Goal: Task Accomplishment & Management: Use online tool/utility

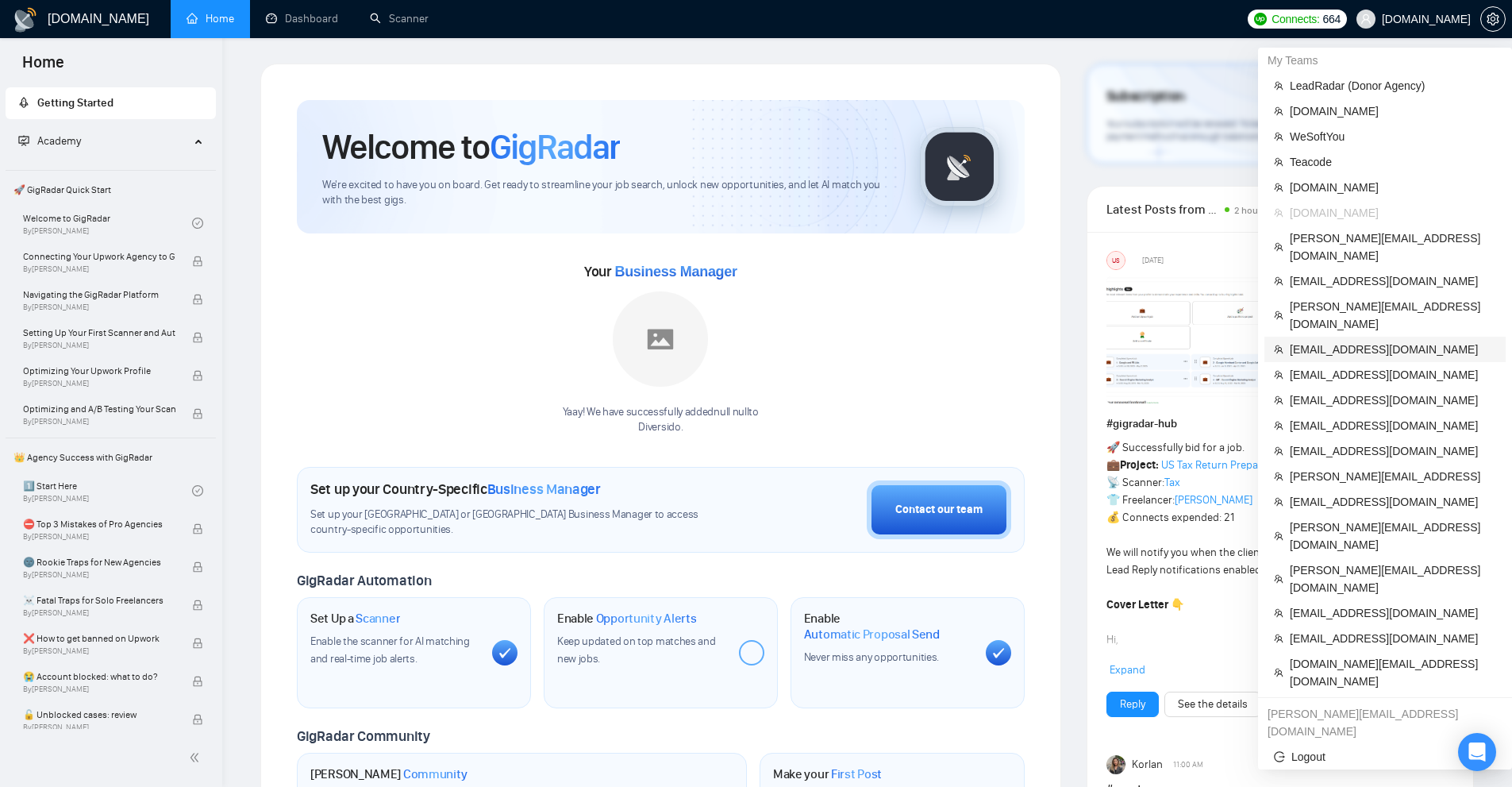
click at [1325, 341] on span "[EMAIL_ADDRESS][DOMAIN_NAME]" at bounding box center [1393, 349] width 206 height 17
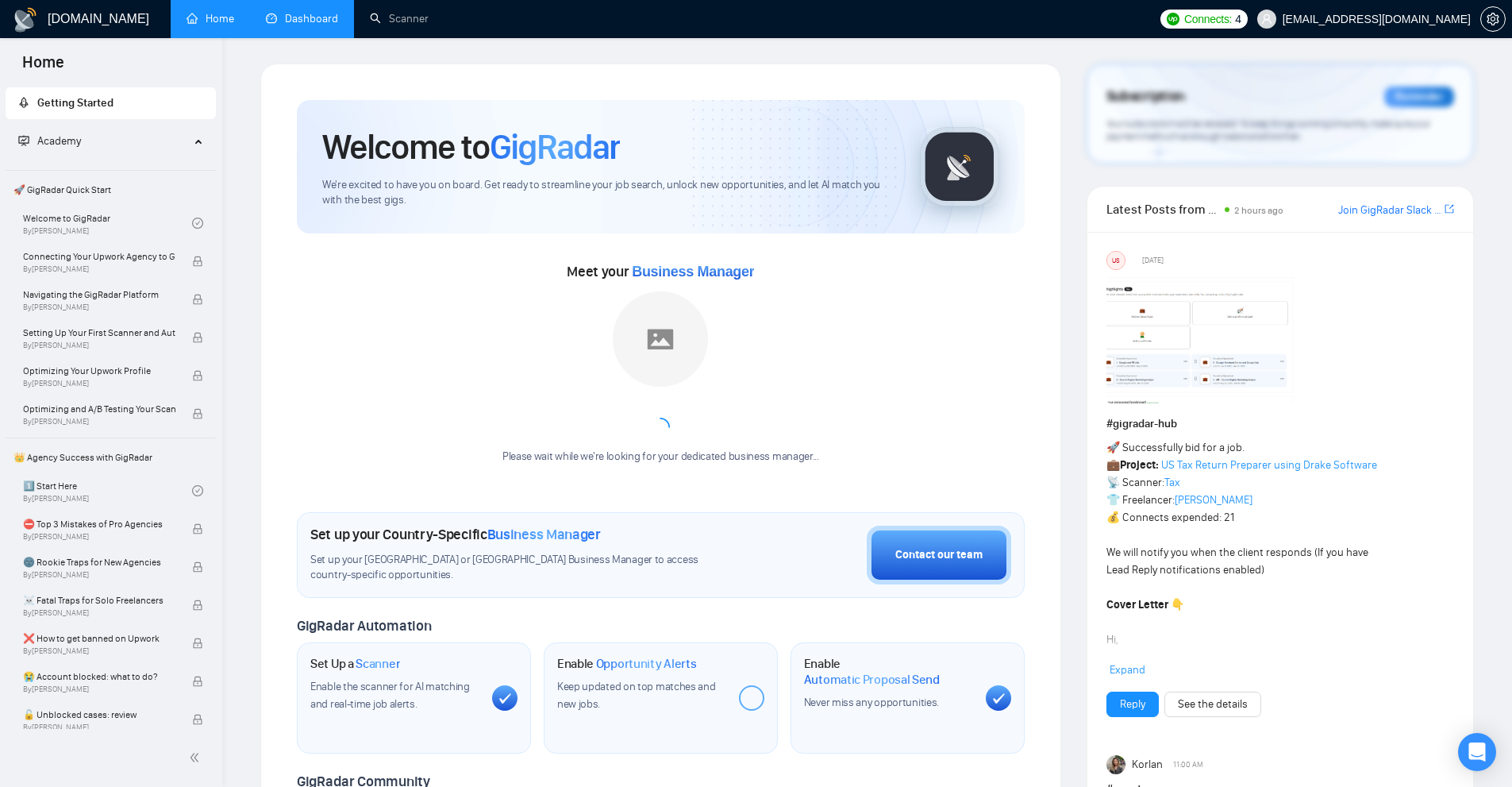
click at [310, 16] on link "Dashboard" at bounding box center [302, 18] width 72 height 14
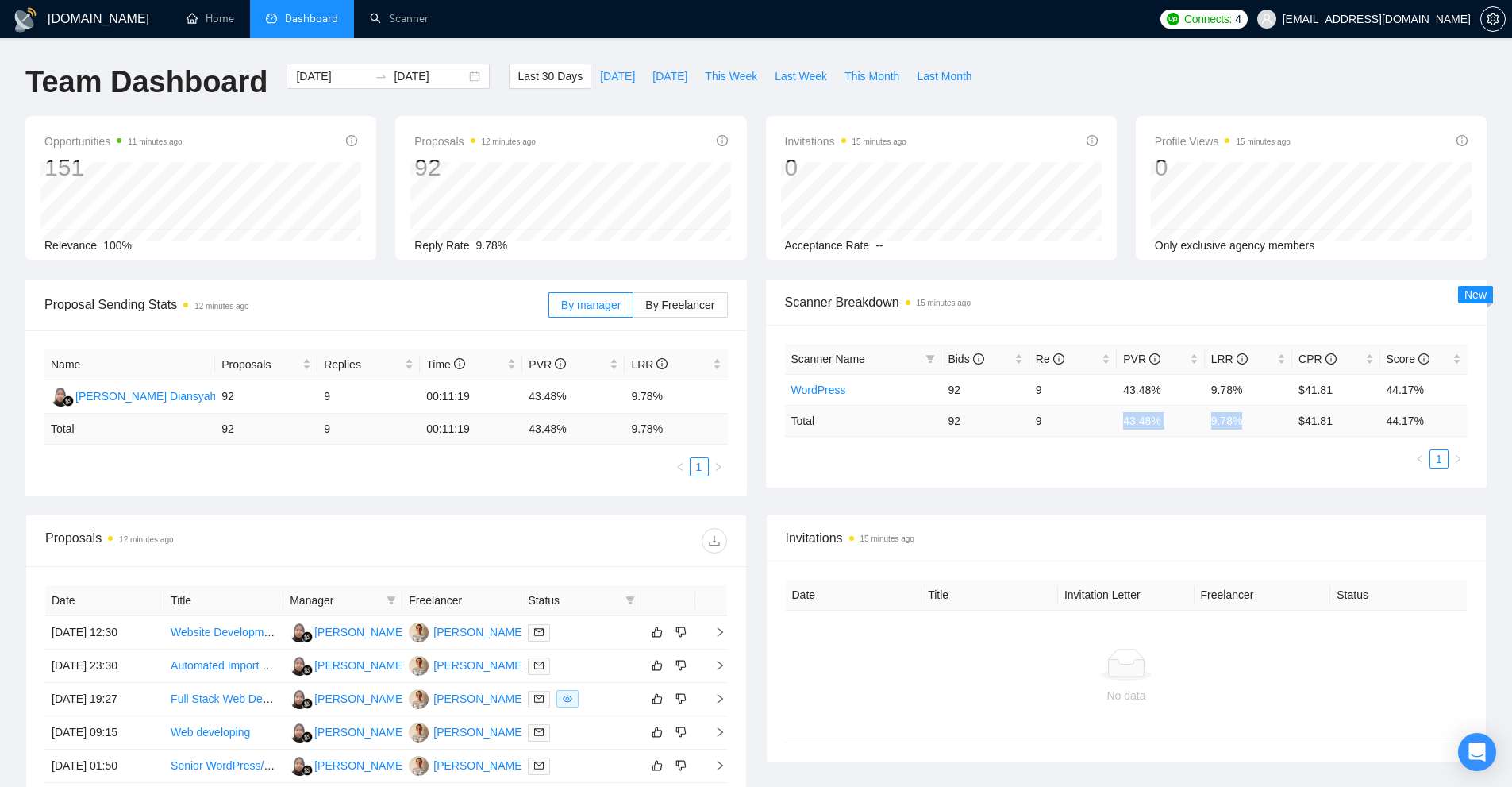
drag, startPoint x: 1153, startPoint y: 424, endPoint x: 1273, endPoint y: 425, distance: 120.0
click at [1279, 424] on tr "Total 92 9 43.48 % 9.78 % $ 41.81 44.17 %" at bounding box center [1126, 421] width 684 height 31
click at [1239, 449] on ul "1" at bounding box center [1126, 458] width 684 height 19
click at [418, 24] on link "Scanner" at bounding box center [399, 18] width 59 height 14
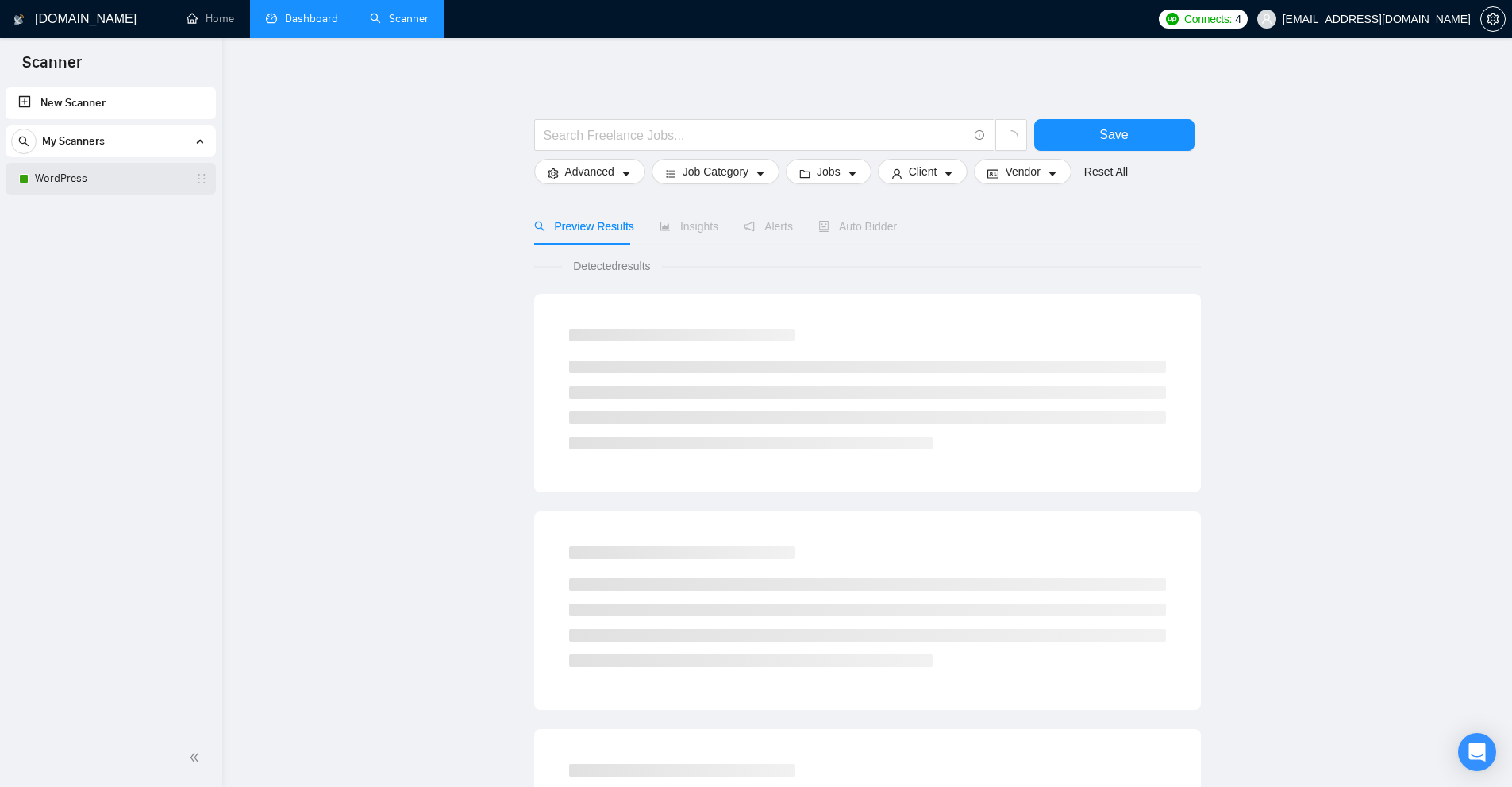
click at [123, 181] on link "WordPress" at bounding box center [110, 179] width 151 height 32
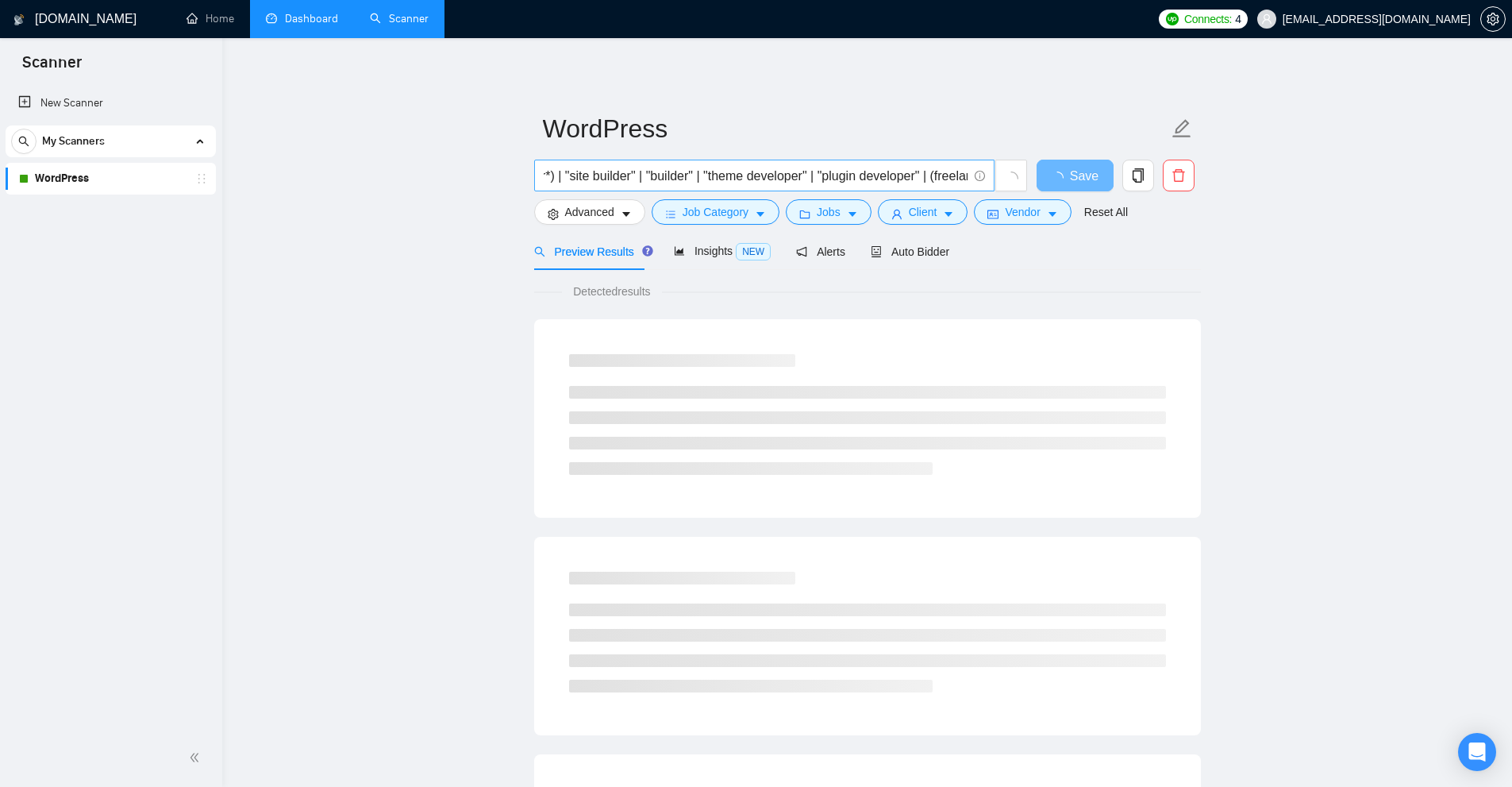
scroll to position [0, 732]
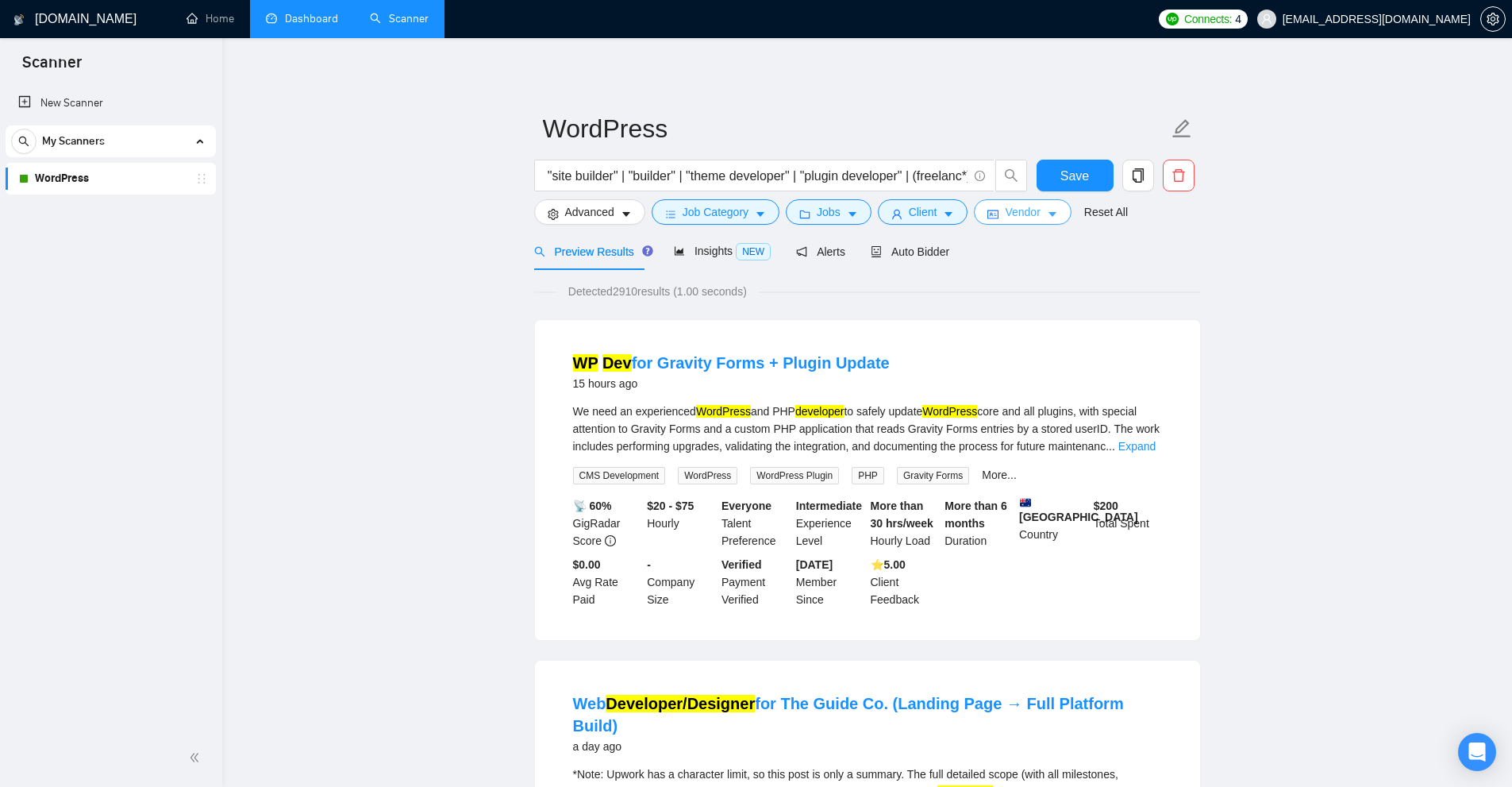
click at [1005, 211] on span "Vendor" at bounding box center [1022, 212] width 35 height 17
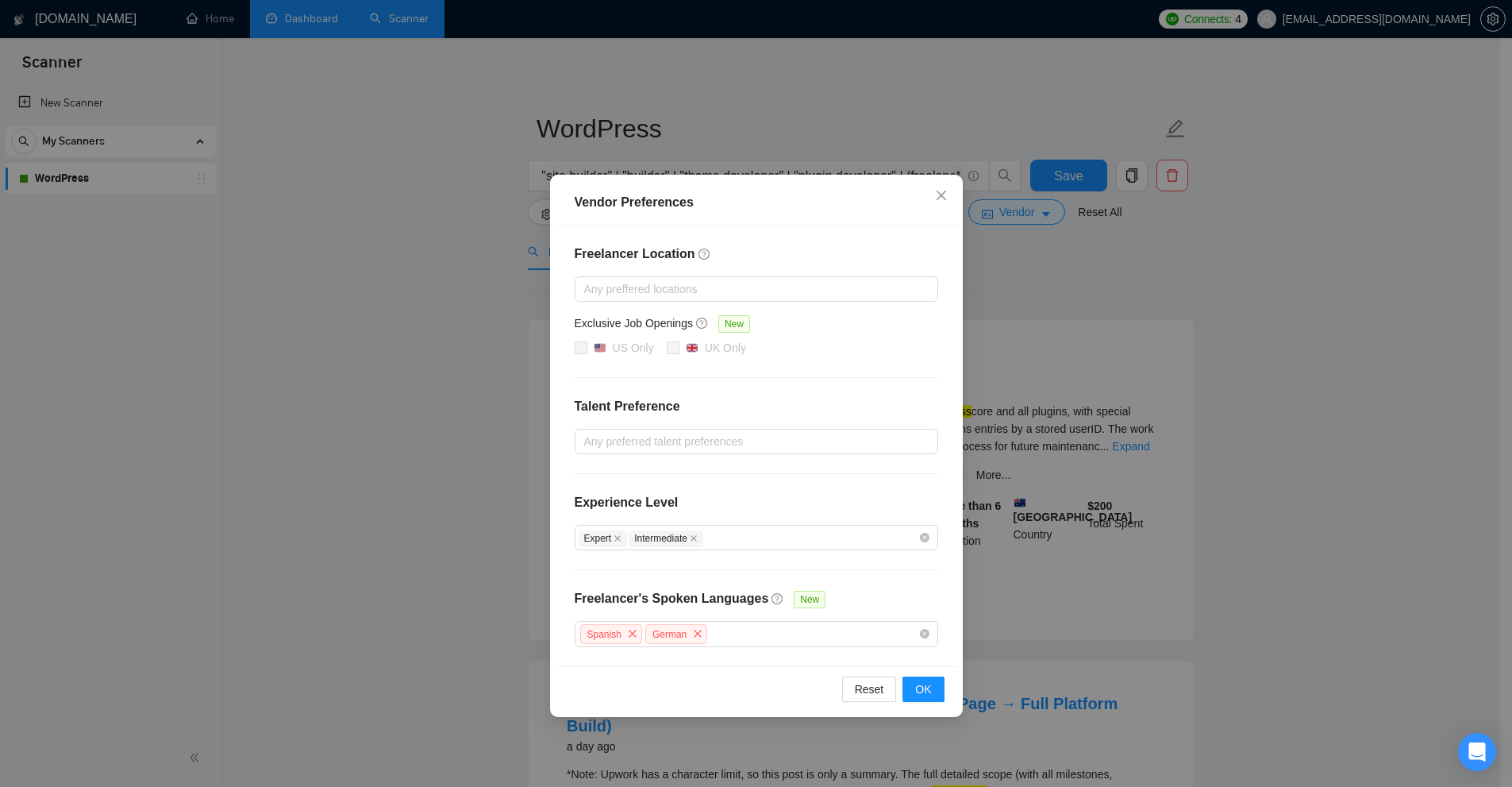
click at [1049, 350] on div "Vendor Preferences Freelancer Location Any preffered locations Exclusive Job Op…" at bounding box center [756, 393] width 1512 height 787
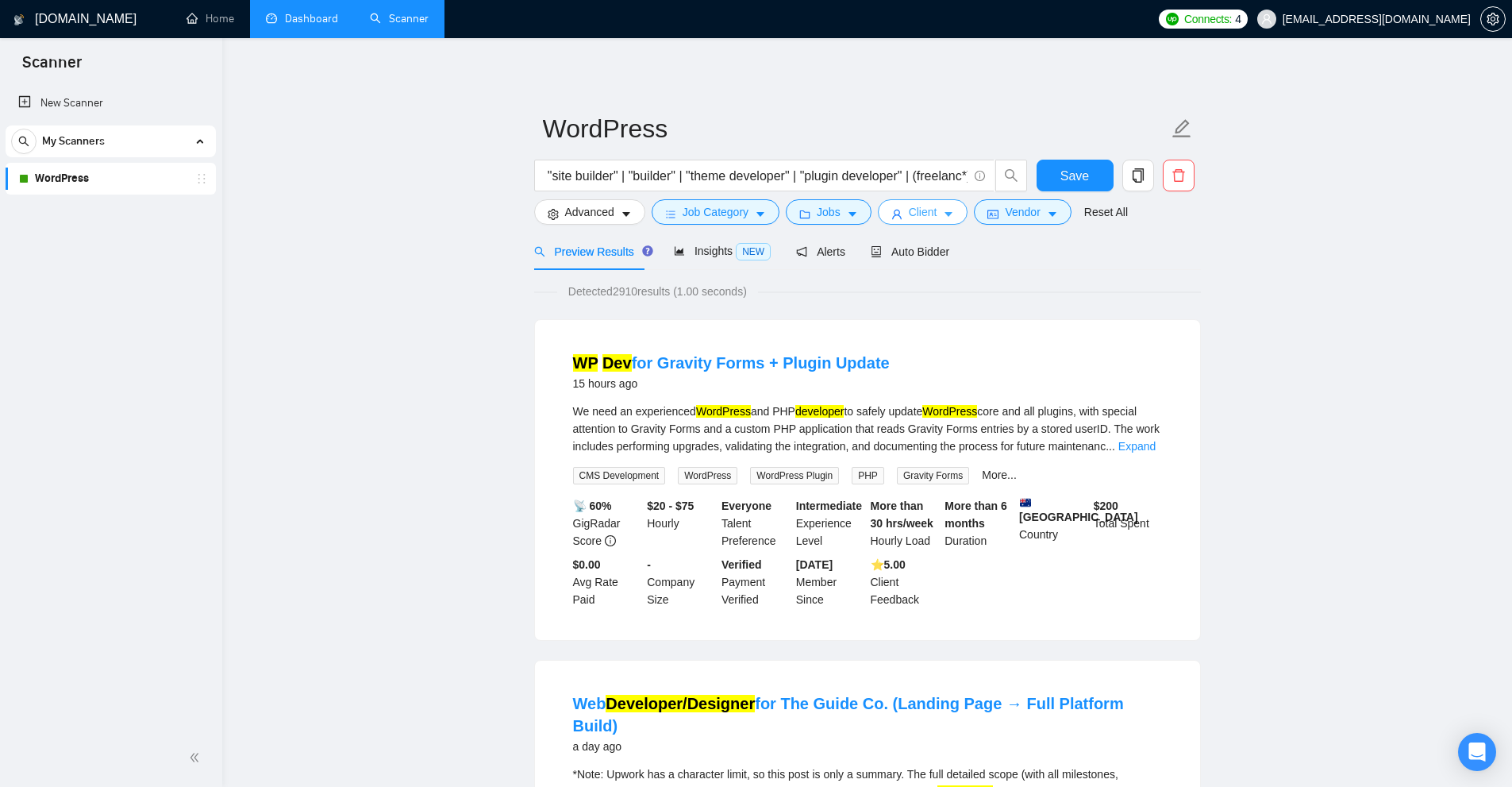
click at [913, 207] on span "Client" at bounding box center [923, 212] width 29 height 17
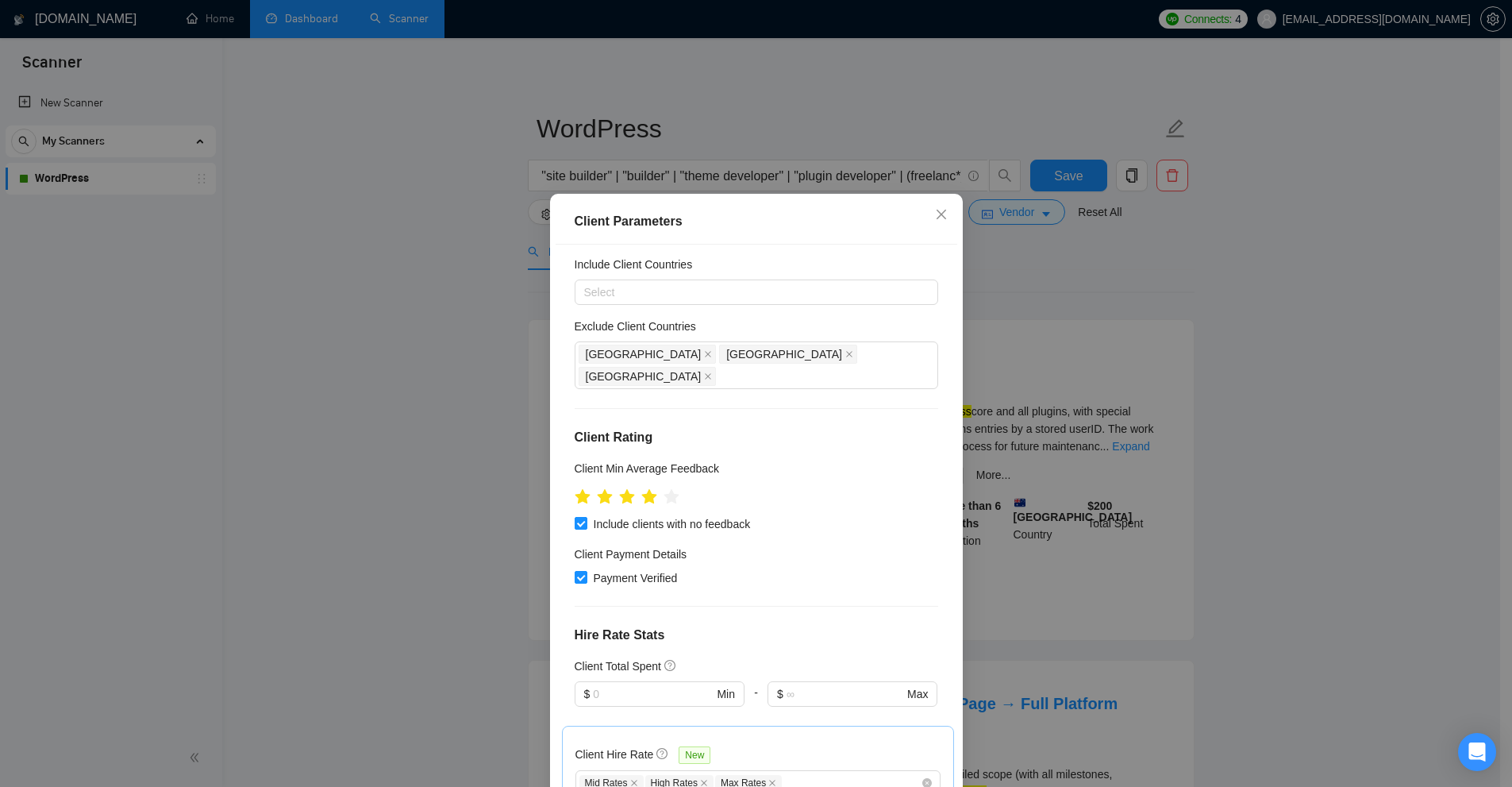
scroll to position [0, 0]
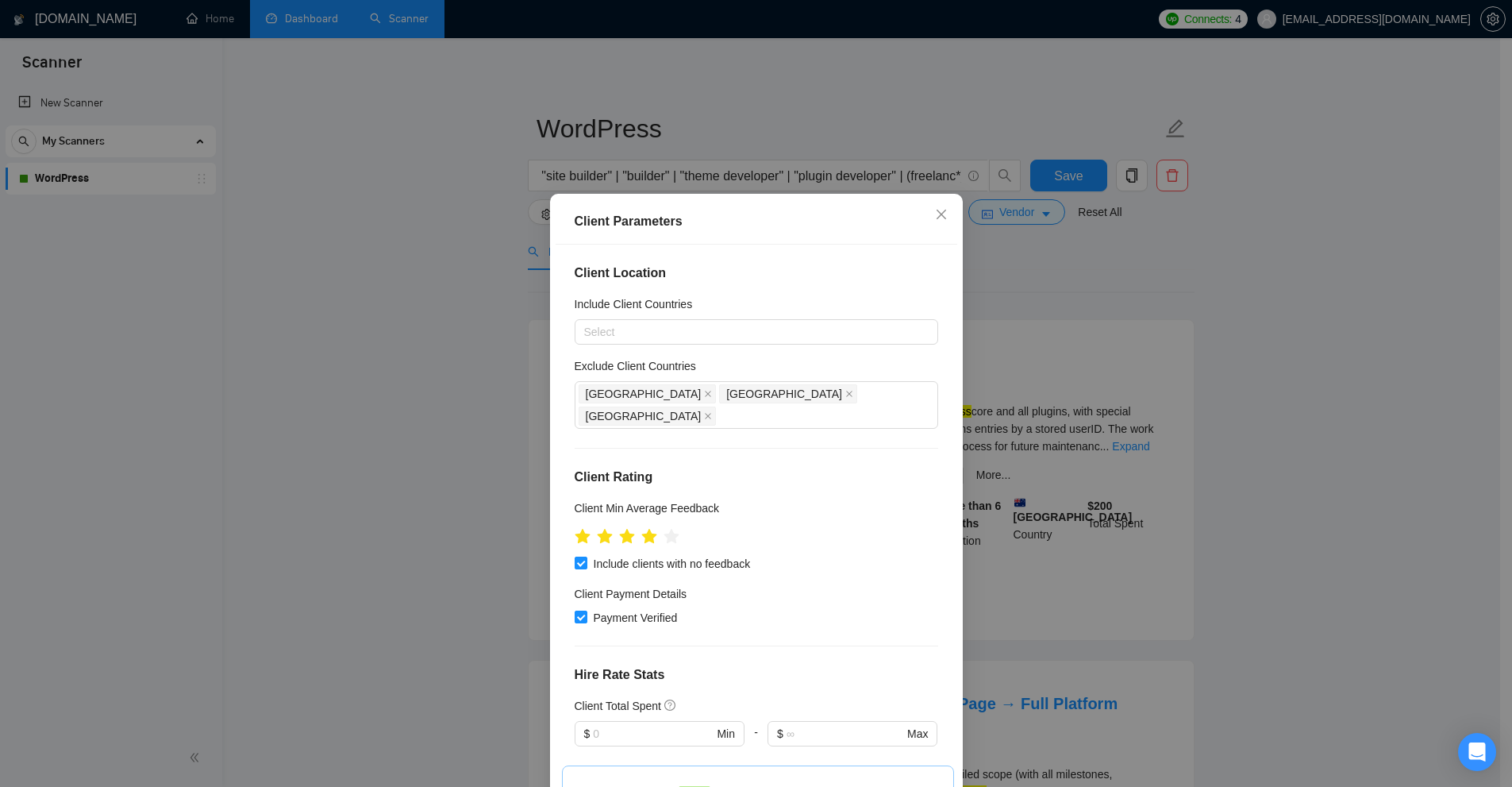
click at [1071, 295] on div "Client Parameters Client Location Include Client Countries Select Exclude Clien…" at bounding box center [756, 393] width 1512 height 787
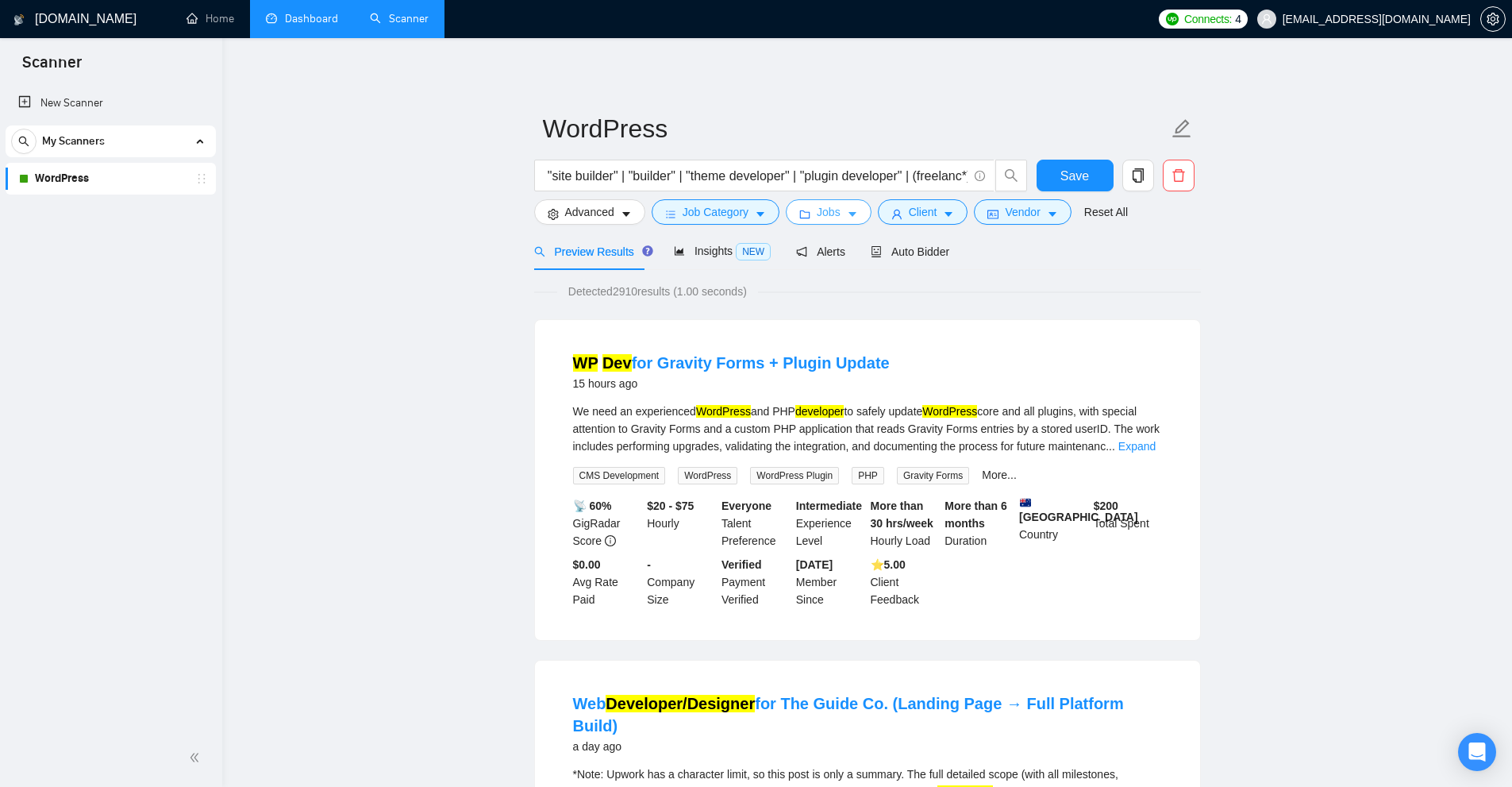
click at [823, 212] on span "Jobs" at bounding box center [829, 212] width 24 height 17
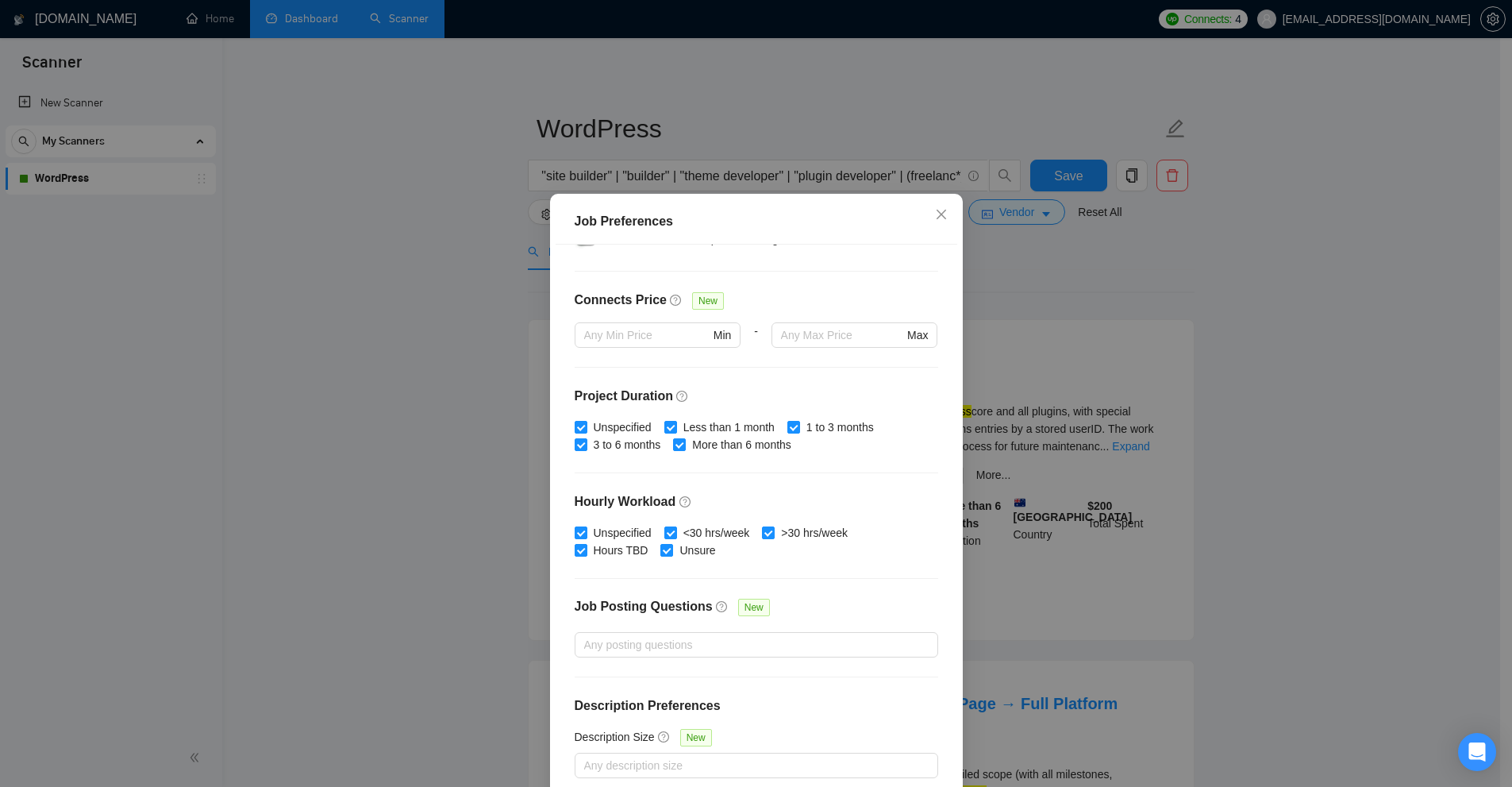
scroll to position [78, 0]
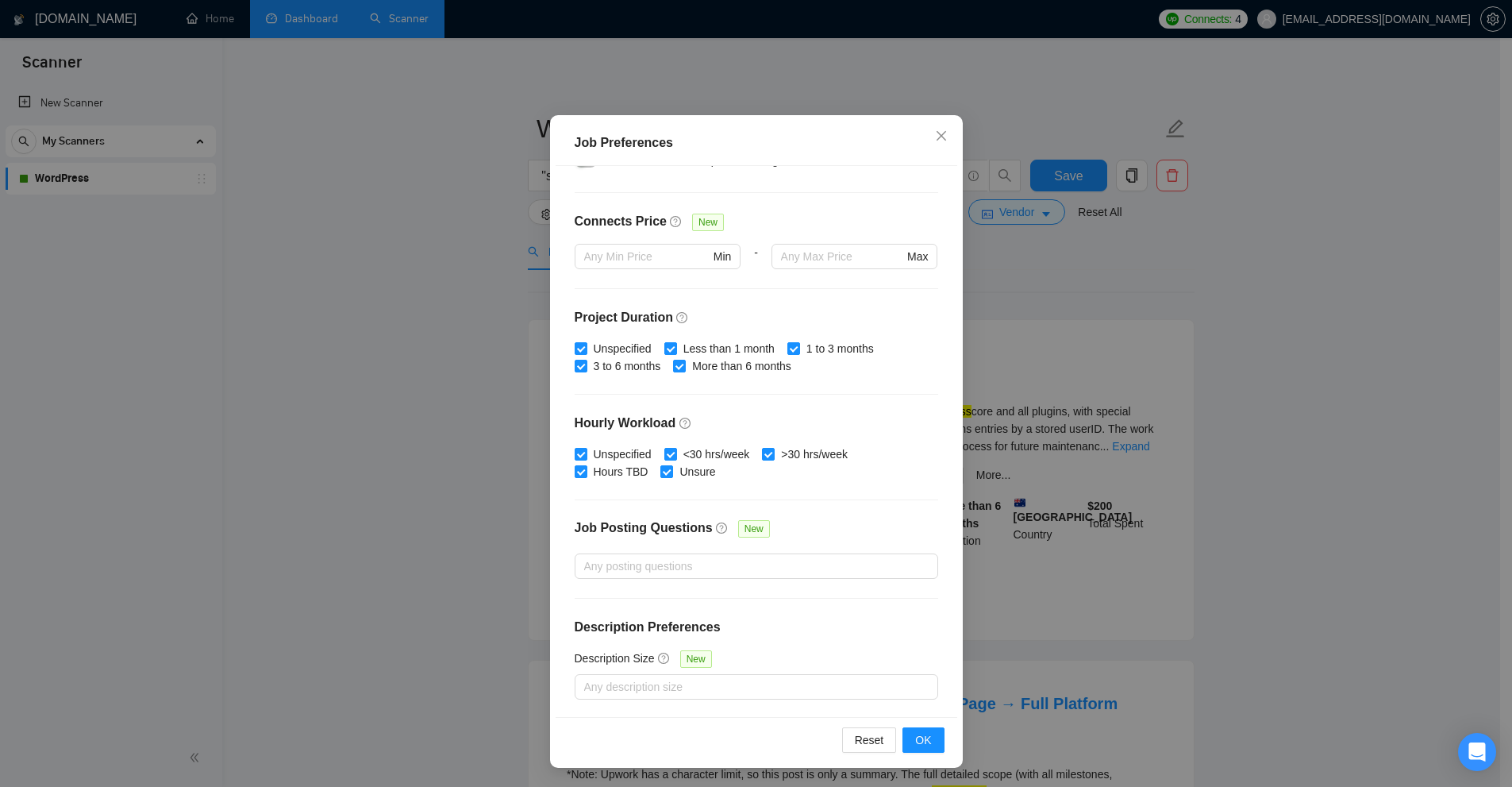
click at [1047, 281] on div "Job Preferences Budget Project Type All Fixed Price Hourly Rate Fixed Price Bud…" at bounding box center [756, 393] width 1512 height 787
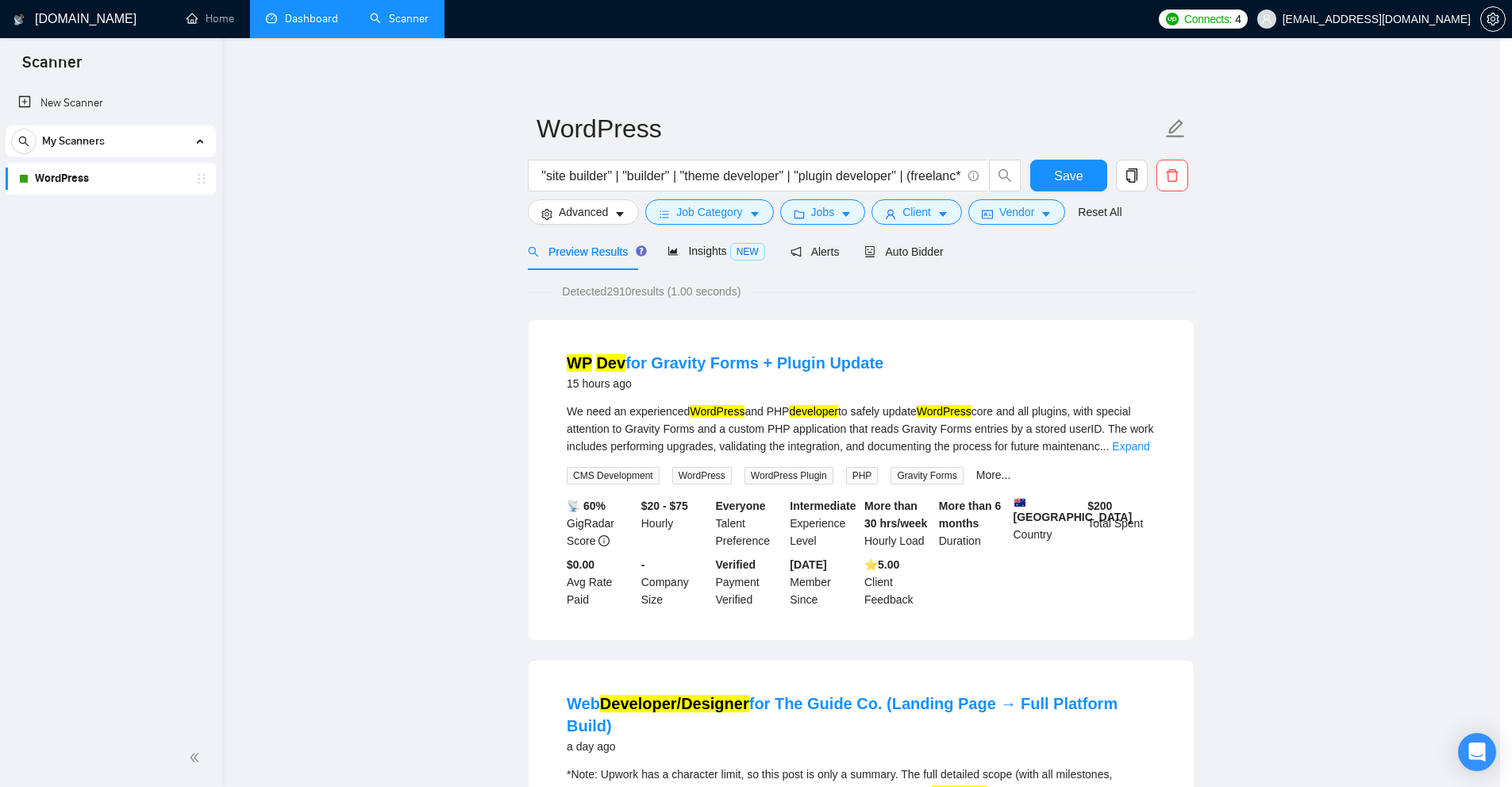
scroll to position [0, 0]
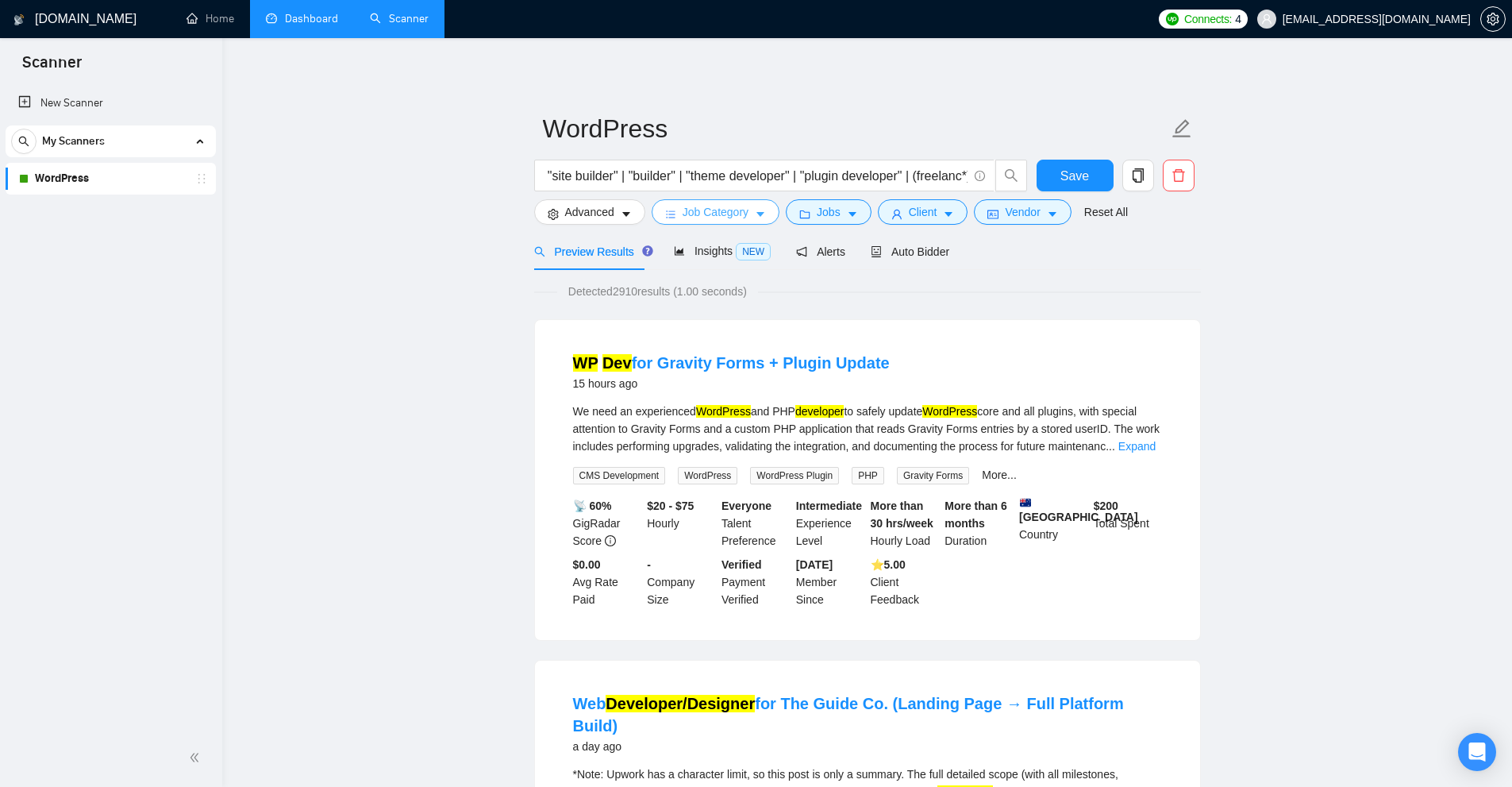
click at [734, 211] on span "Job Category" at bounding box center [716, 212] width 66 height 17
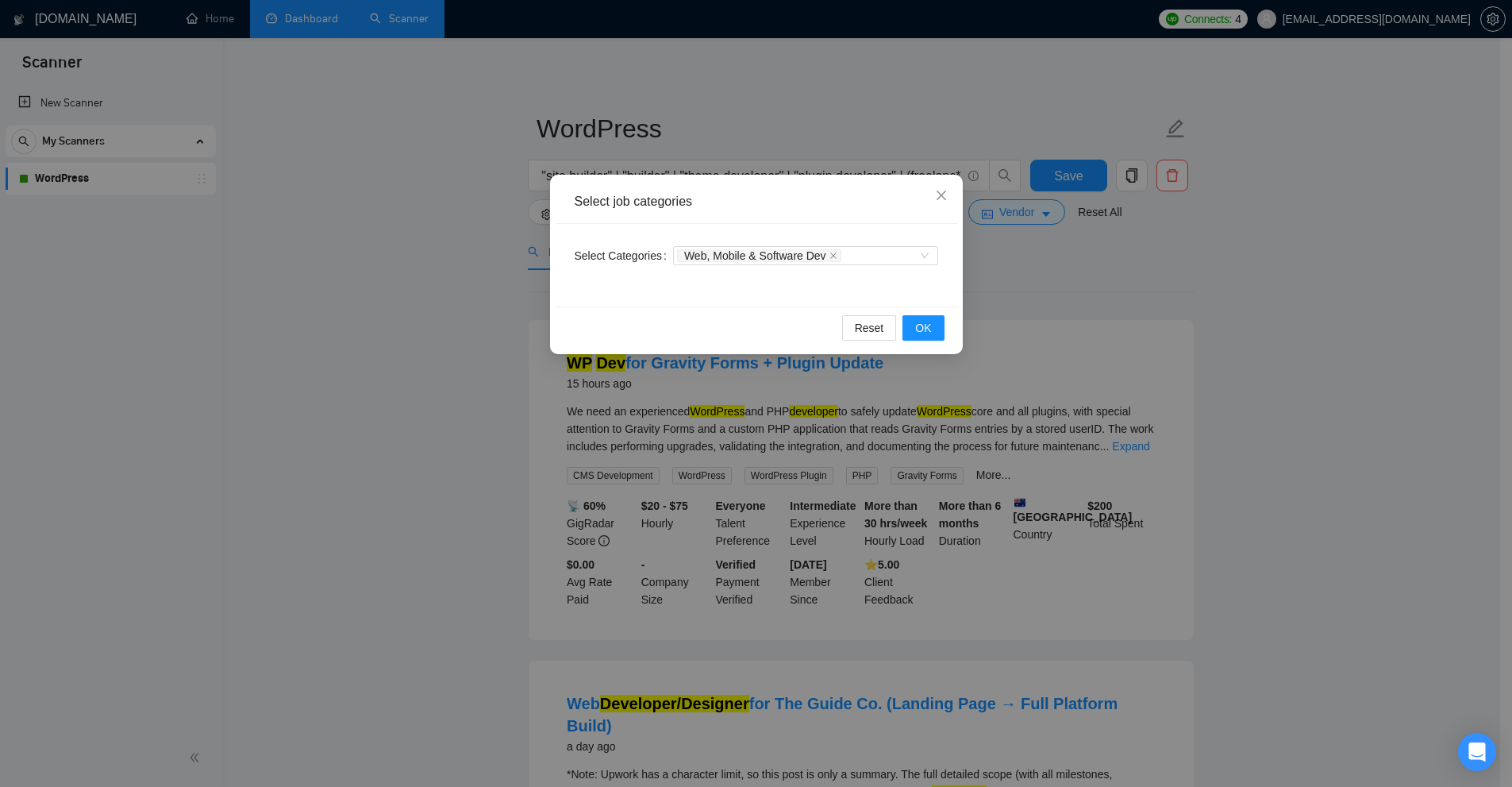
click at [1125, 316] on div "Select job categories Select Categories Web, Mobile & Software Dev Reset OK" at bounding box center [756, 393] width 1512 height 787
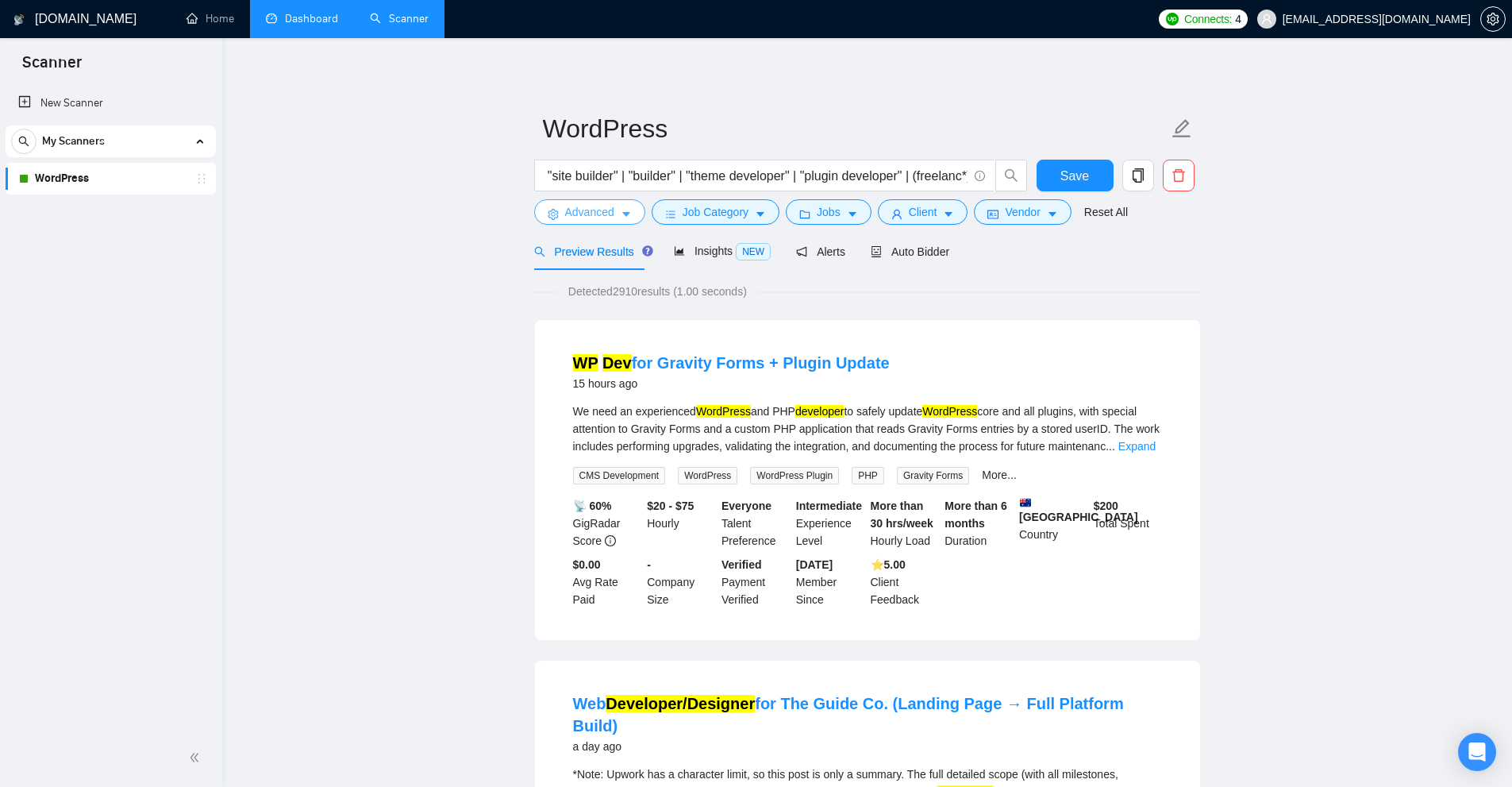
click at [594, 224] on button "Advanced" at bounding box center [589, 212] width 111 height 26
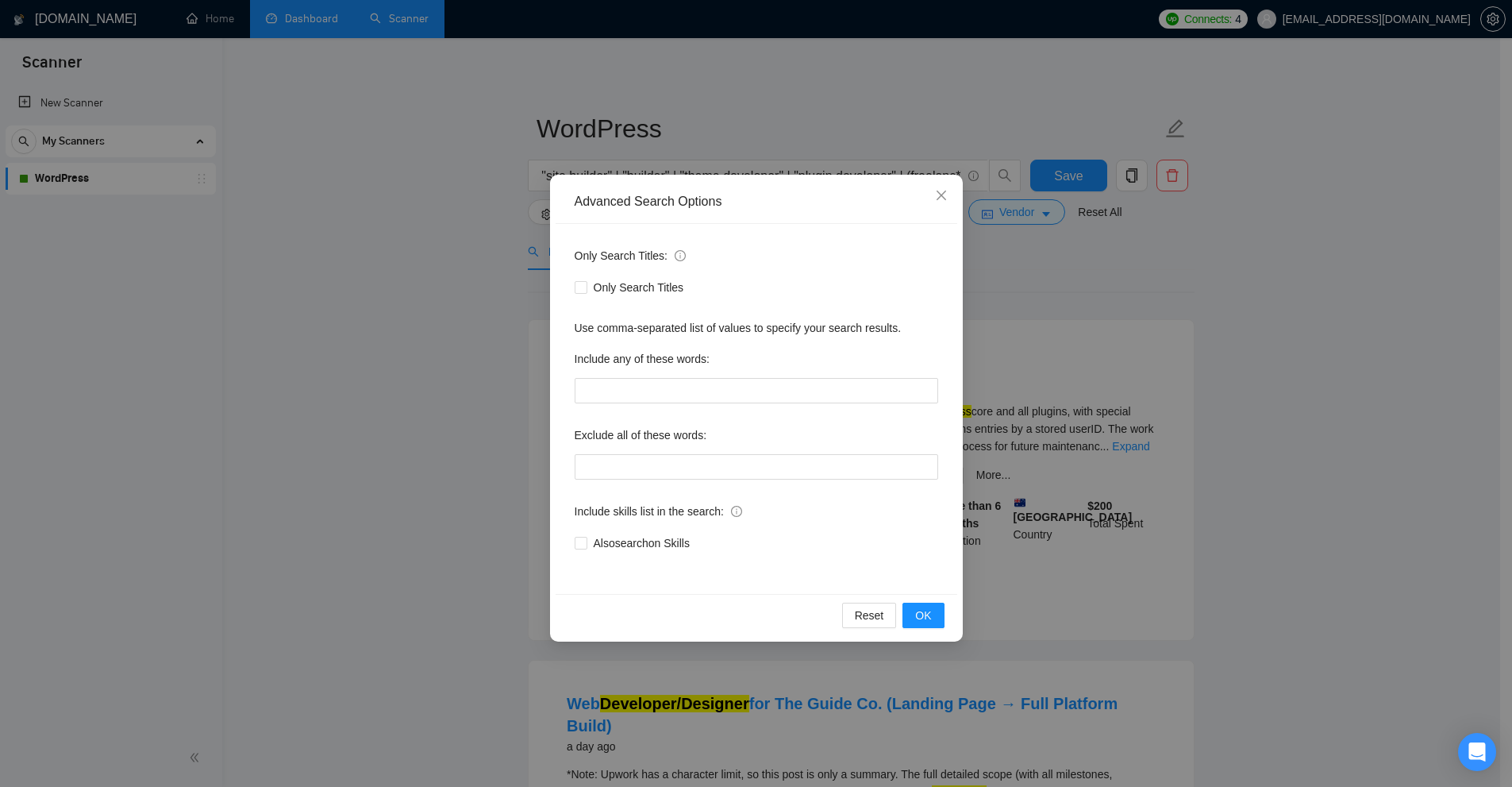
click at [1077, 306] on div "Advanced Search Options Only Search Titles: Only Search Titles Use comma-separa…" at bounding box center [756, 393] width 1512 height 787
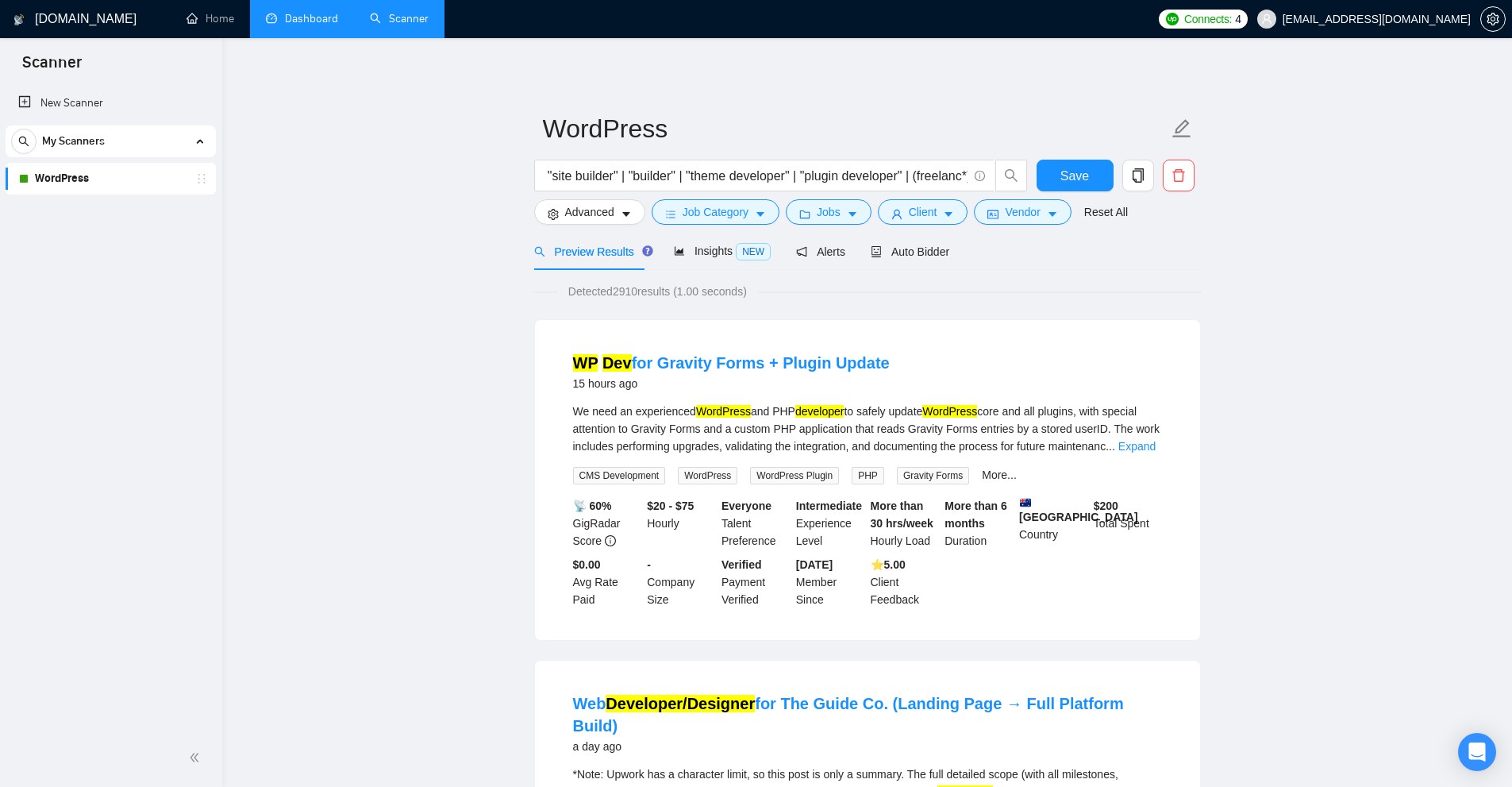
drag, startPoint x: 1415, startPoint y: 149, endPoint x: 1275, endPoint y: 153, distance: 140.1
click at [881, 173] on input "("(Wordpress)" | "(Wordpress" | "/Wordpress" | (wordpress*) | WP | "Word Press"…" at bounding box center [756, 176] width 424 height 20
click at [916, 243] on div "Auto Bidder" at bounding box center [909, 251] width 78 height 17
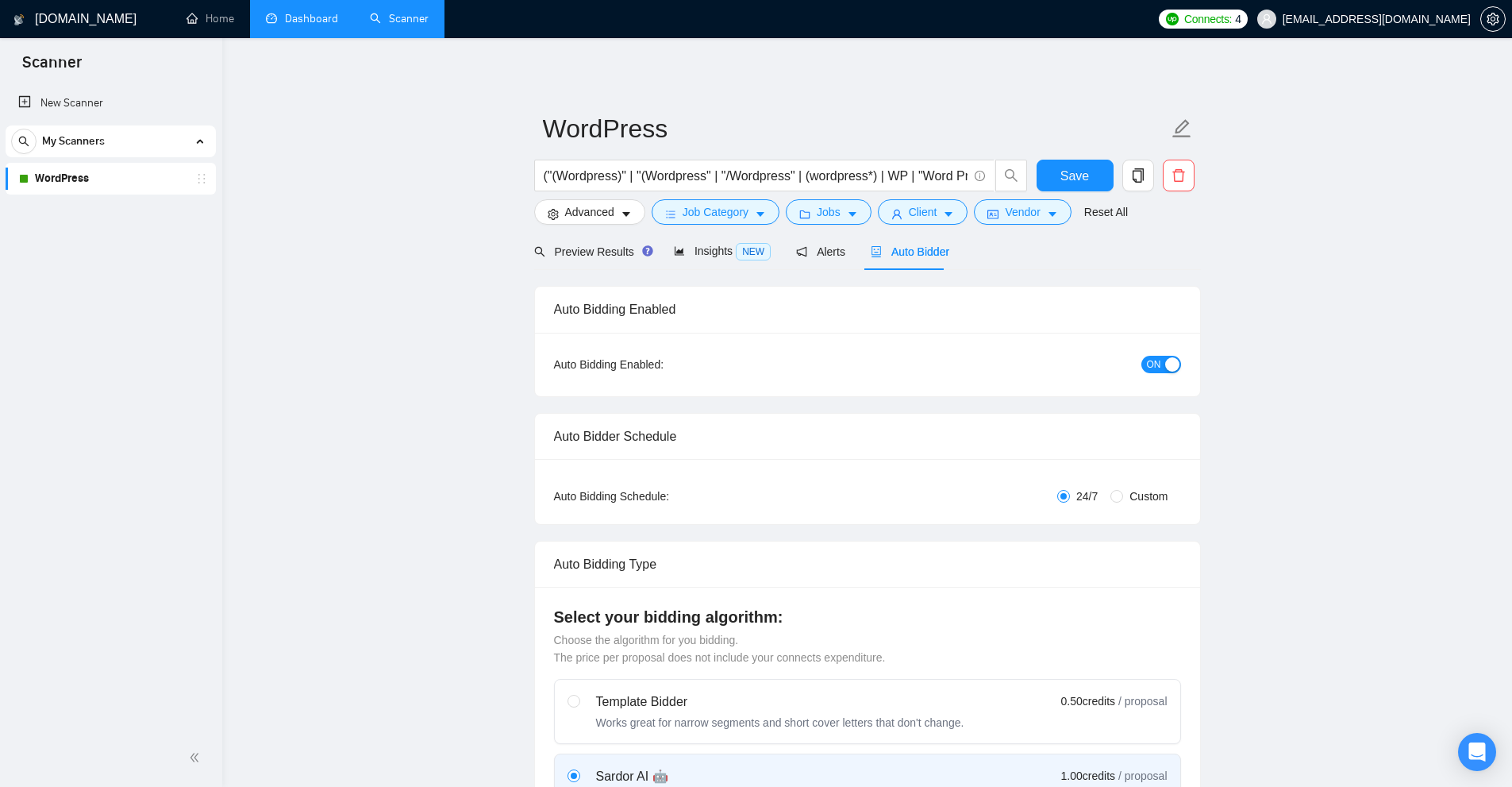
checkbox input "true"
click at [918, 249] on span "Auto Bidder" at bounding box center [909, 252] width 78 height 13
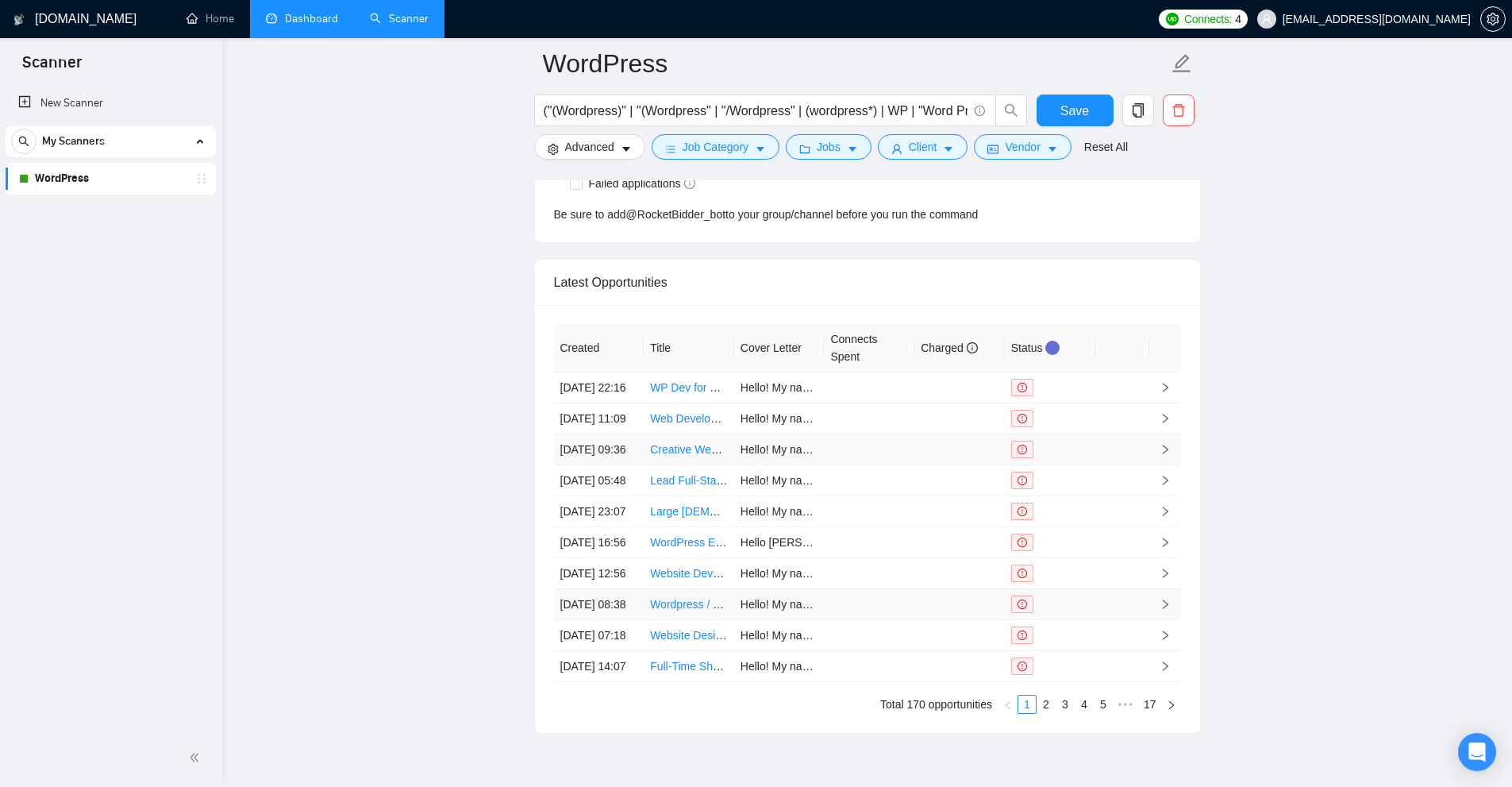
scroll to position [4371, 0]
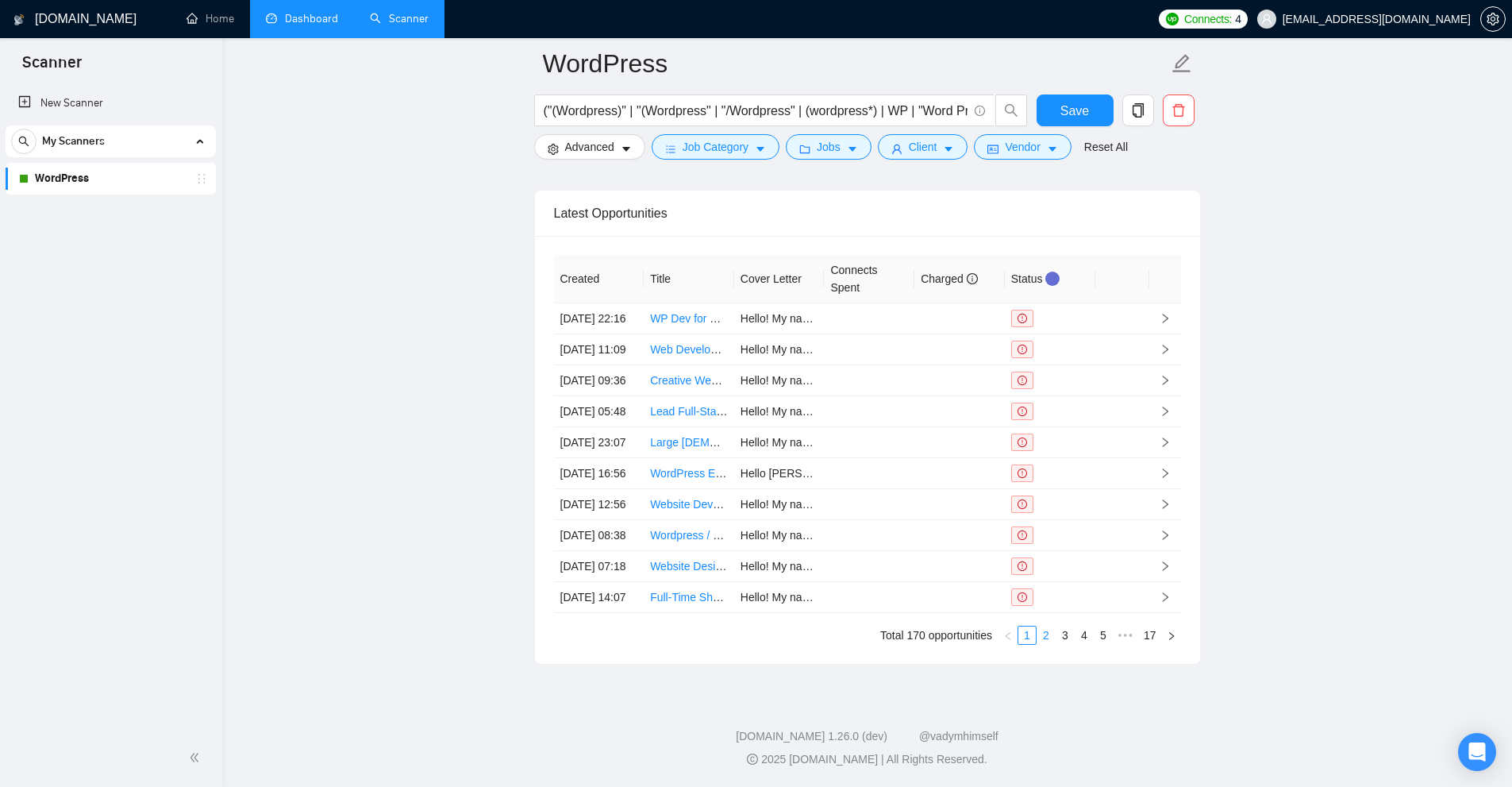
click at [1051, 638] on link "2" at bounding box center [1045, 635] width 17 height 17
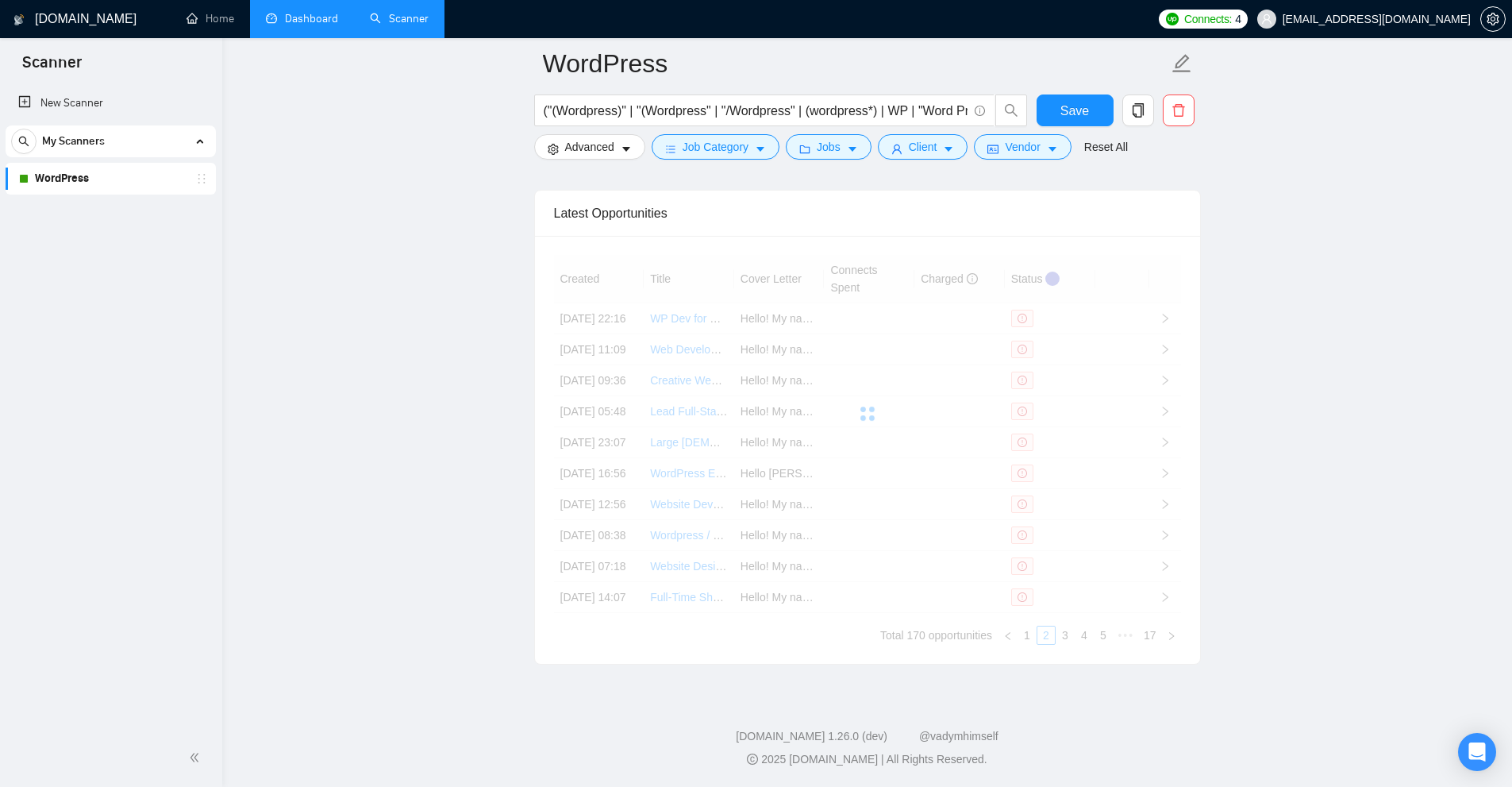
scroll to position [4133, 0]
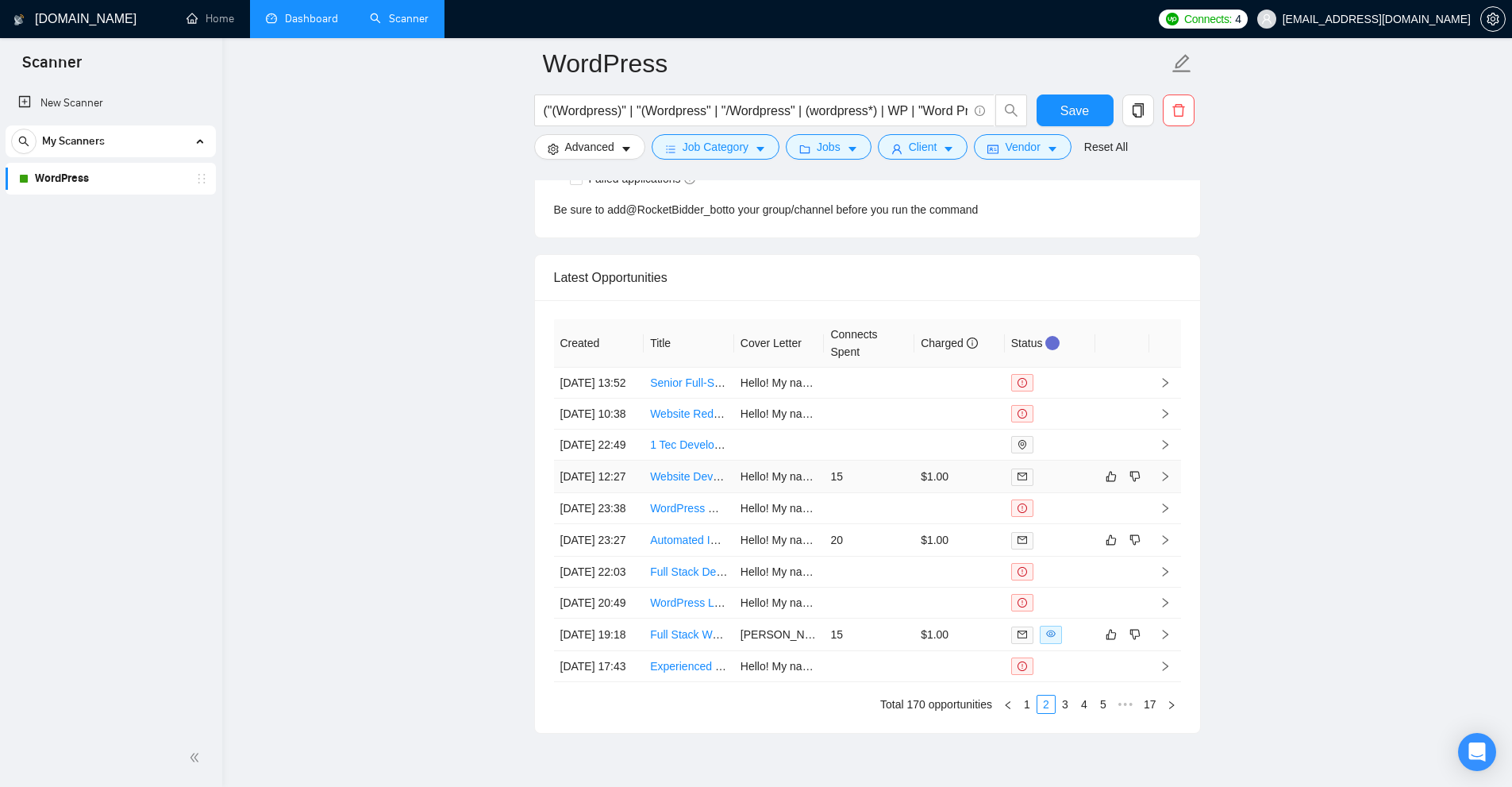
click at [975, 493] on td "$1.00" at bounding box center [960, 476] width 90 height 32
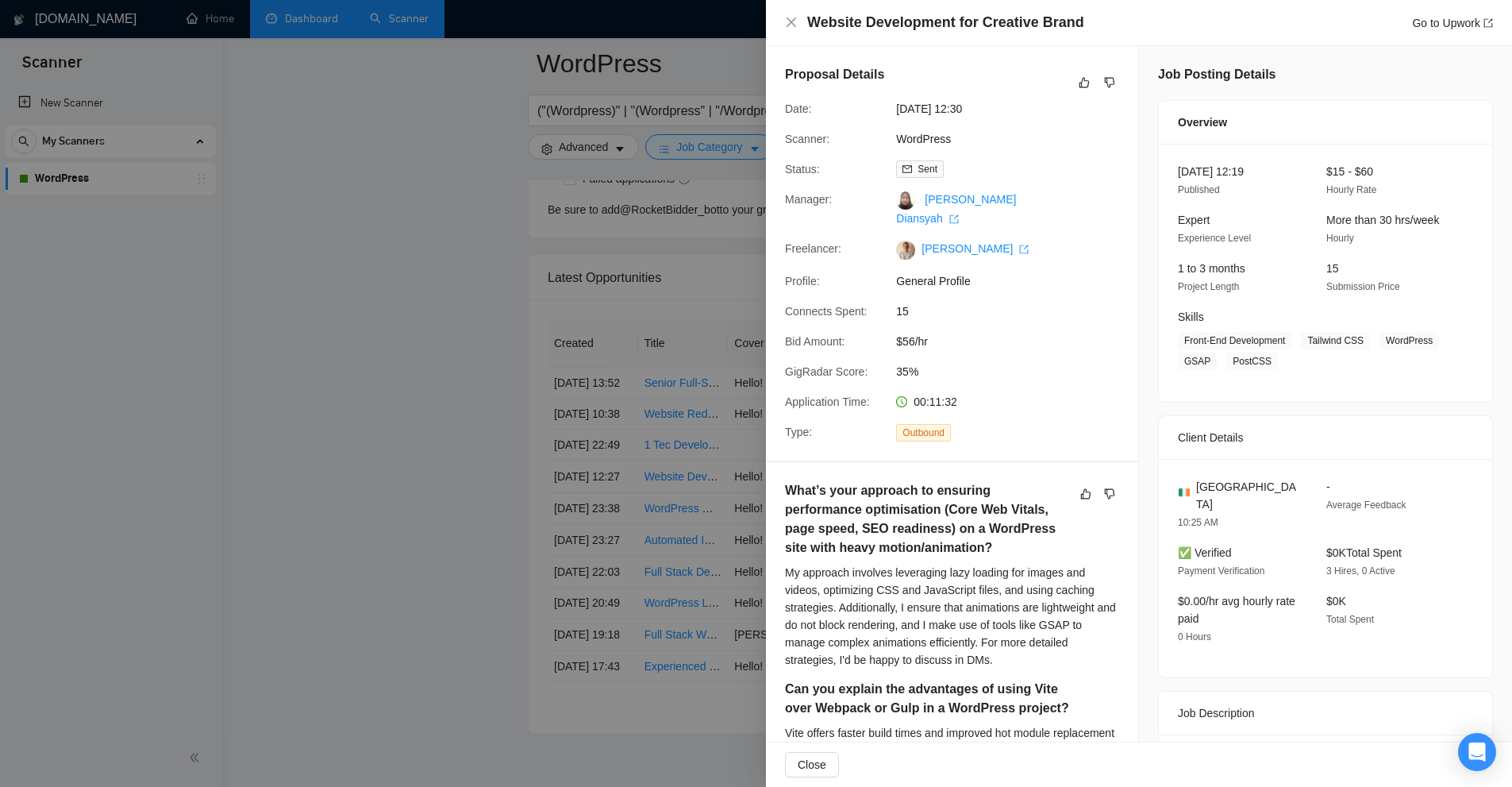
scroll to position [556, 0]
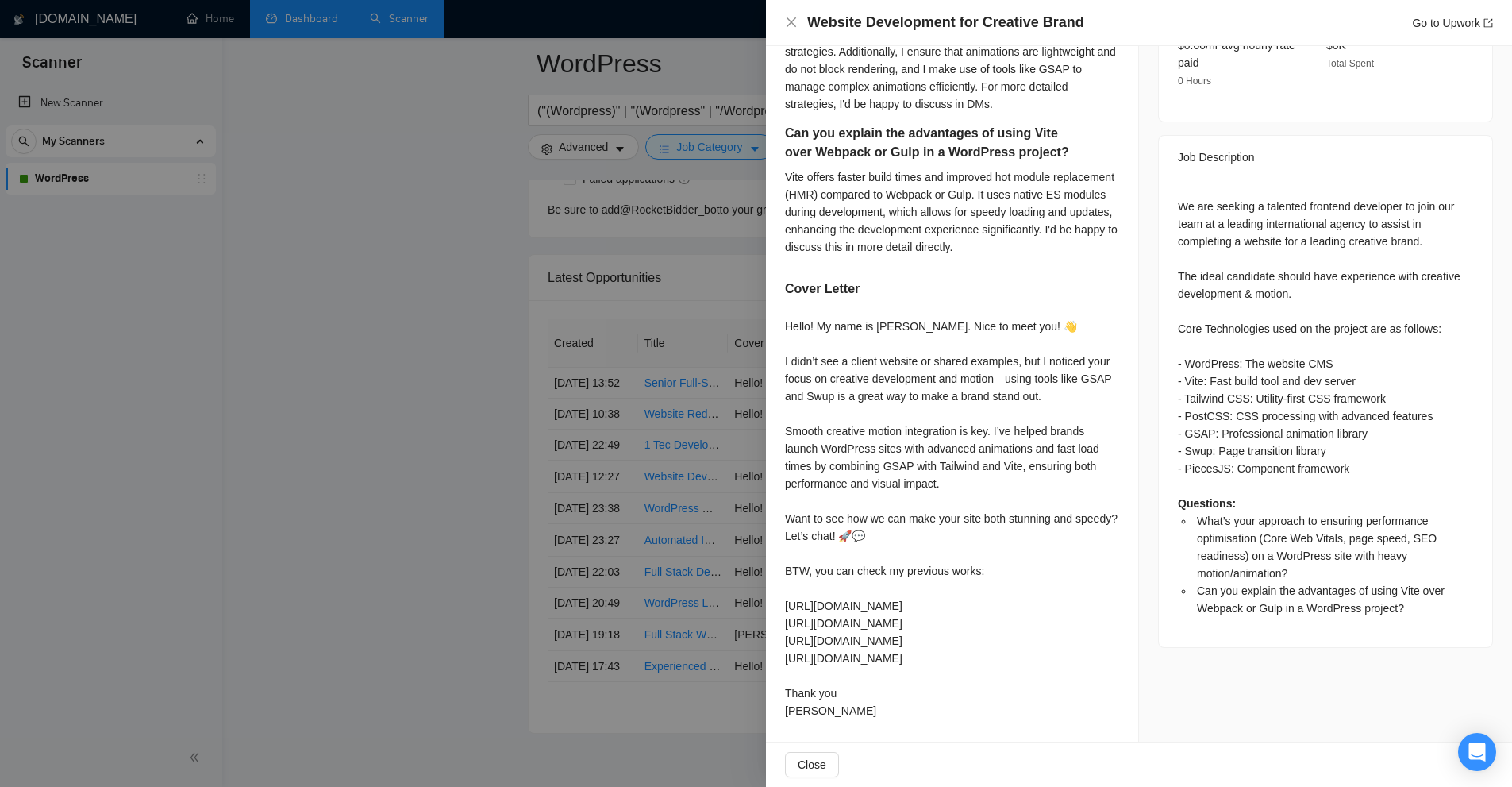
click at [645, 351] on div at bounding box center [756, 393] width 1512 height 787
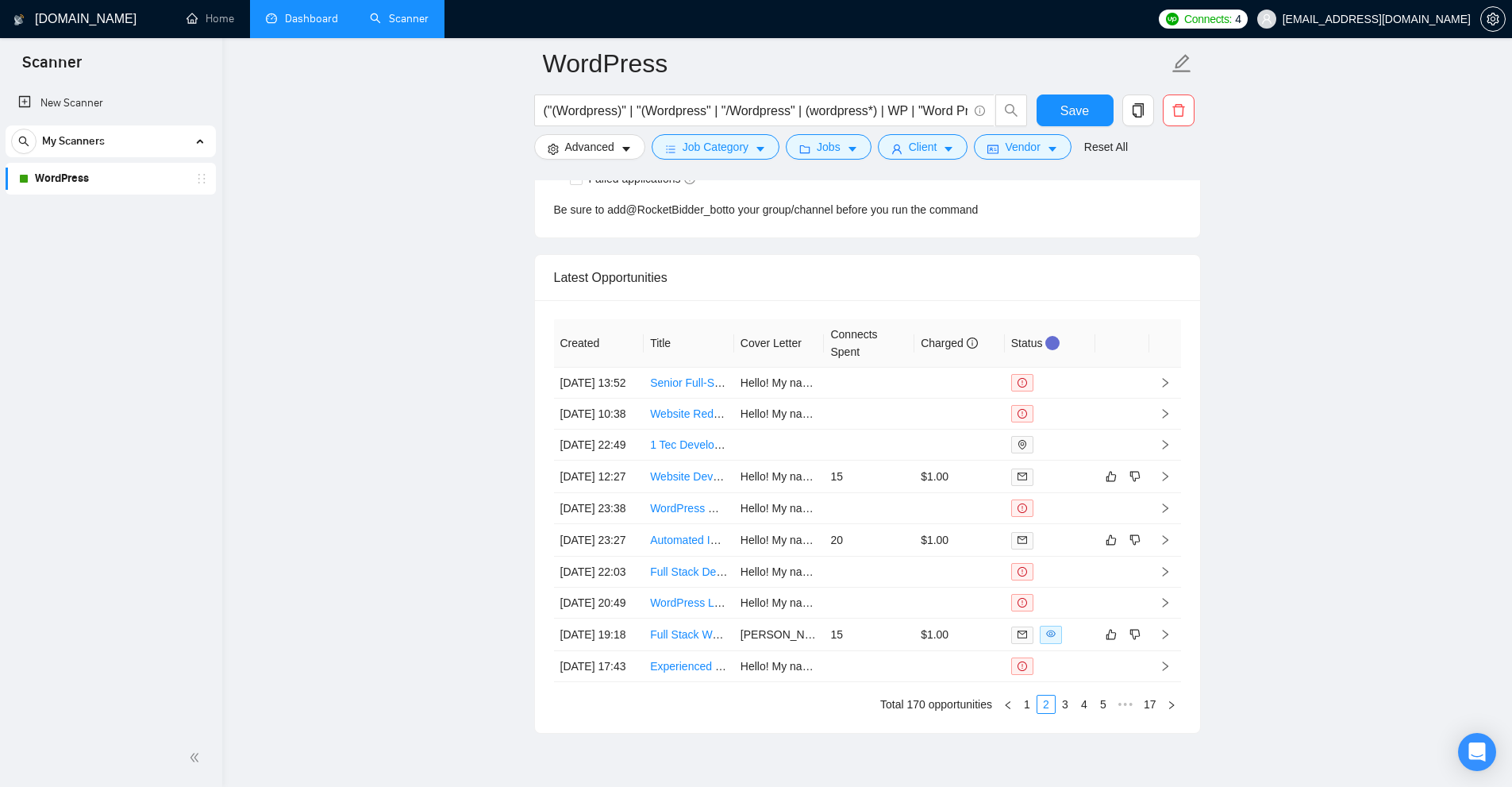
click at [824, 162] on form "WordPress ("(Wordpress)" | "(Wordpress" | "/Wordpress" | (wordpress*) | WP | "W…" at bounding box center [867, 102] width 667 height 130
click at [833, 150] on span "Jobs" at bounding box center [829, 146] width 24 height 17
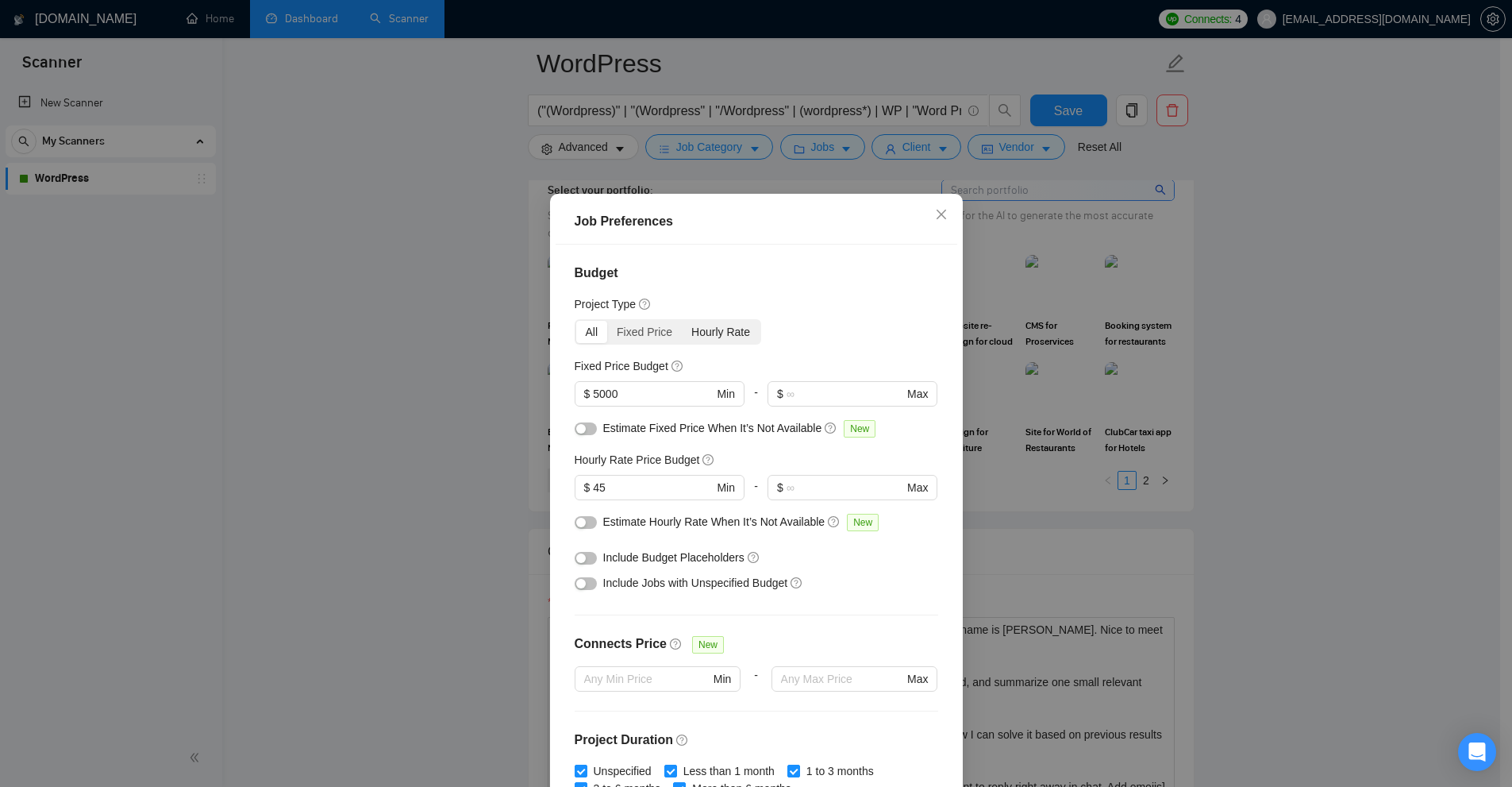
scroll to position [481, 0]
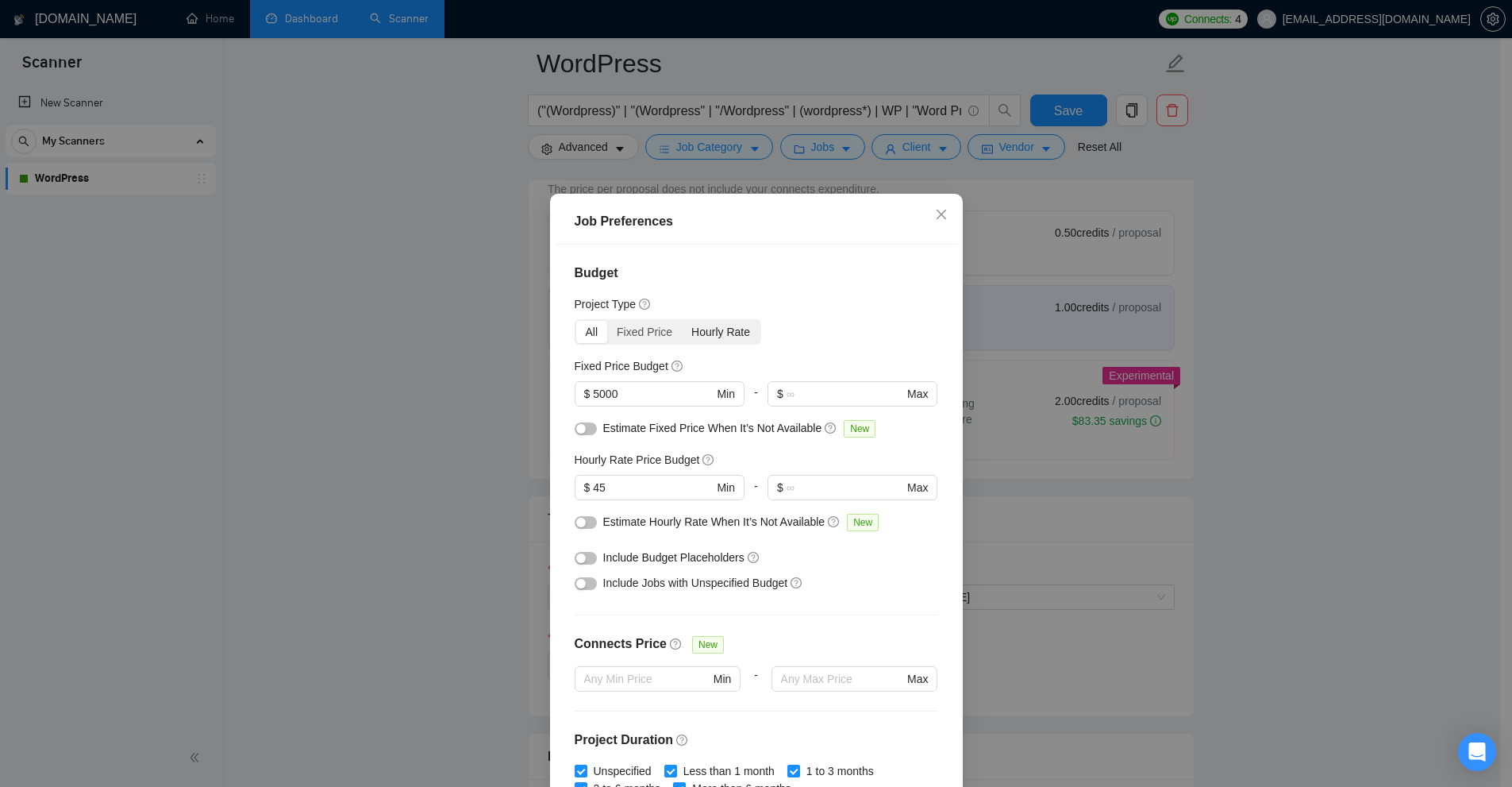
click at [719, 333] on div "Hourly Rate" at bounding box center [721, 331] width 78 height 22
click at [682, 320] on input "Hourly Rate" at bounding box center [682, 320] width 0 height 0
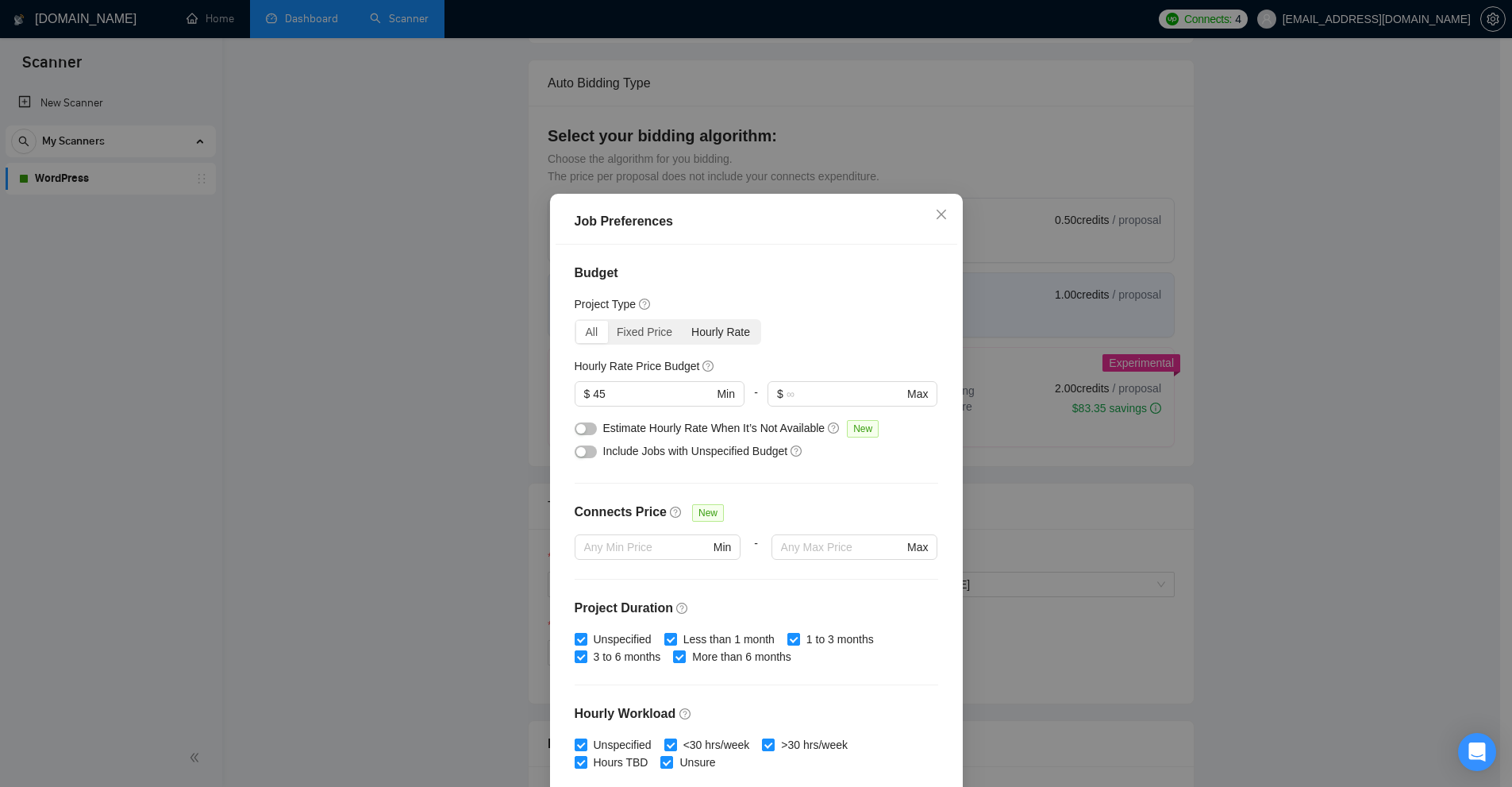
scroll to position [0, 0]
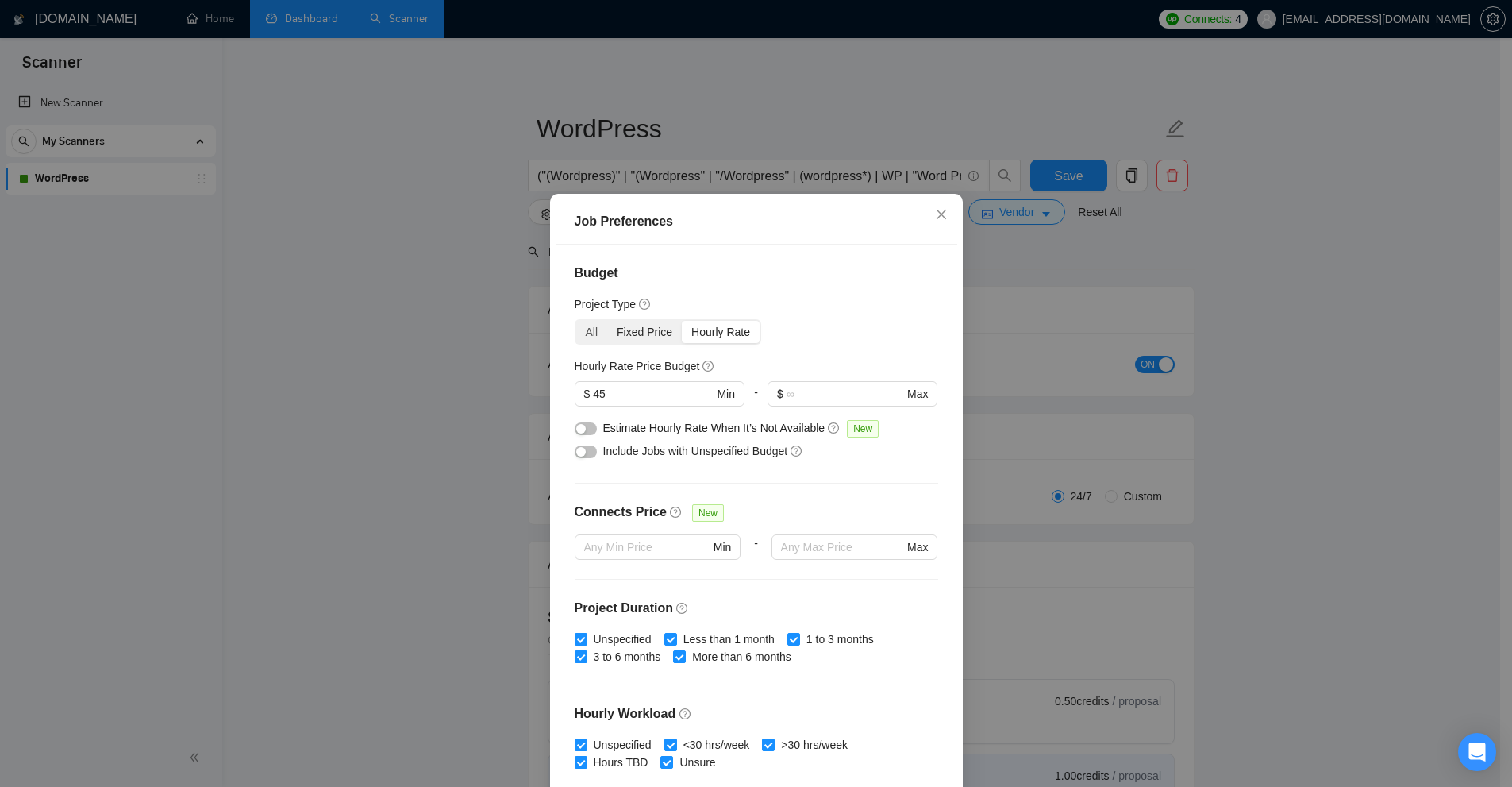
click at [656, 336] on div "Fixed Price" at bounding box center [644, 331] width 75 height 22
click at [607, 320] on input "Fixed Price" at bounding box center [607, 320] width 0 height 0
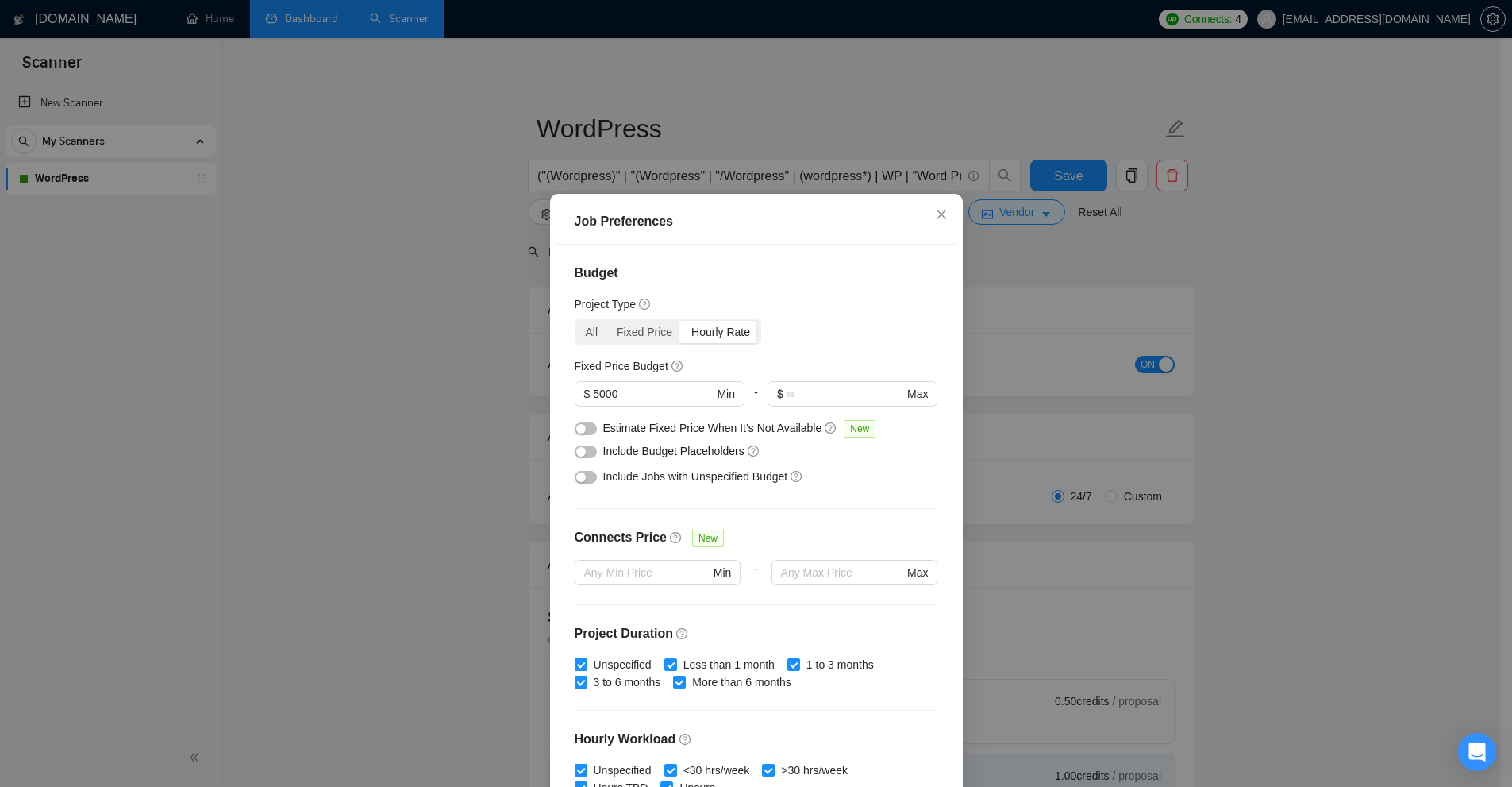
click at [695, 335] on div "Hourly Rate" at bounding box center [721, 331] width 78 height 22
click at [682, 320] on input "Hourly Rate" at bounding box center [682, 320] width 0 height 0
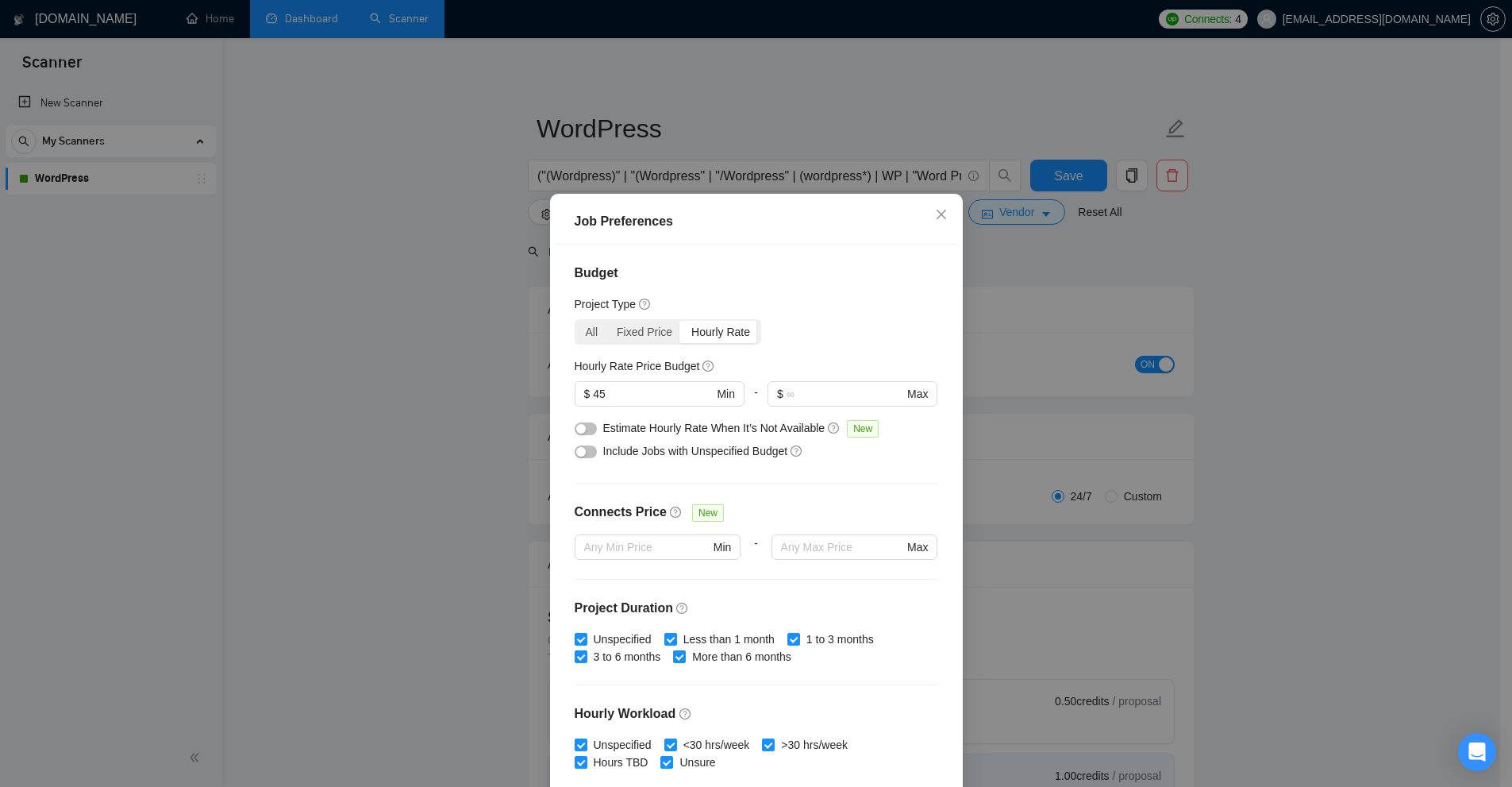
click at [695, 335] on div "Hourly Rate" at bounding box center [721, 331] width 78 height 22
click at [682, 320] on input "Hourly Rate" at bounding box center [682, 320] width 0 height 0
click at [644, 331] on div "Fixed Price" at bounding box center [644, 331] width 75 height 22
click at [607, 320] on input "Fixed Price" at bounding box center [607, 320] width 0 height 0
drag, startPoint x: 644, startPoint y: 331, endPoint x: 586, endPoint y: 328, distance: 58.1
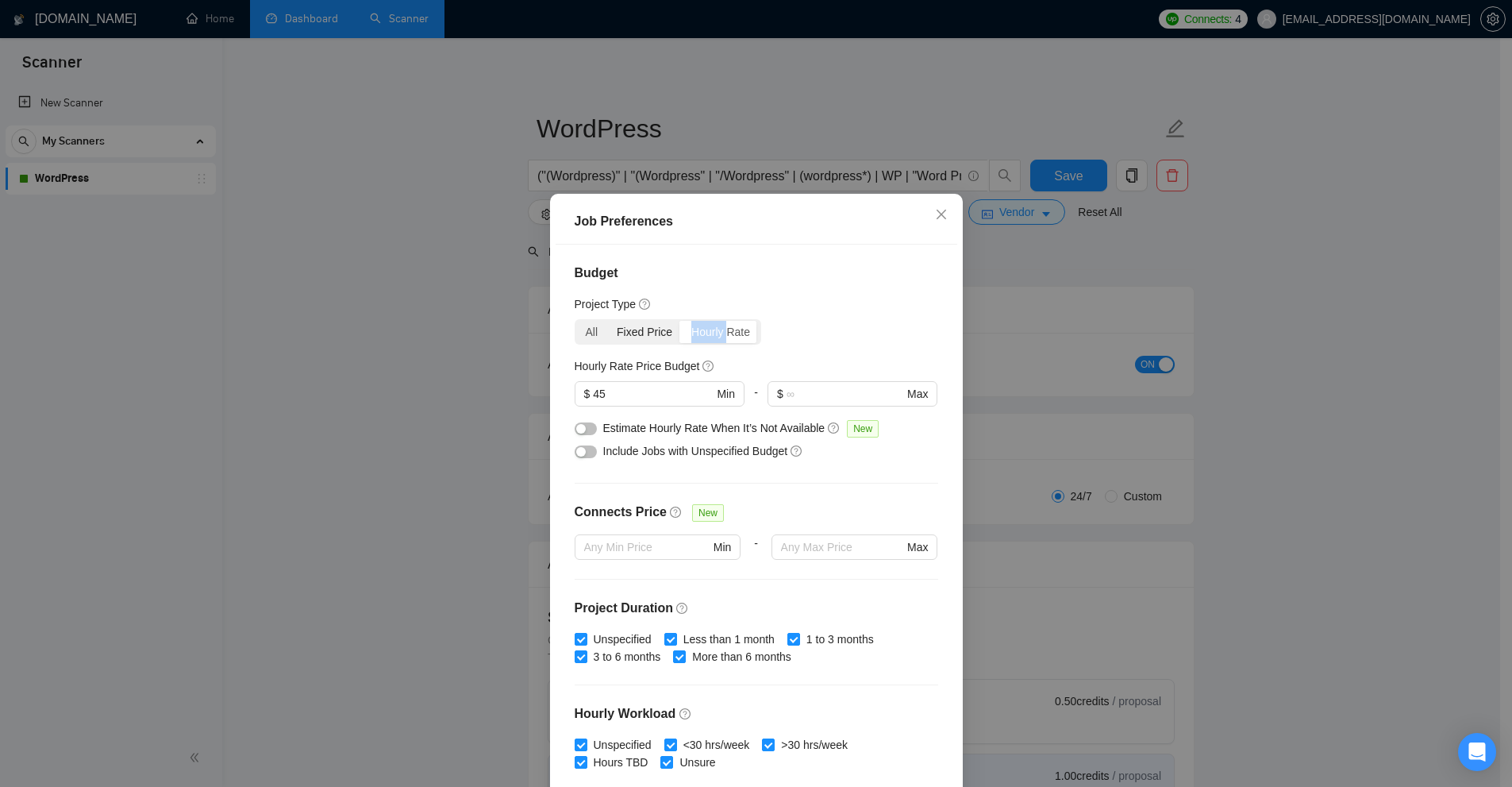
click at [641, 331] on div "Fixed Price" at bounding box center [644, 331] width 75 height 22
click at [607, 320] on input "Fixed Price" at bounding box center [607, 320] width 0 height 0
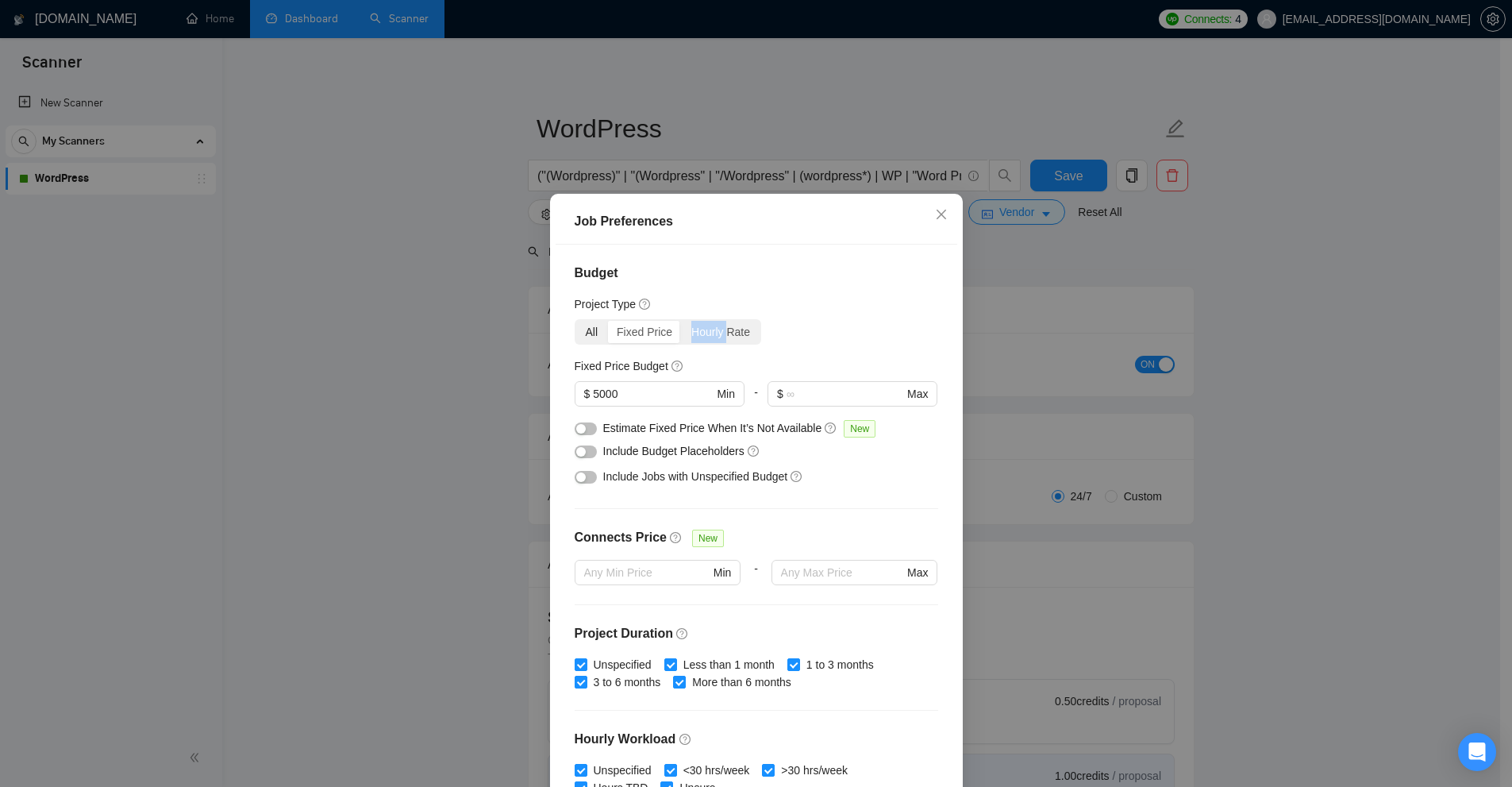
click at [586, 328] on div "All" at bounding box center [592, 331] width 32 height 22
click at [576, 320] on input "All" at bounding box center [576, 320] width 0 height 0
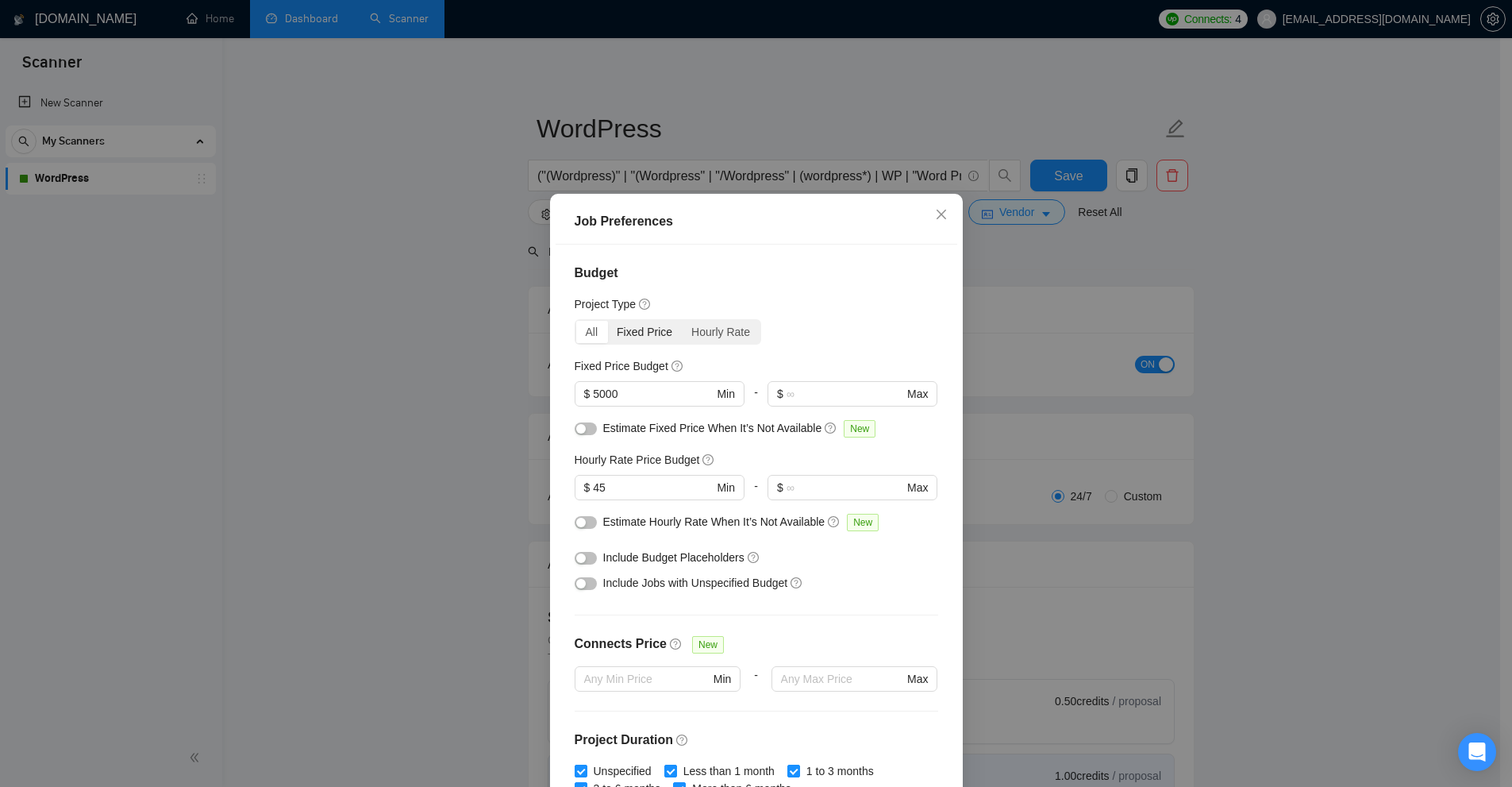
click at [655, 333] on div "Fixed Price" at bounding box center [644, 331] width 75 height 22
click at [607, 320] on input "Fixed Price" at bounding box center [607, 320] width 0 height 0
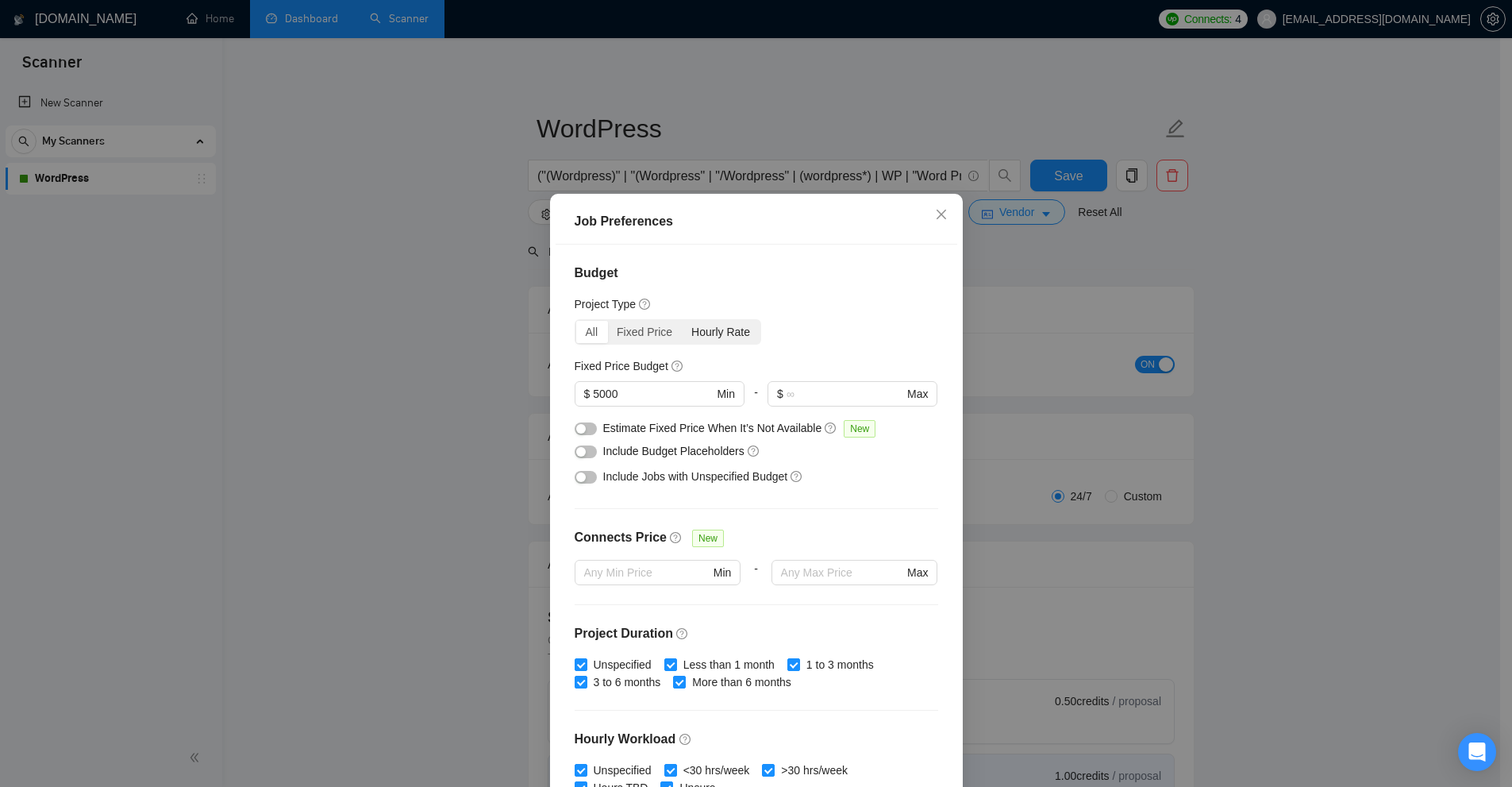
click at [703, 336] on div "Hourly Rate" at bounding box center [721, 331] width 78 height 22
click at [682, 320] on input "Hourly Rate" at bounding box center [682, 320] width 0 height 0
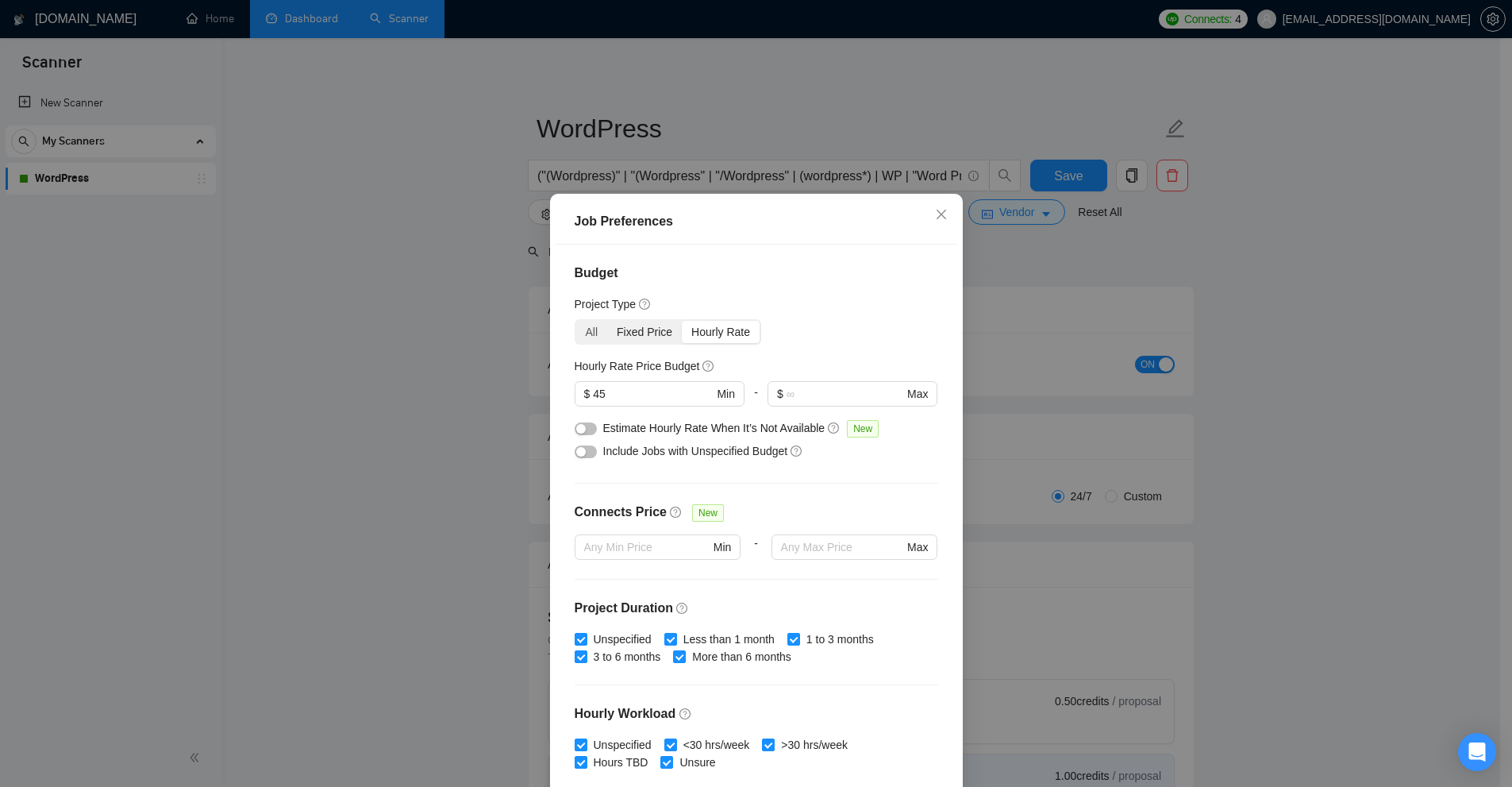
click at [644, 338] on div "Fixed Price" at bounding box center [644, 331] width 75 height 22
click at [607, 320] on input "Fixed Price" at bounding box center [607, 320] width 0 height 0
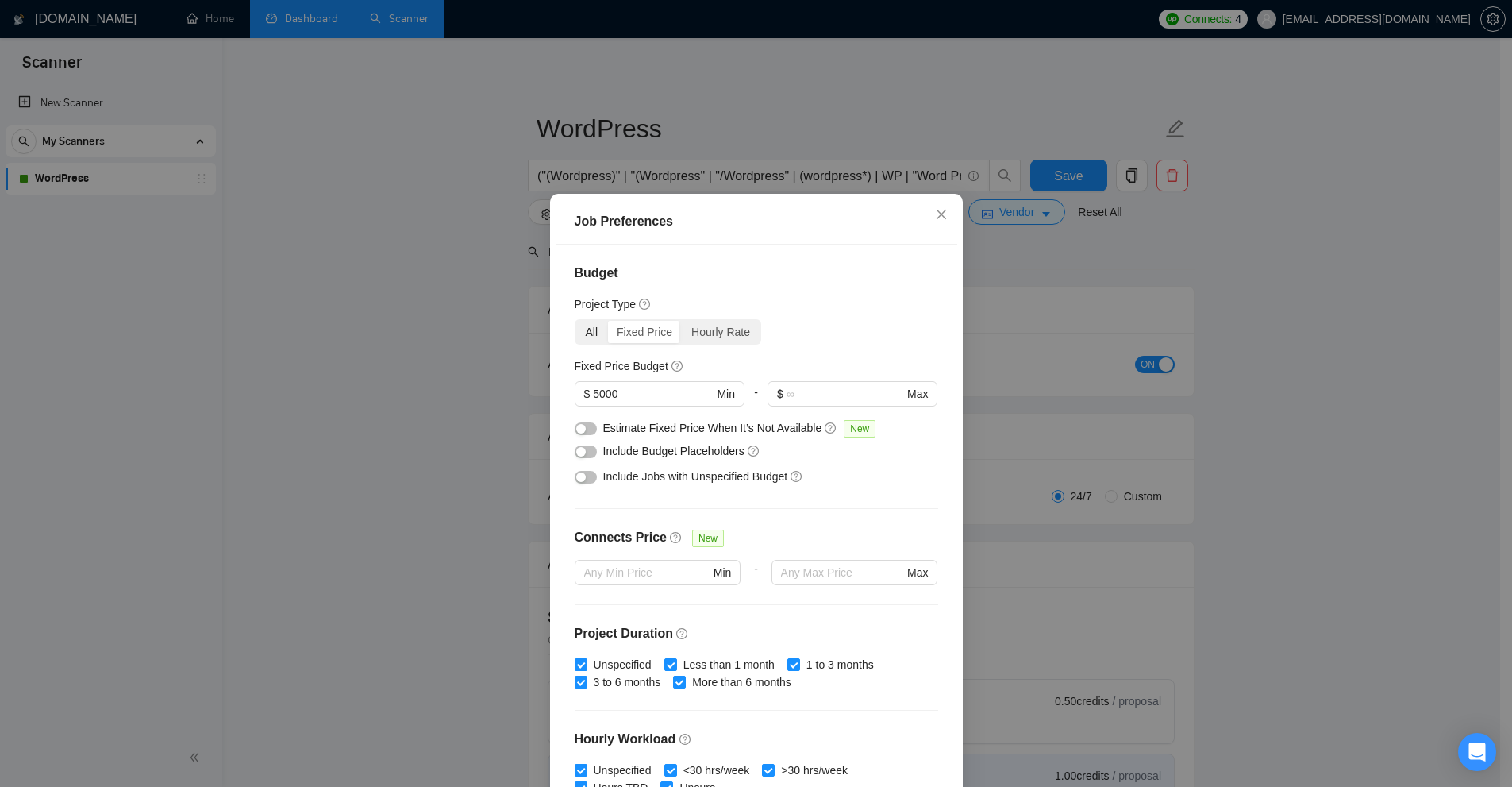
click at [592, 334] on div "All" at bounding box center [592, 331] width 32 height 22
click at [576, 320] on input "All" at bounding box center [576, 320] width 0 height 0
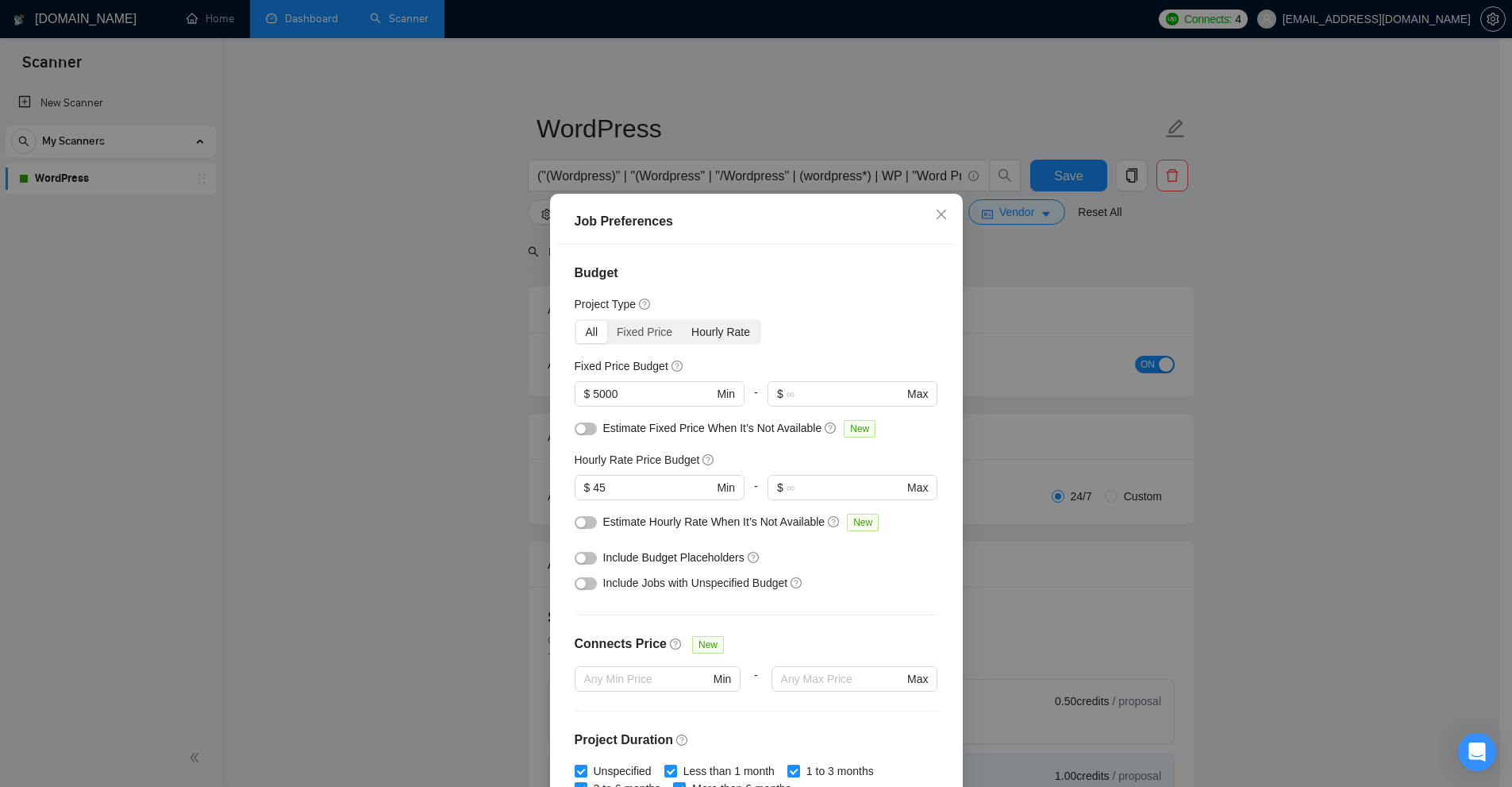
click at [723, 336] on div "Hourly Rate" at bounding box center [721, 331] width 78 height 22
click at [682, 320] on input "Hourly Rate" at bounding box center [682, 320] width 0 height 0
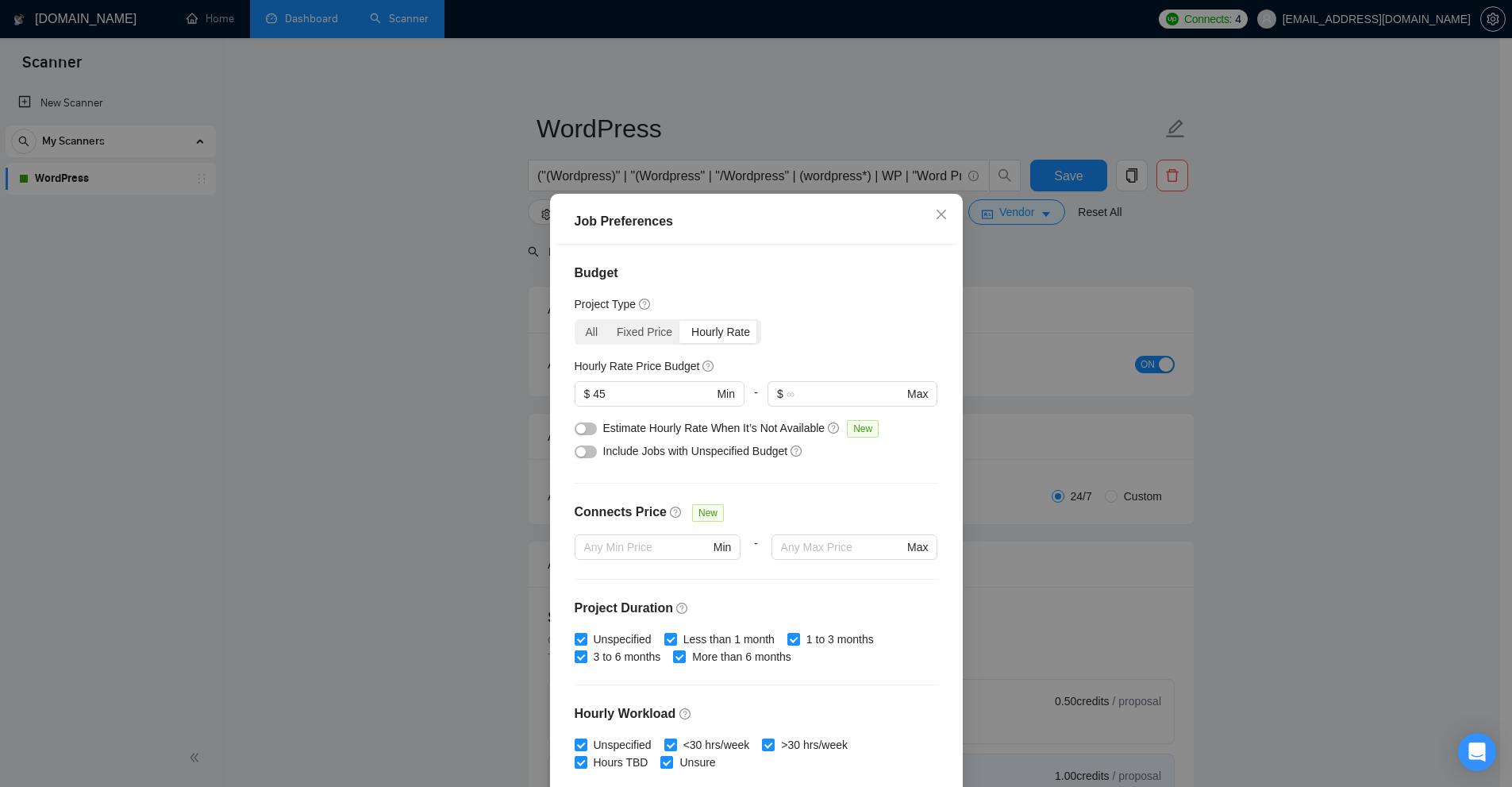
click at [587, 332] on div "All" at bounding box center [592, 331] width 32 height 22
click at [576, 320] on input "All" at bounding box center [576, 320] width 0 height 0
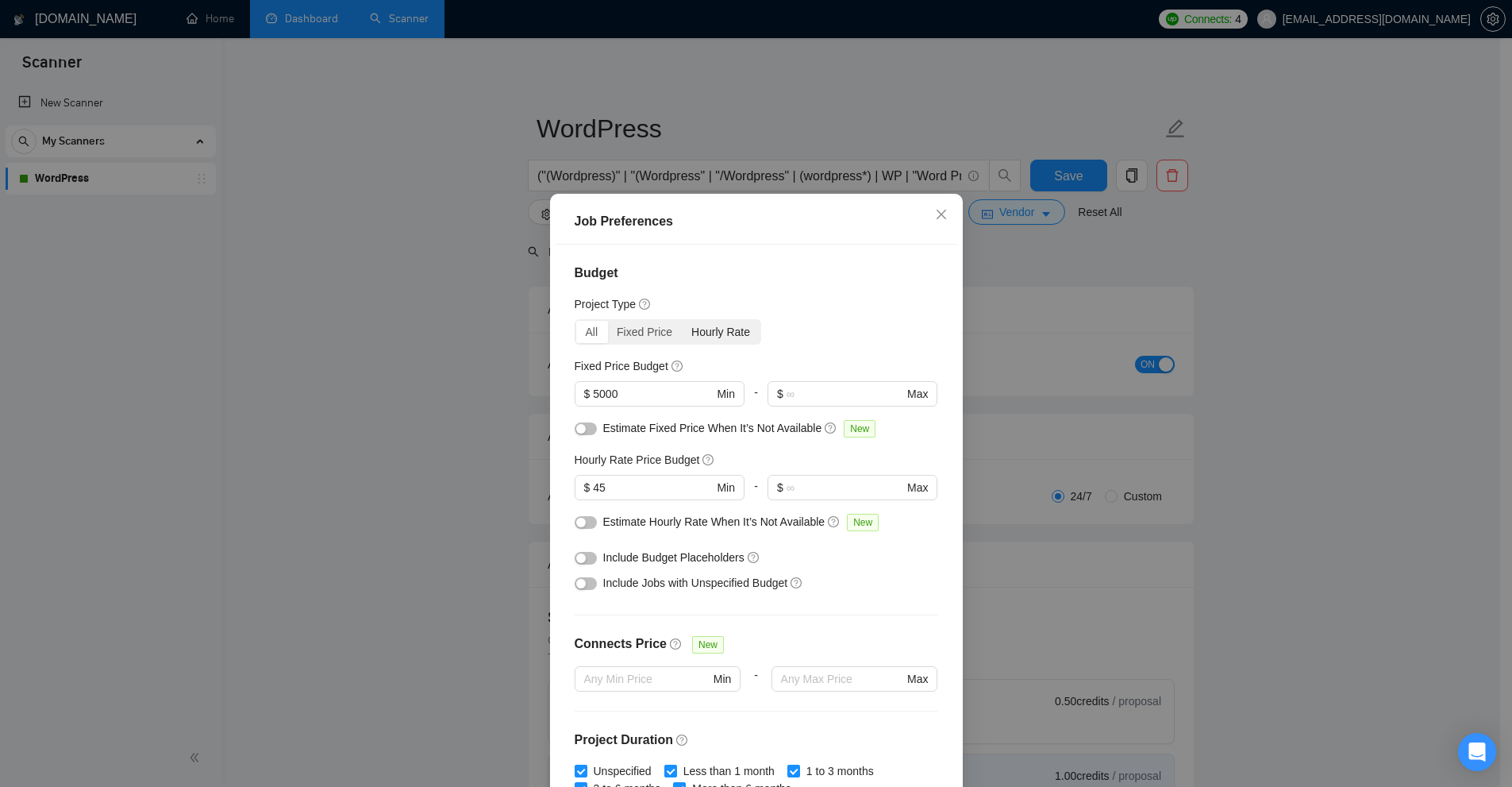
click at [716, 333] on div "Hourly Rate" at bounding box center [721, 331] width 78 height 22
click at [682, 320] on input "Hourly Rate" at bounding box center [682, 320] width 0 height 0
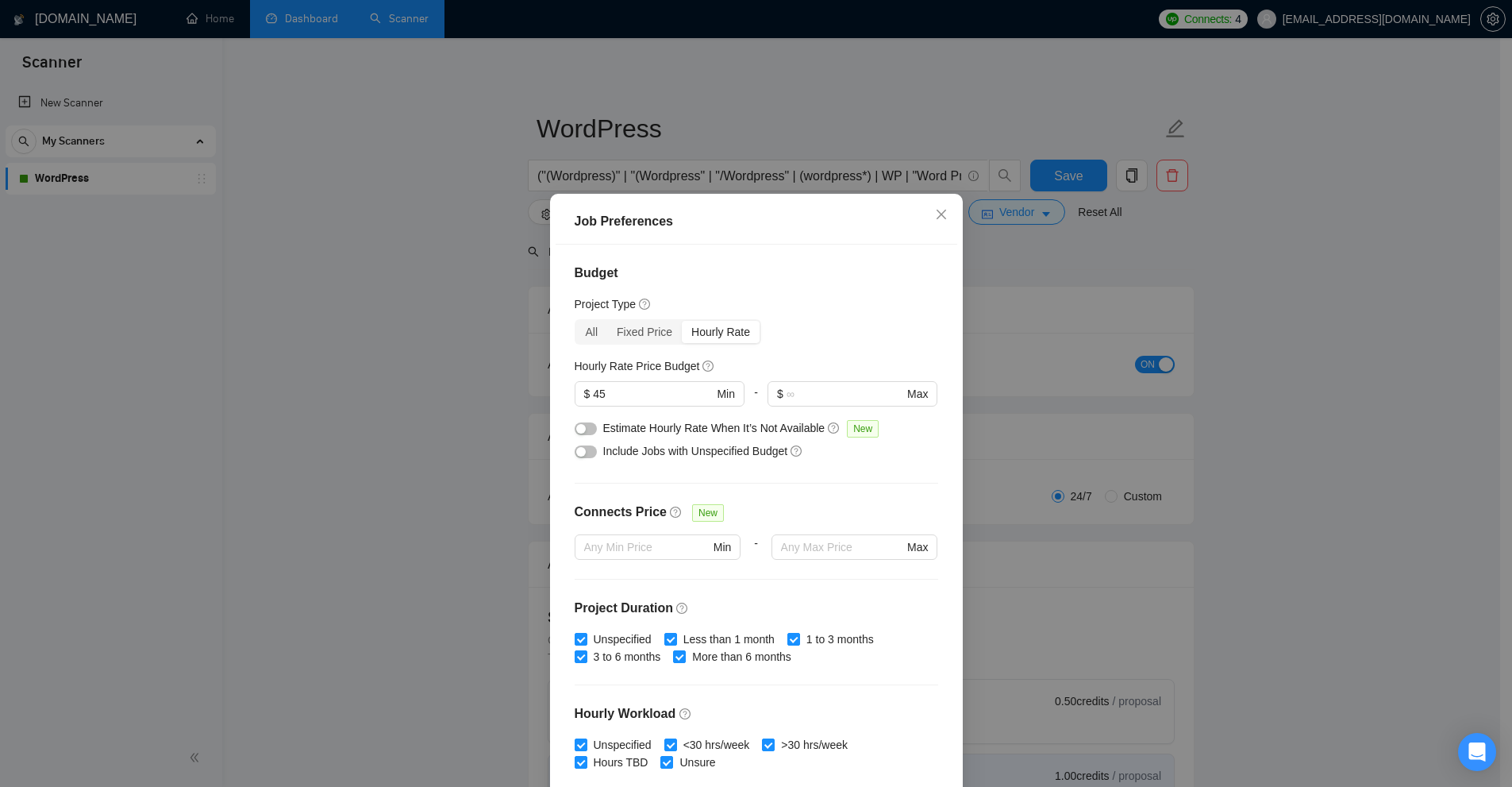
click at [421, 226] on div "Job Preferences Budget Project Type All Fixed Price Hourly Rate Fixed Price Bud…" at bounding box center [756, 393] width 1512 height 787
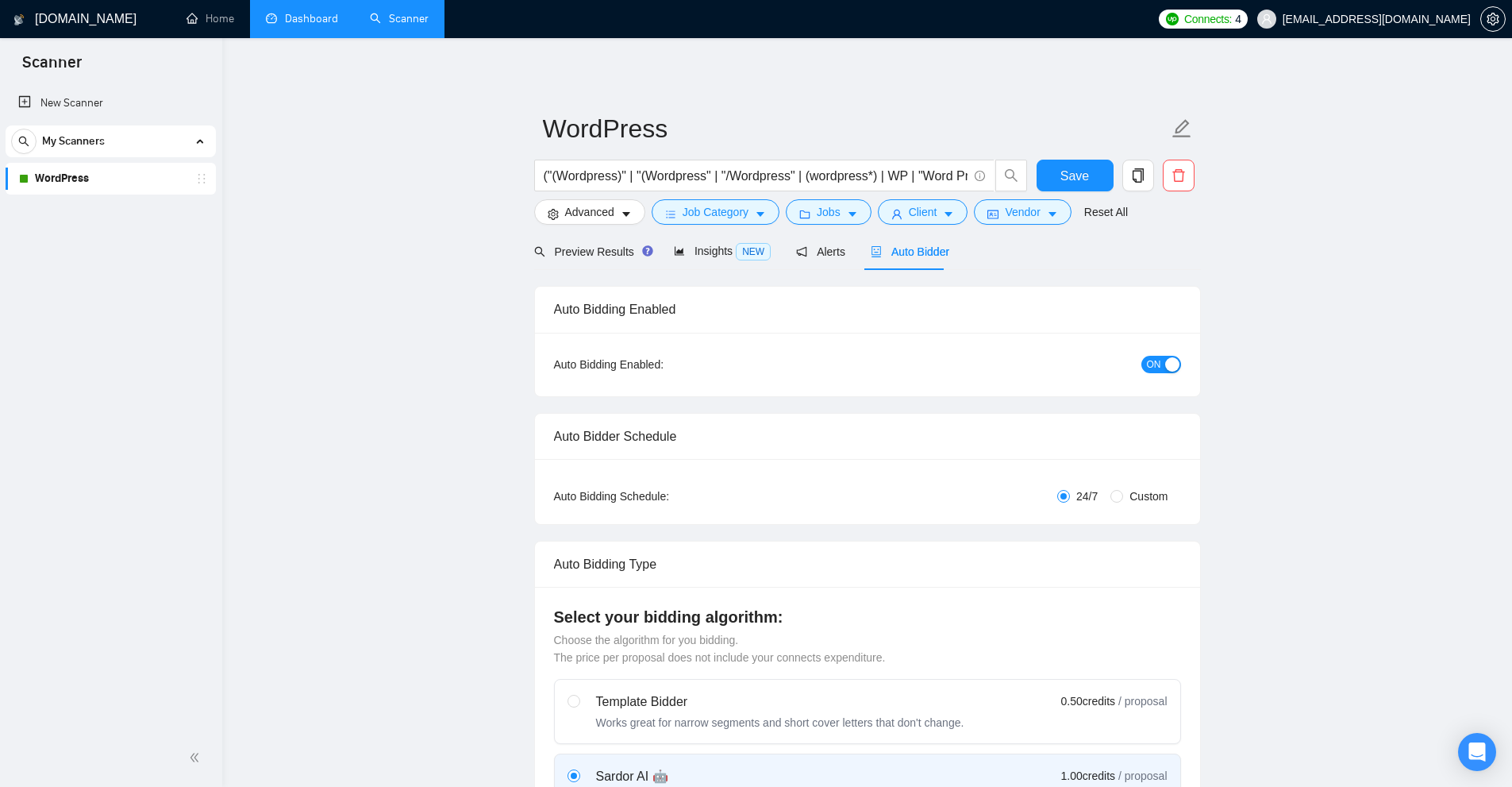
click at [222, 17] on link "Home" at bounding box center [211, 18] width 48 height 14
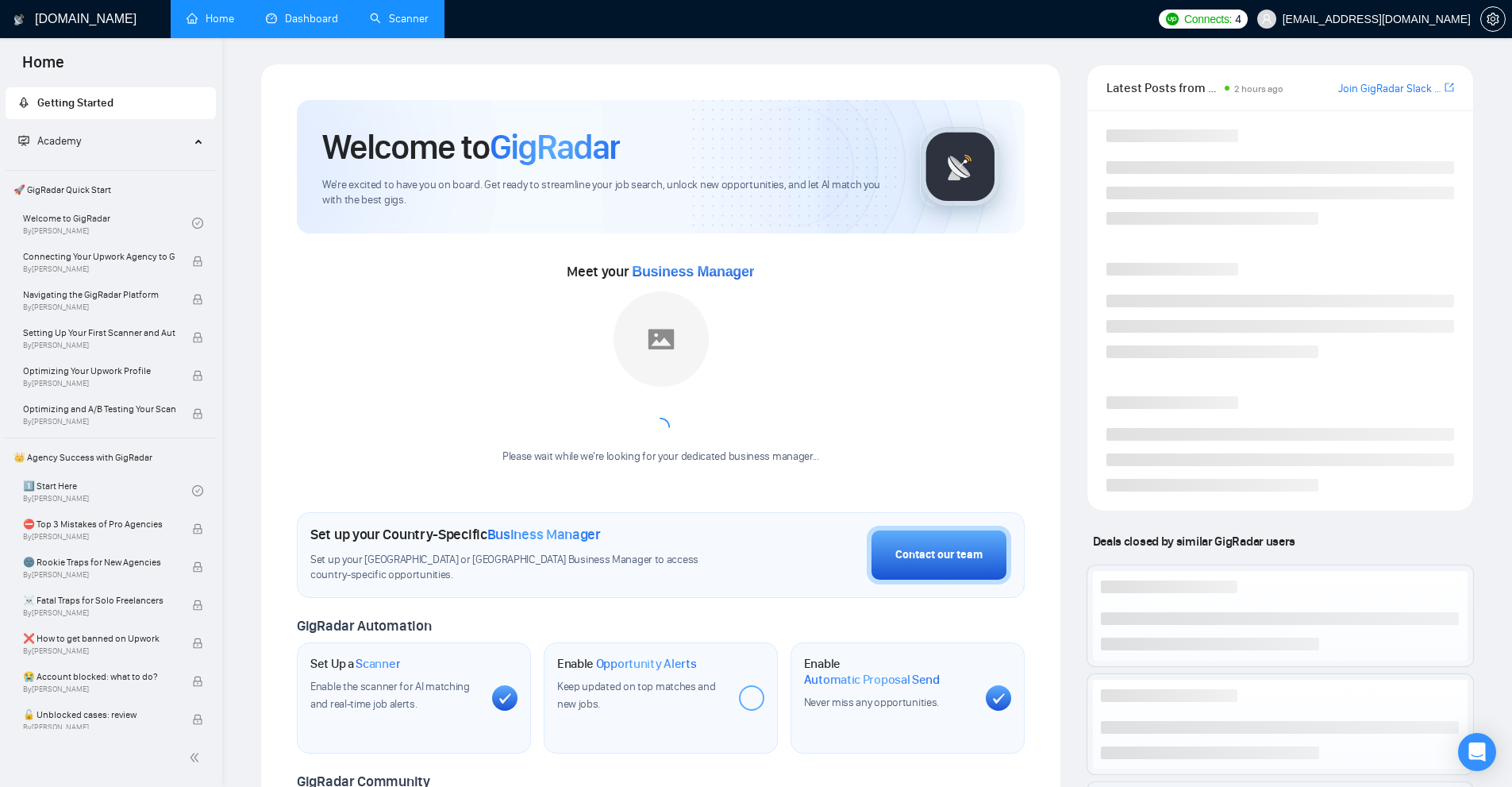
click at [409, 20] on link "Scanner" at bounding box center [399, 18] width 59 height 14
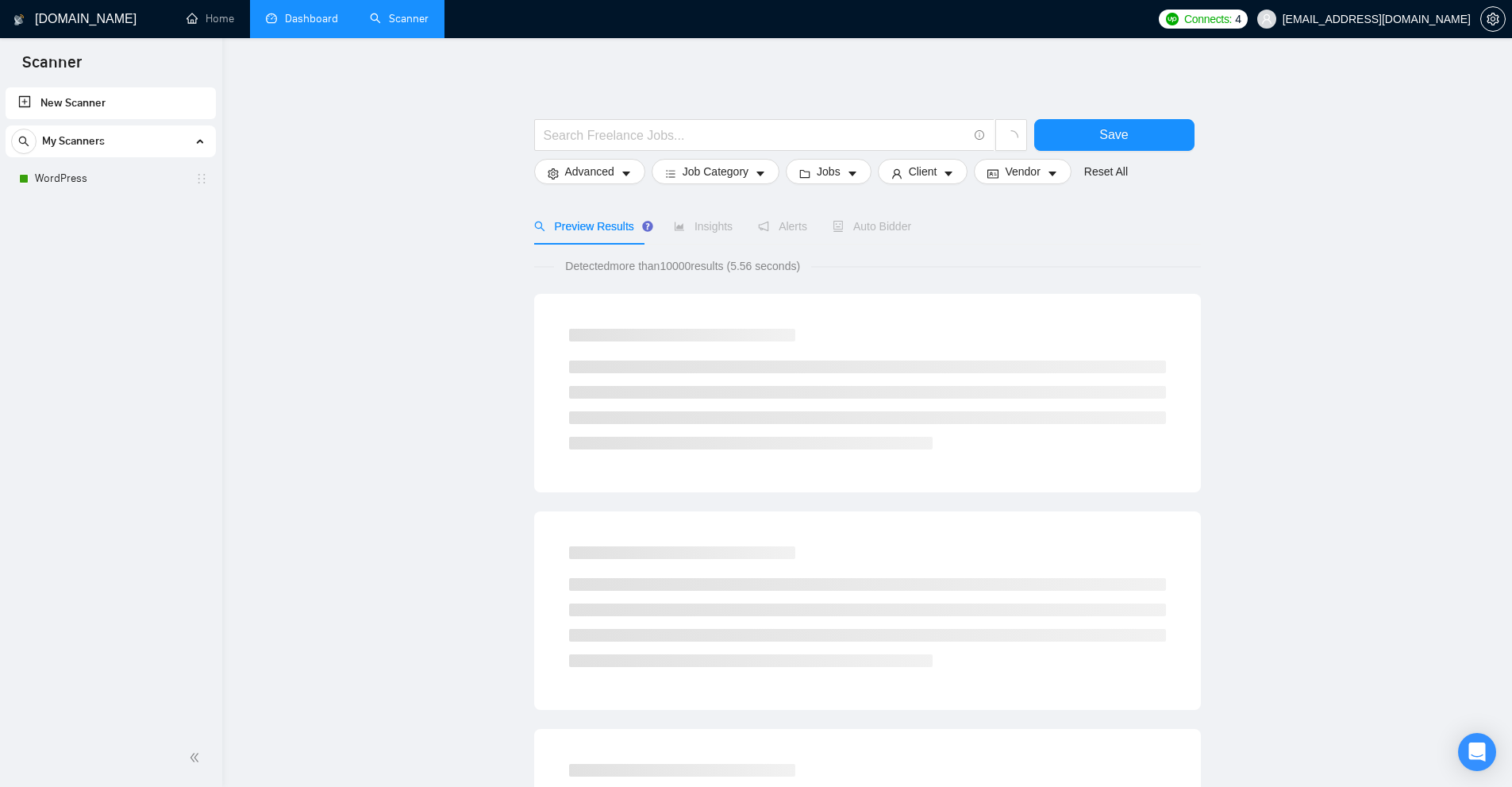
click at [128, 108] on link "New Scanner" at bounding box center [110, 103] width 185 height 32
click at [105, 174] on link "WordPress" at bounding box center [110, 179] width 151 height 32
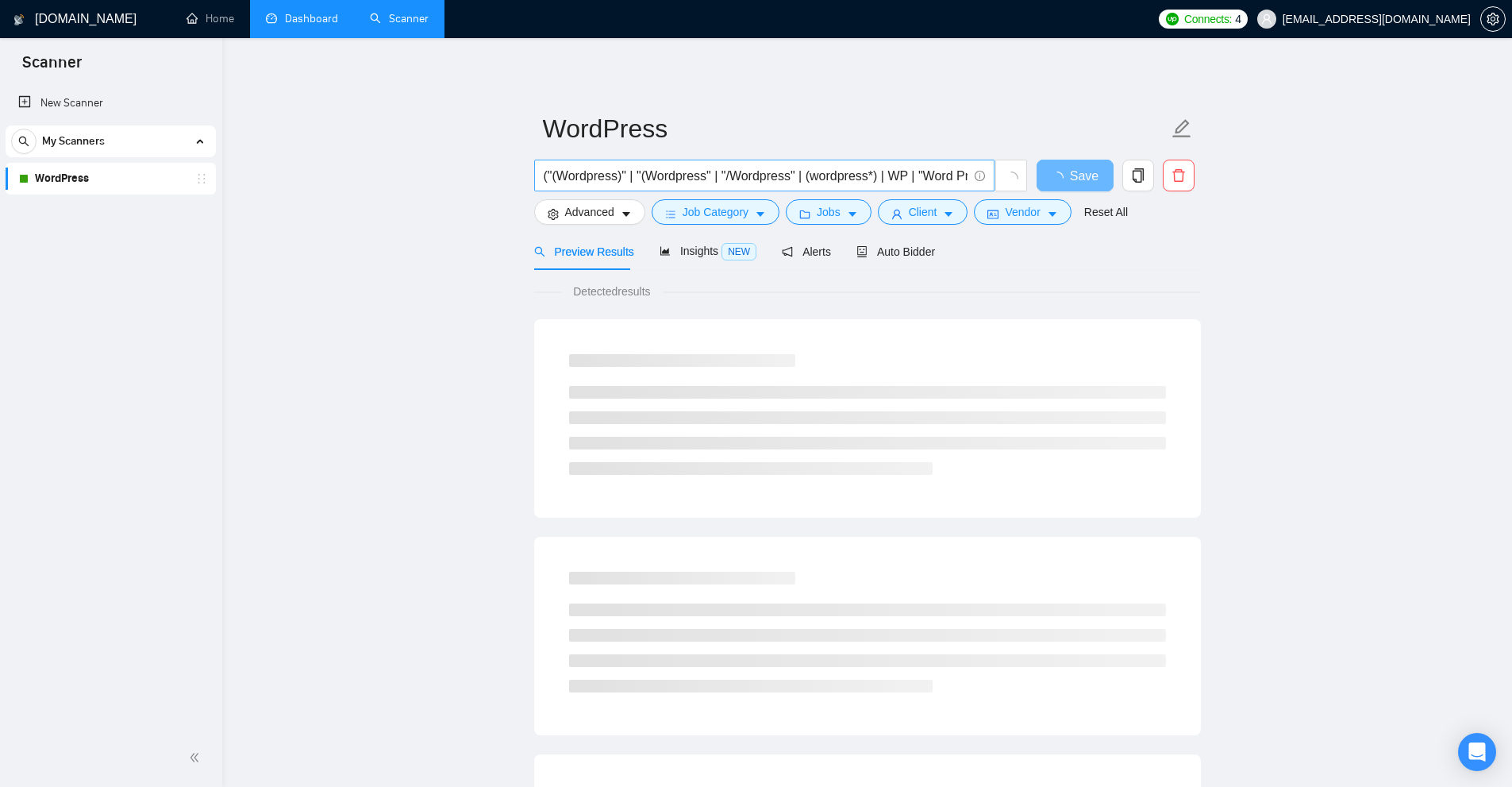
click at [729, 176] on input "("(Wordpress)" | "(Wordpress" | "/Wordpress" | (wordpress*) | WP | "Word Press"…" at bounding box center [756, 176] width 424 height 20
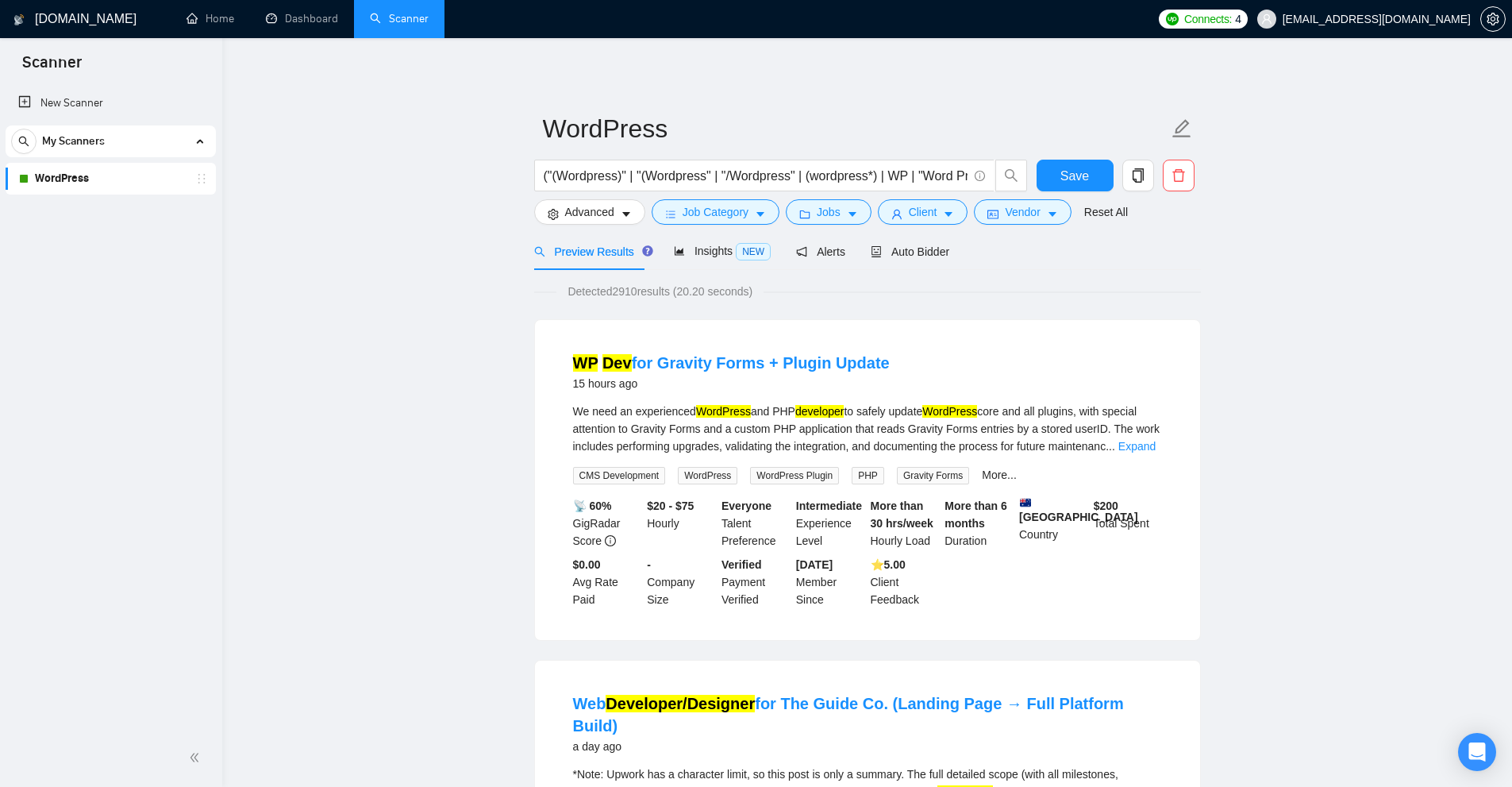
click at [909, 231] on form "WordPress ("(Wordpress)" | "(Wordpress" | "/Wordpress" | (wordpress*) | WP | "W…" at bounding box center [867, 168] width 667 height 130
click at [909, 238] on div "Auto Bidder" at bounding box center [909, 251] width 78 height 38
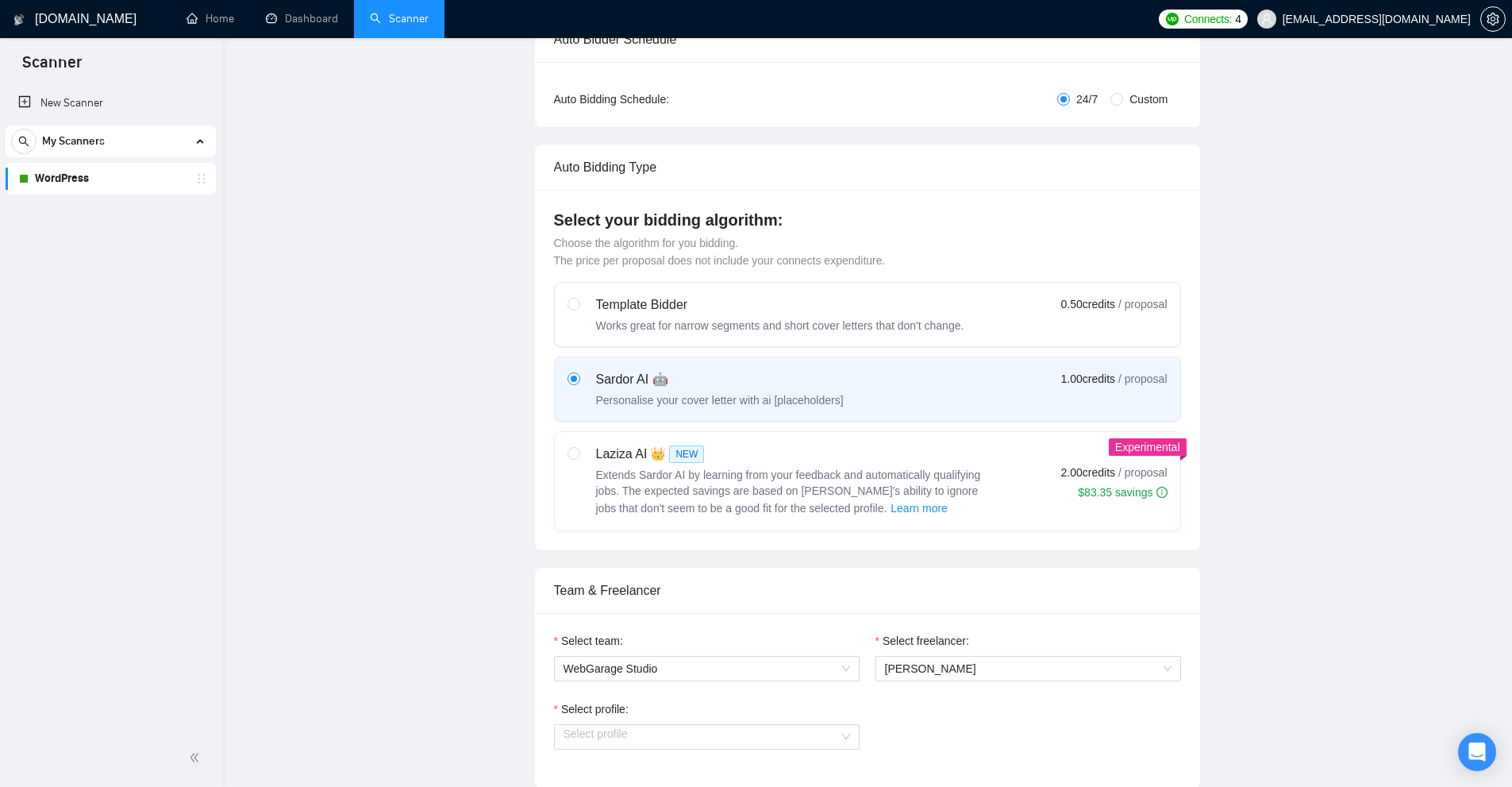
checkbox input "true"
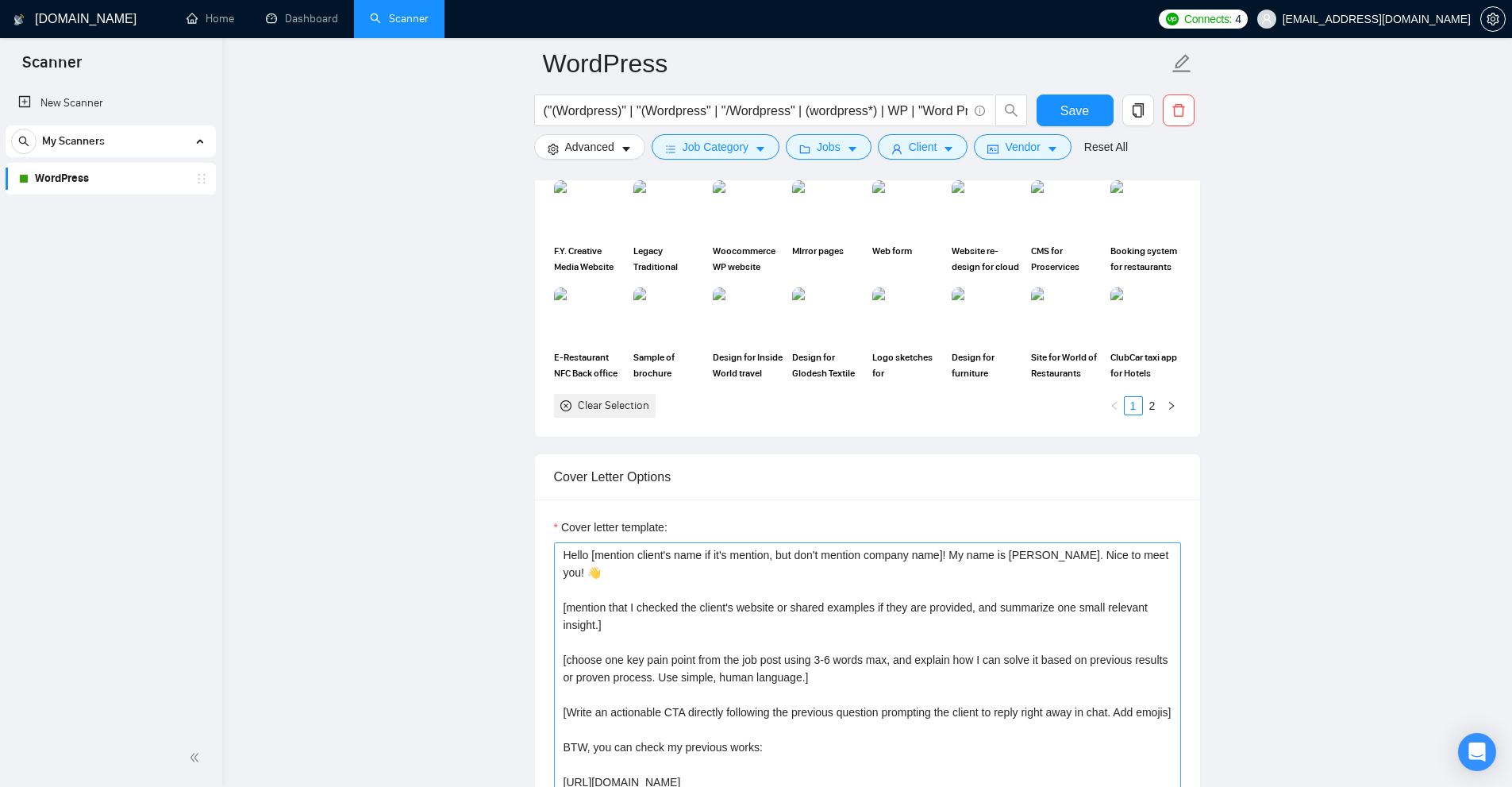
scroll to position [1588, 0]
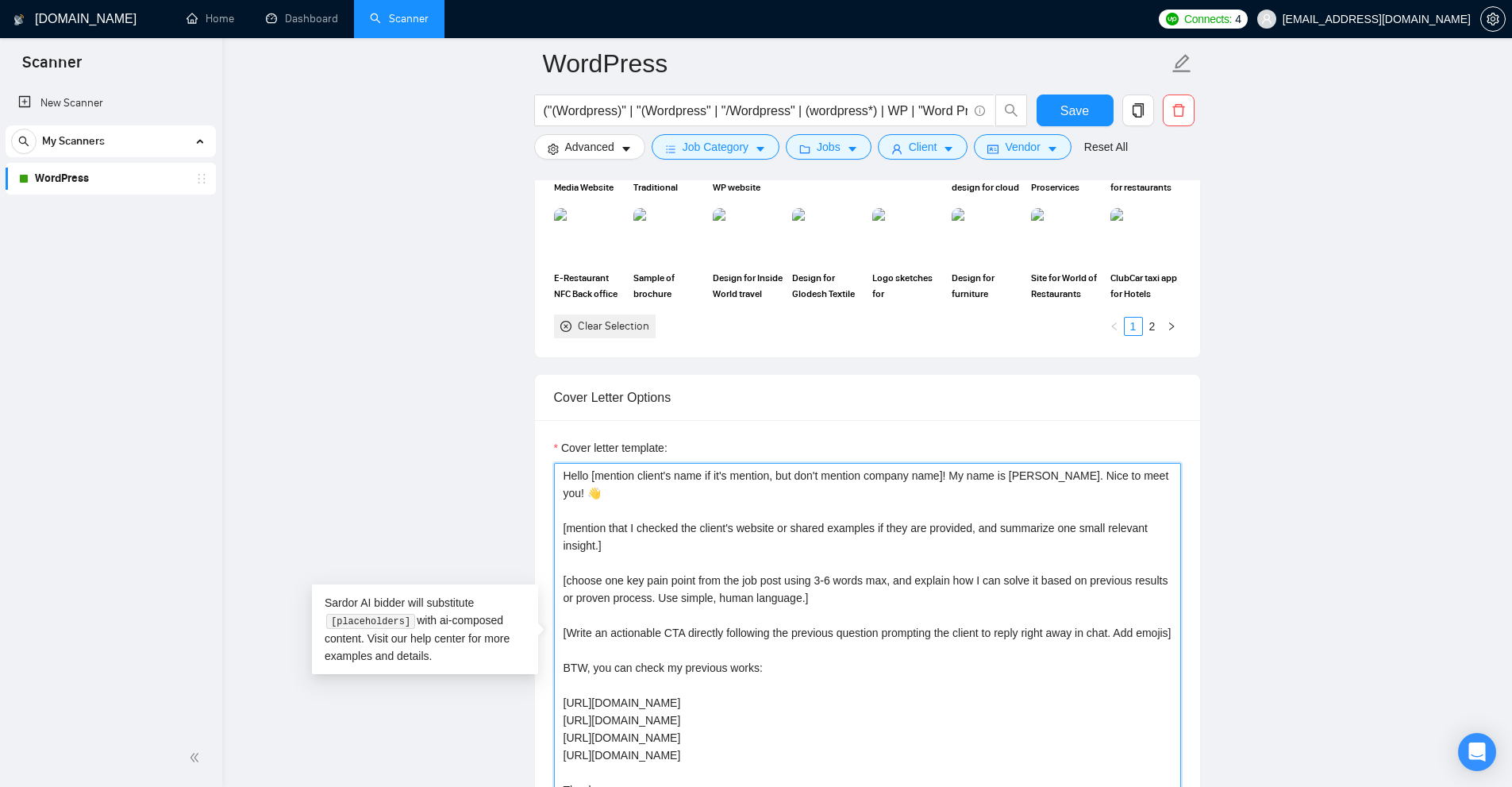
drag, startPoint x: 667, startPoint y: 520, endPoint x: 585, endPoint y: 419, distance: 130.1
click at [554, 513] on textarea "Hello [mention client's name if it's mention, but don't mention company name]! …" at bounding box center [867, 642] width 627 height 357
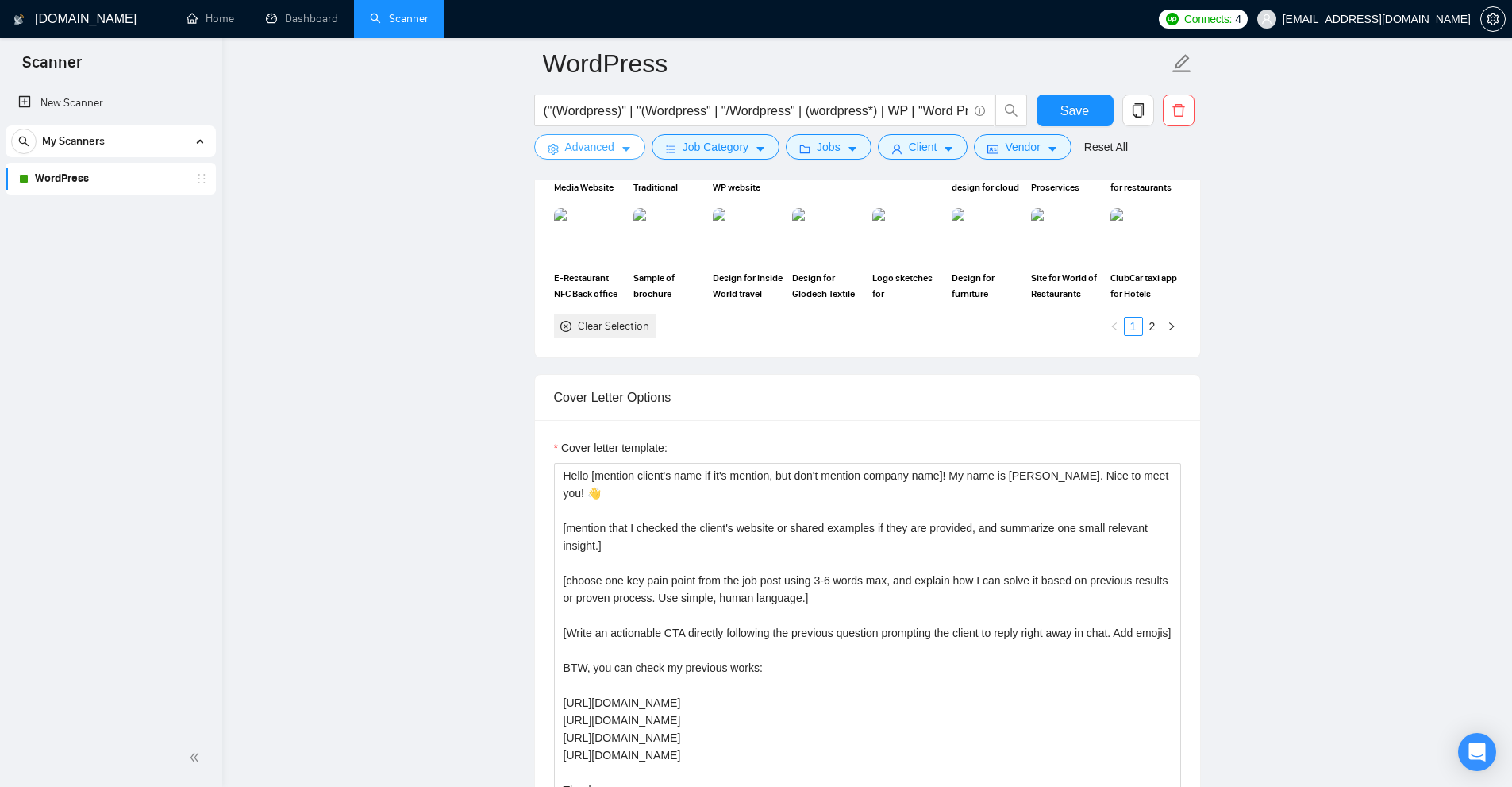
click at [568, 151] on span "Advanced" at bounding box center [589, 146] width 49 height 17
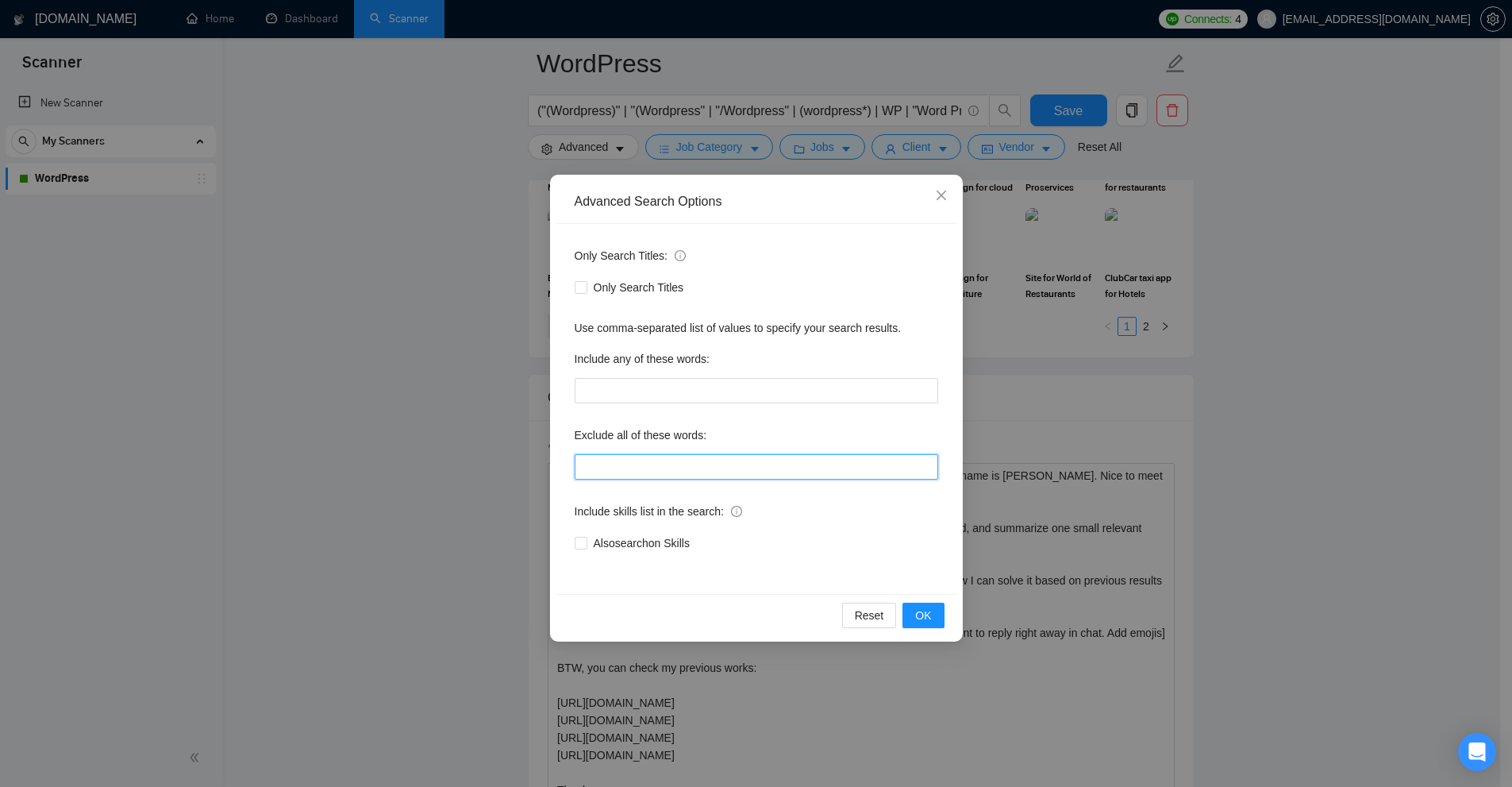
click at [672, 467] on input "text" at bounding box center [756, 467] width 364 height 26
click at [1208, 334] on div "Advanced Search Options Only Search Titles: Only Search Titles Use comma-separa…" at bounding box center [756, 393] width 1512 height 787
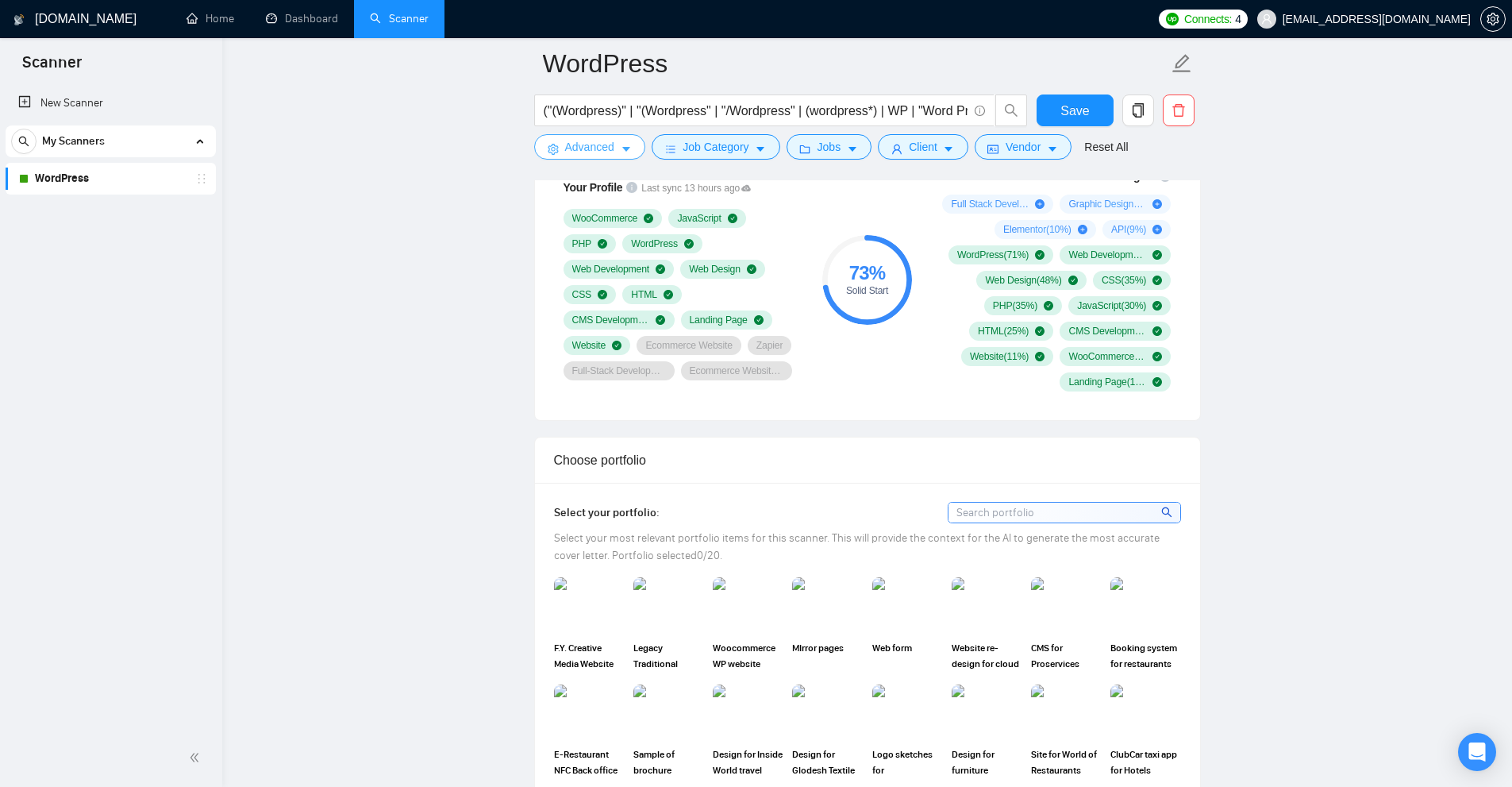
scroll to position [635, 0]
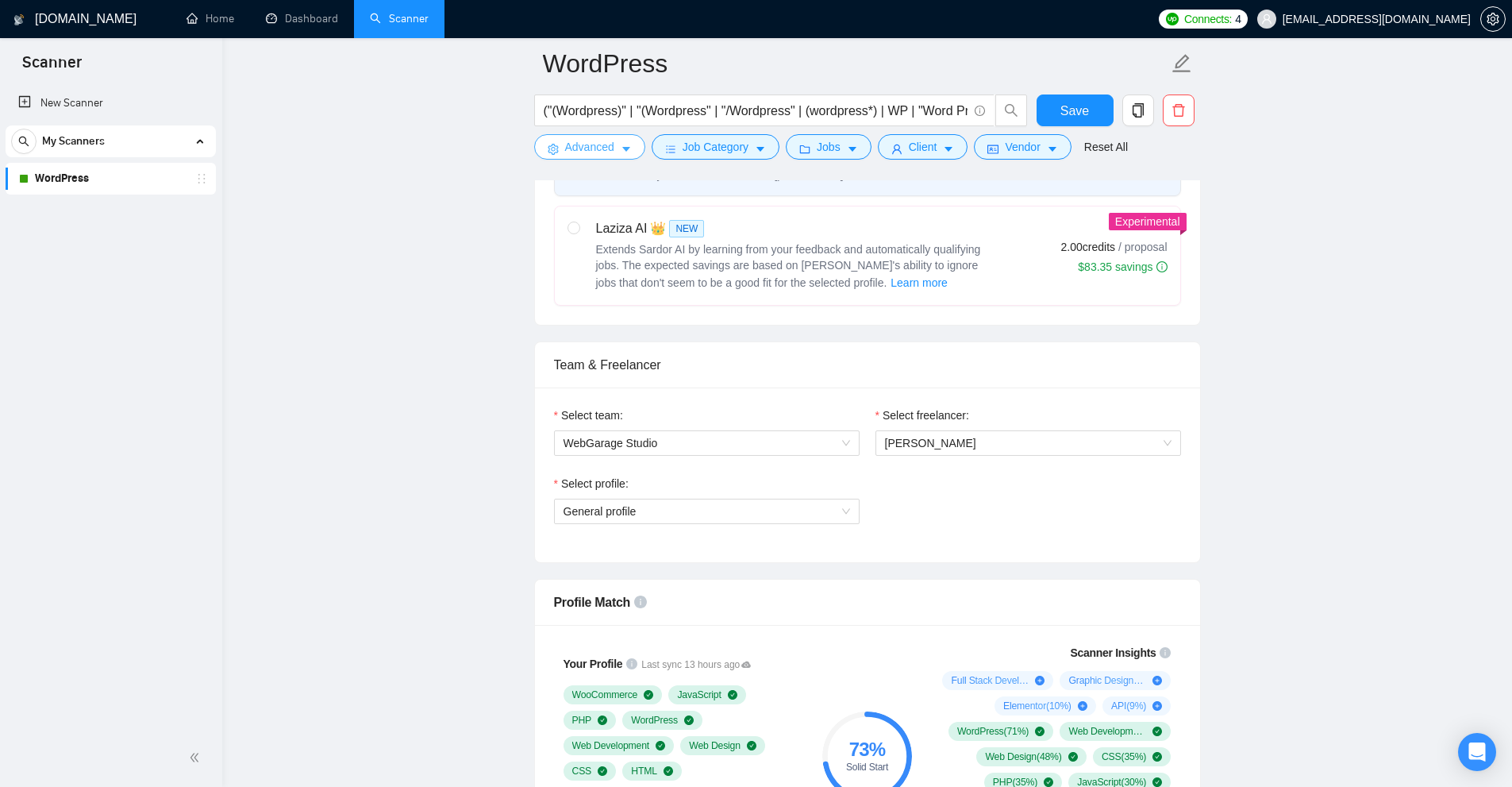
click at [598, 144] on span "Advanced" at bounding box center [589, 146] width 49 height 17
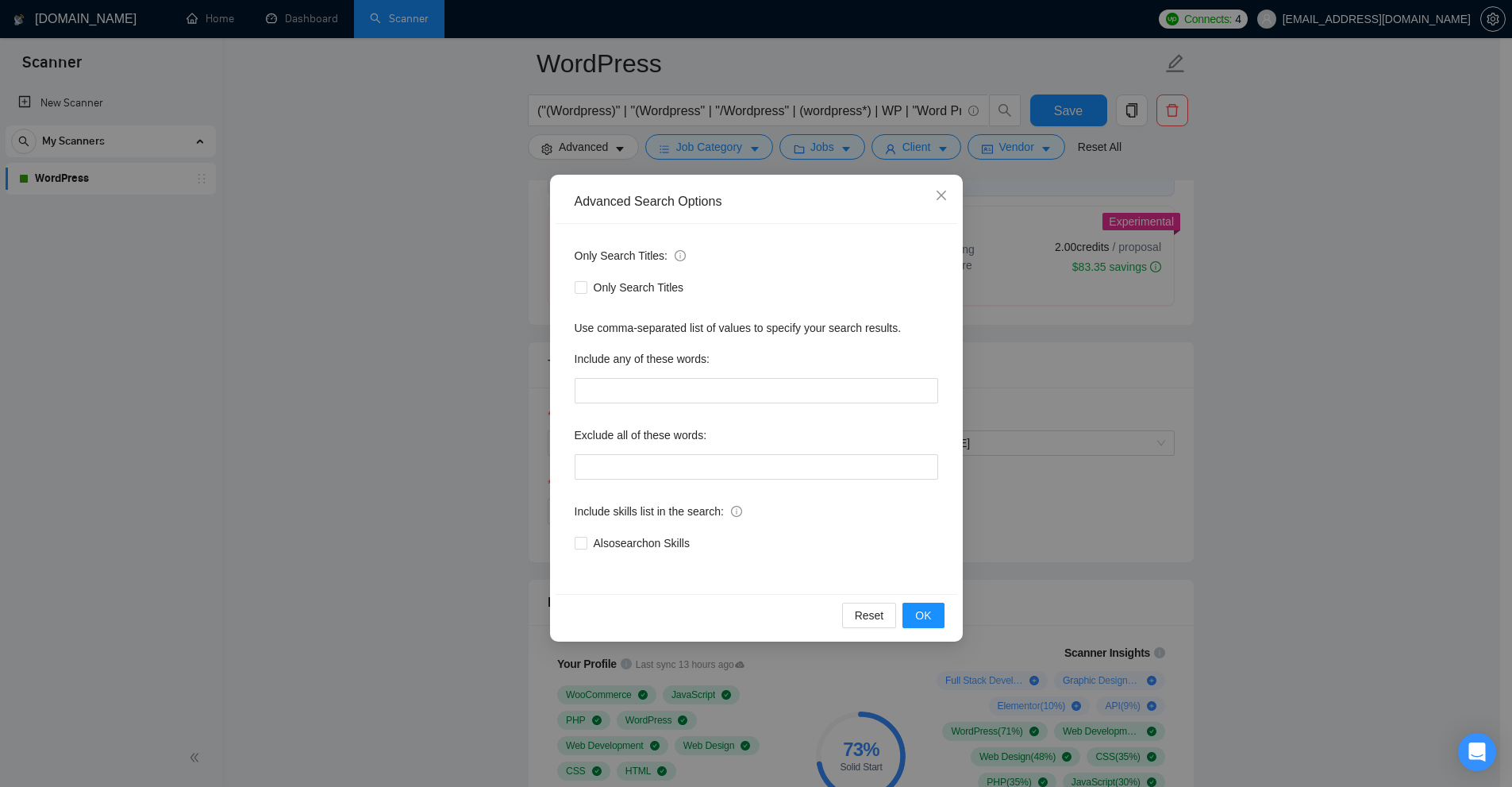
click at [1166, 300] on div "Advanced Search Options Only Search Titles: Only Search Titles Use comma-separa…" at bounding box center [756, 393] width 1512 height 787
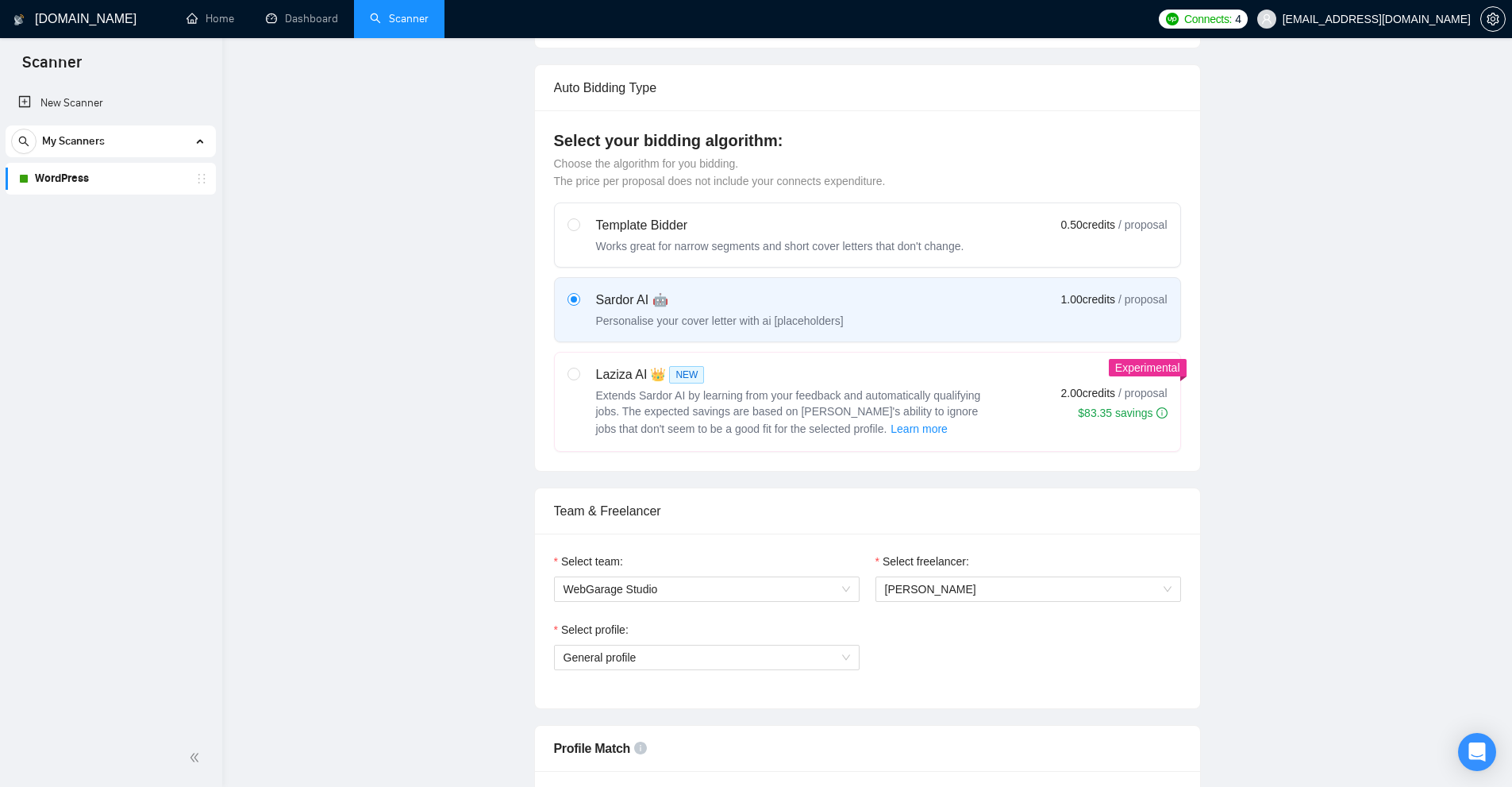
scroll to position [0, 0]
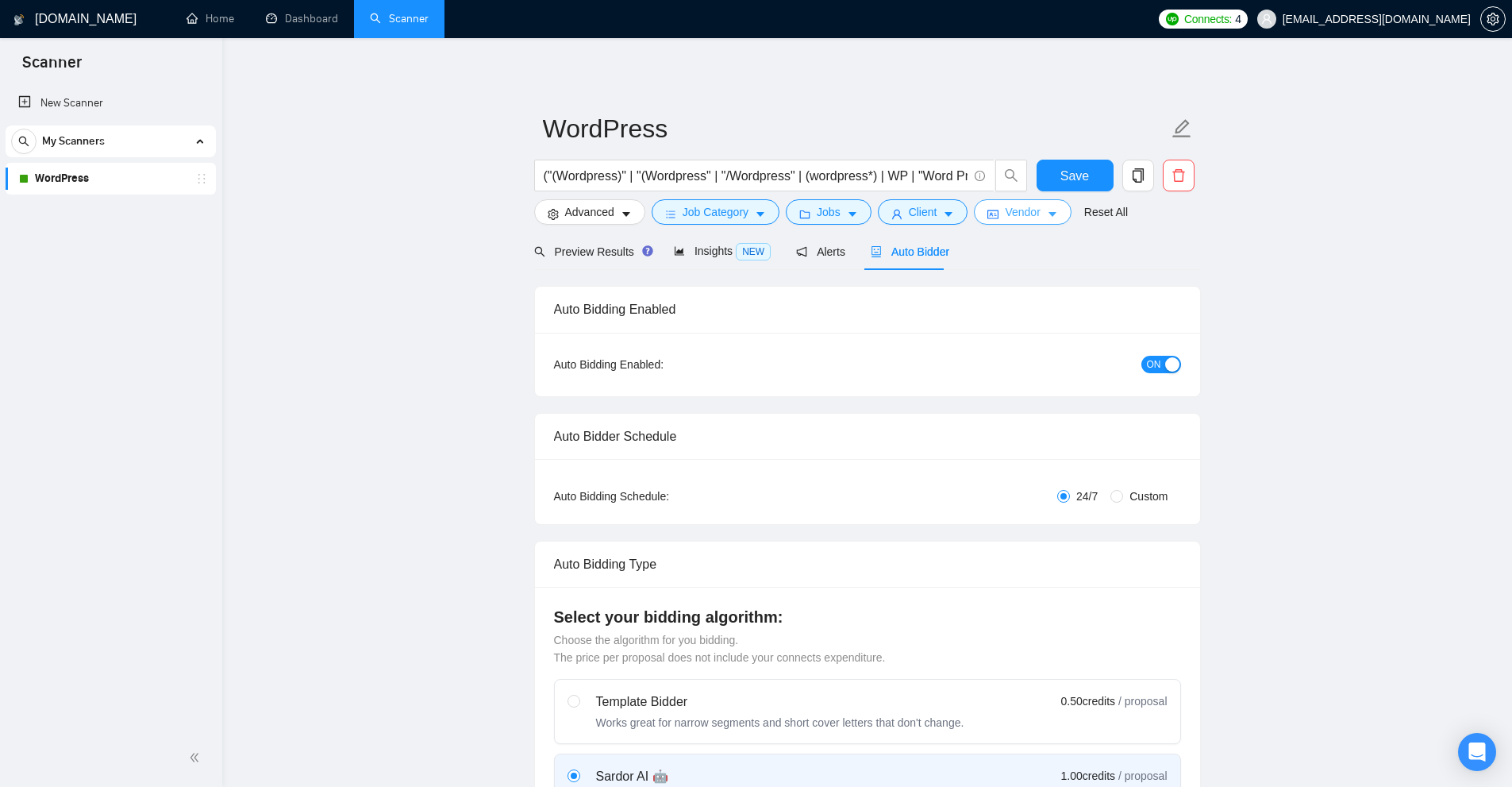
click at [1009, 214] on span "Vendor" at bounding box center [1022, 212] width 35 height 17
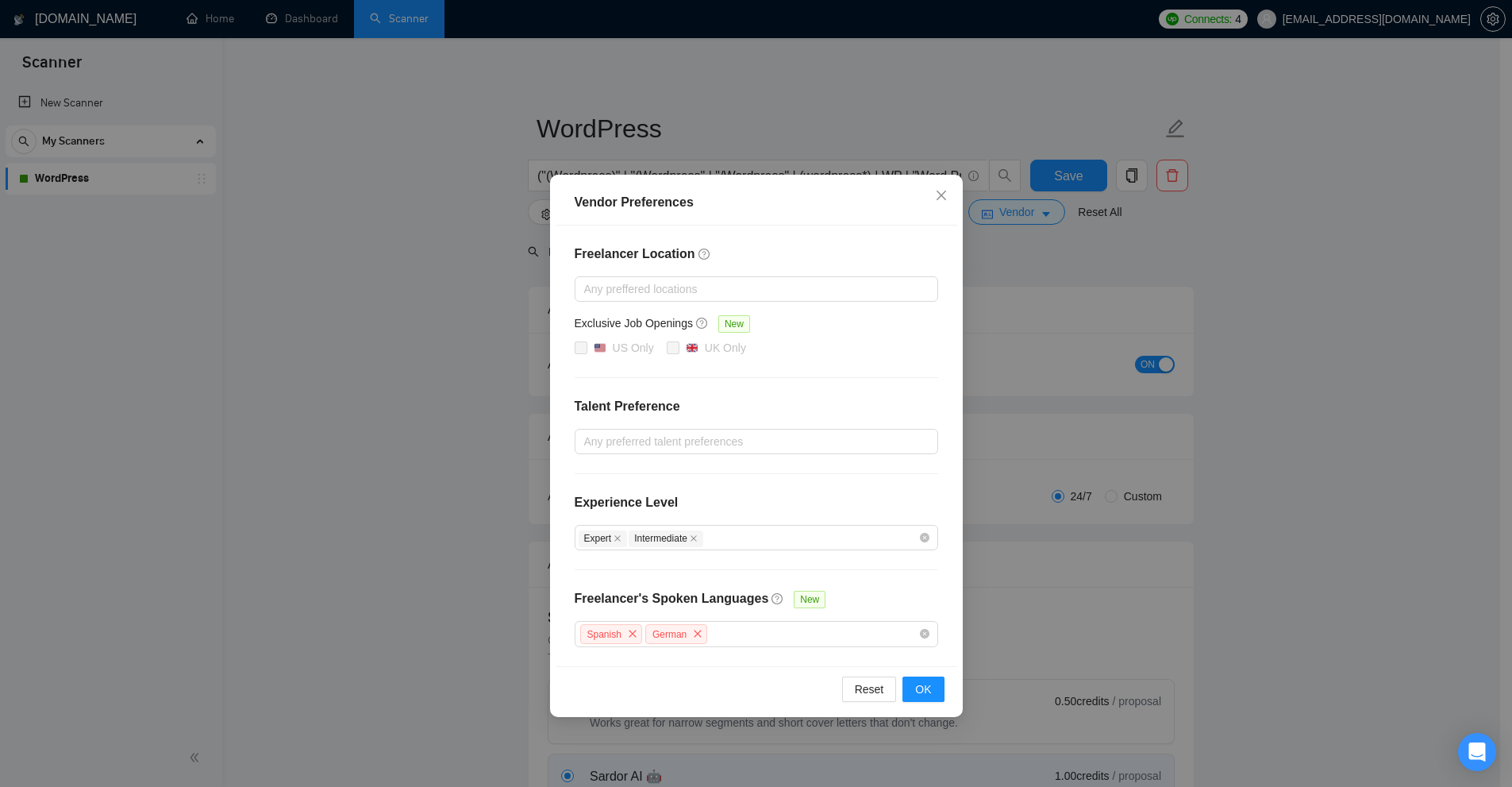
click at [1217, 401] on div "Vendor Preferences Freelancer Location Any preffered locations Exclusive Job Op…" at bounding box center [756, 393] width 1512 height 787
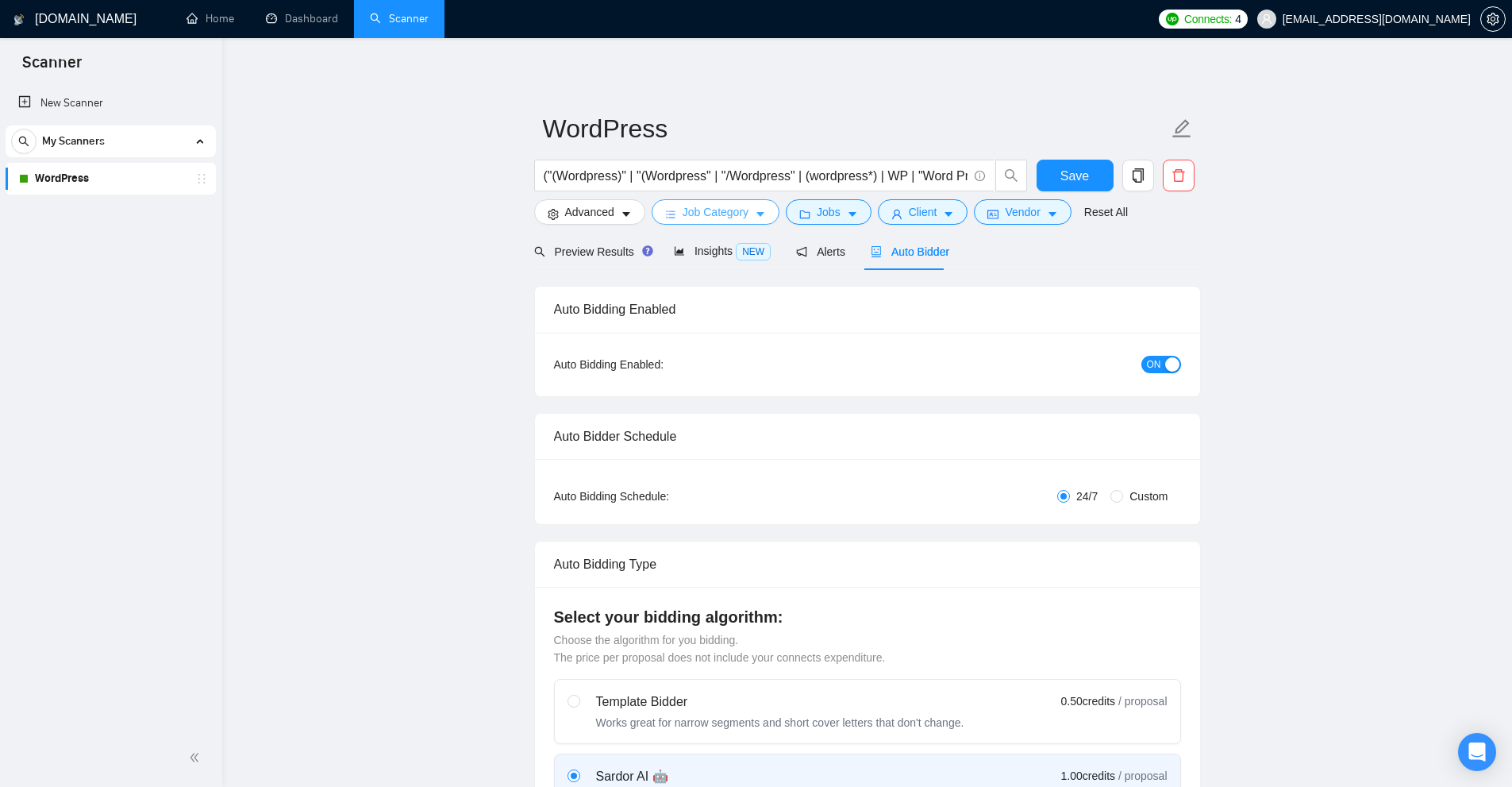
click at [731, 210] on span "Job Category" at bounding box center [716, 212] width 66 height 17
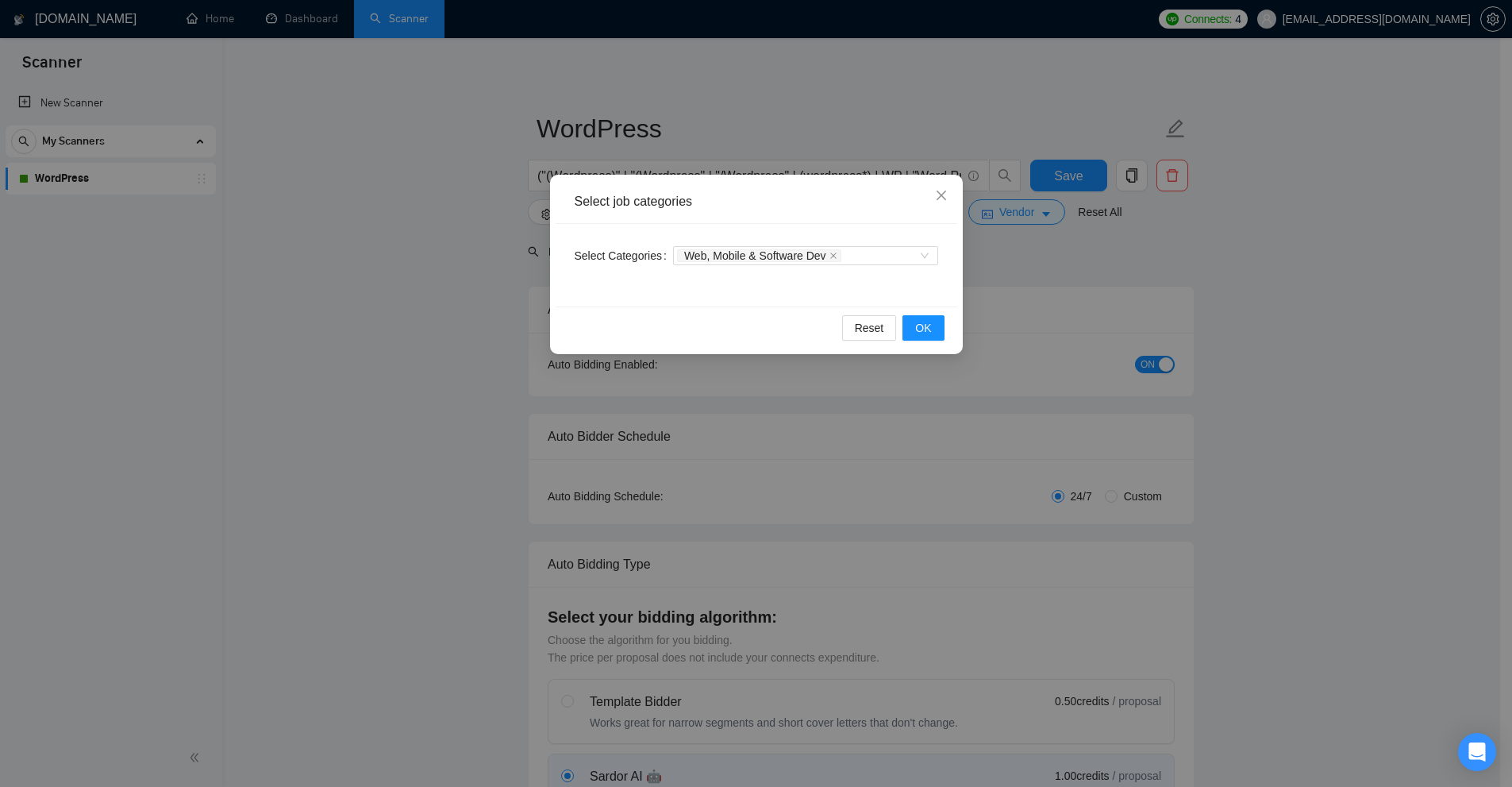
click at [405, 284] on div "Select job categories Select Categories Web, Mobile & Software Dev Reset OK" at bounding box center [756, 393] width 1512 height 787
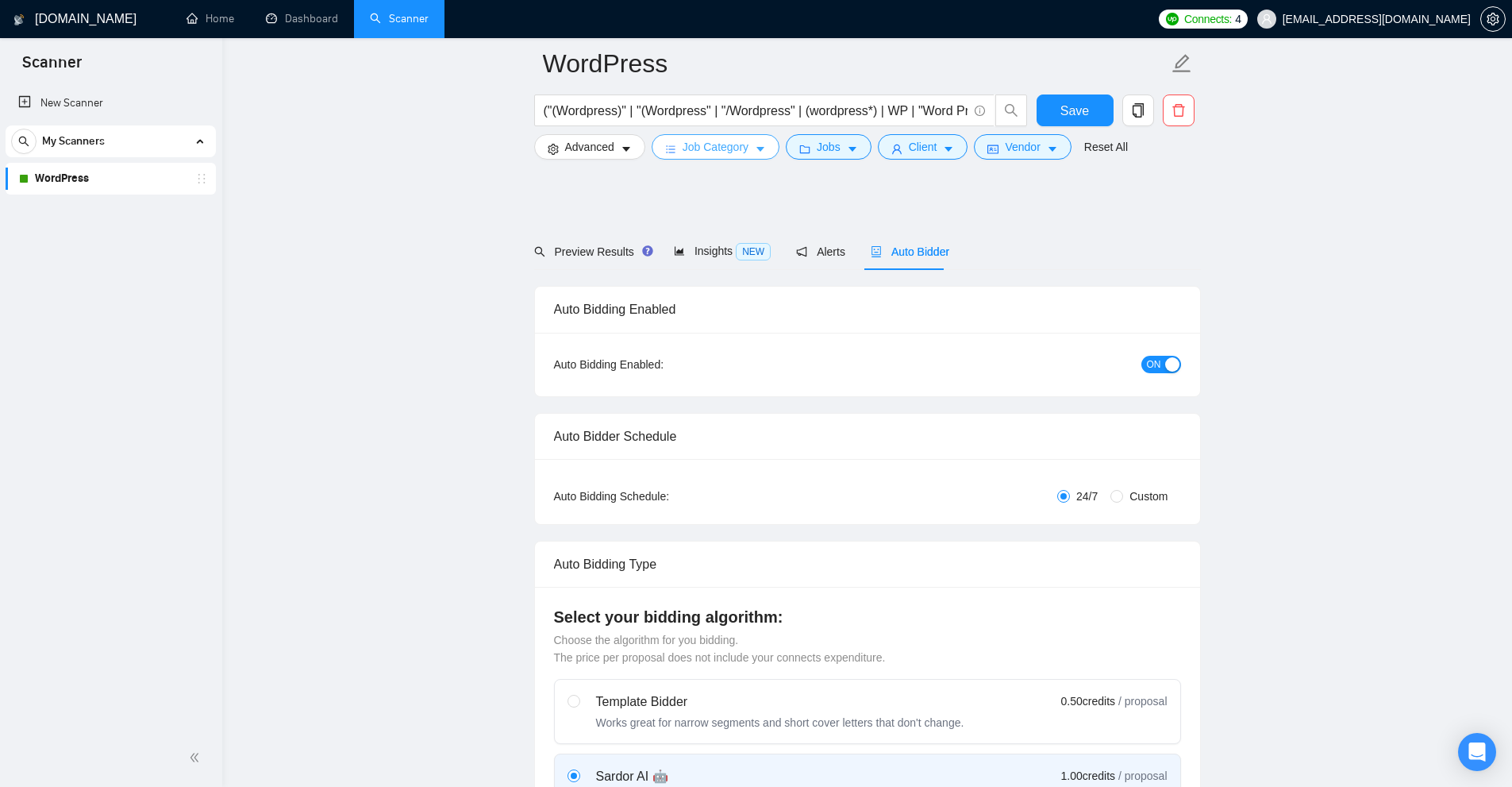
scroll to position [397, 0]
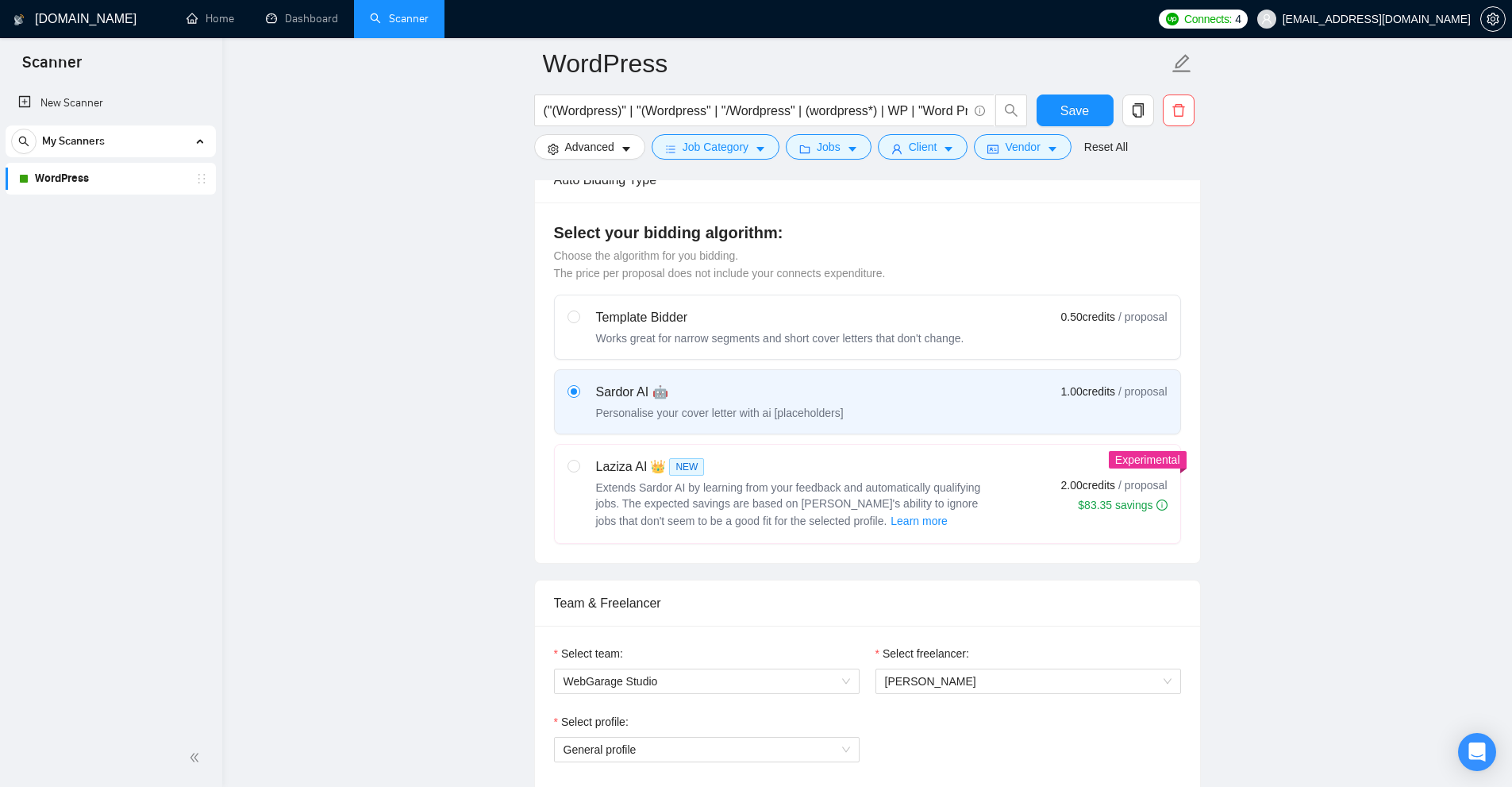
drag, startPoint x: 742, startPoint y: 151, endPoint x: 838, endPoint y: 143, distance: 96.3
click at [842, 142] on div "Advanced Job Category Jobs Client Vendor Reset All" at bounding box center [864, 147] width 667 height 26
click at [838, 143] on button "Jobs" at bounding box center [828, 147] width 86 height 26
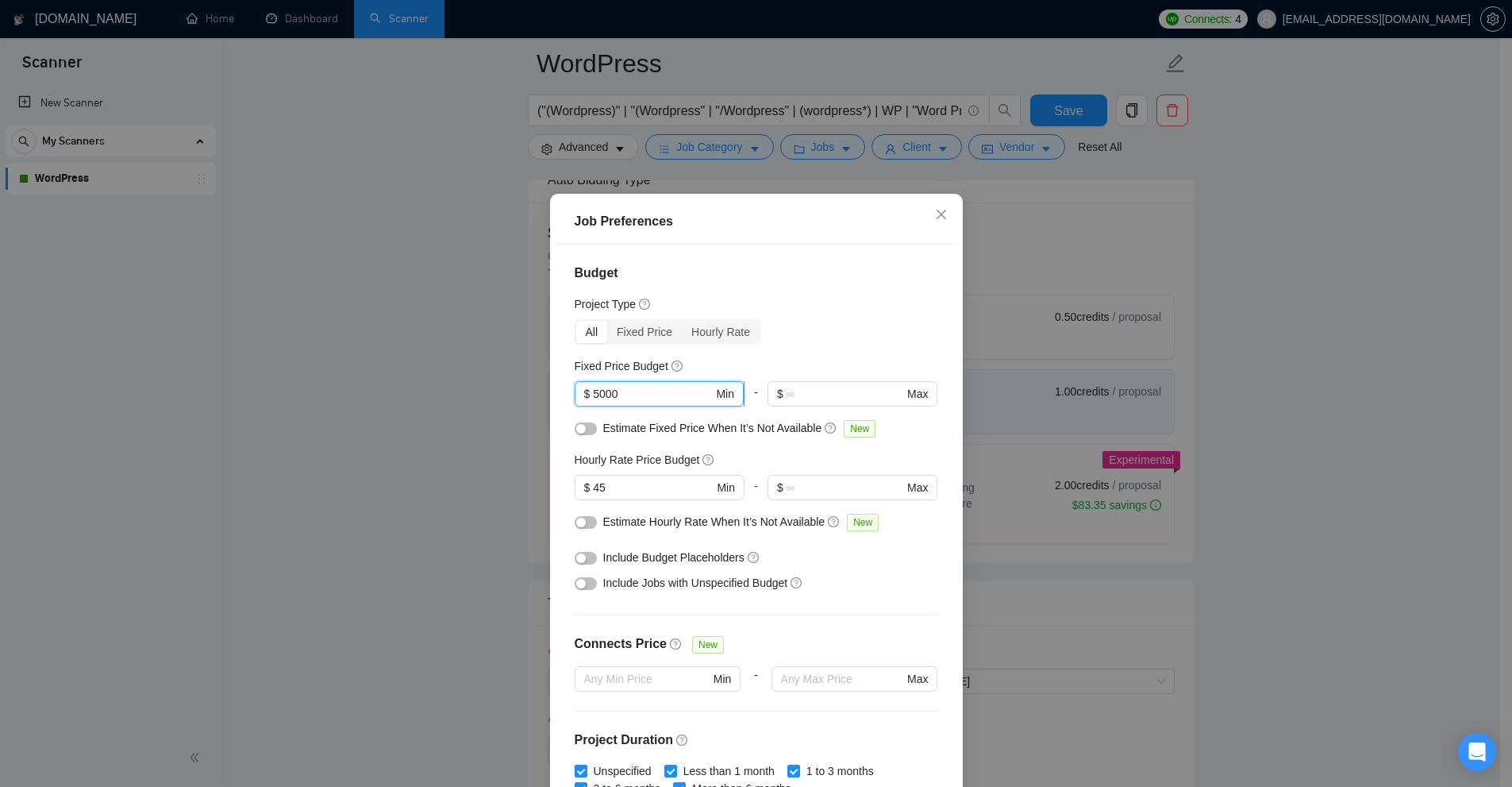
click at [650, 399] on input "5000" at bounding box center [652, 393] width 120 height 17
click at [643, 483] on input "45" at bounding box center [652, 487] width 120 height 17
click at [1066, 316] on div "Job Preferences Budget Project Type All Fixed Price Hourly Rate Fixed Price Bud…" at bounding box center [756, 393] width 1512 height 787
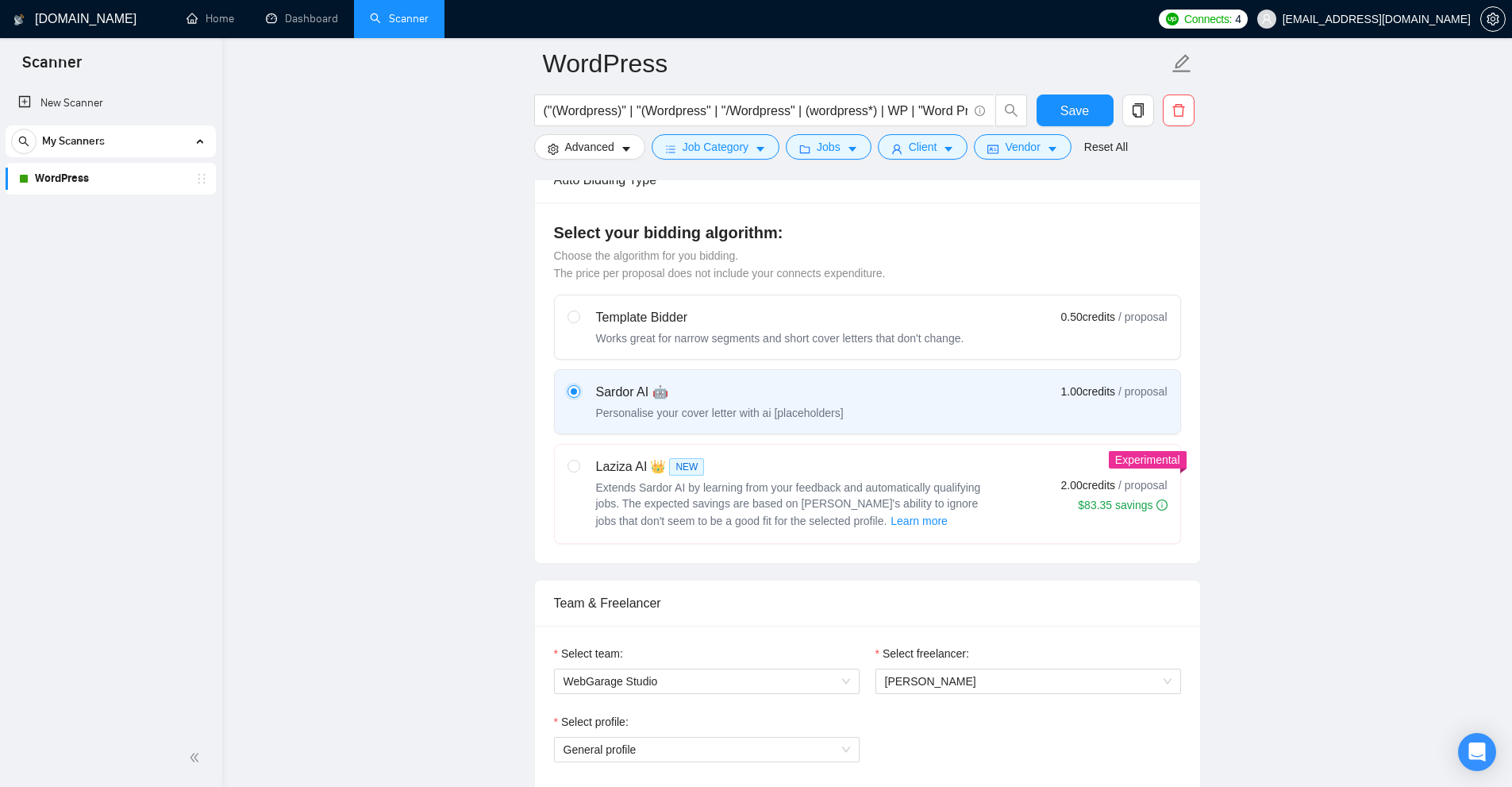
drag, startPoint x: 632, startPoint y: 390, endPoint x: 690, endPoint y: 390, distance: 58.0
click at [690, 390] on div "Sardor AI 🤖 Personalise your cover letter with ai [placeholders]" at bounding box center [706, 401] width 276 height 38
click at [579, 390] on input "radio" at bounding box center [573, 390] width 11 height 11
click at [891, 519] on span "Learn more" at bounding box center [919, 520] width 57 height 17
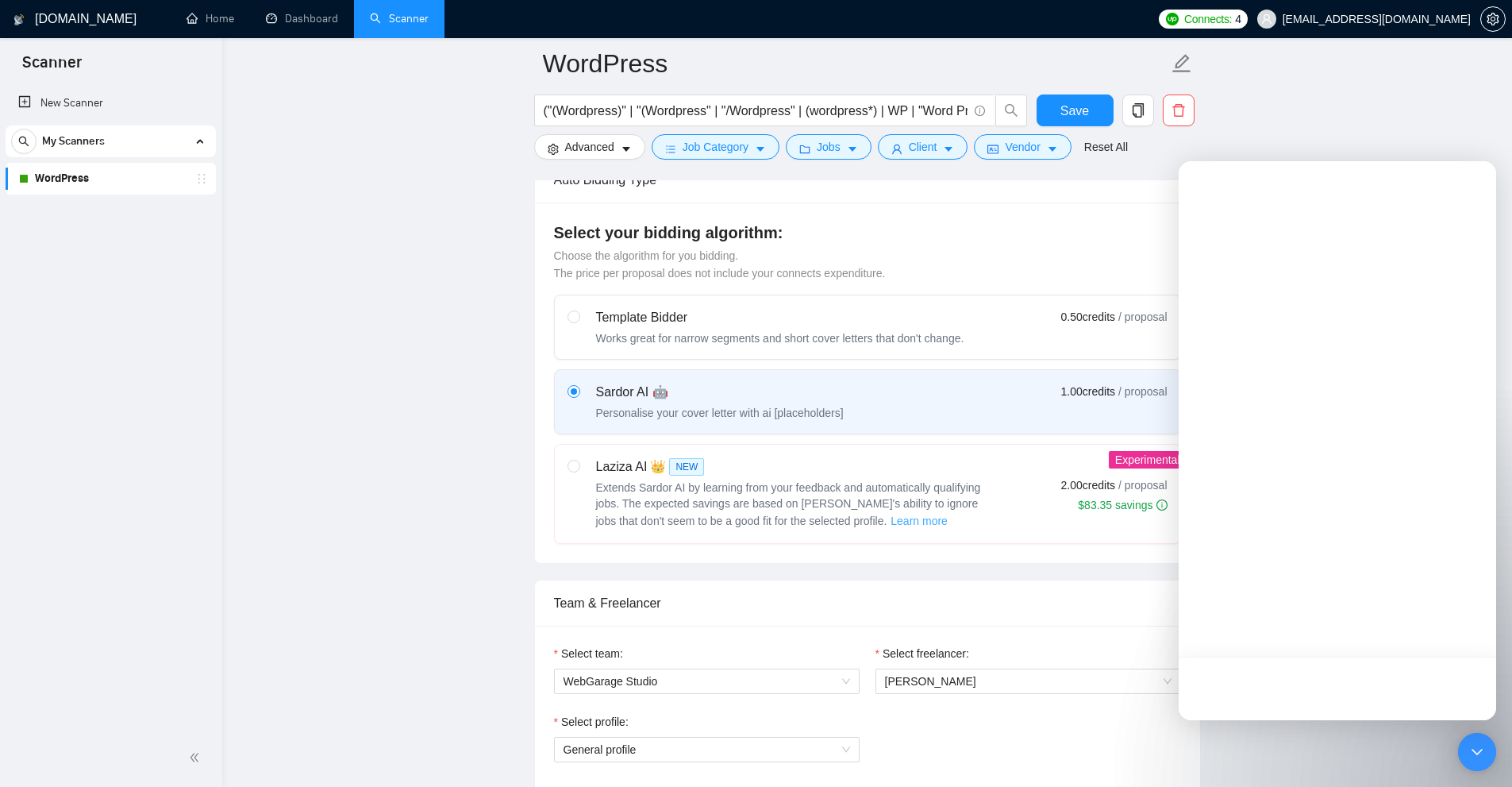
scroll to position [0, 0]
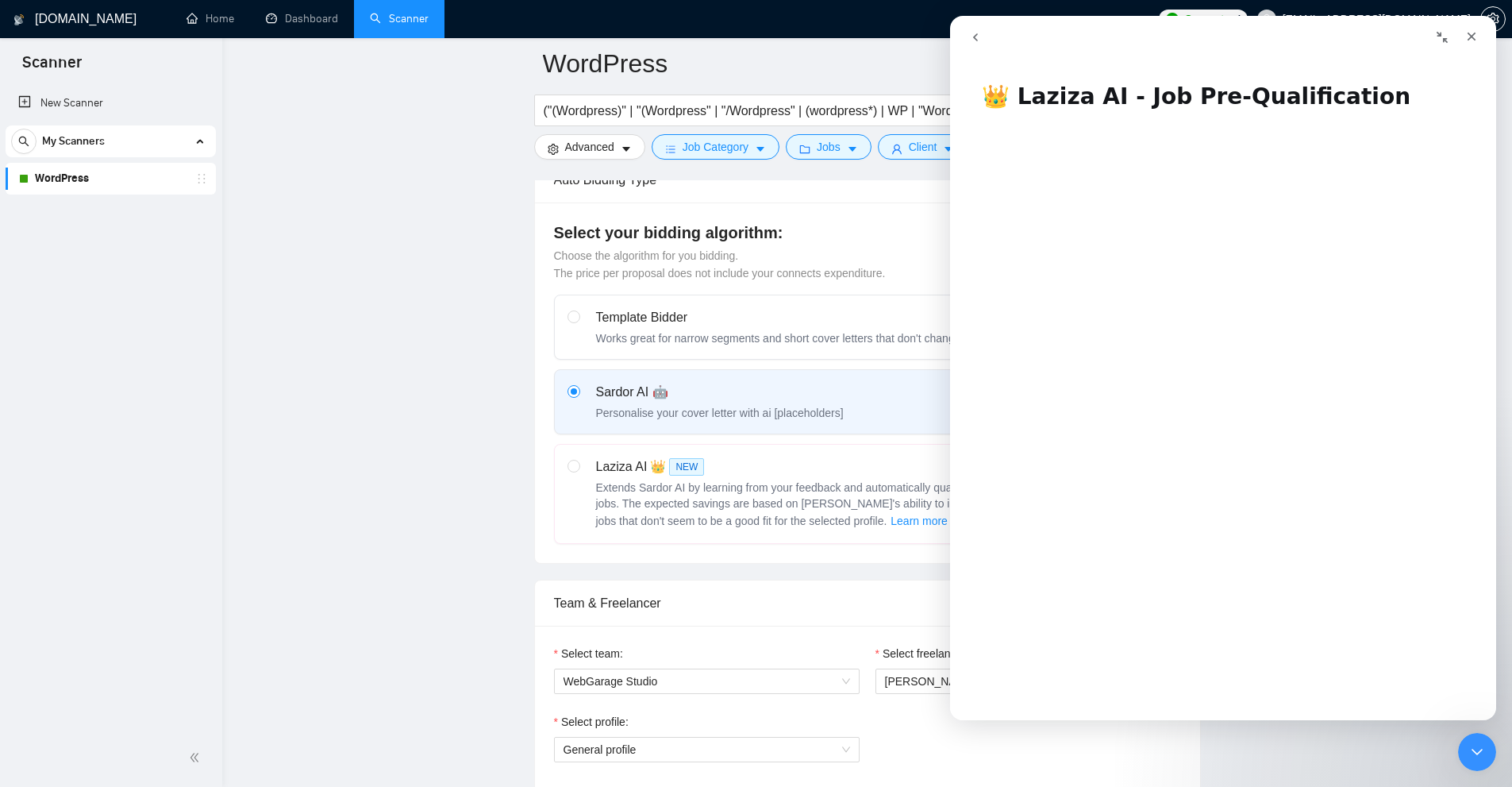
click at [1469, 751] on icon "Close Intercom Messenger" at bounding box center [1474, 749] width 19 height 19
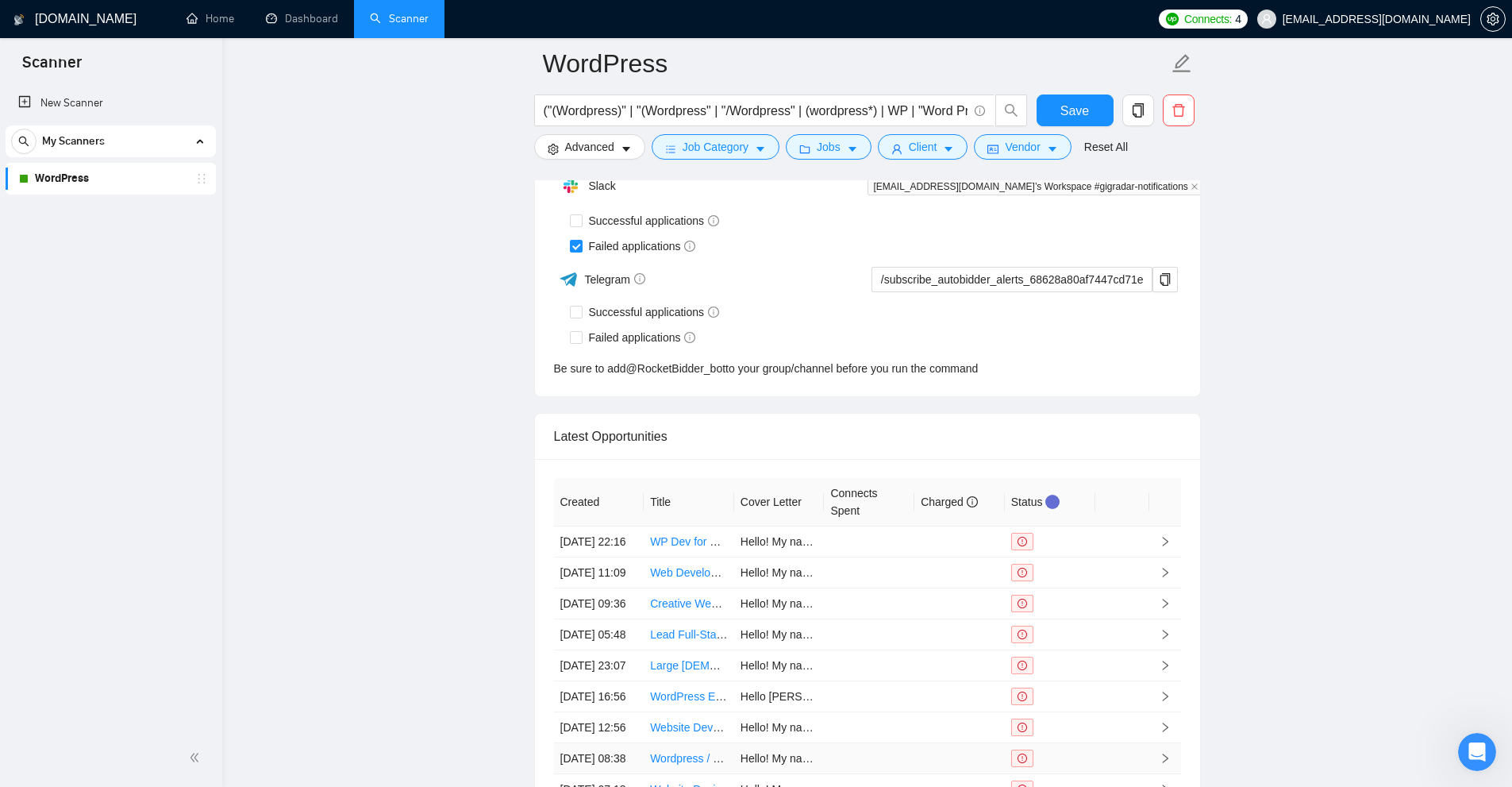
scroll to position [4371, 0]
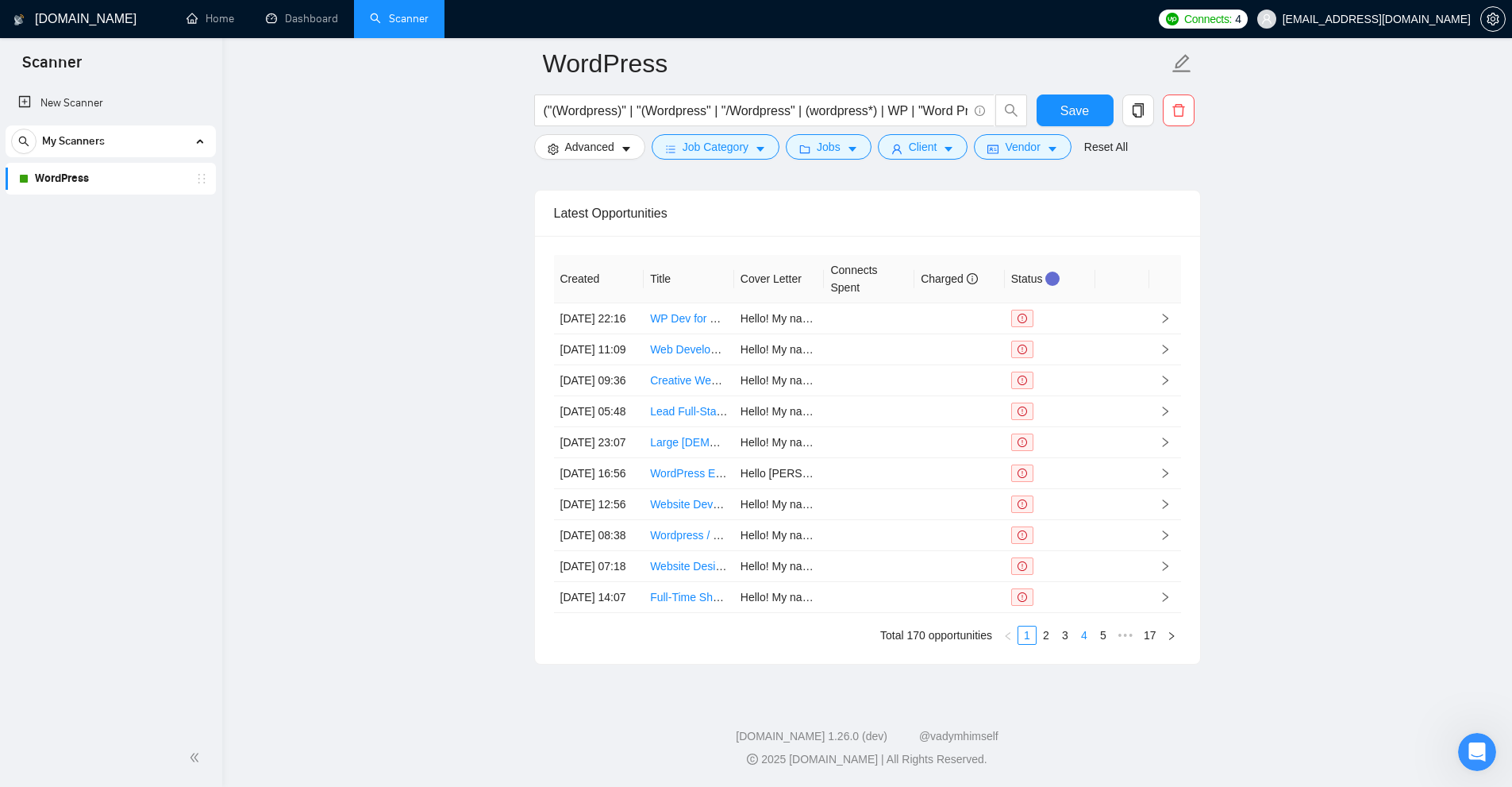
click at [1089, 641] on link "4" at bounding box center [1084, 635] width 17 height 17
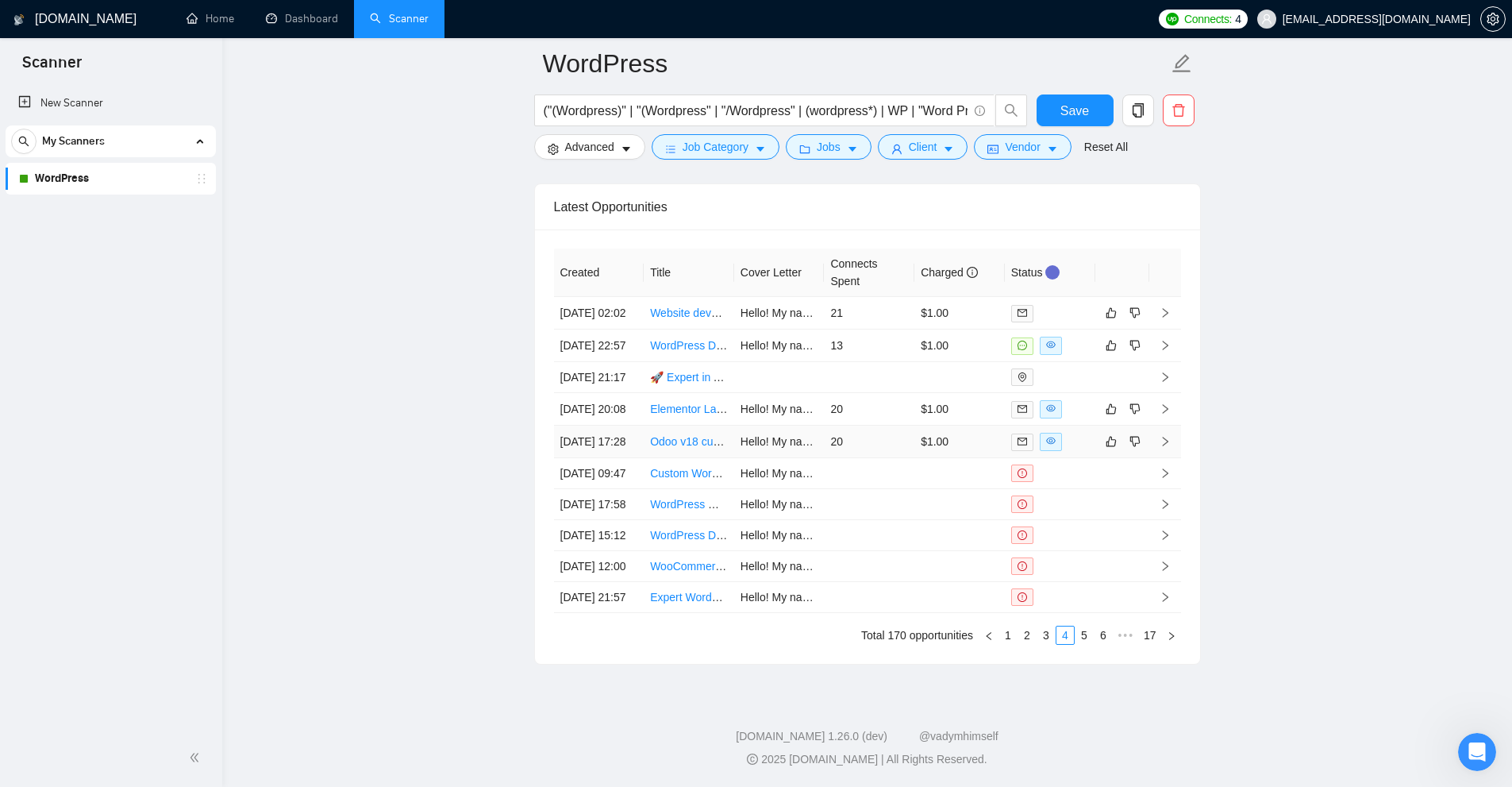
click at [942, 425] on td "$1.00" at bounding box center [960, 441] width 90 height 32
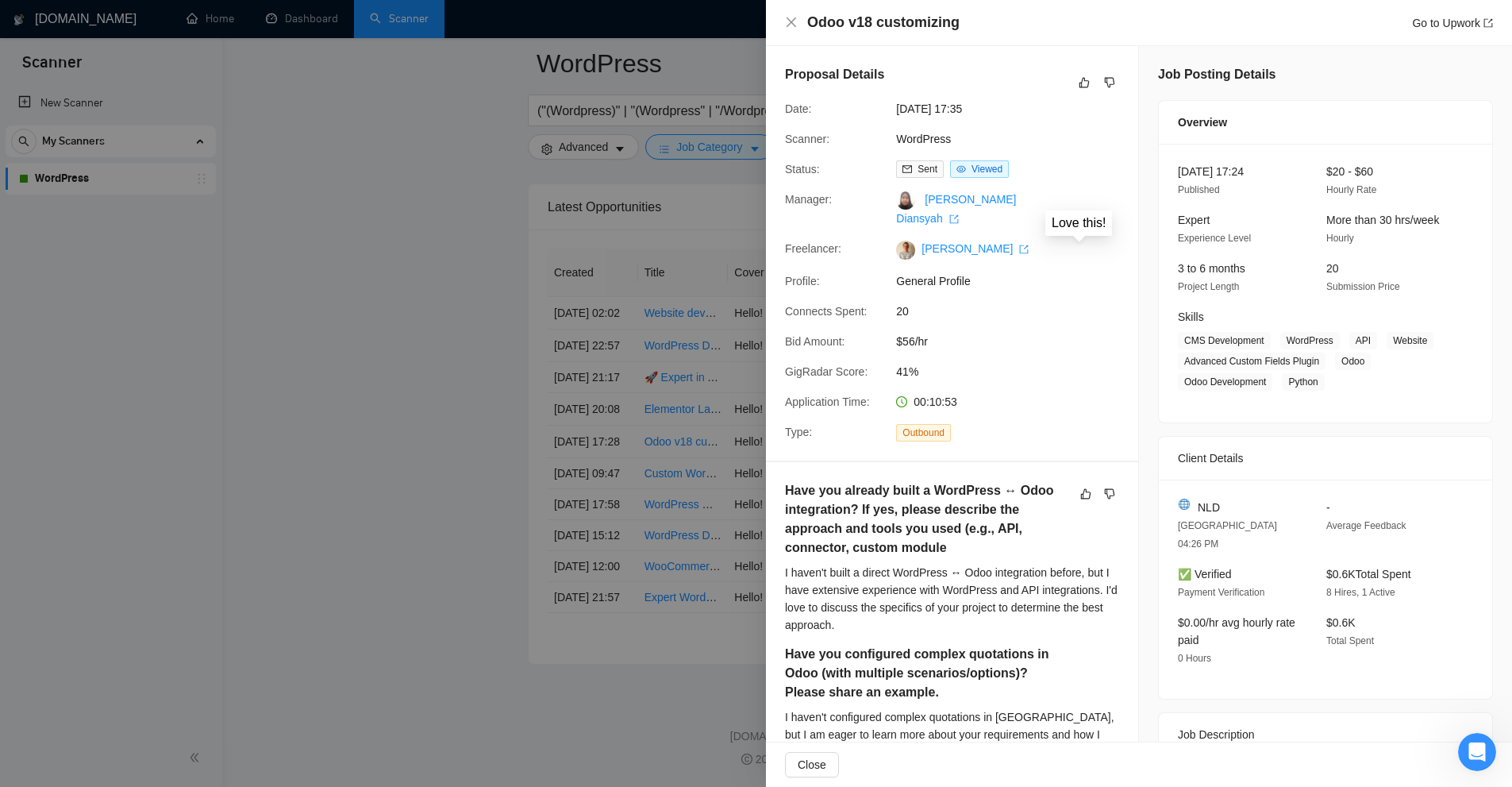
click at [621, 283] on div at bounding box center [756, 393] width 1512 height 787
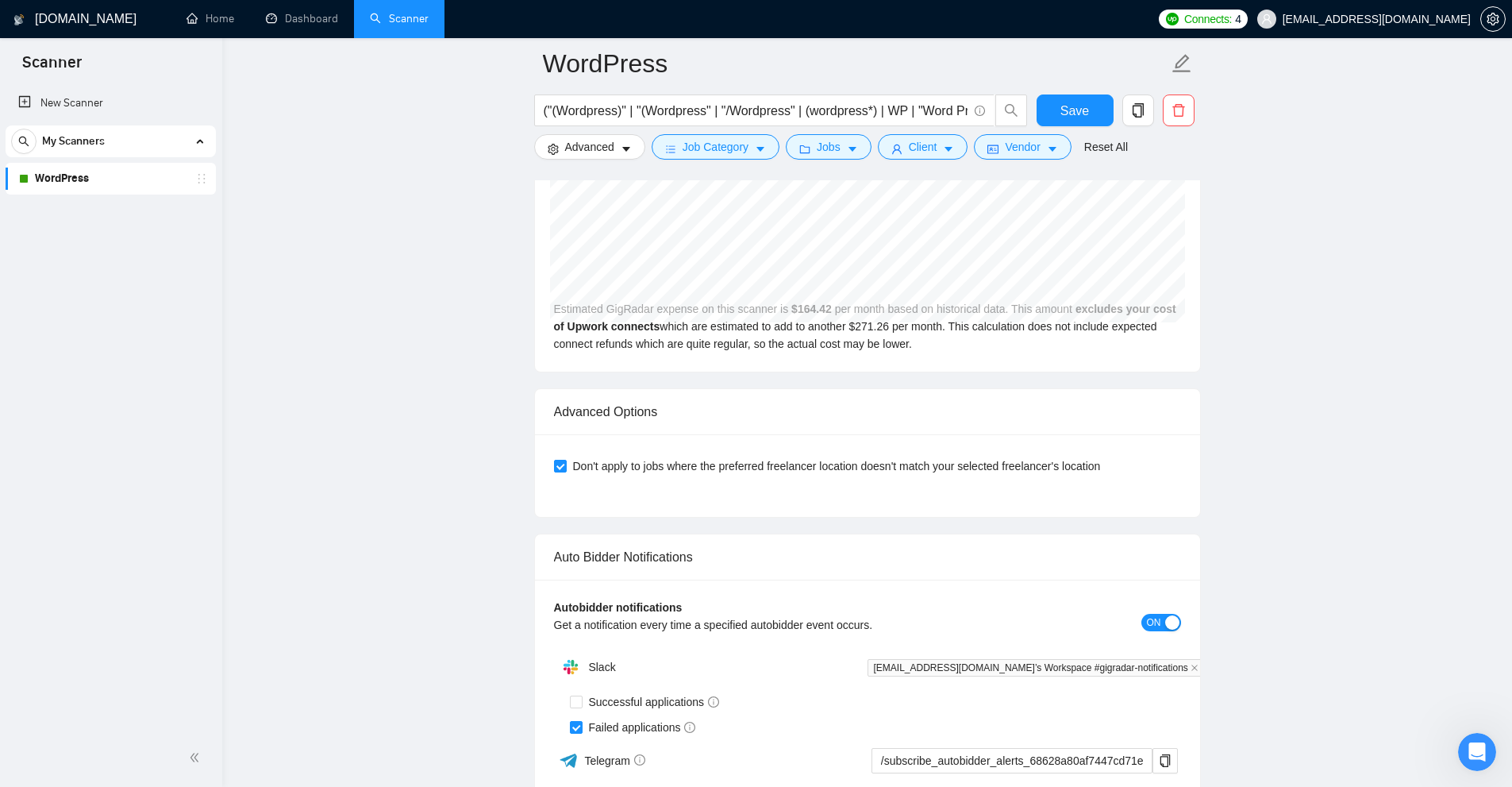
scroll to position [4371, 0]
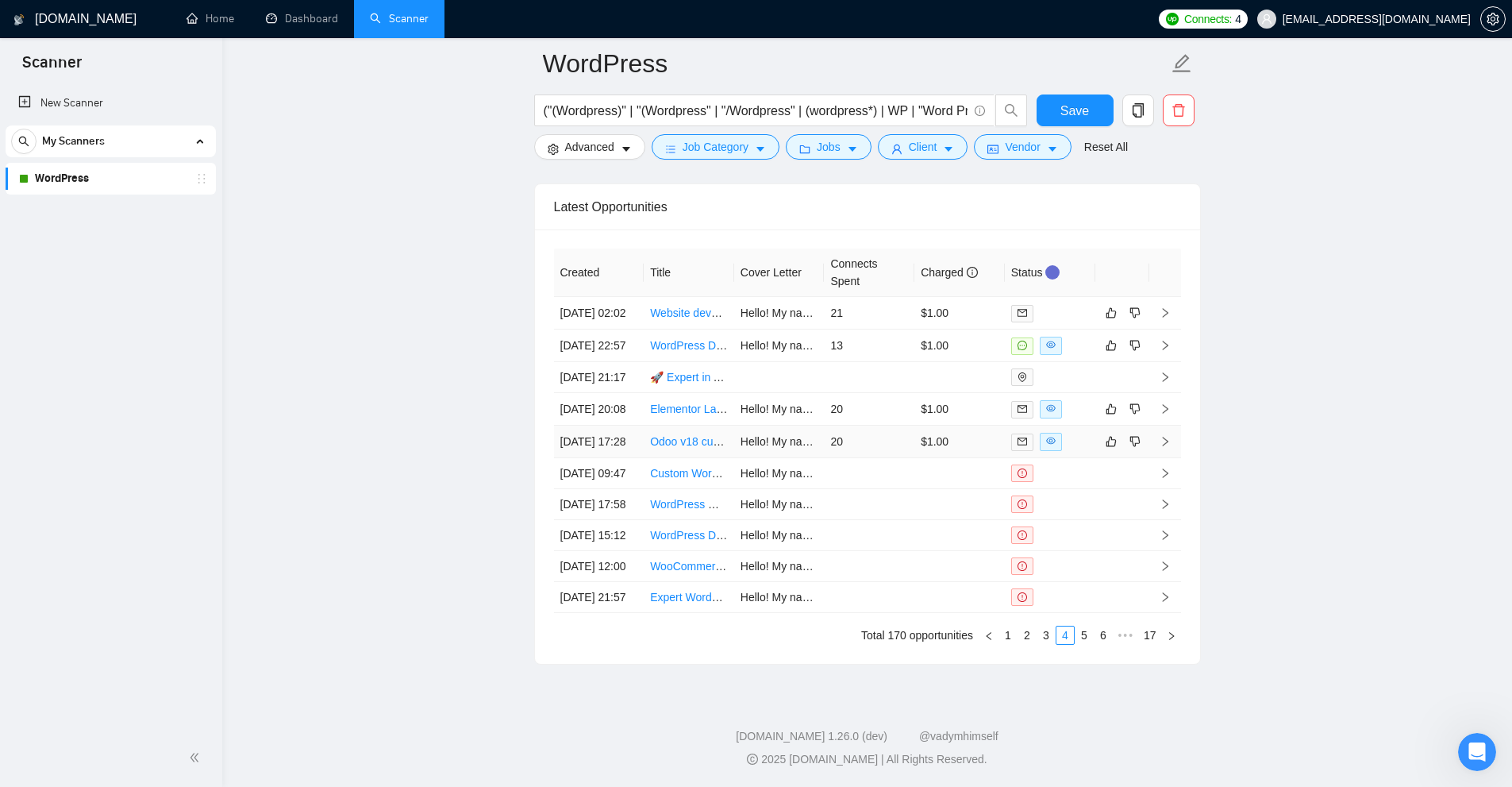
click at [863, 425] on td "20" at bounding box center [869, 441] width 90 height 32
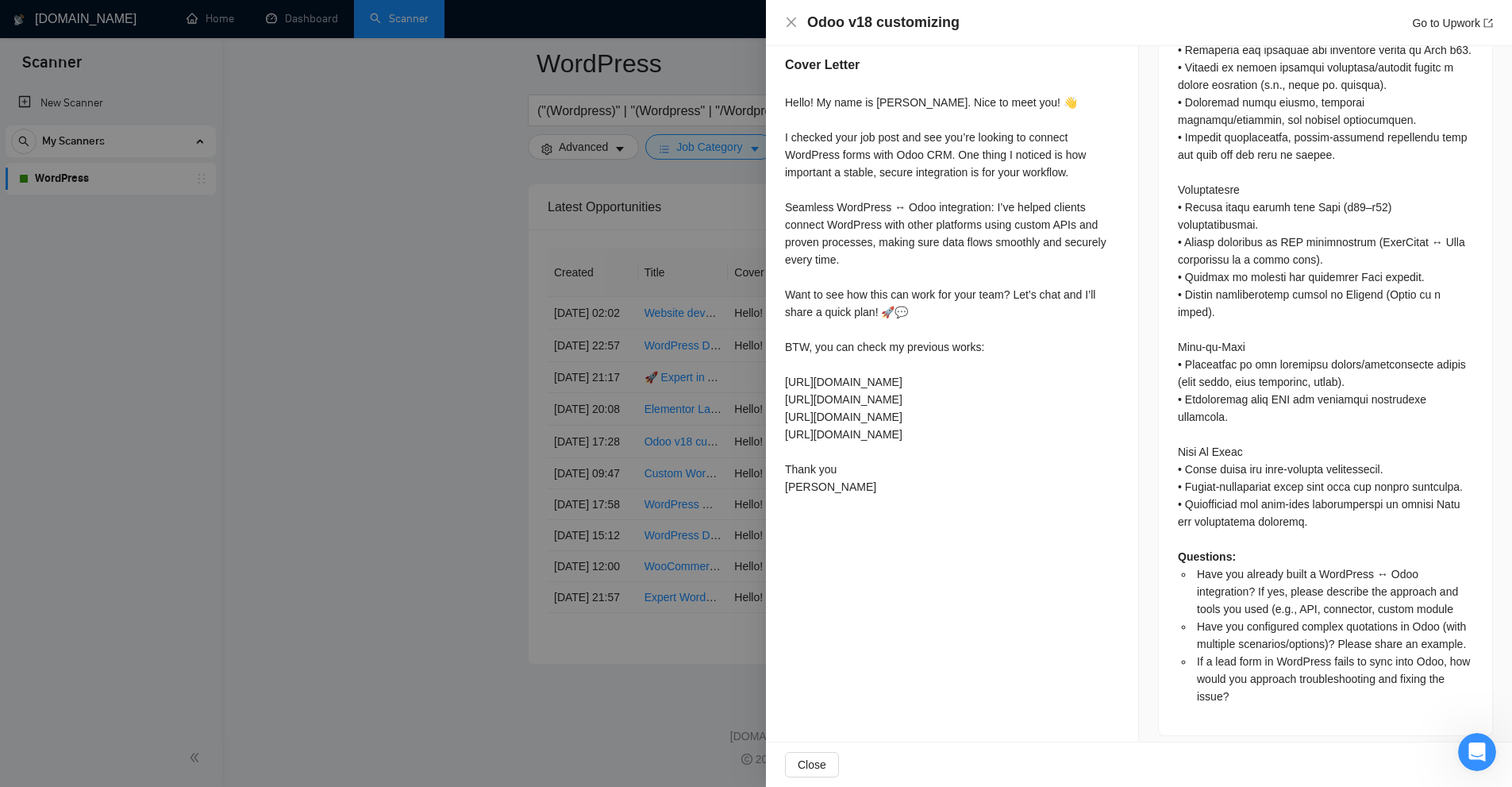
scroll to position [714, 0]
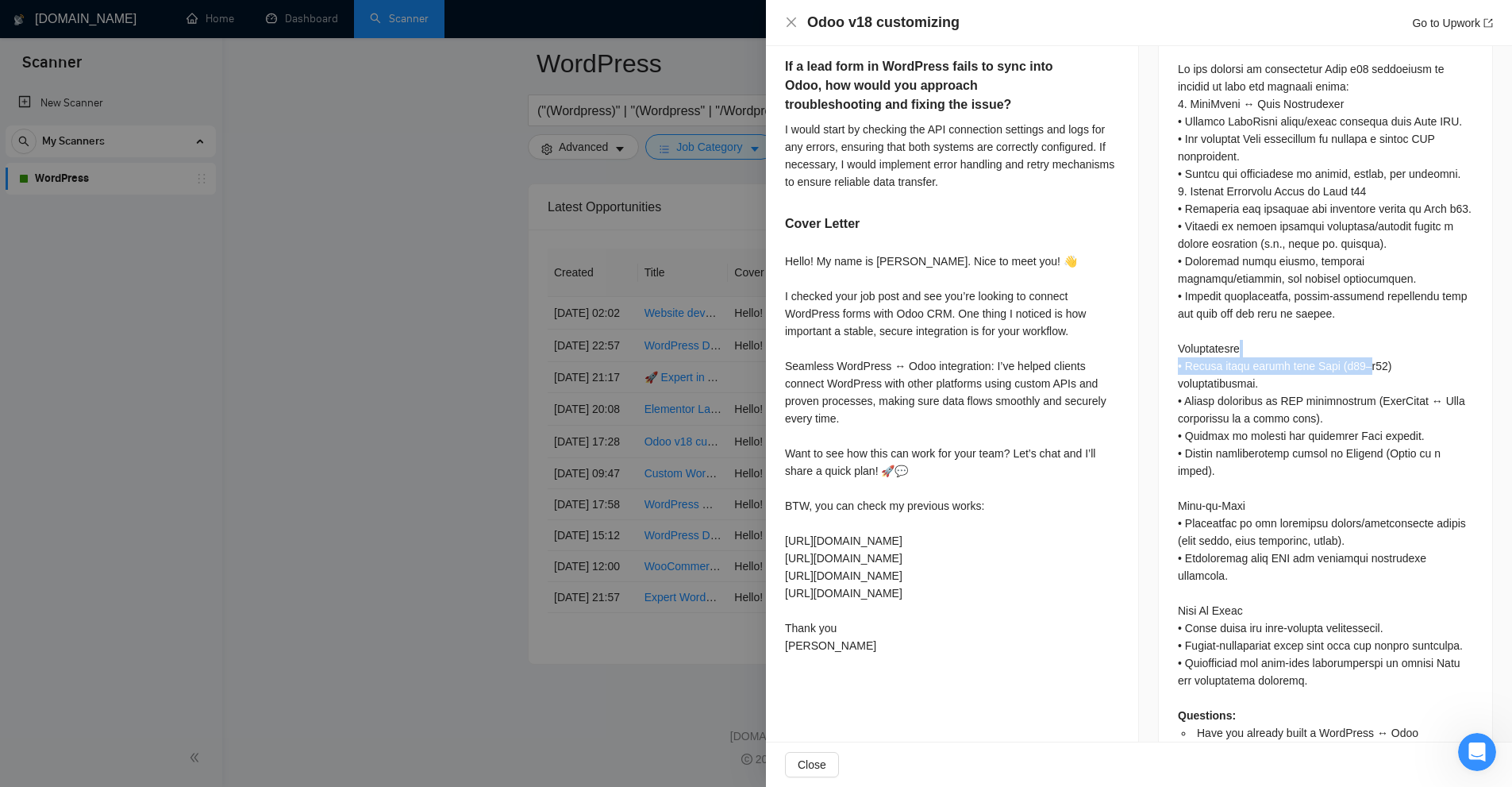
drag, startPoint x: 1320, startPoint y: 345, endPoint x: 1371, endPoint y: 355, distance: 52.0
click at [1370, 355] on div "Questions: Have you already built a WordPress ↔ Odoo integration? If yes, pleas…" at bounding box center [1325, 462] width 295 height 804
click at [1371, 355] on div "Questions: Have you already built a WordPress ↔ Odoo integration? If yes, pleas…" at bounding box center [1325, 462] width 295 height 804
click at [1311, 357] on div "Questions: Have you already built a WordPress ↔ Odoo integration? If yes, pleas…" at bounding box center [1325, 462] width 295 height 804
drag, startPoint x: 1300, startPoint y: 357, endPoint x: 1327, endPoint y: 356, distance: 27.0
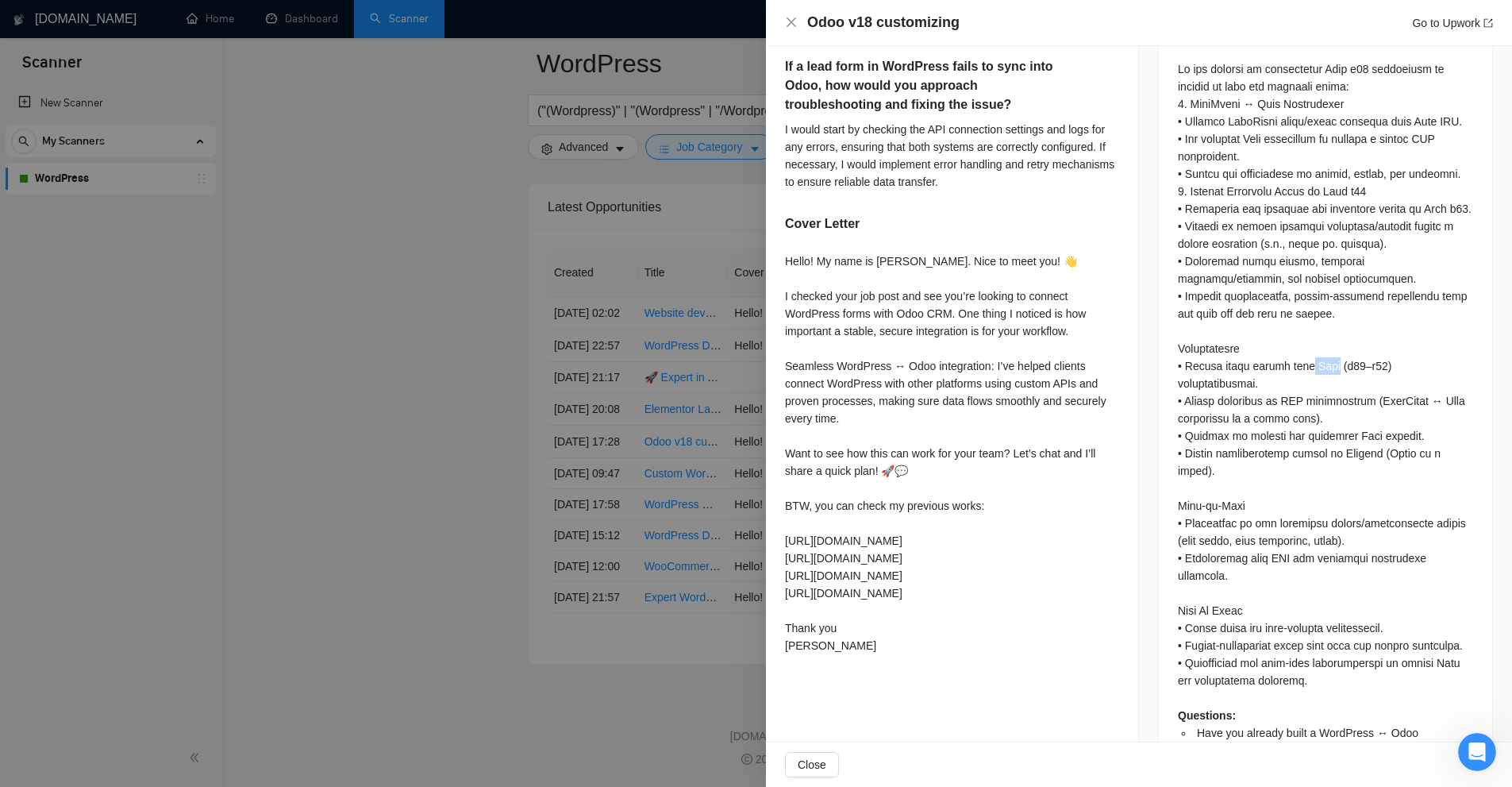
click at [1327, 356] on div "Questions: Have you already built a WordPress ↔ Odoo integration? If yes, pleas…" at bounding box center [1325, 462] width 295 height 804
click at [1330, 356] on div "Questions: Have you already built a WordPress ↔ Odoo integration? If yes, pleas…" at bounding box center [1325, 462] width 295 height 804
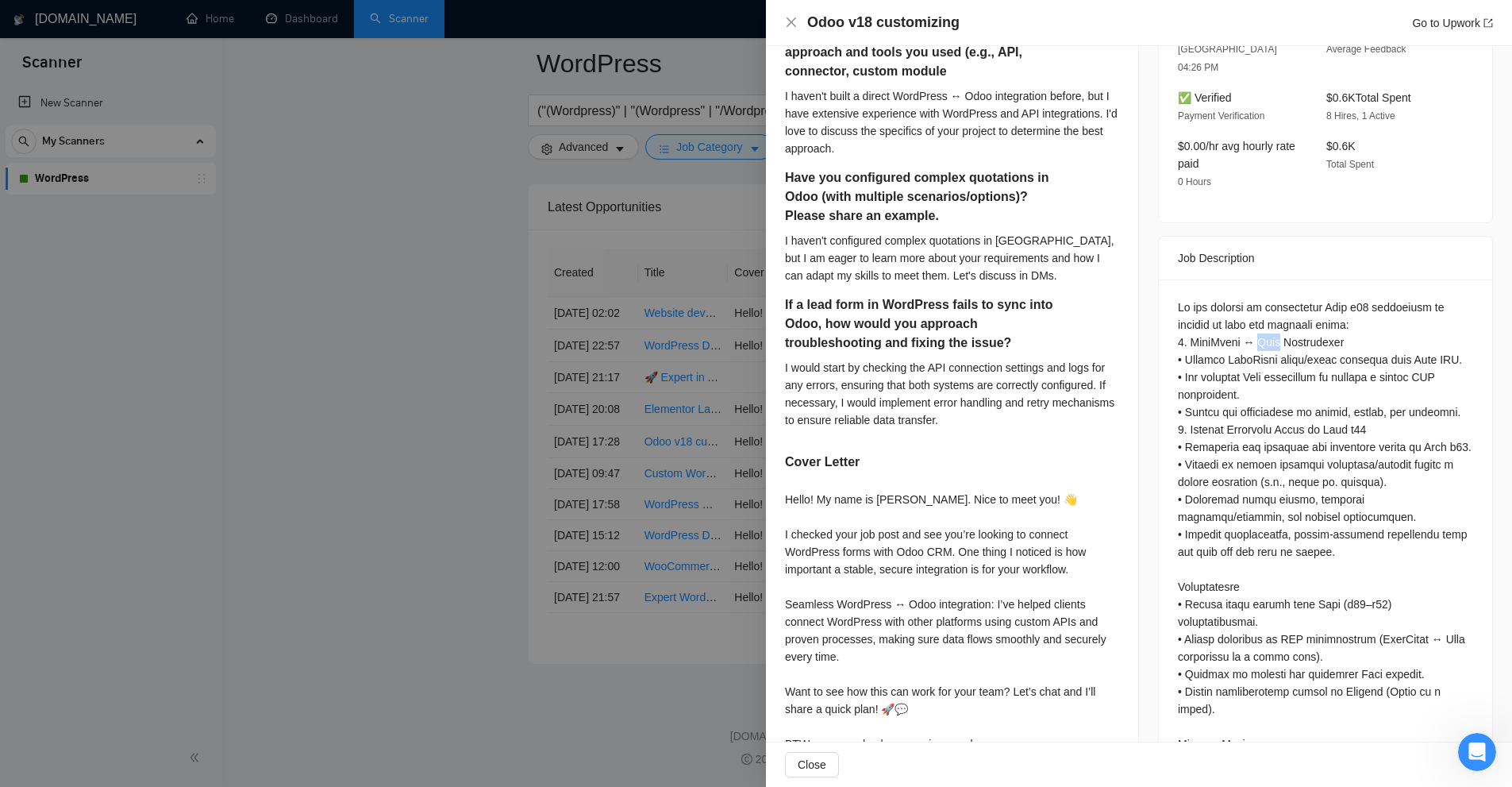
drag, startPoint x: 1252, startPoint y: 325, endPoint x: 1279, endPoint y: 324, distance: 27.0
click at [1279, 324] on div "Questions: Have you already built a WordPress ↔ Odoo integration? If yes, pleas…" at bounding box center [1325, 700] width 295 height 804
click at [600, 144] on div at bounding box center [756, 393] width 1512 height 787
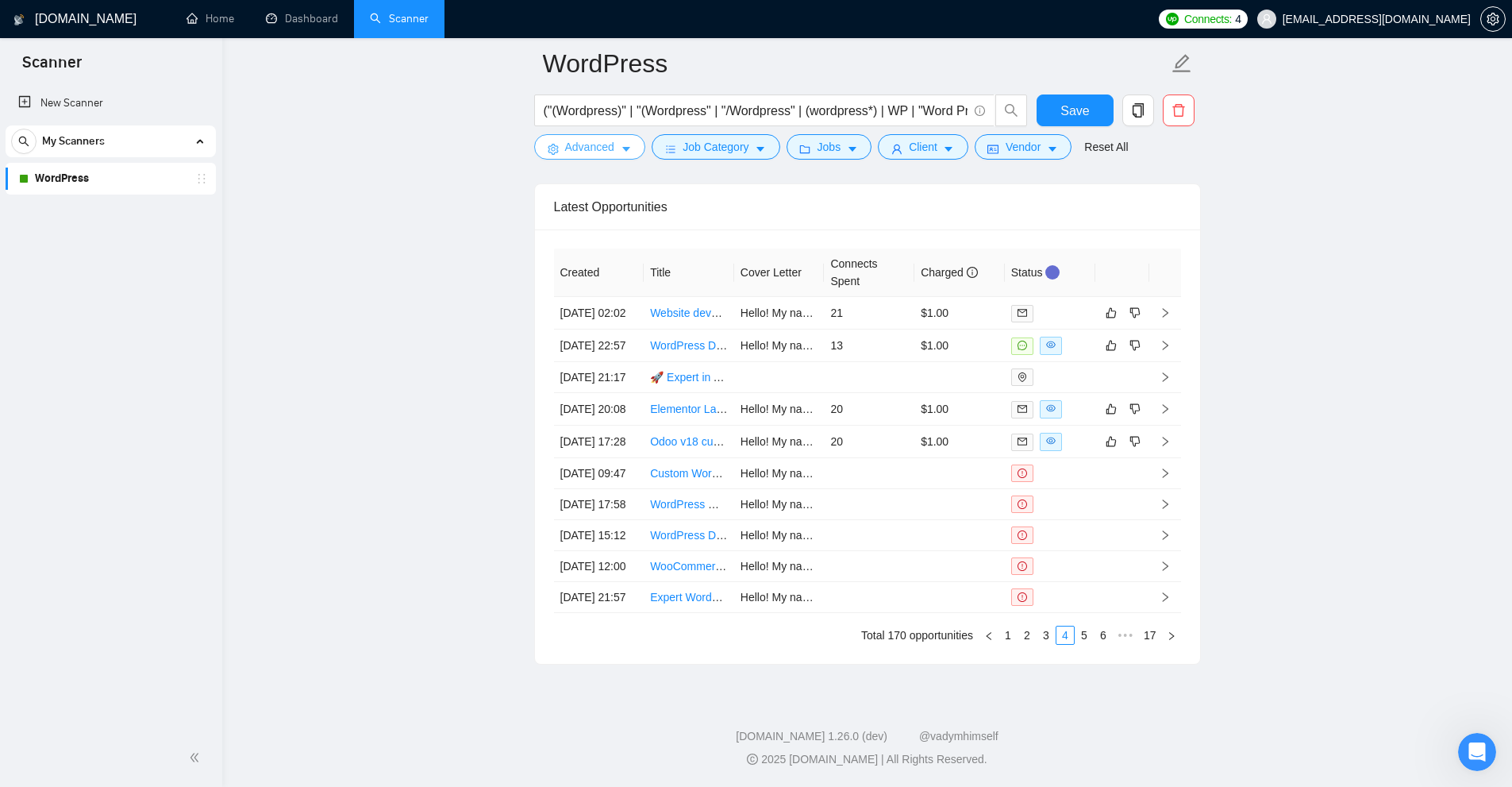
click at [611, 152] on span "Advanced" at bounding box center [589, 146] width 49 height 17
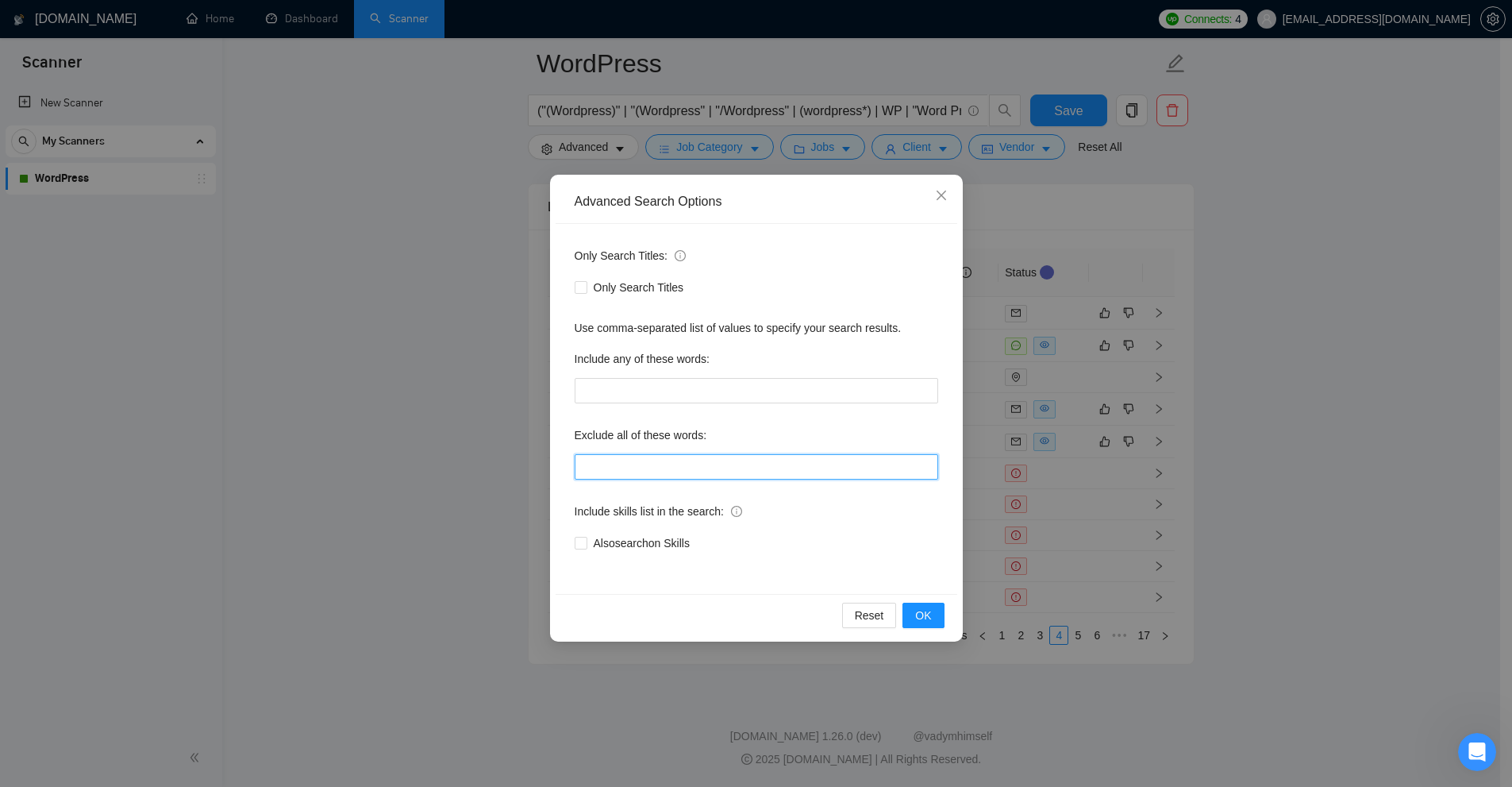
click at [725, 459] on input "text" at bounding box center [756, 467] width 364 height 26
click at [1255, 519] on div "Advanced Search Options Only Search Titles: Only Search Titles Use comma-separa…" at bounding box center [756, 393] width 1512 height 787
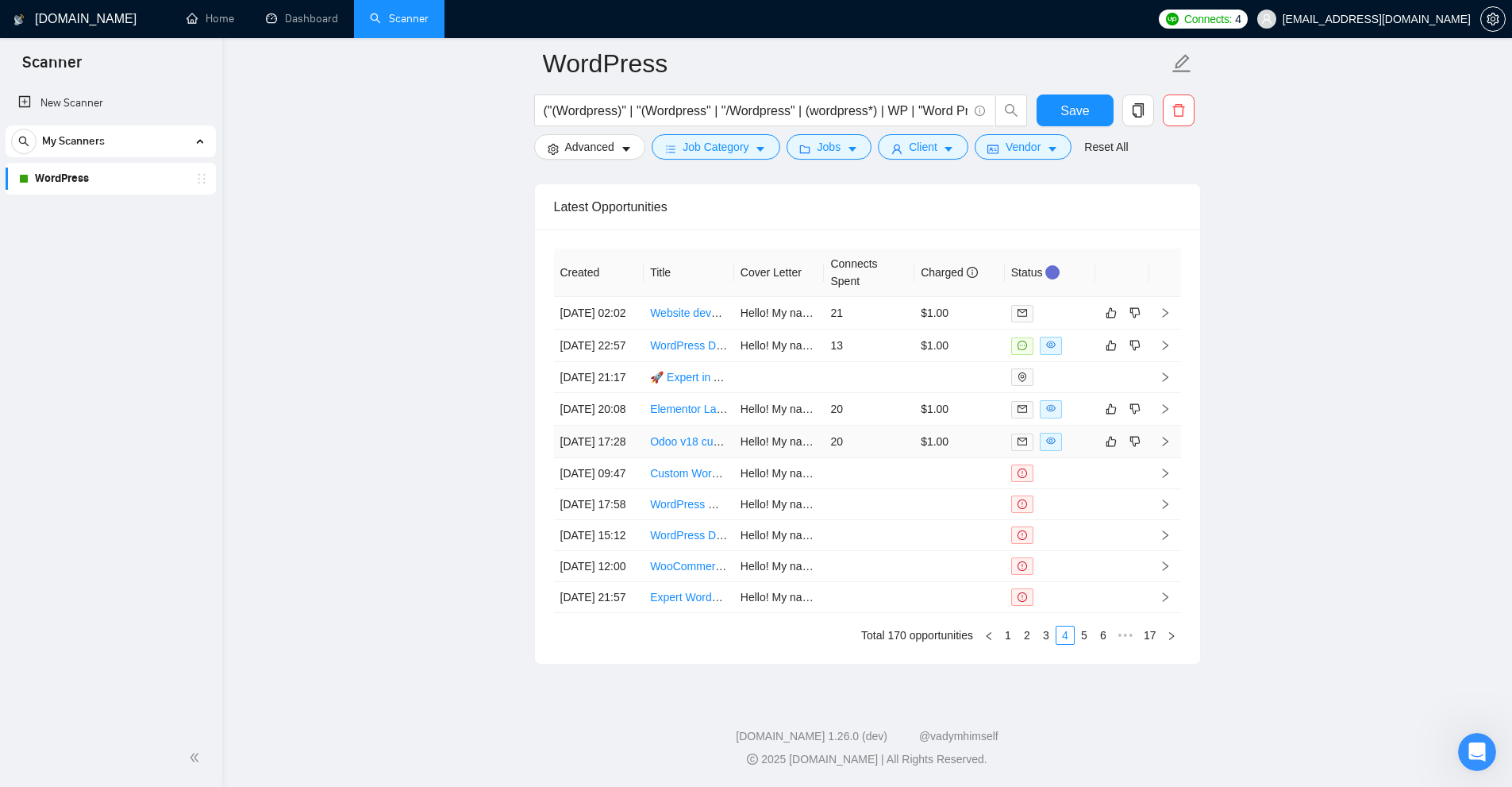
click at [897, 425] on td "20" at bounding box center [869, 441] width 90 height 32
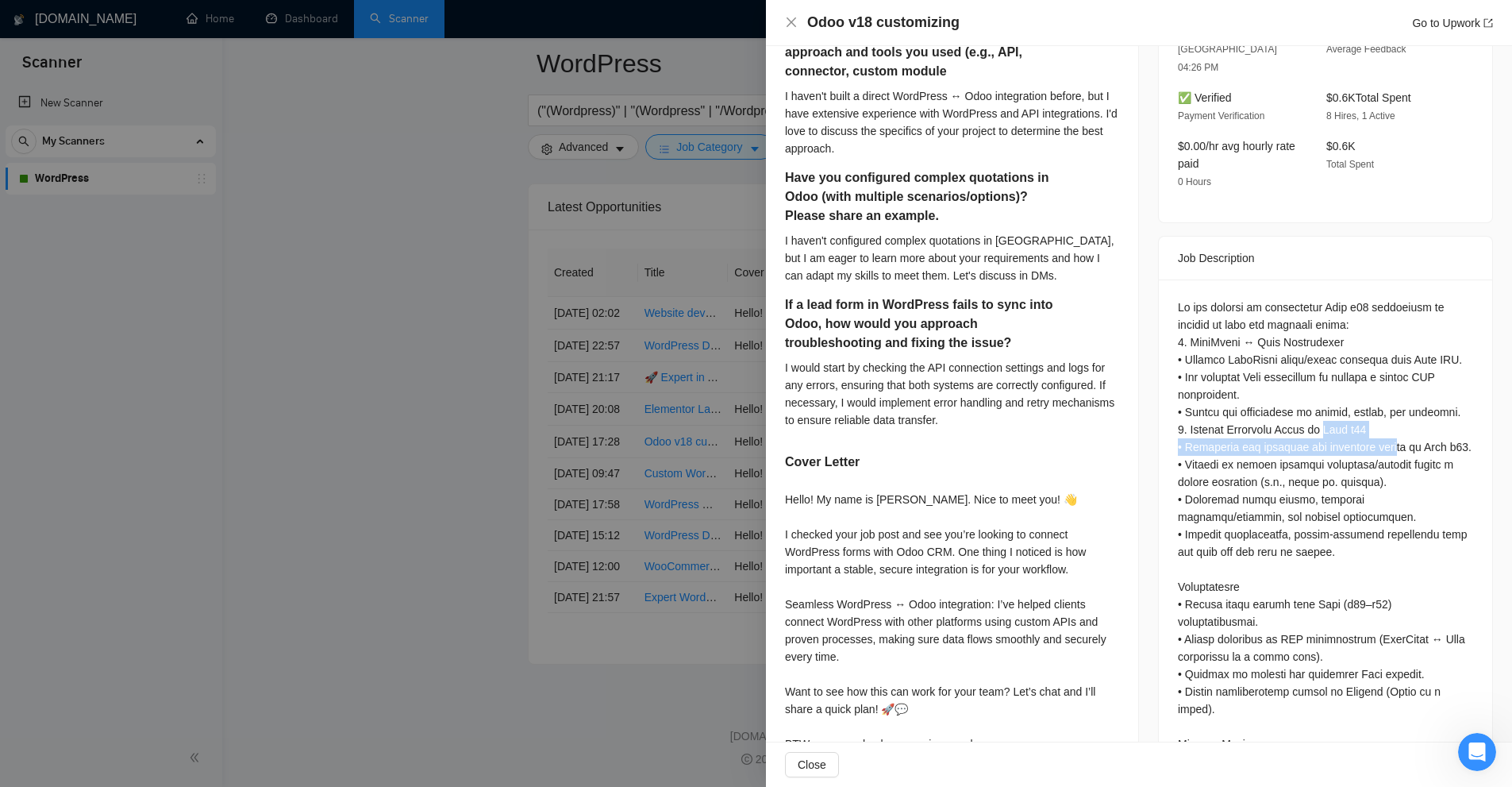
drag, startPoint x: 1329, startPoint y: 412, endPoint x: 1398, endPoint y: 417, distance: 69.2
click at [1398, 417] on div "Questions: Have you already built a WordPress ↔ Odoo integration? If yes, pleas…" at bounding box center [1325, 700] width 295 height 804
click at [1325, 432] on div "Questions: Have you already built a WordPress ↔ Odoo integration? If yes, pleas…" at bounding box center [1325, 700] width 295 height 804
click at [471, 437] on div at bounding box center [756, 393] width 1512 height 787
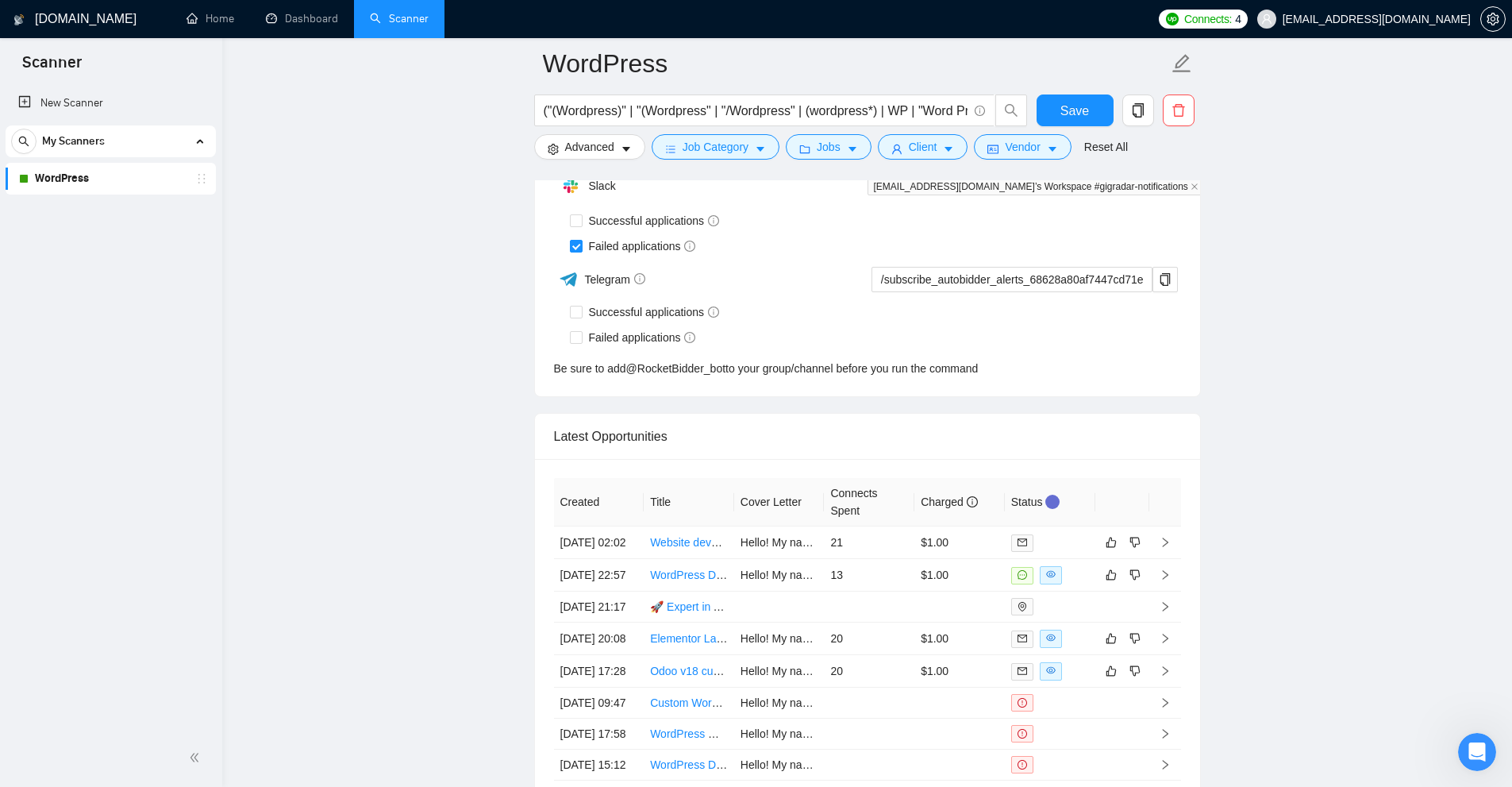
scroll to position [4371, 0]
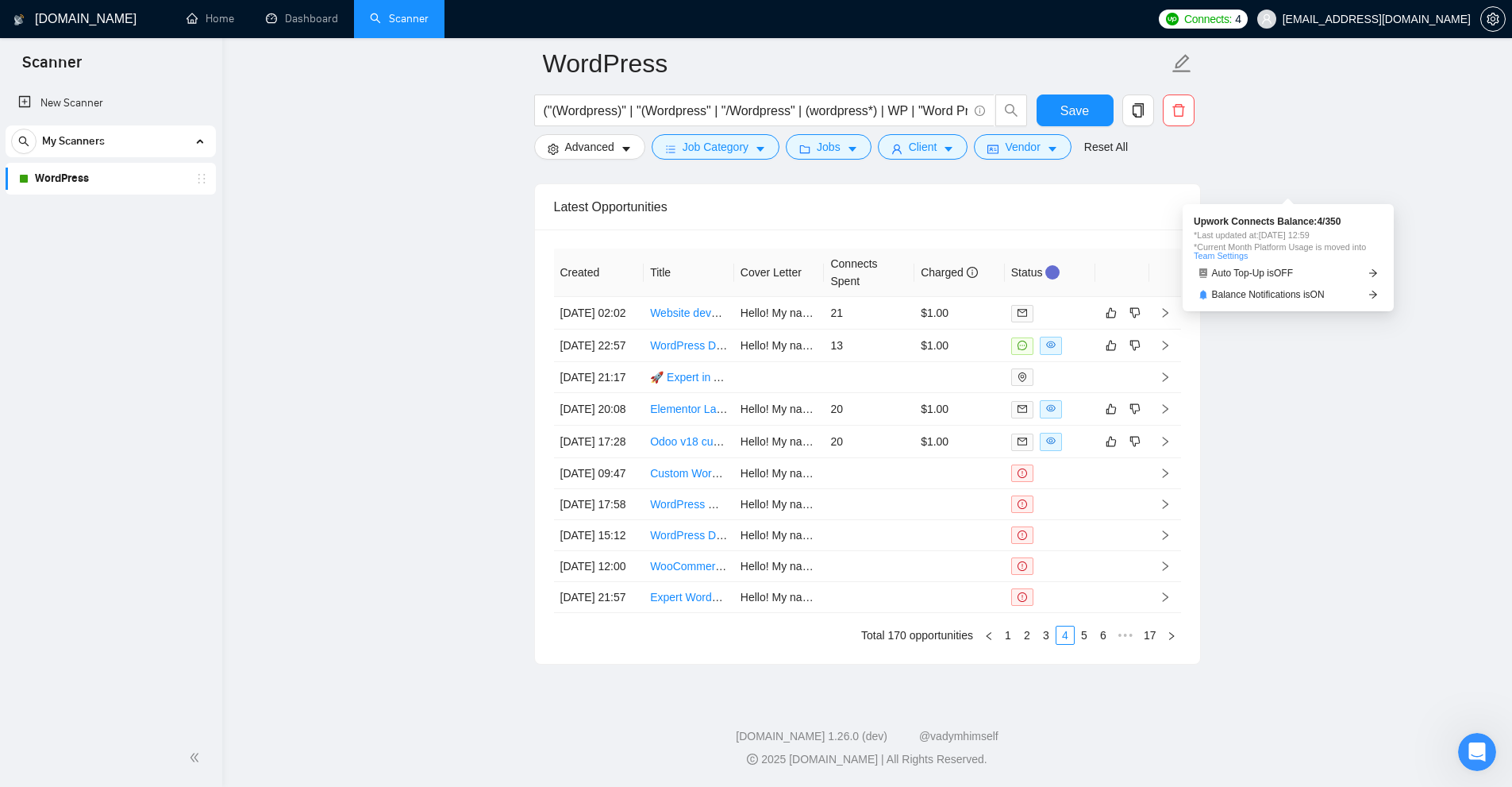
click at [1015, 637] on link "1" at bounding box center [1008, 635] width 17 height 17
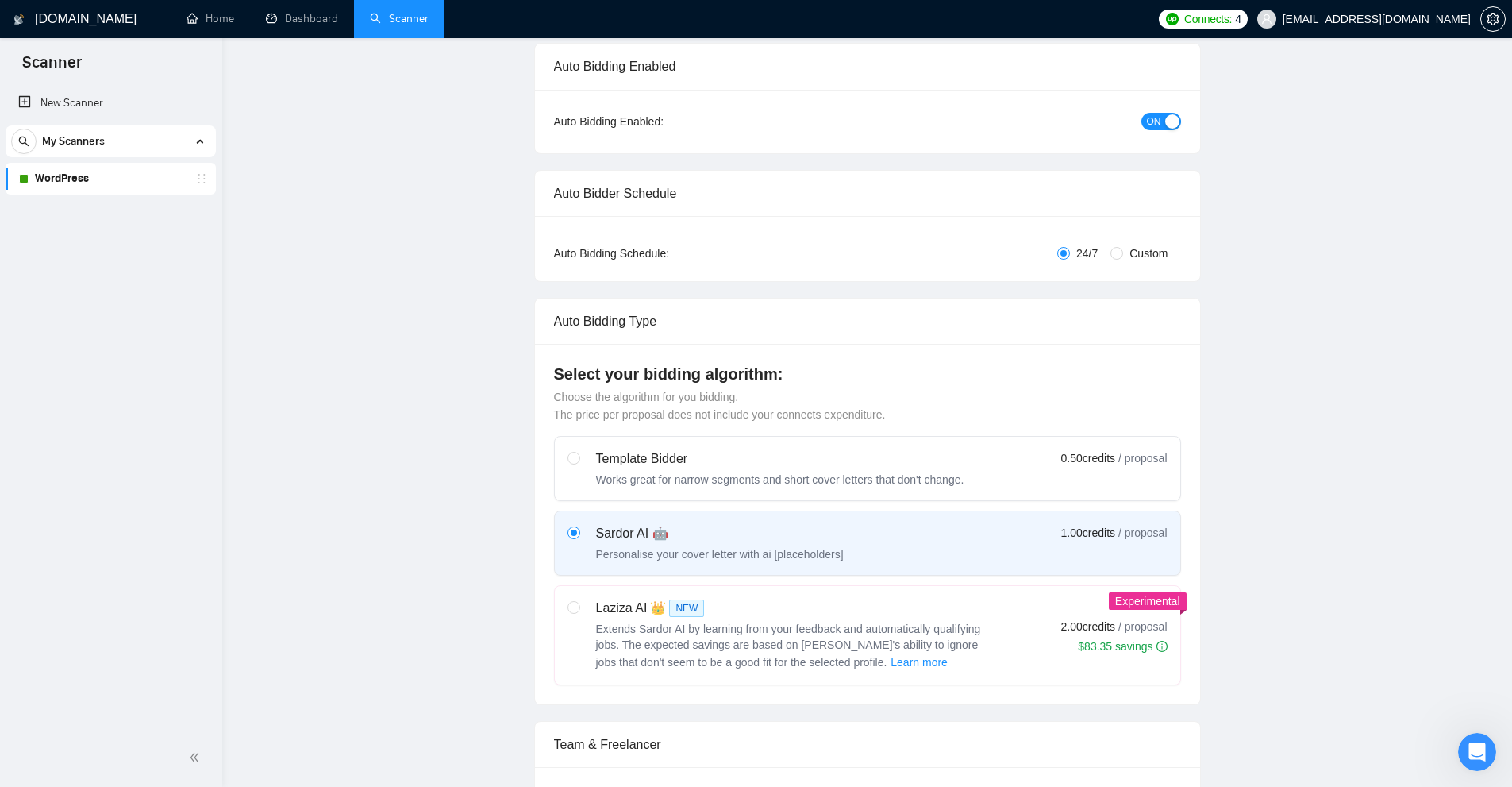
scroll to position [0, 0]
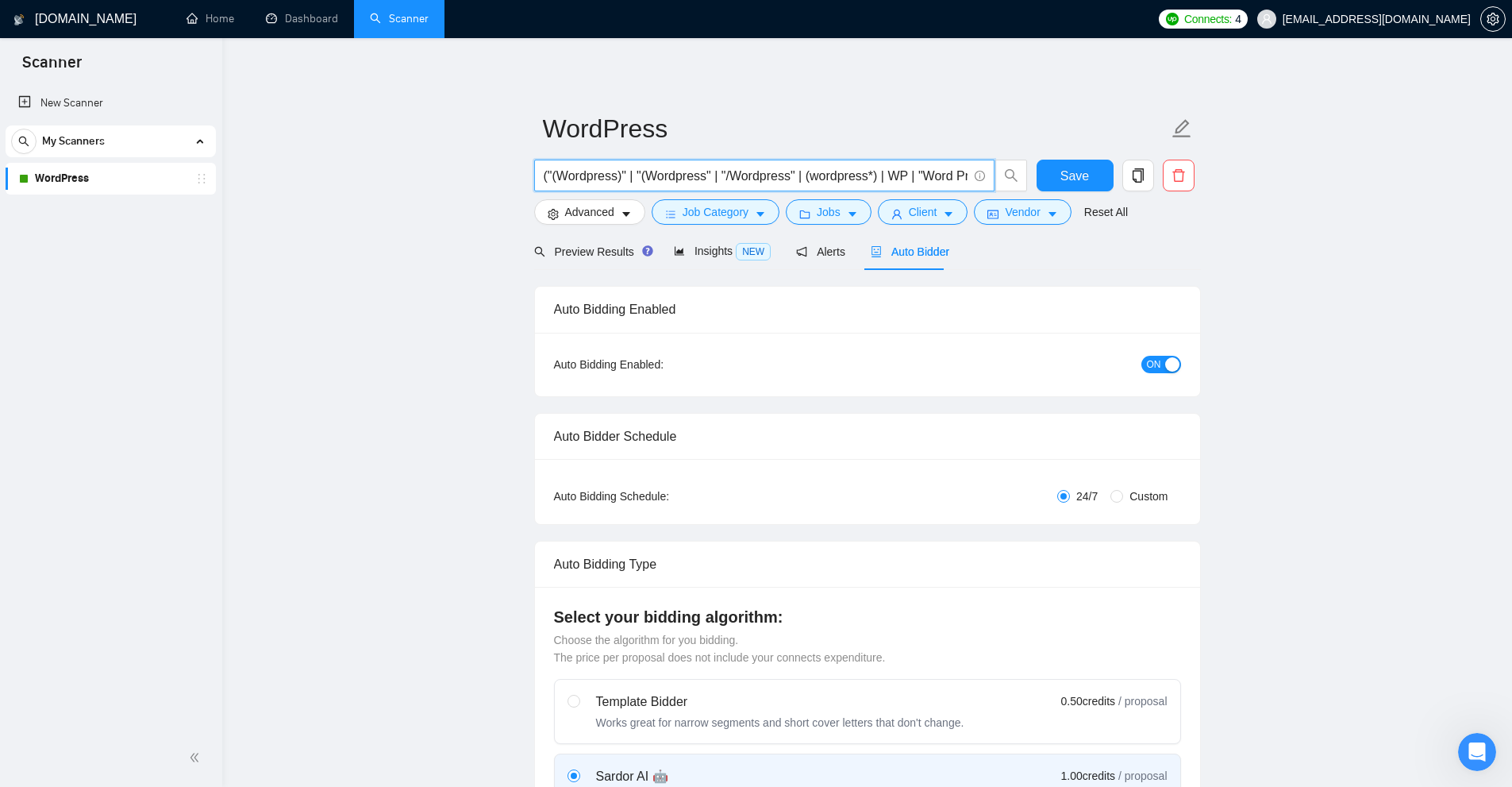
click at [727, 166] on input "("(Wordpress)" | "(Wordpress" | "/Wordpress" | (wordpress*) | WP | "Word Press"…" at bounding box center [756, 176] width 424 height 20
click at [686, 171] on input "("(Wordpress)" | "(Wordpress" | "/Wordpress" | (wordpress*) | WP | "Word Press"…" at bounding box center [756, 176] width 424 height 20
click at [656, 184] on input "("(Wordpress)" | "(Wordpress" | "/Wordpress" | (wordpress*) | WP | "Word Press"…" at bounding box center [756, 176] width 424 height 20
click at [733, 177] on input "("(Wordpress)" | "(Wordpress" | "/Wordpress" | (wordpress*) | WP | "Word Press"…" at bounding box center [756, 176] width 424 height 20
click at [572, 237] on div "Preview Results" at bounding box center [591, 251] width 114 height 38
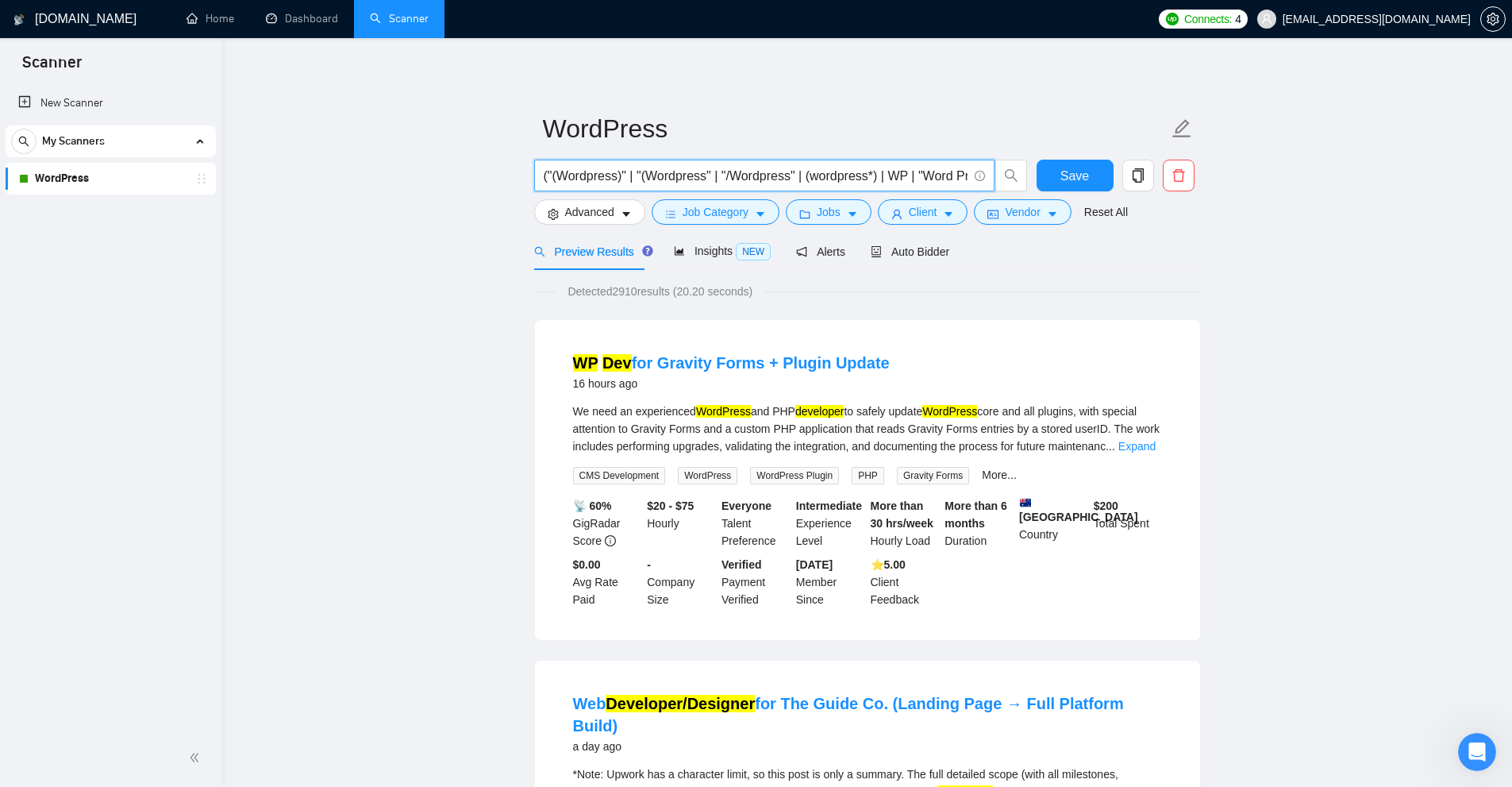
drag, startPoint x: 616, startPoint y: 175, endPoint x: 561, endPoint y: 179, distance: 55.1
click at [561, 179] on input "("(Wordpress)" | "(Wordpress" | "/Wordpress" | (wordpress*) | WP | "Word Press"…" at bounding box center [756, 176] width 424 height 20
drag, startPoint x: 851, startPoint y: 411, endPoint x: 820, endPoint y: 410, distance: 31.0
click at [850, 411] on div "We need an experienced WordPress and PHP developer to safely update WordPress c…" at bounding box center [868, 428] width 589 height 52
drag, startPoint x: 800, startPoint y: 405, endPoint x: 819, endPoint y: 414, distance: 21.0
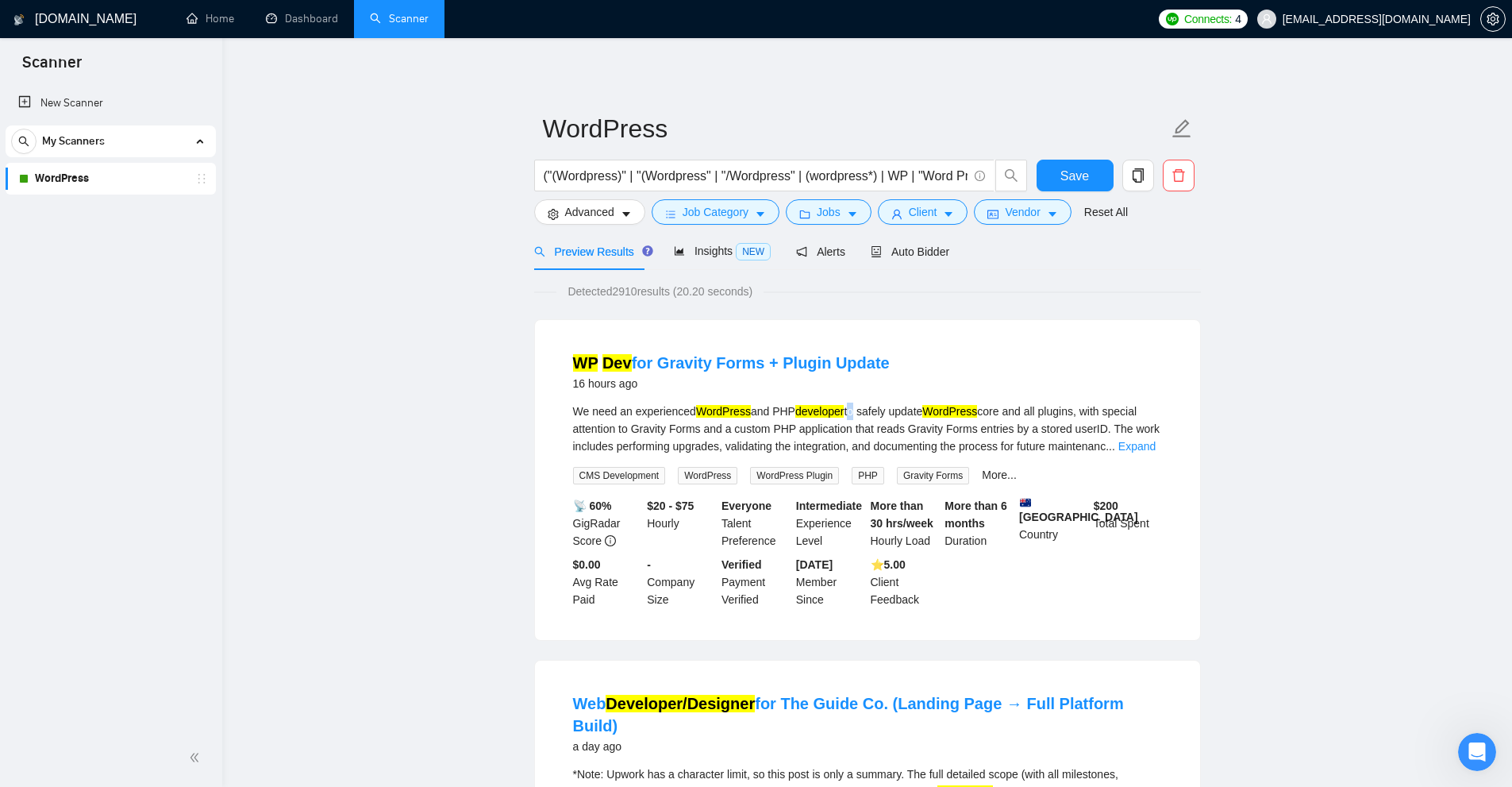
click at [794, 407] on div "We need an experienced WordPress and PHP developer to safely update WordPress c…" at bounding box center [868, 428] width 589 height 52
click at [848, 411] on div "We need an experienced WordPress and PHP developer to safely update WordPress c…" at bounding box center [868, 428] width 589 height 52
click at [842, 412] on mark "developer" at bounding box center [819, 411] width 49 height 13
click at [849, 407] on div "We need an experienced WordPress and PHP developer to safely update WordPress c…" at bounding box center [868, 428] width 589 height 52
click at [847, 422] on div "We need an experienced WordPress and PHP developer to safely update WordPress c…" at bounding box center [868, 428] width 589 height 52
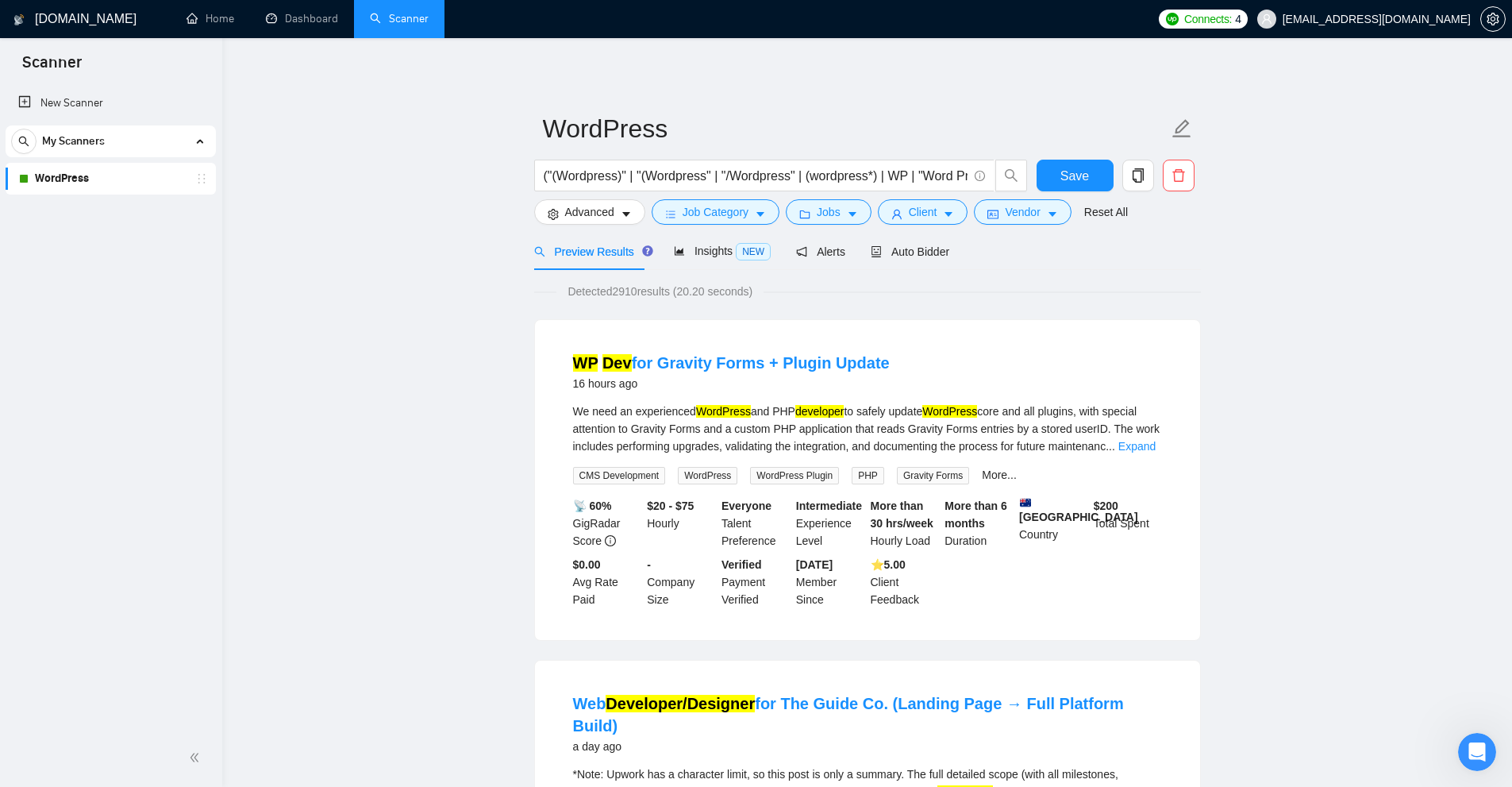
click at [844, 405] on mark "developer" at bounding box center [819, 411] width 49 height 13
click at [844, 414] on mark "developer" at bounding box center [819, 411] width 49 height 13
drag, startPoint x: 726, startPoint y: 174, endPoint x: 735, endPoint y: 178, distance: 9.8
click at [735, 177] on input "("(Wordpress)" | "(Wordpress" | "/Wordpress" | (wordpress*) | WP | "Word Press"…" at bounding box center [756, 176] width 424 height 20
click at [1079, 403] on div "We need an experienced WordPress and PHP developer to safely update WordPress c…" at bounding box center [868, 428] width 589 height 52
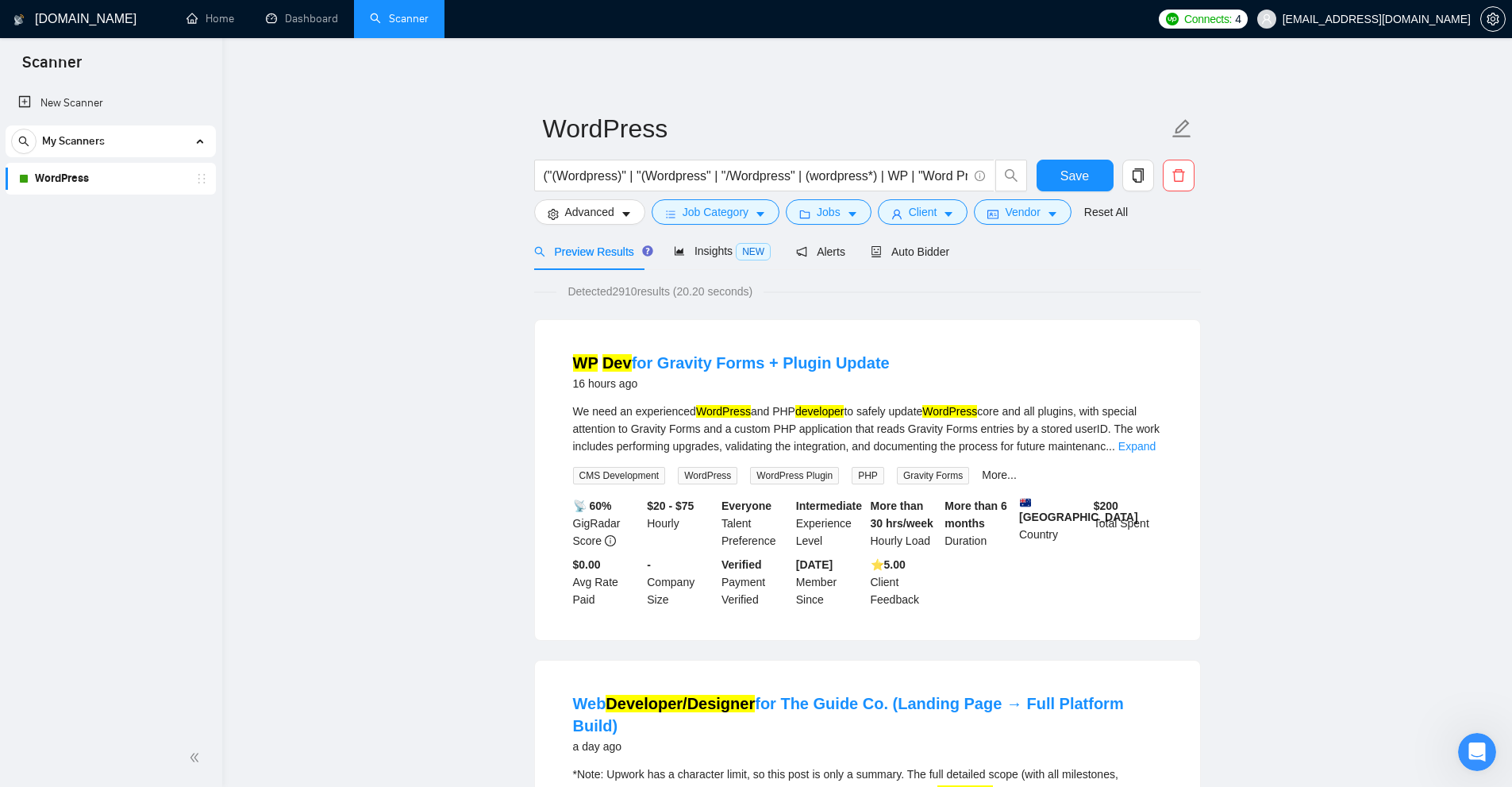
click at [805, 405] on mark "developer" at bounding box center [819, 411] width 49 height 13
click at [857, 413] on div "We need an experienced WordPress and PHP developer to safely update WordPress c…" at bounding box center [868, 428] width 589 height 52
click at [869, 172] on input "("(Wordpress)" | "(Wordpress" | "/Wordpress" | (wordpress*) | WP | "Word Press"…" at bounding box center [756, 176] width 424 height 20
click at [865, 187] on span "("(Wordpress)" | "(Wordpress" | "/Wordpress" | (wordpress*) | WP | "Word Press"…" at bounding box center [764, 175] width 460 height 32
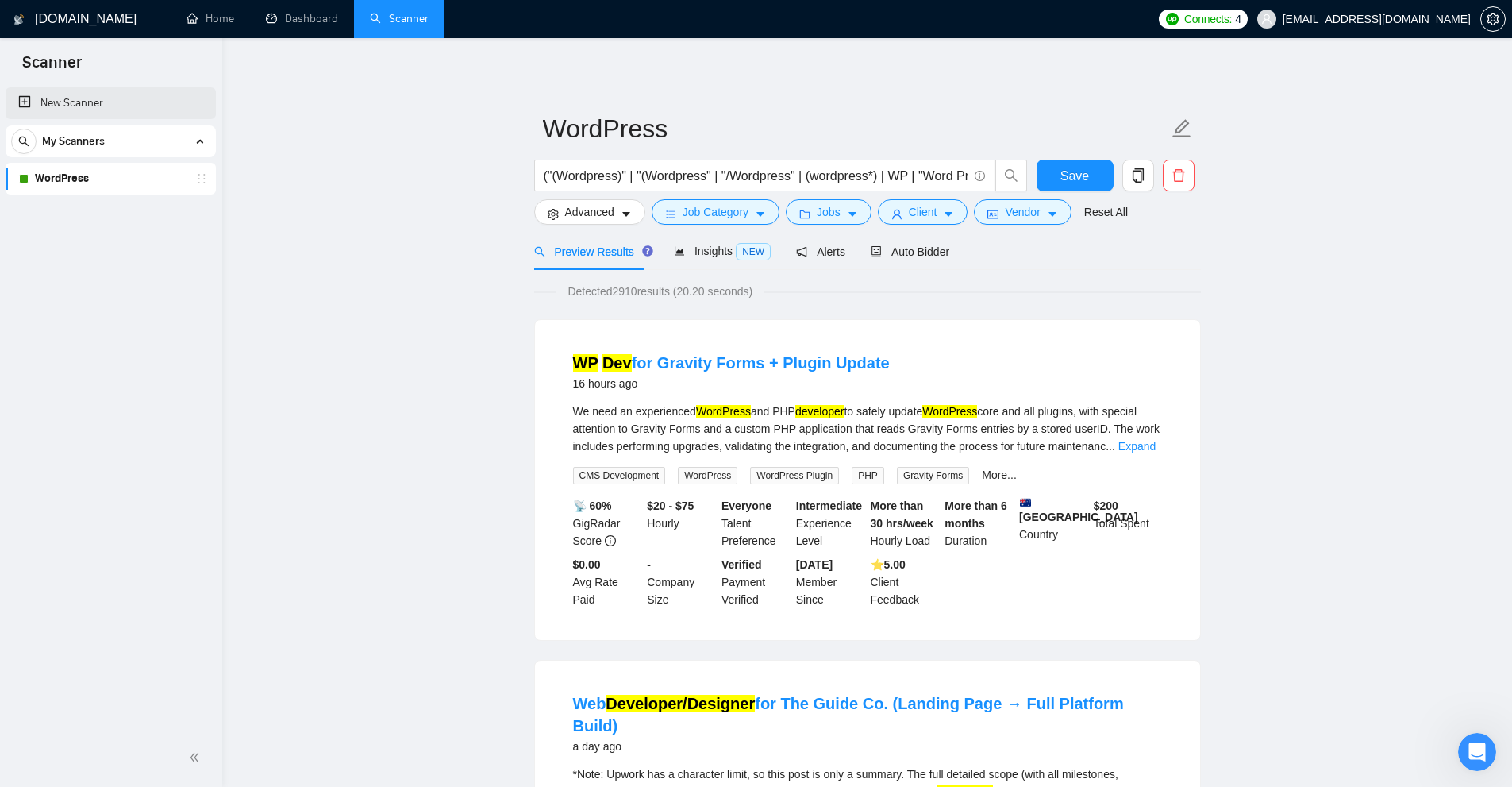
click at [69, 101] on link "New Scanner" at bounding box center [110, 103] width 185 height 32
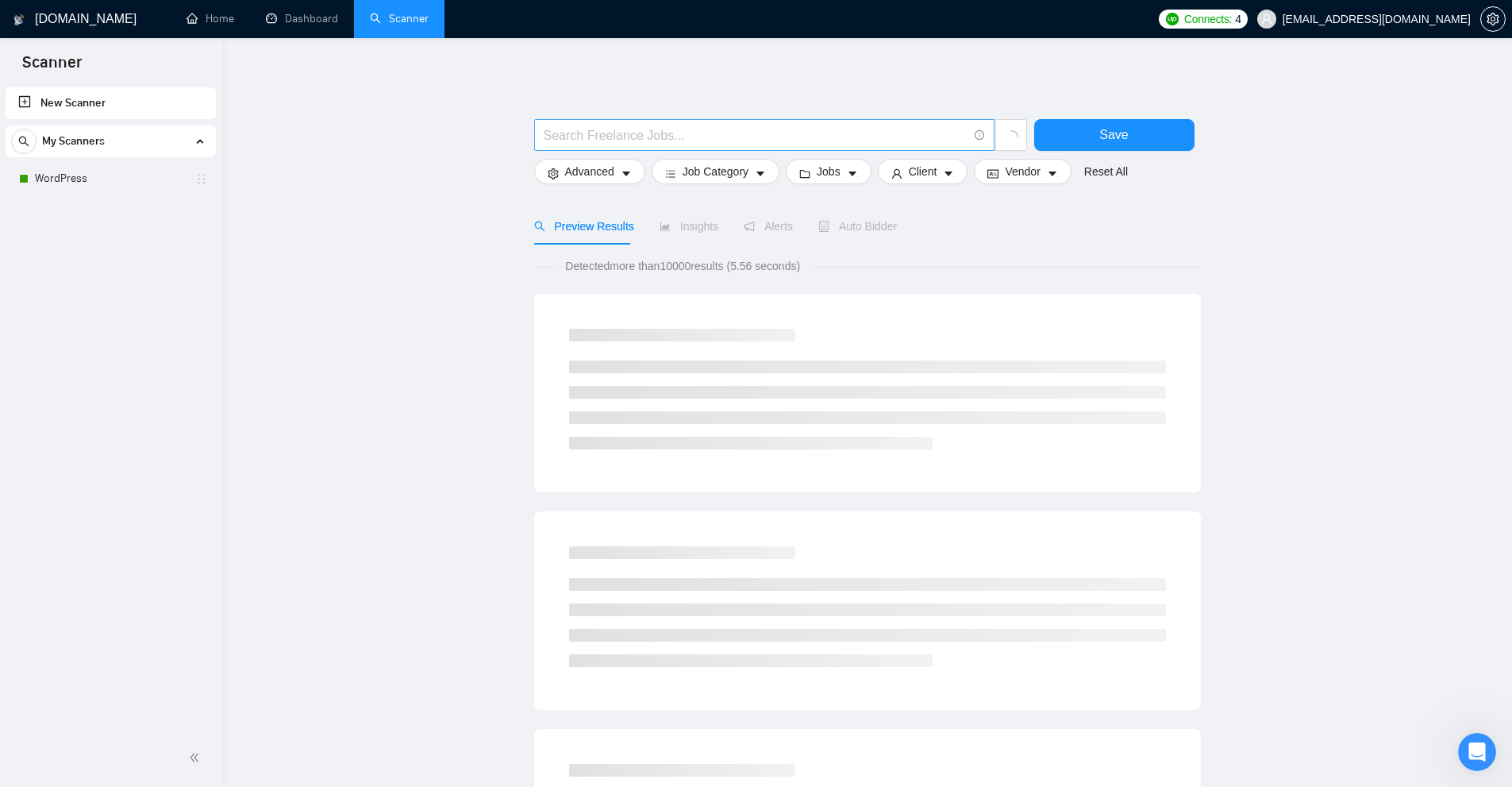
click at [647, 133] on input "text" at bounding box center [756, 135] width 424 height 20
paste input "("(Wordpress)" | "(Wordpress" | "/Wordpress" | (wordpress*) | (WP*) | "Word Pre…"
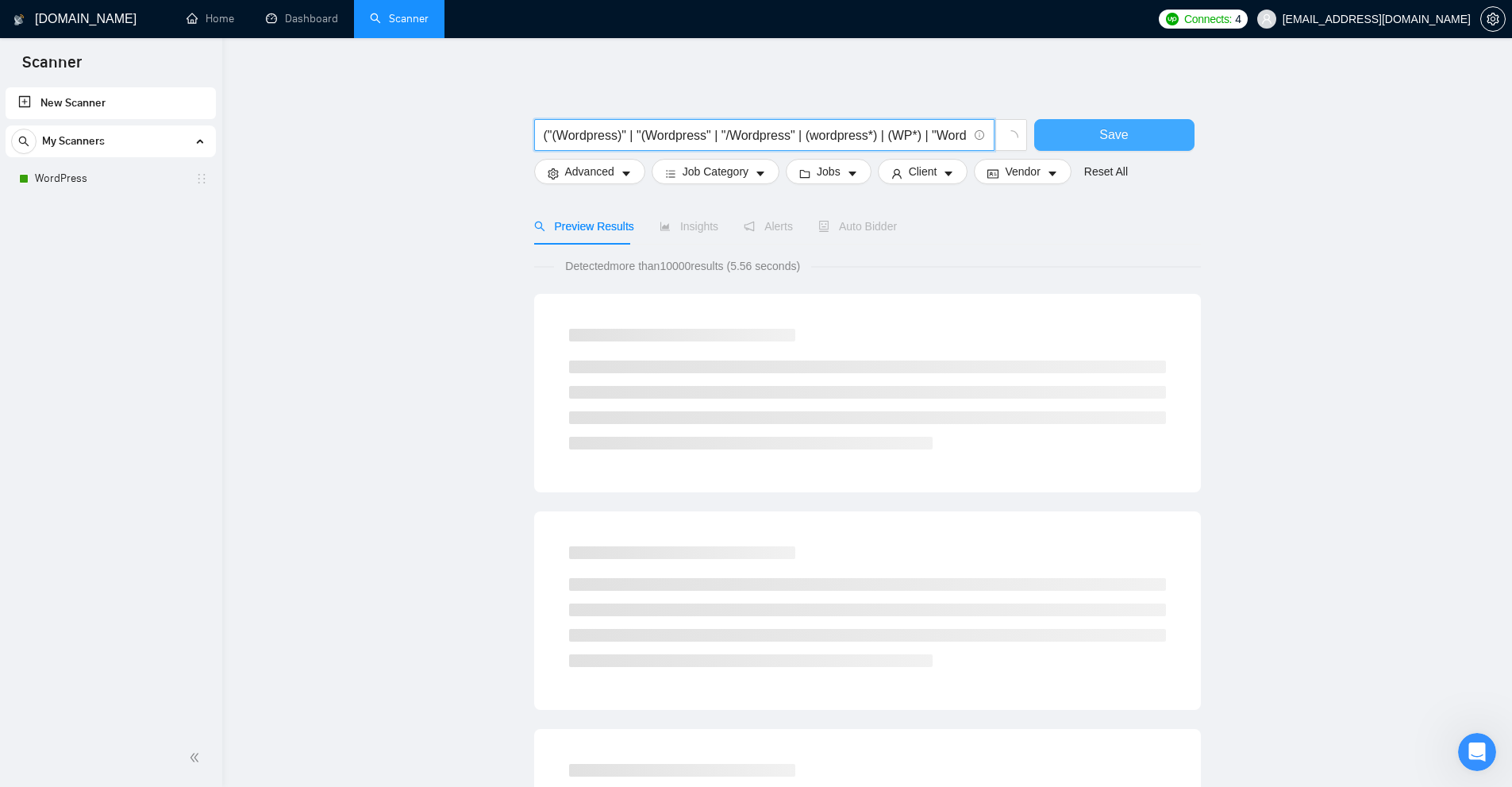
scroll to position [0, 1043]
type input "("(Wordpress)" | "(Wordpress" | "/Wordpress" | (wordpress*) | (WP*) | "Word Pre…"
click at [1108, 134] on span "Save" at bounding box center [1114, 134] width 29 height 20
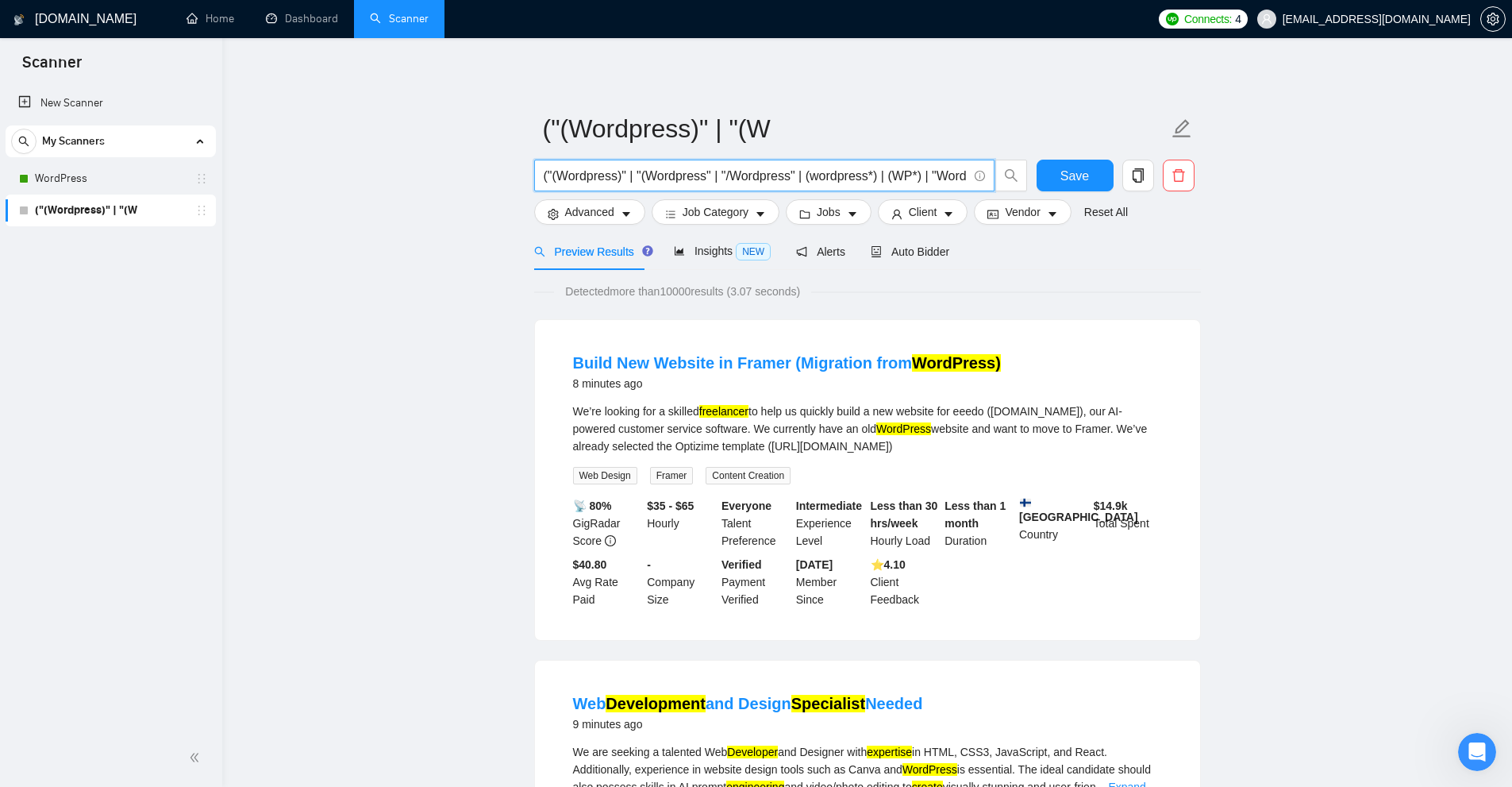
drag, startPoint x: 869, startPoint y: 175, endPoint x: 802, endPoint y: 172, distance: 67.1
click at [802, 172] on input "("(Wordpress)" | "(Wordpress" | "/Wordpress" | (wordpress*) | (WP*) | "Word Pre…" at bounding box center [756, 176] width 424 height 20
click at [768, 176] on input "("(Wordpress)" | "(Wordpress" | "/Wordpress" | (wordpress*) | (WP*) | "Word Pre…" at bounding box center [756, 176] width 424 height 20
drag, startPoint x: 768, startPoint y: 176, endPoint x: 875, endPoint y: 174, distance: 107.0
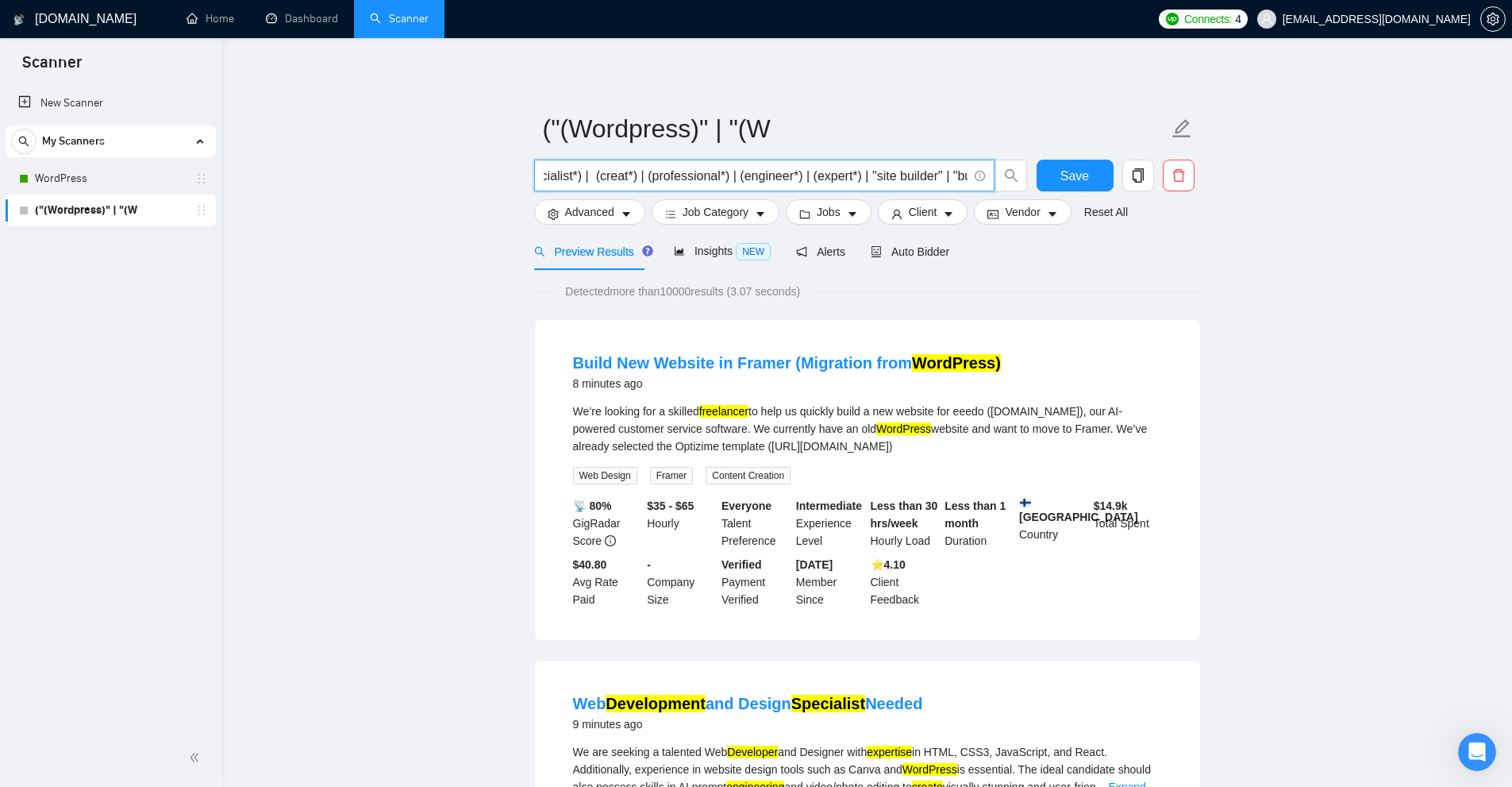
click at [875, 174] on input "("(Wordpress)" | "(Wordpress" | "/Wordpress" | (wordpress*) | (WP*) | "Word Pre…" at bounding box center [756, 176] width 424 height 20
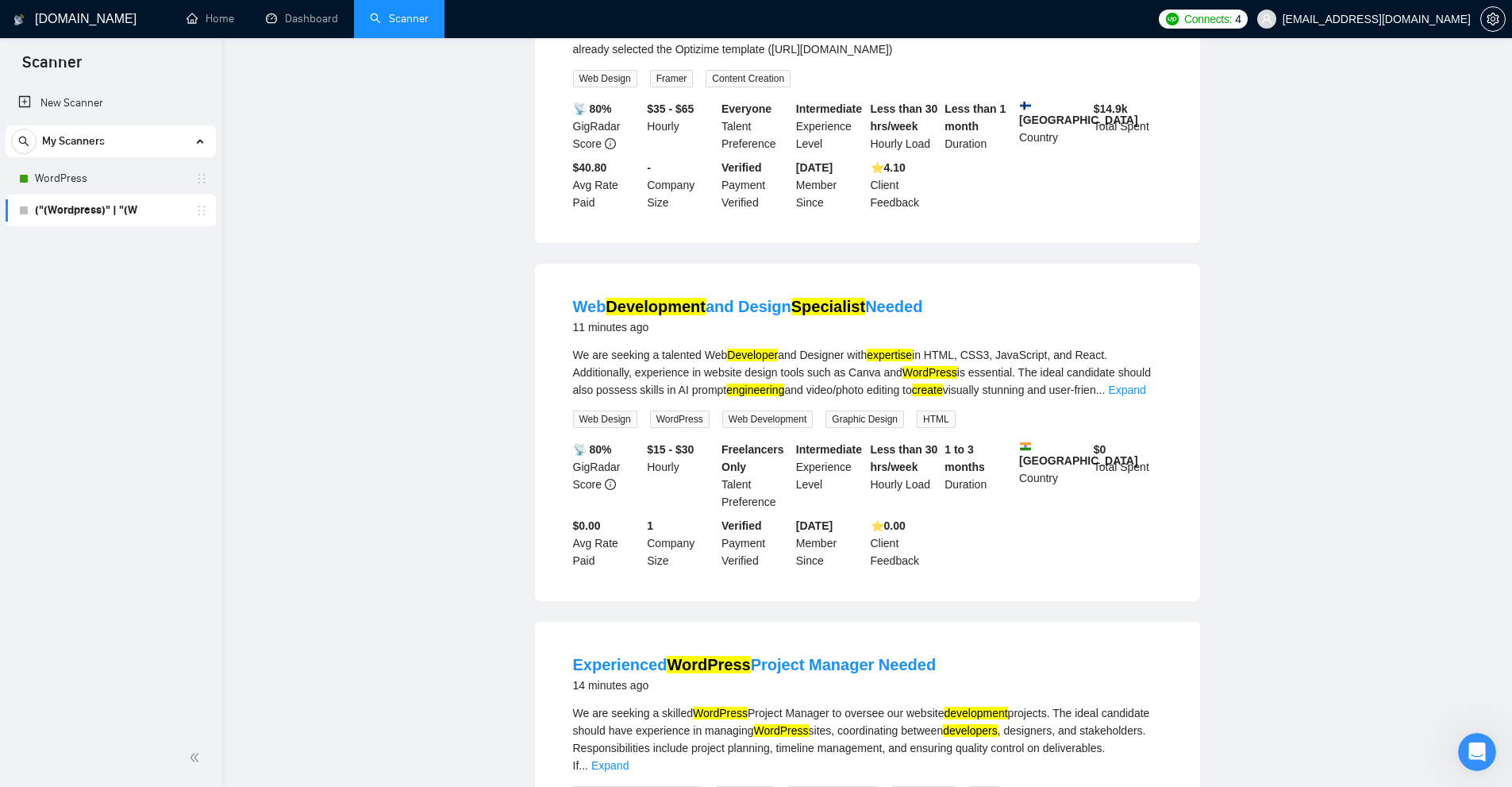
scroll to position [0, 0]
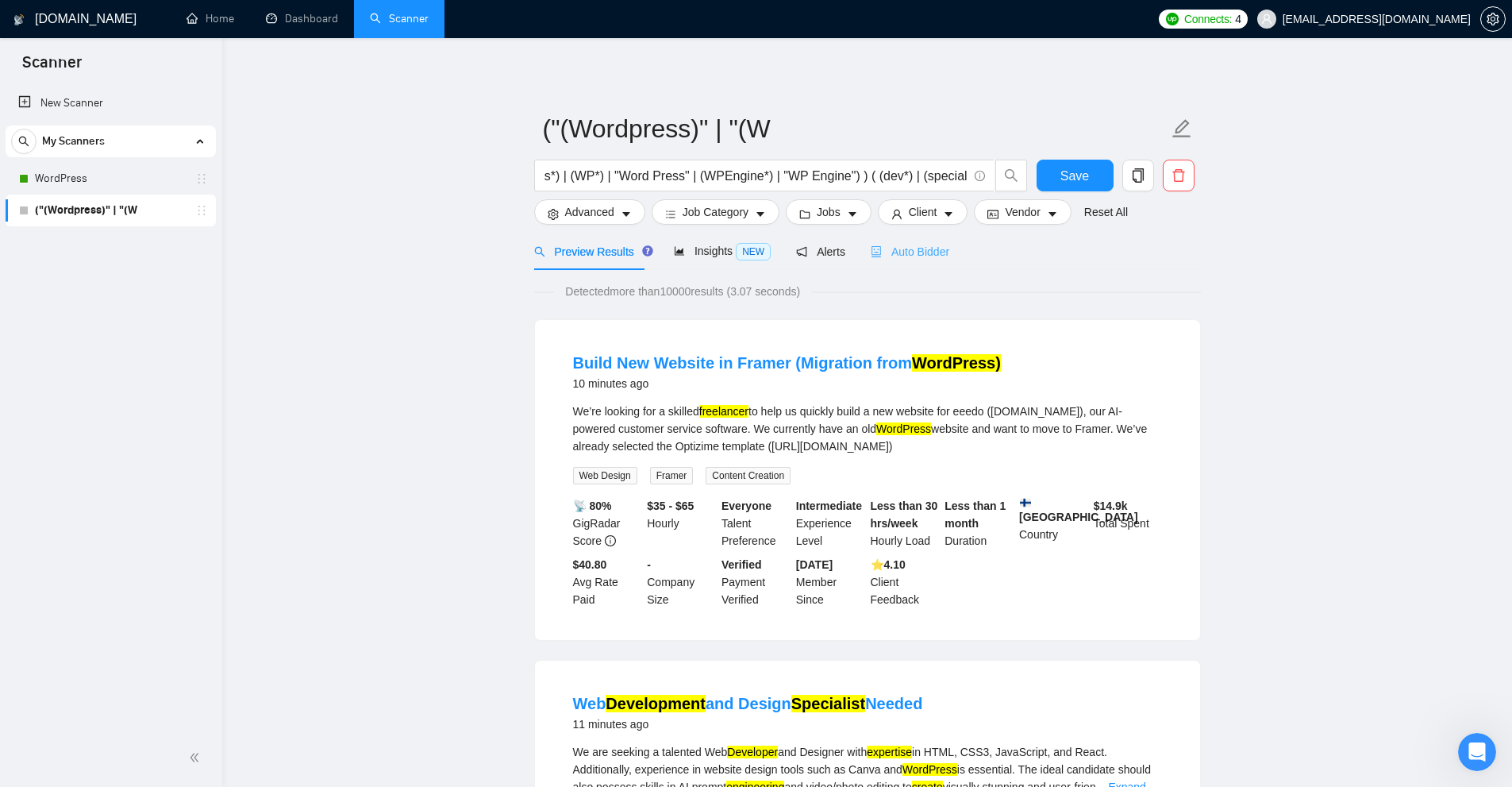
click at [903, 265] on div "Auto Bidder" at bounding box center [909, 251] width 78 height 38
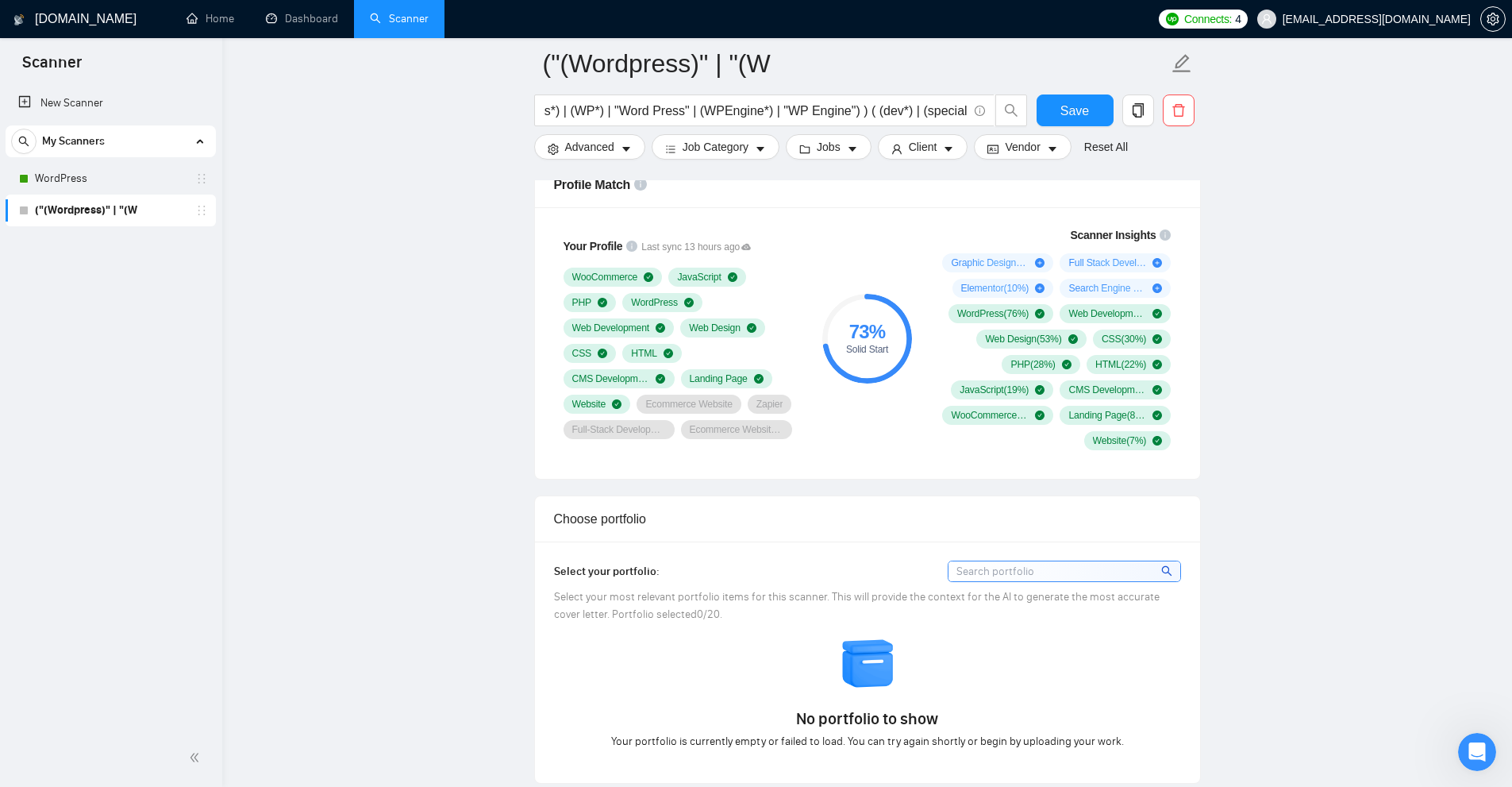
scroll to position [794, 0]
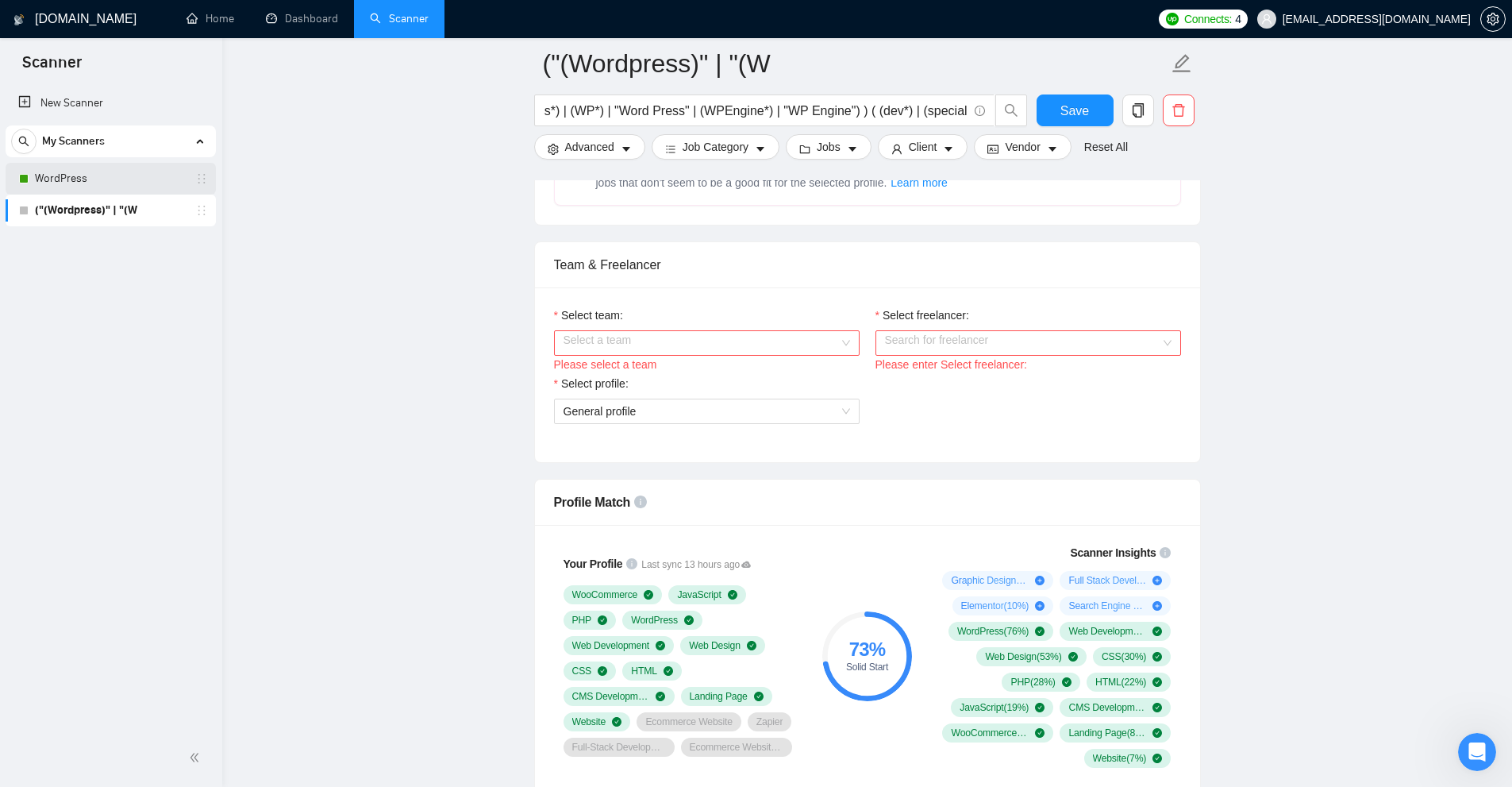
click at [94, 179] on link "WordPress" at bounding box center [110, 179] width 151 height 32
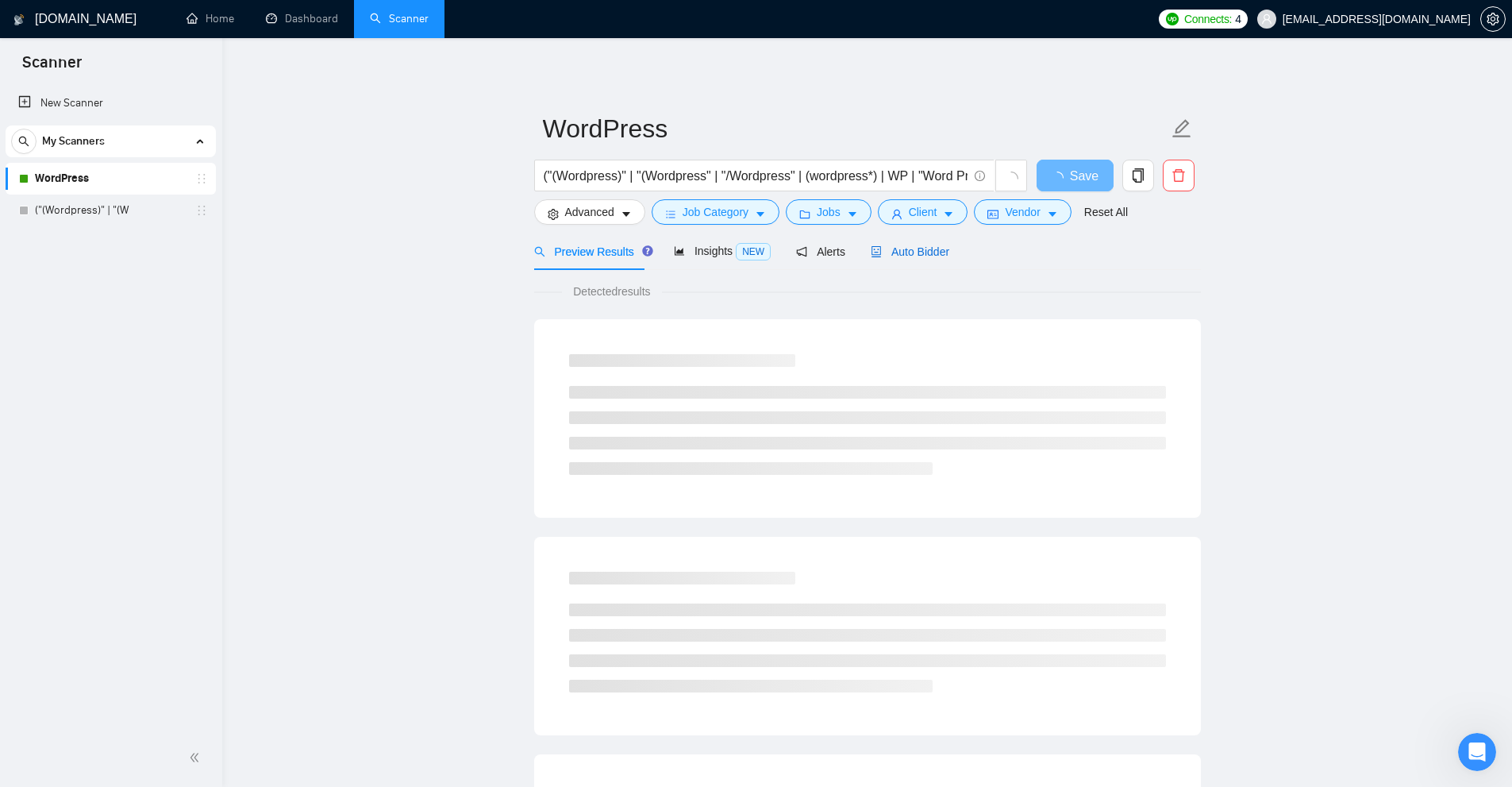
click at [932, 250] on span "Auto Bidder" at bounding box center [909, 252] width 78 height 13
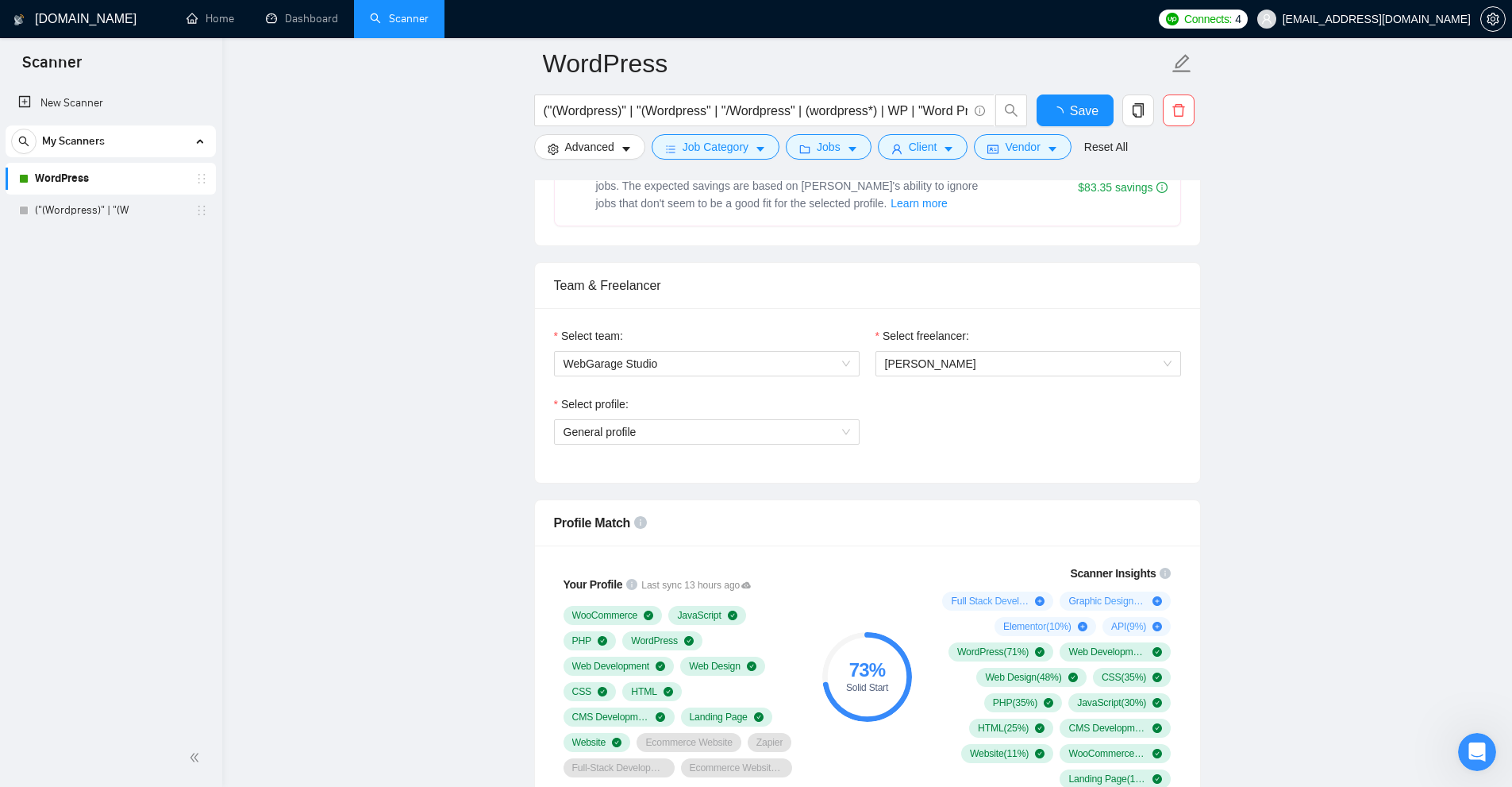
scroll to position [953, 0]
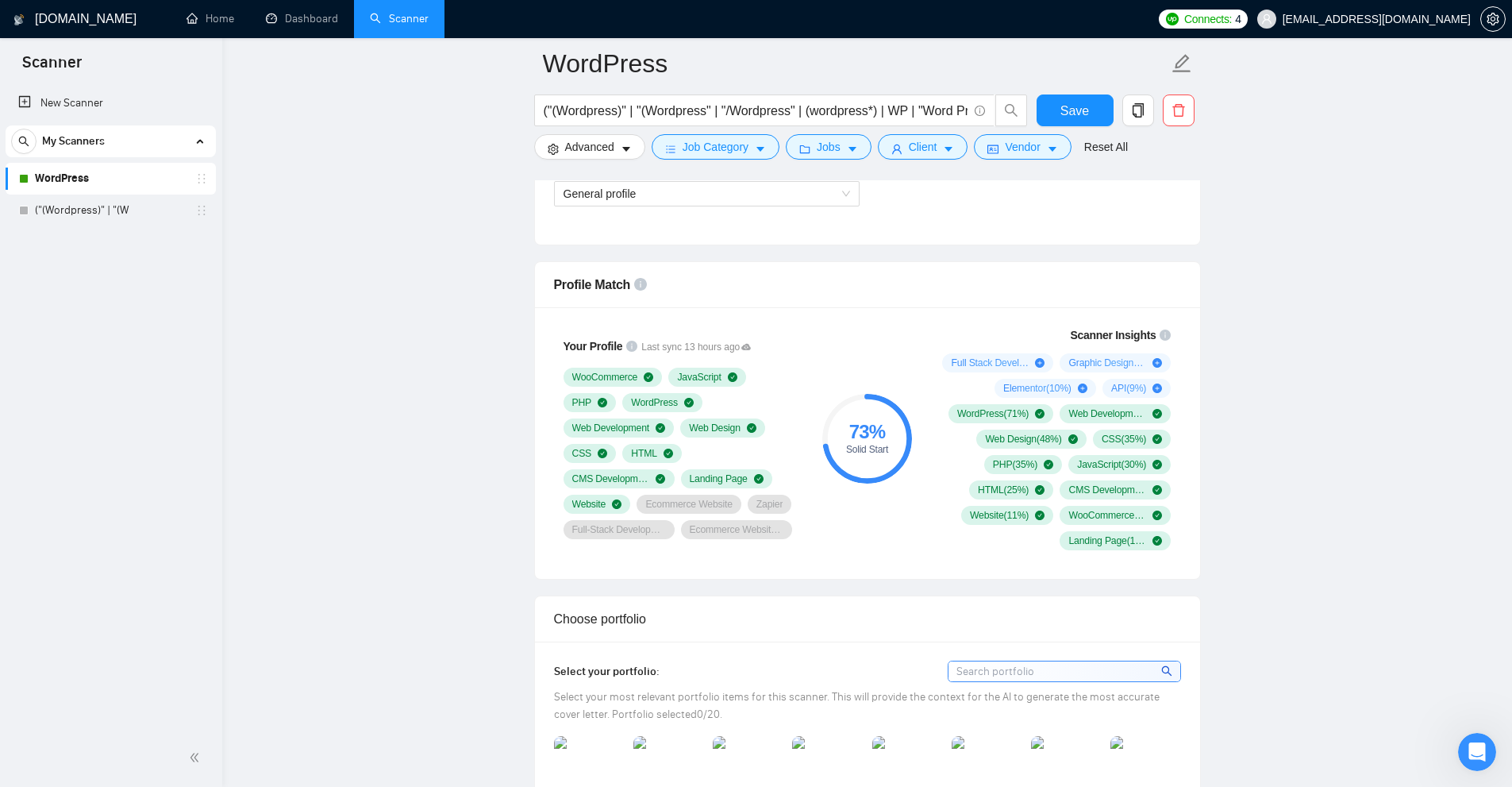
click at [902, 366] on div "73 % Solid Start" at bounding box center [867, 438] width 107 height 243
click at [842, 335] on div "73 % Solid Start" at bounding box center [867, 438] width 107 height 243
drag, startPoint x: 848, startPoint y: 433, endPoint x: 863, endPoint y: 449, distance: 21.9
click at [875, 449] on div "73 % Solid Start" at bounding box center [867, 438] width 89 height 32
click at [563, 380] on div "WooCommerce" at bounding box center [613, 376] width 99 height 19
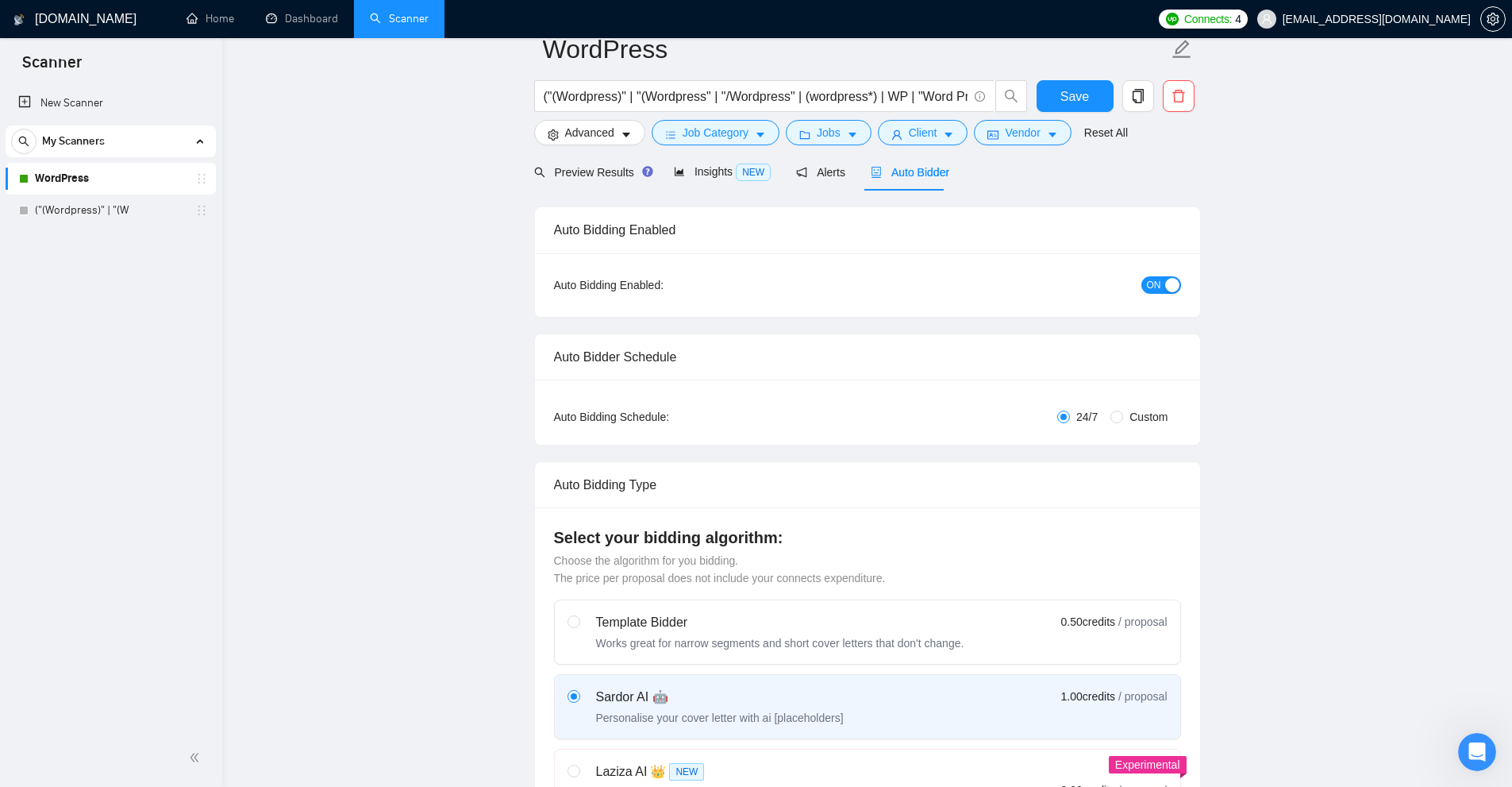
scroll to position [0, 0]
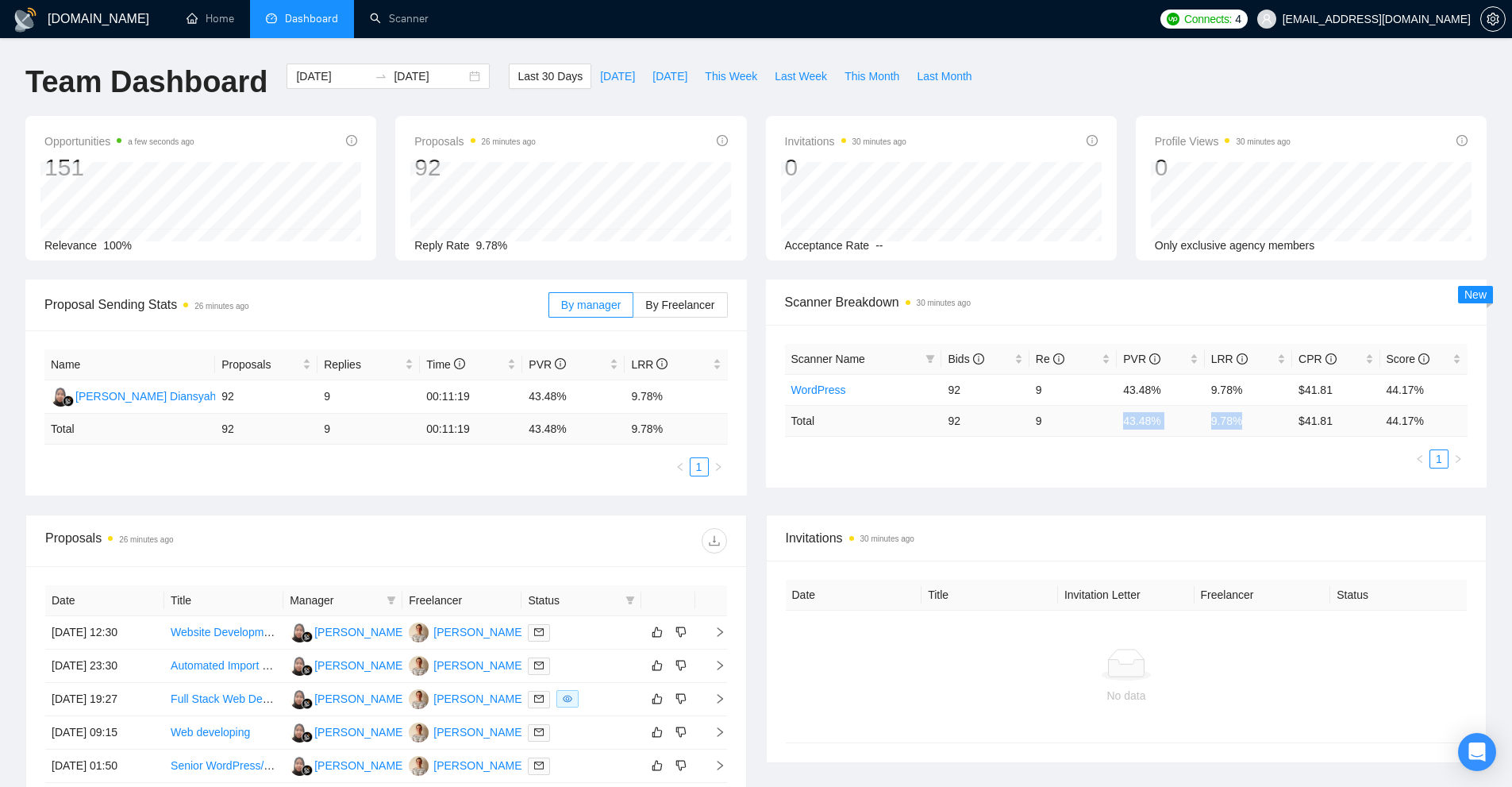
drag, startPoint x: 1148, startPoint y: 420, endPoint x: 1284, endPoint y: 420, distance: 136.0
click at [1283, 420] on tr "Total 92 9 43.48 % 9.78 % $ 41.81 44.17 %" at bounding box center [1126, 421] width 684 height 31
click at [1284, 420] on td "9.78 %" at bounding box center [1248, 421] width 87 height 31
click at [1224, 422] on td "9.78 %" at bounding box center [1248, 421] width 87 height 31
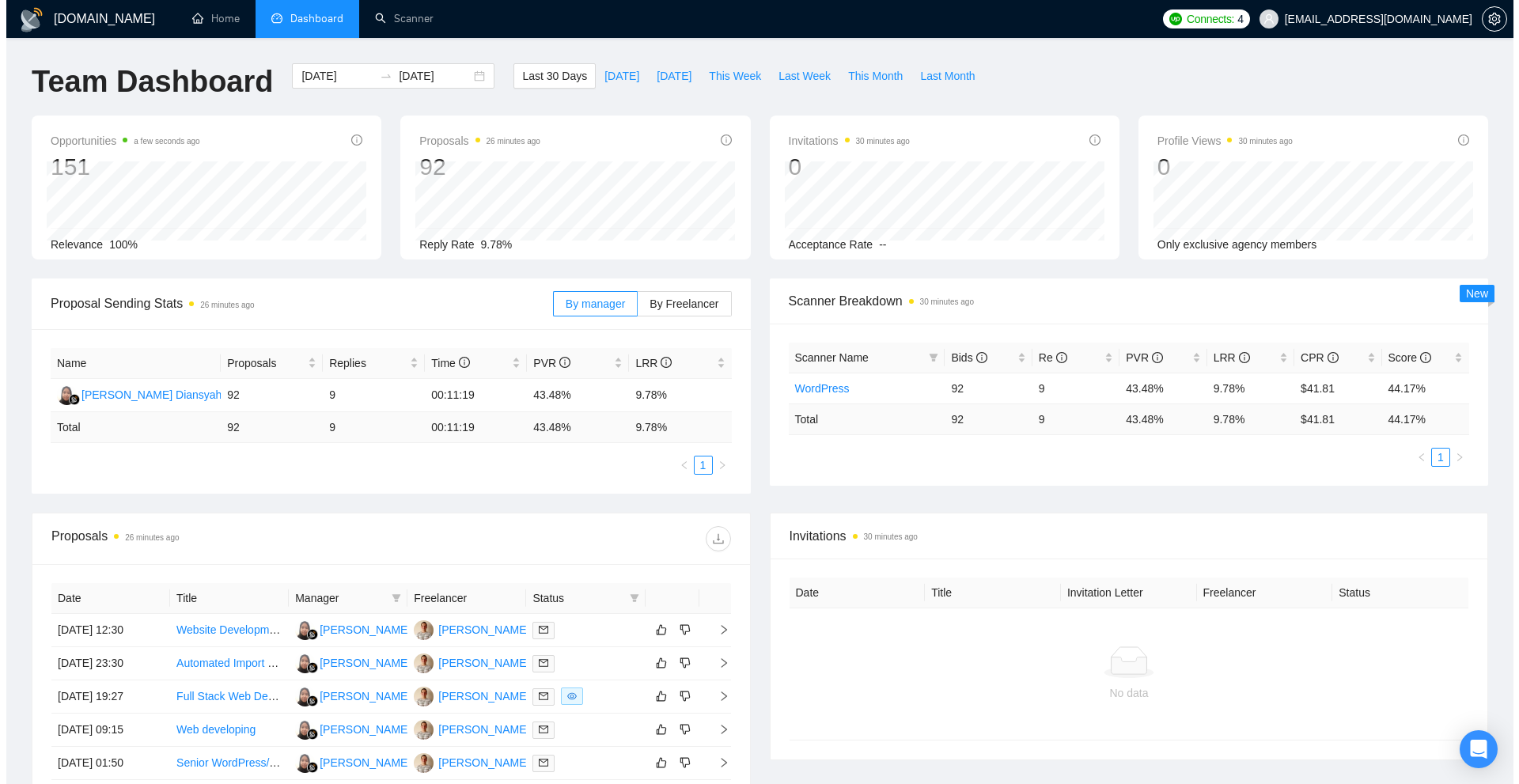
scroll to position [354, 0]
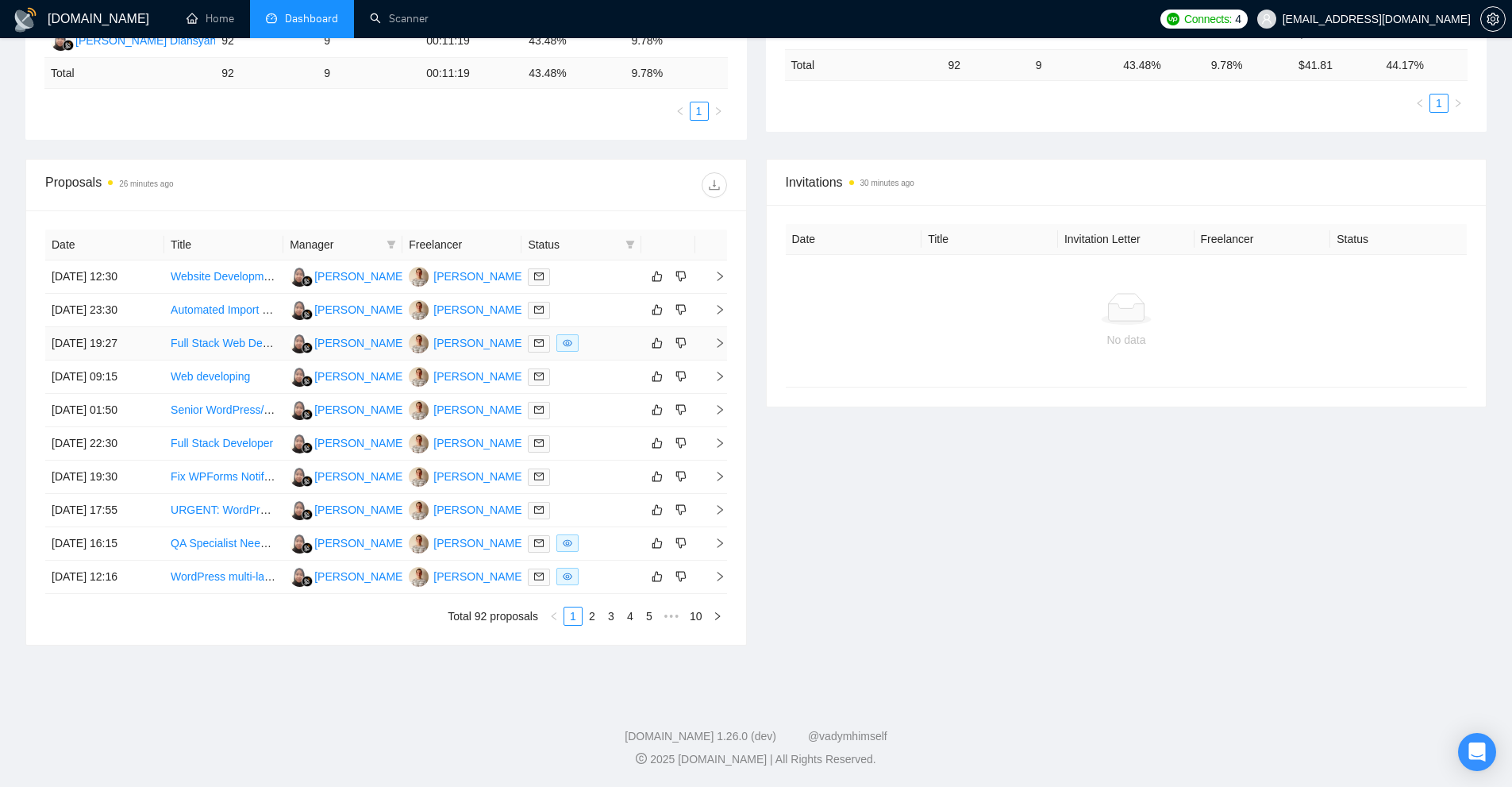
click at [603, 343] on div at bounding box center [582, 343] width 107 height 18
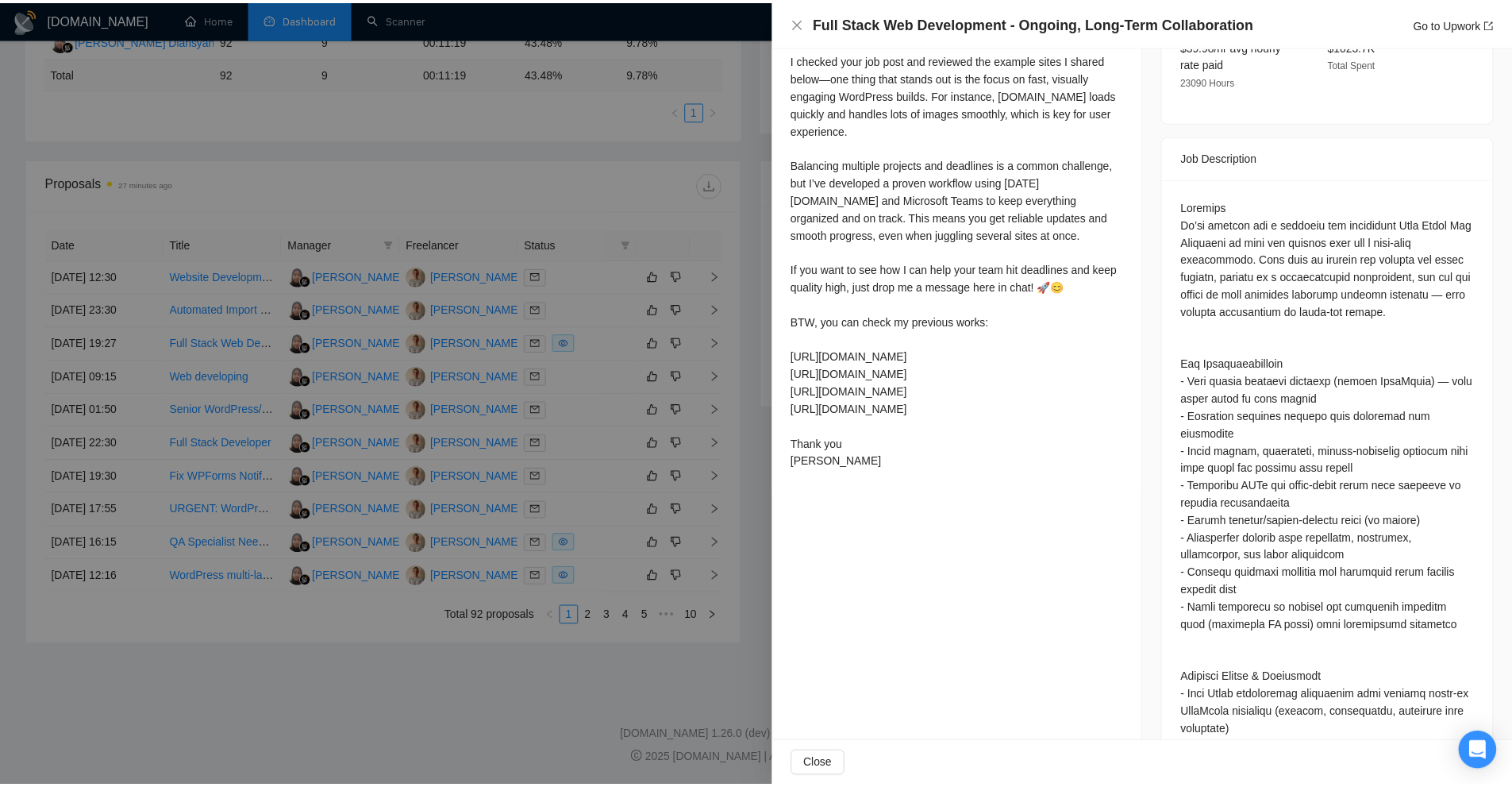
scroll to position [318, 0]
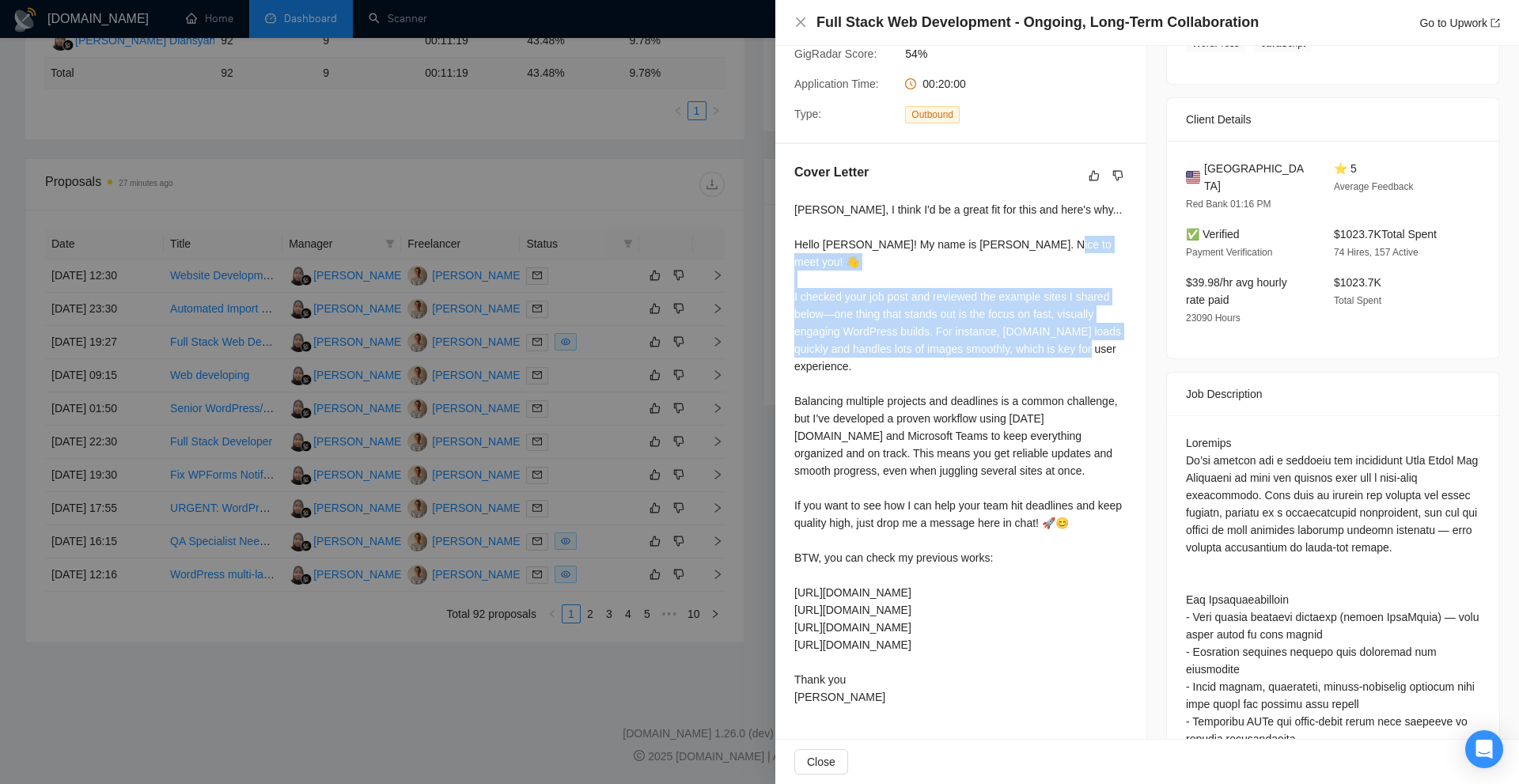
drag, startPoint x: 814, startPoint y: 296, endPoint x: 913, endPoint y: 349, distance: 112.3
click at [913, 349] on div "Chris, I think I'd be a great fit for this and here's why... Hello Chris! My na…" at bounding box center [960, 453] width 333 height 504
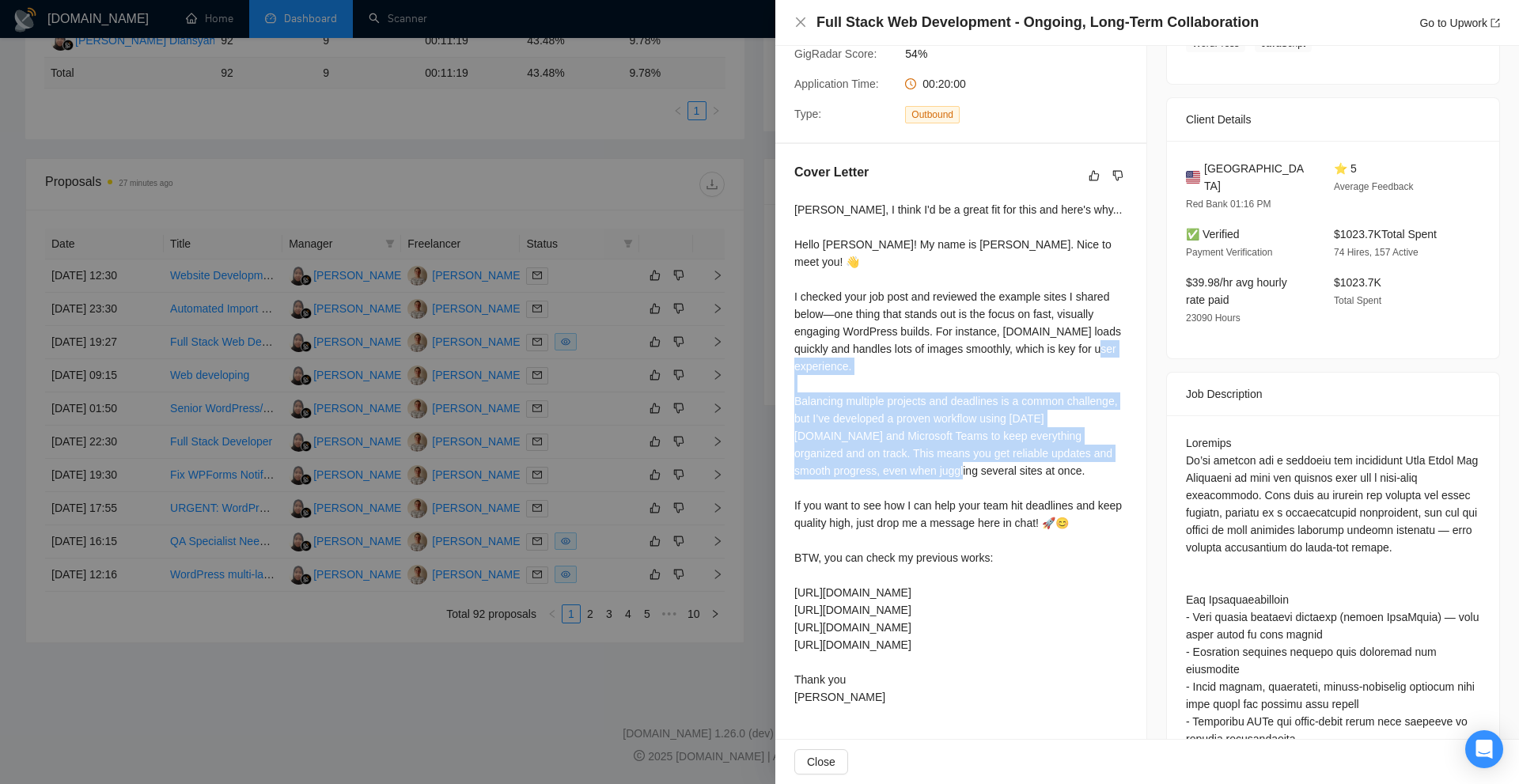
drag, startPoint x: 792, startPoint y: 382, endPoint x: 1011, endPoint y: 456, distance: 231.2
click at [1011, 456] on div "Cover Letter Chris, I think I'd be a great fit for this and here's why... Hello…" at bounding box center [960, 437] width 371 height 587
click at [1011, 456] on div "Chris, I think I'd be a great fit for this and here's why... Hello Chris! My na…" at bounding box center [960, 453] width 333 height 504
drag, startPoint x: 1035, startPoint y: 458, endPoint x: 848, endPoint y: 391, distance: 198.6
click at [848, 391] on div "Chris, I think I'd be a great fit for this and here's why... Hello Chris! My na…" at bounding box center [960, 453] width 333 height 504
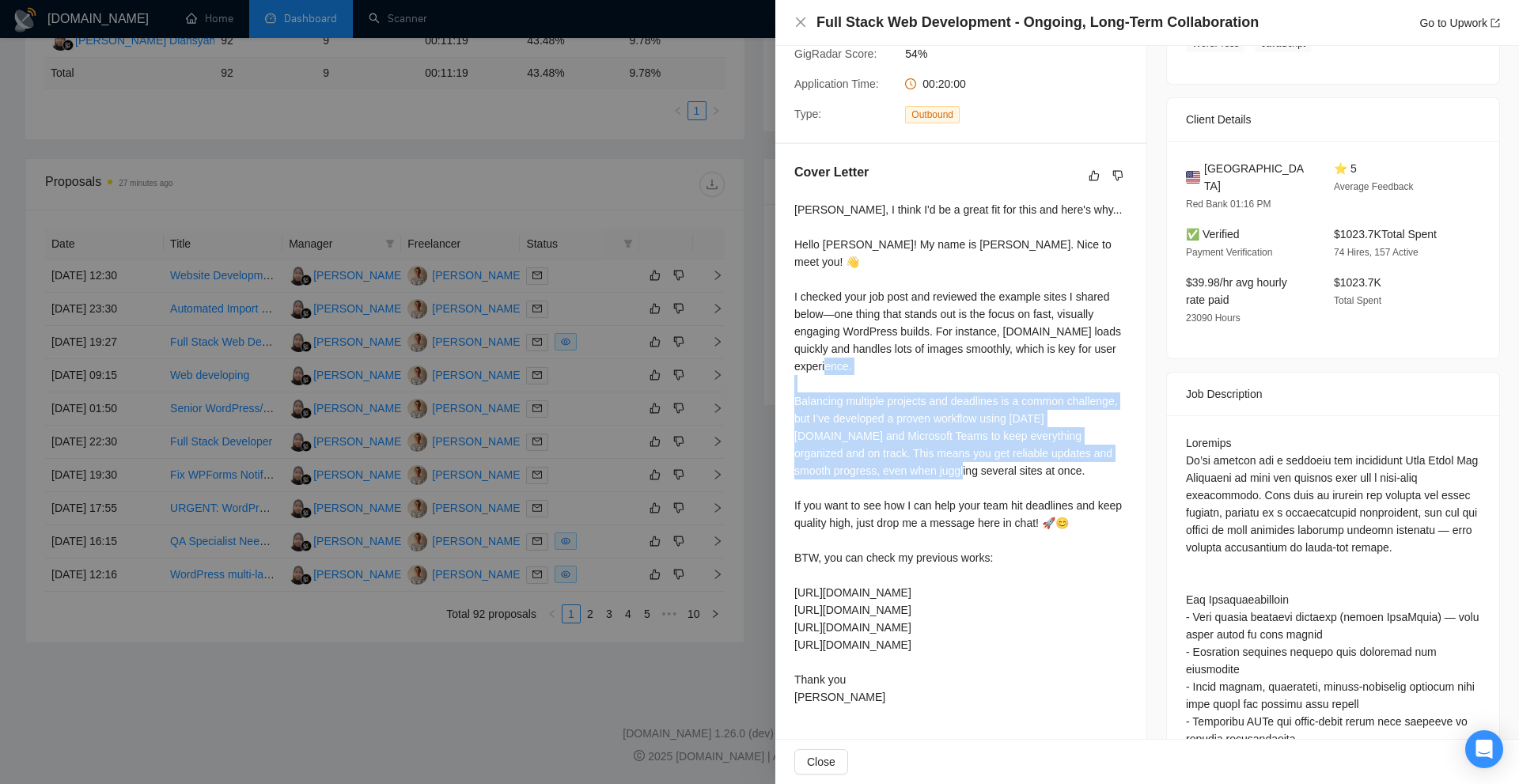
click at [405, 245] on div at bounding box center [760, 392] width 1519 height 784
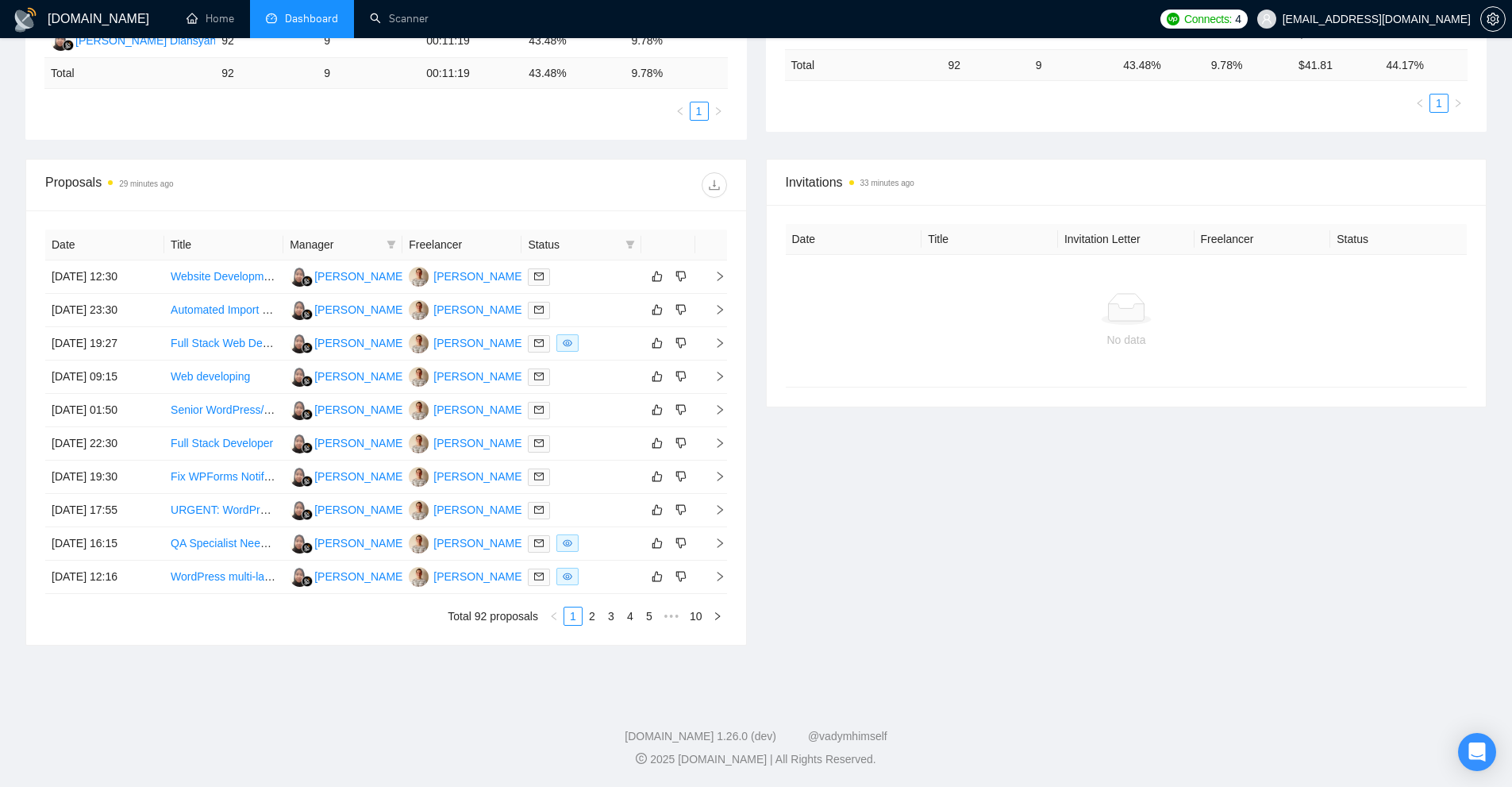
scroll to position [0, 0]
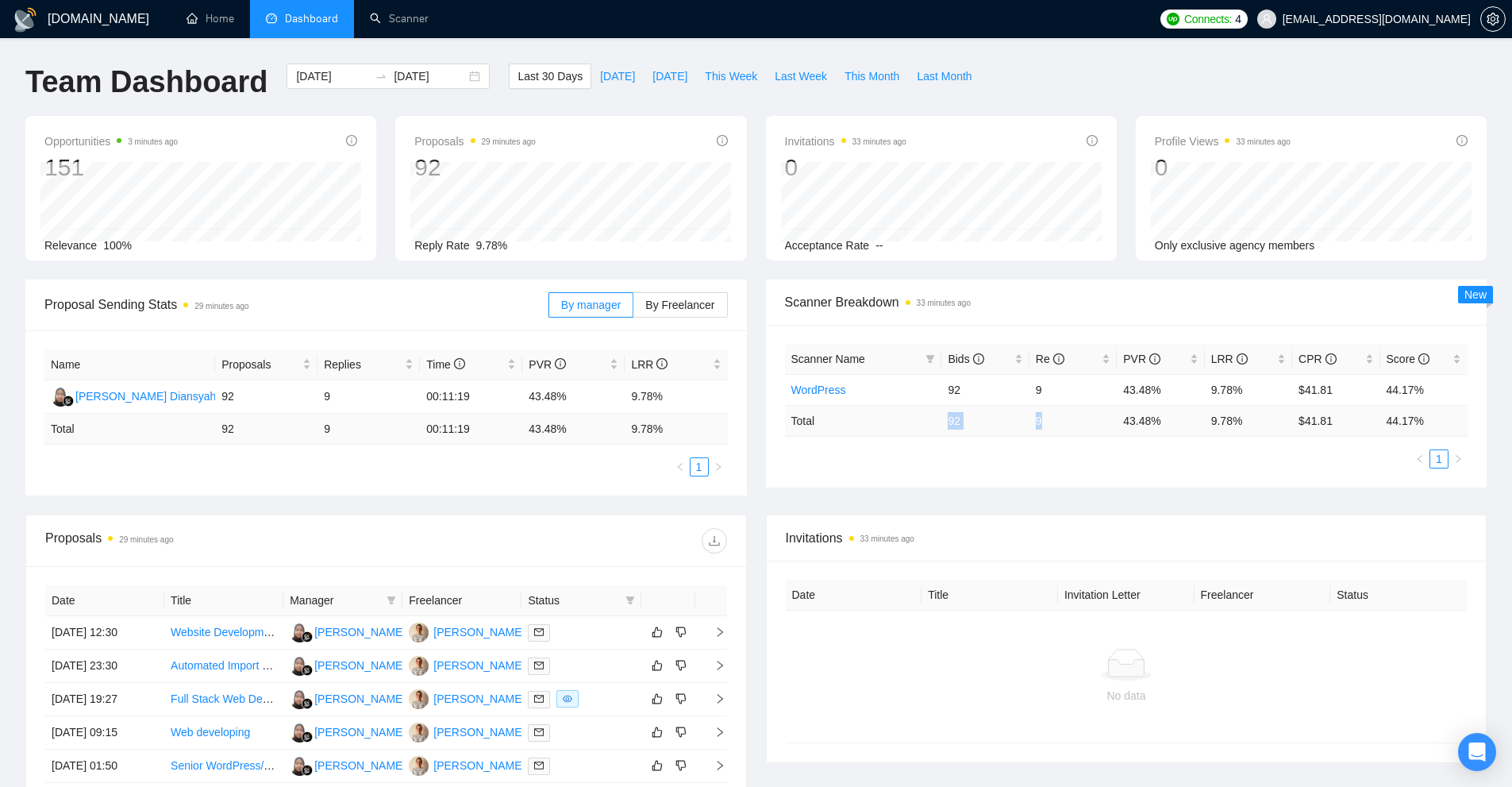
drag, startPoint x: 942, startPoint y: 421, endPoint x: 1076, endPoint y: 419, distance: 134.0
click at [1076, 419] on tr "Total 92 9 43.48 % 9.78 % $ 41.81 44.17 %" at bounding box center [1126, 421] width 684 height 31
click at [1076, 419] on td "9" at bounding box center [1073, 421] width 87 height 31
drag, startPoint x: 1045, startPoint y: 424, endPoint x: 1035, endPoint y: 429, distance: 11.2
click at [1035, 429] on td "9" at bounding box center [1073, 421] width 87 height 31
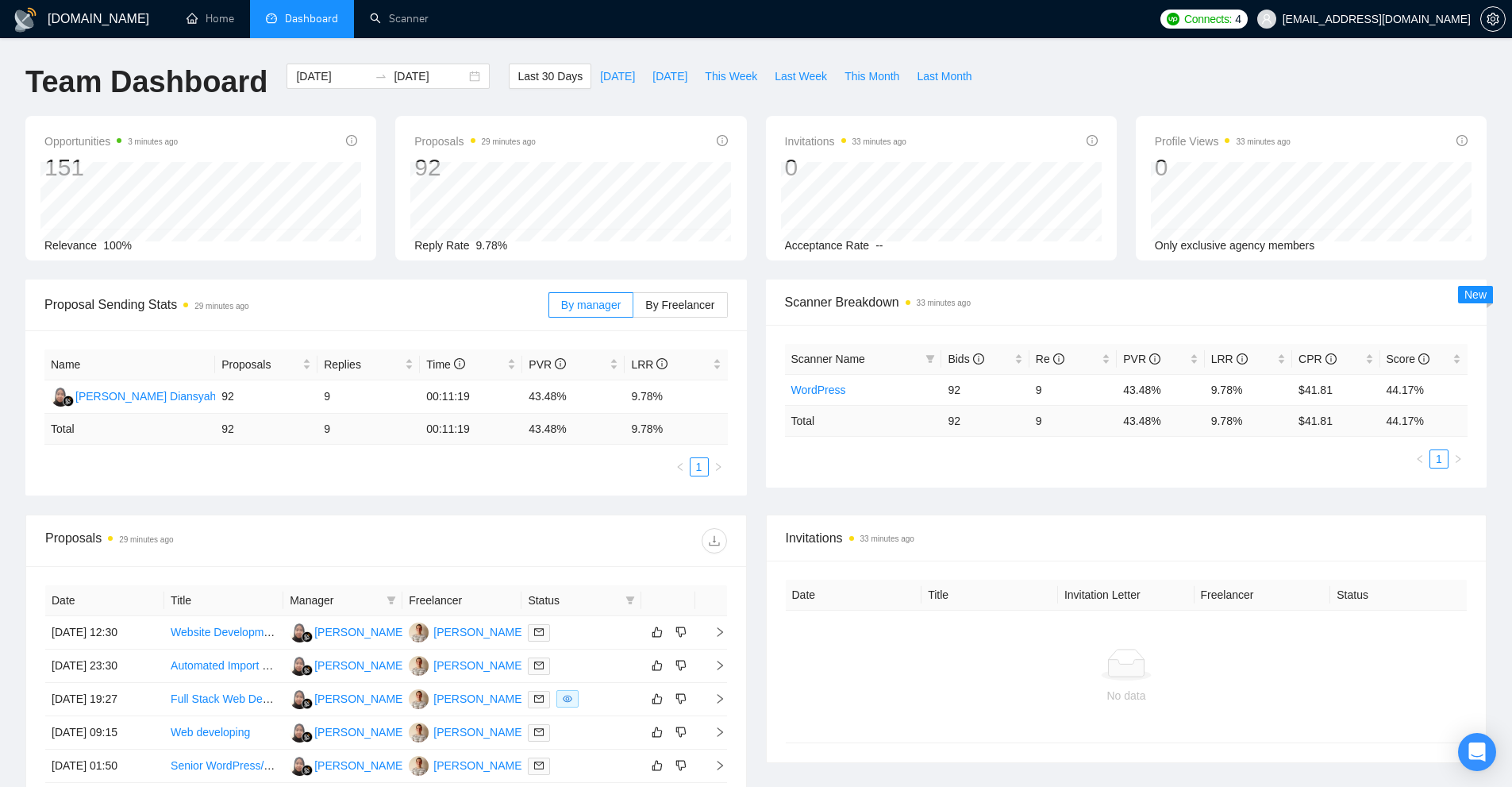
click at [1061, 453] on ul "1" at bounding box center [1126, 458] width 684 height 19
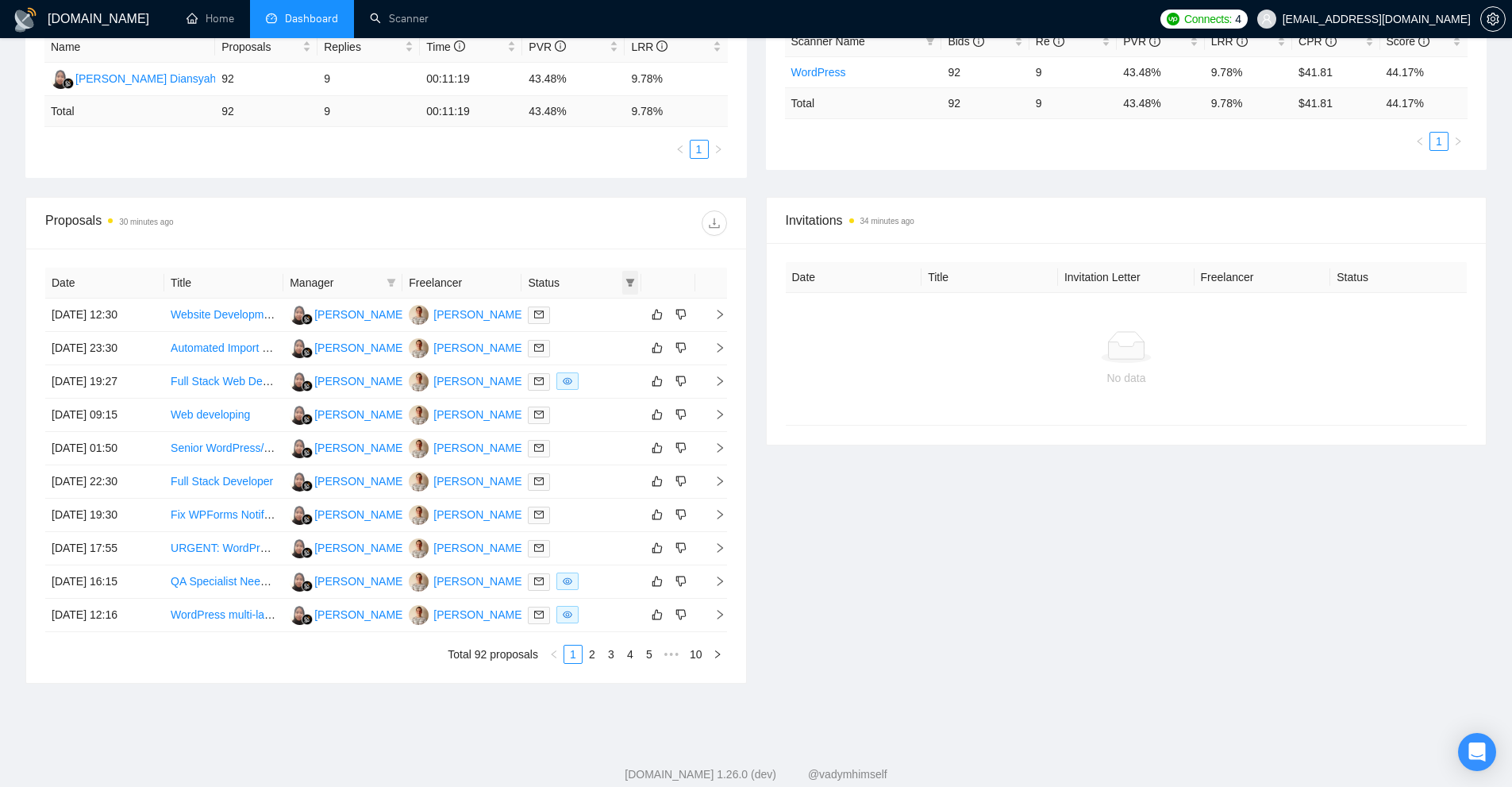
click at [627, 283] on icon "filter" at bounding box center [630, 283] width 9 height 9
click at [583, 319] on span "Chat" at bounding box center [579, 313] width 30 height 13
checkbox input "true"
click at [612, 373] on span "OK" at bounding box center [617, 369] width 16 height 17
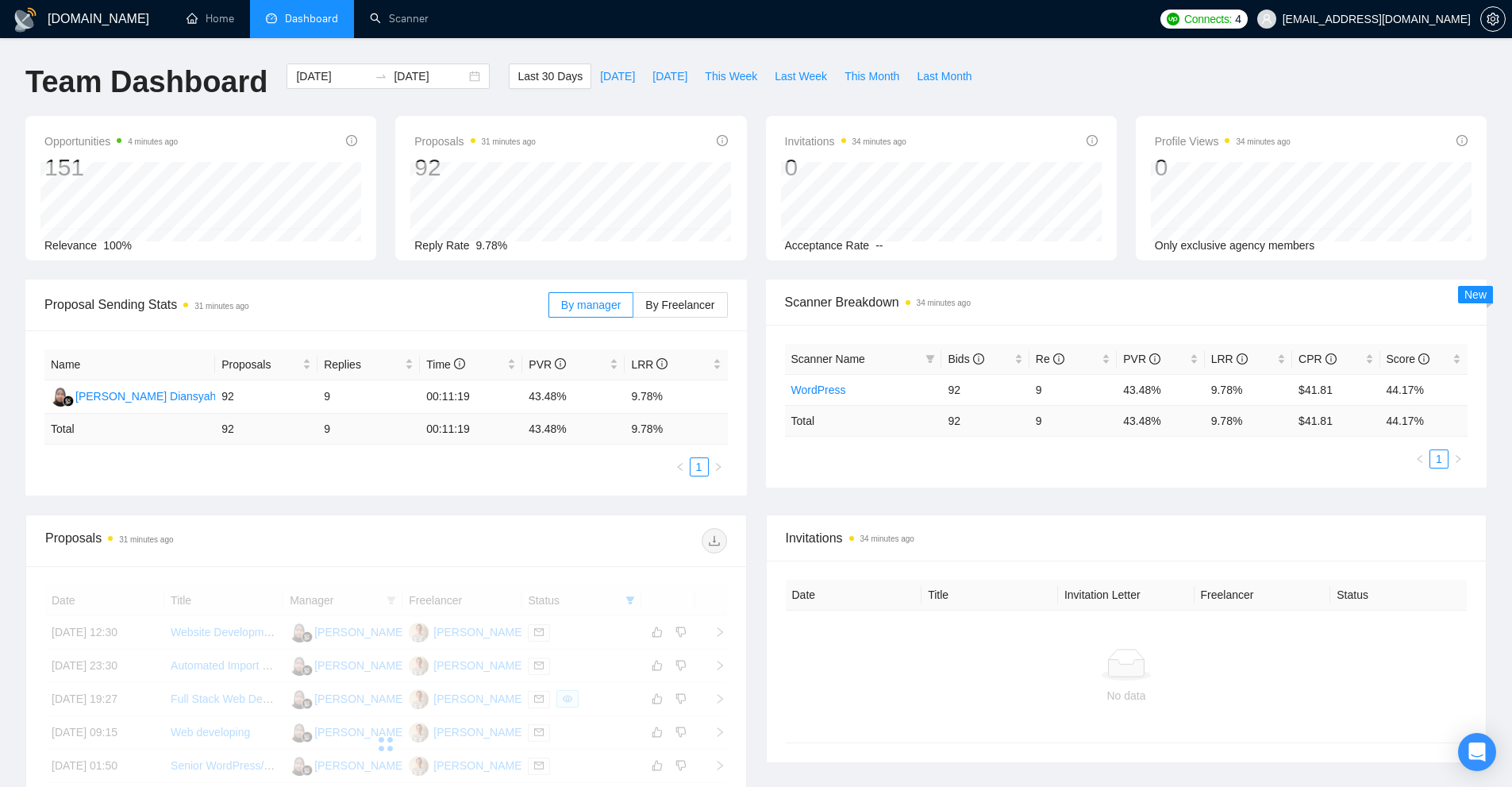
click at [1033, 419] on td "9" at bounding box center [1073, 421] width 87 height 31
click at [1042, 419] on td "9" at bounding box center [1073, 421] width 87 height 31
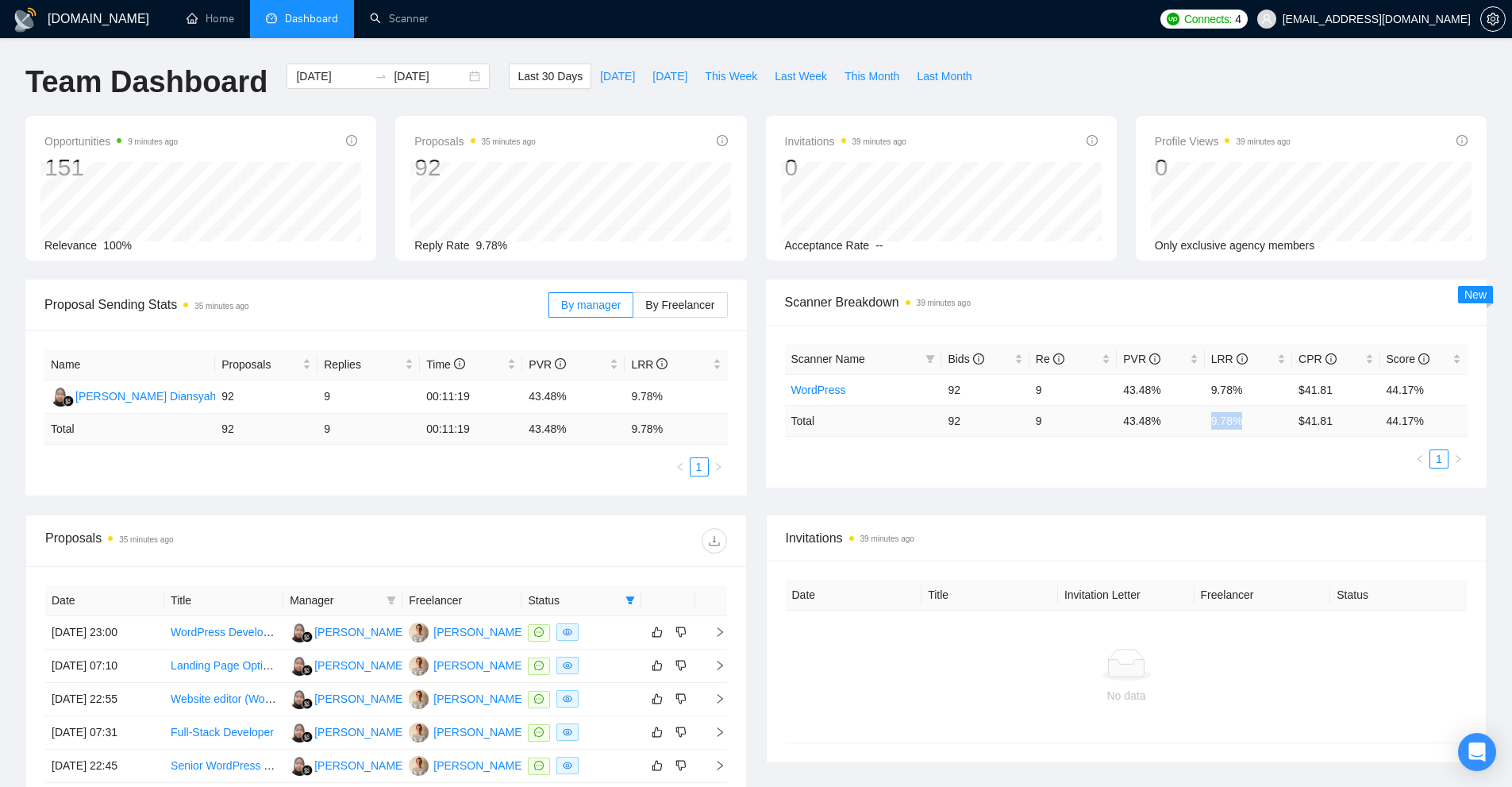
drag, startPoint x: 1204, startPoint y: 416, endPoint x: 1243, endPoint y: 423, distance: 39.6
click at [1249, 423] on td "9.78 %" at bounding box center [1248, 421] width 87 height 31
click at [1241, 424] on td "9.78 %" at bounding box center [1248, 421] width 87 height 31
drag, startPoint x: 1054, startPoint y: 422, endPoint x: 979, endPoint y: 421, distance: 75.0
click at [979, 421] on tr "Total 92 9 43.48 % 9.78 % $ 41.81 44.17 %" at bounding box center [1126, 421] width 684 height 31
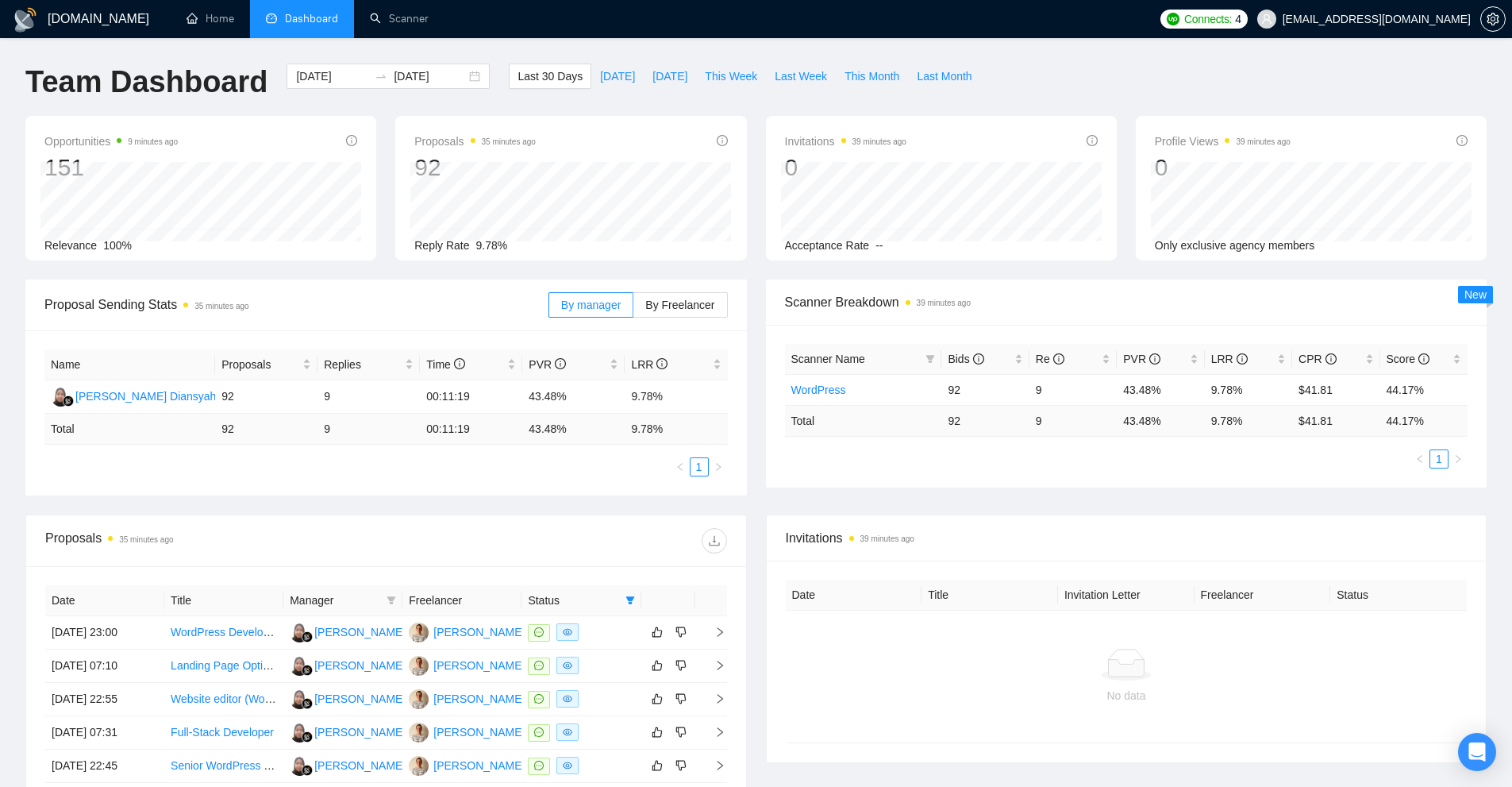
drag, startPoint x: 929, startPoint y: 413, endPoint x: 949, endPoint y: 414, distance: 20.0
click at [931, 413] on td "Total" at bounding box center [863, 421] width 157 height 31
drag, startPoint x: 1244, startPoint y: 417, endPoint x: 1206, endPoint y: 418, distance: 38.0
click at [1206, 418] on td "9.78 %" at bounding box center [1248, 421] width 87 height 31
click at [1204, 418] on td "43.48 %" at bounding box center [1160, 421] width 87 height 31
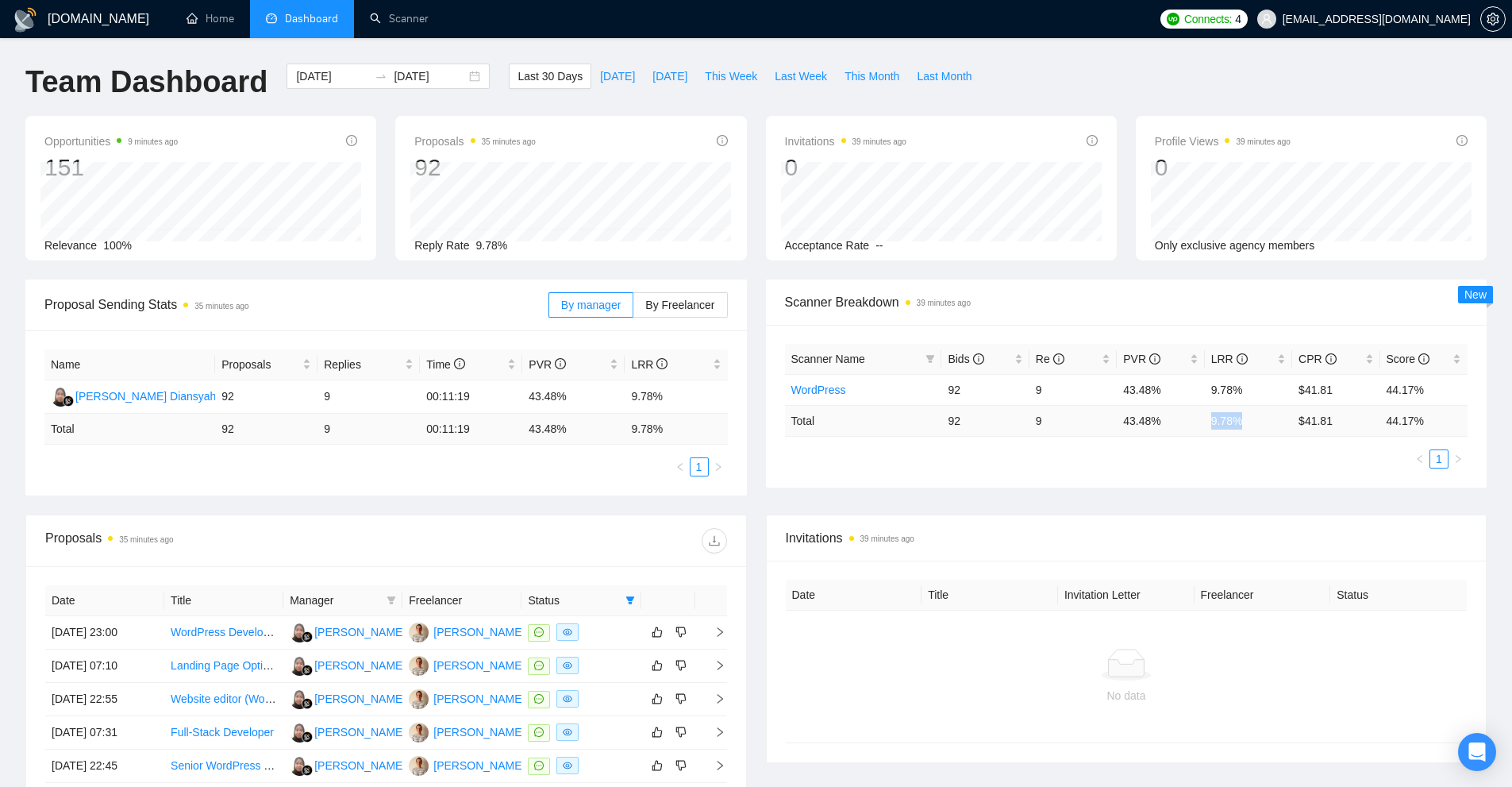
drag, startPoint x: 1207, startPoint y: 418, endPoint x: 1260, endPoint y: 419, distance: 53.0
click at [1260, 419] on td "9.78 %" at bounding box center [1248, 421] width 87 height 31
click at [1254, 419] on td "9.78 %" at bounding box center [1248, 421] width 87 height 31
drag, startPoint x: 1175, startPoint y: 421, endPoint x: 1120, endPoint y: 422, distance: 55.0
click at [1120, 422] on td "43.48 %" at bounding box center [1160, 421] width 87 height 31
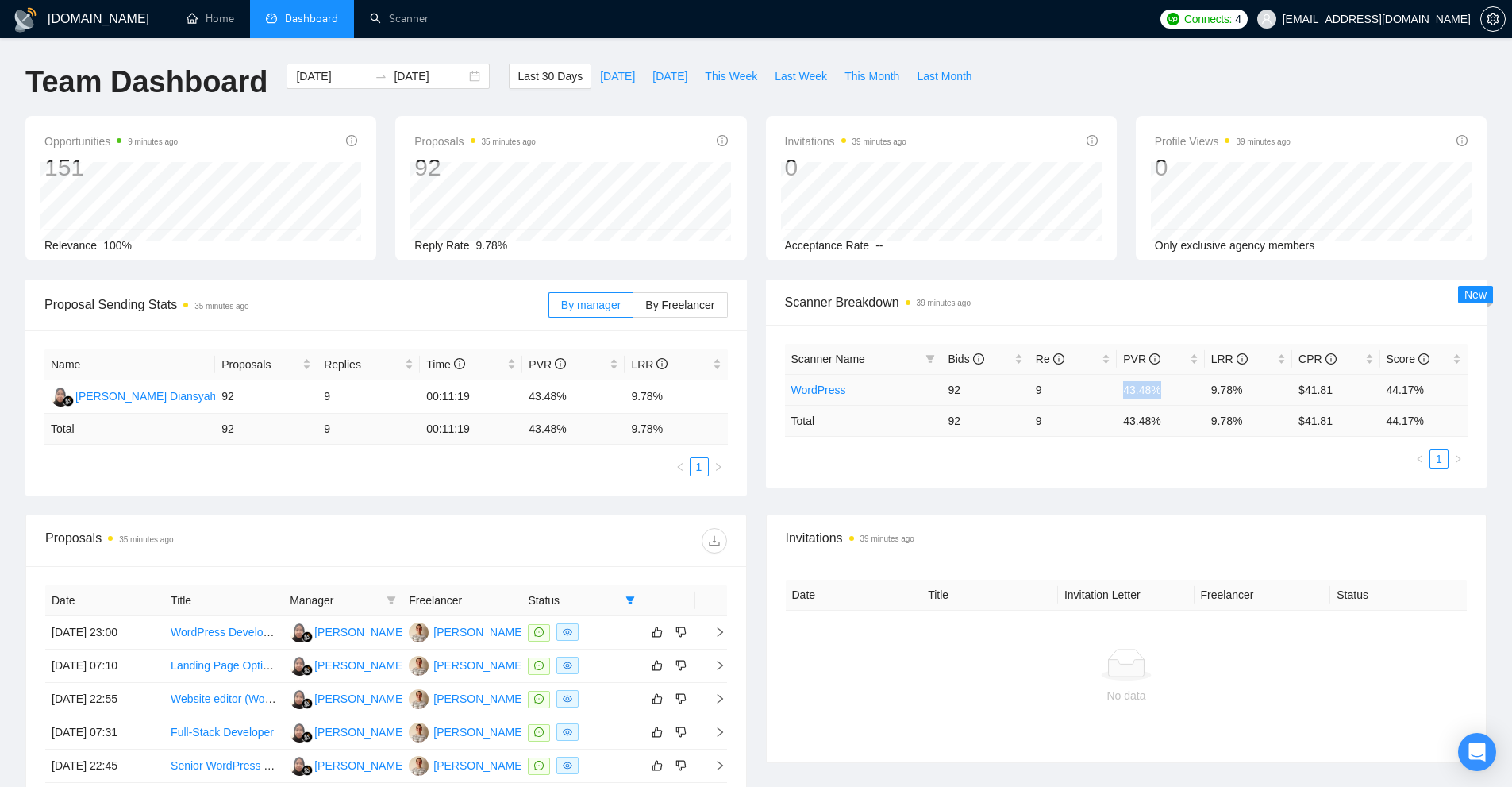
drag, startPoint x: 1114, startPoint y: 387, endPoint x: 1041, endPoint y: 396, distance: 73.6
click at [1187, 395] on tr "WordPress 92 9 43.48% 9.78% $41.81 44.17%" at bounding box center [1126, 389] width 684 height 31
drag, startPoint x: 951, startPoint y: 396, endPoint x: 991, endPoint y: 395, distance: 40.0
click at [991, 395] on td "92" at bounding box center [985, 389] width 87 height 31
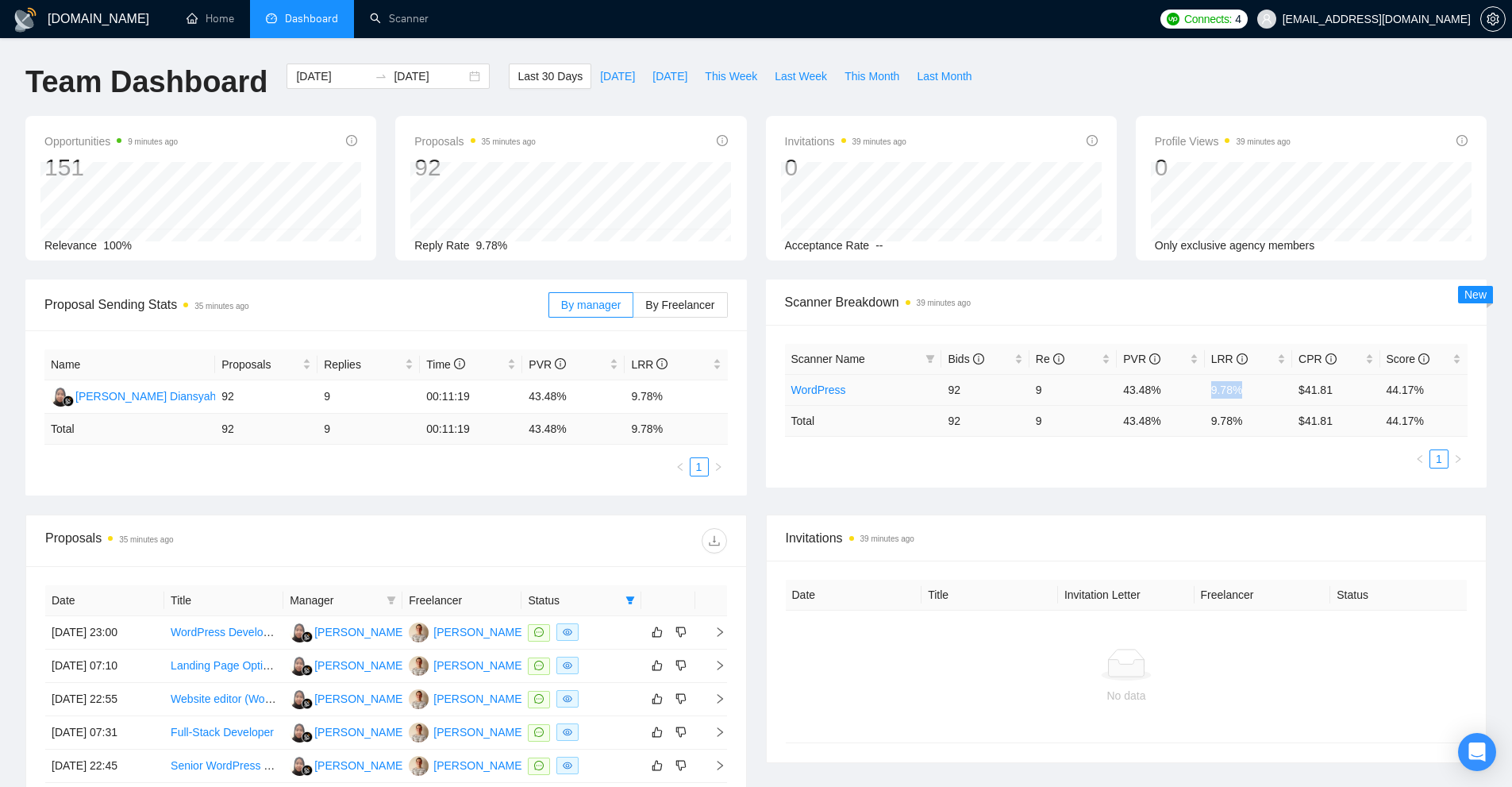
drag, startPoint x: 1210, startPoint y: 393, endPoint x: 1229, endPoint y: 396, distance: 19.2
click at [1250, 386] on td "9.78%" at bounding box center [1248, 389] width 87 height 31
click at [1228, 398] on td "9.78%" at bounding box center [1248, 389] width 87 height 31
drag, startPoint x: 1250, startPoint y: 388, endPoint x: 1194, endPoint y: 388, distance: 56.0
click at [1194, 388] on tr "WordPress 92 9 43.48% 9.78% $41.81 44.17%" at bounding box center [1126, 389] width 684 height 31
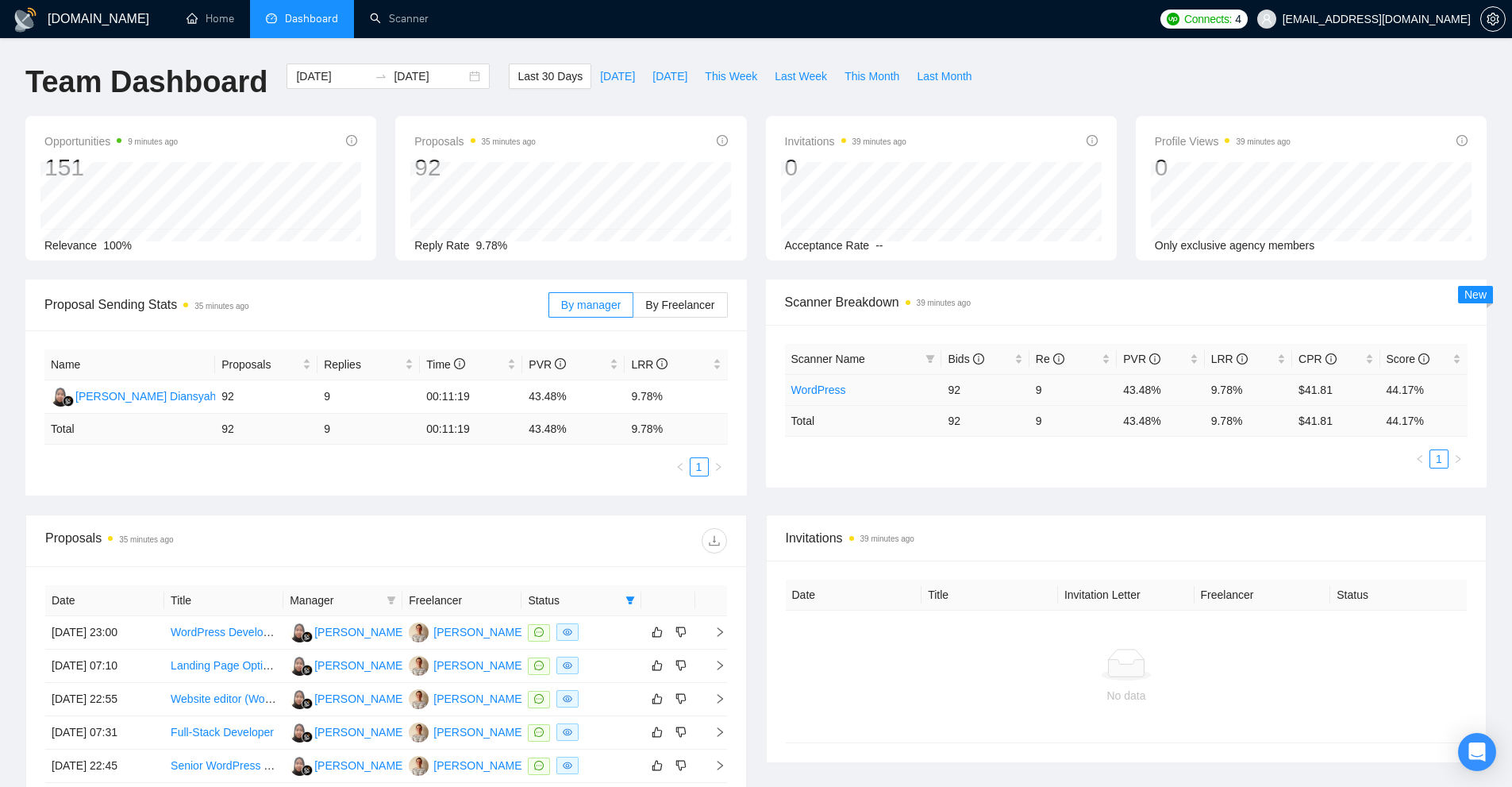
click at [1144, 391] on td "43.48%" at bounding box center [1160, 389] width 87 height 31
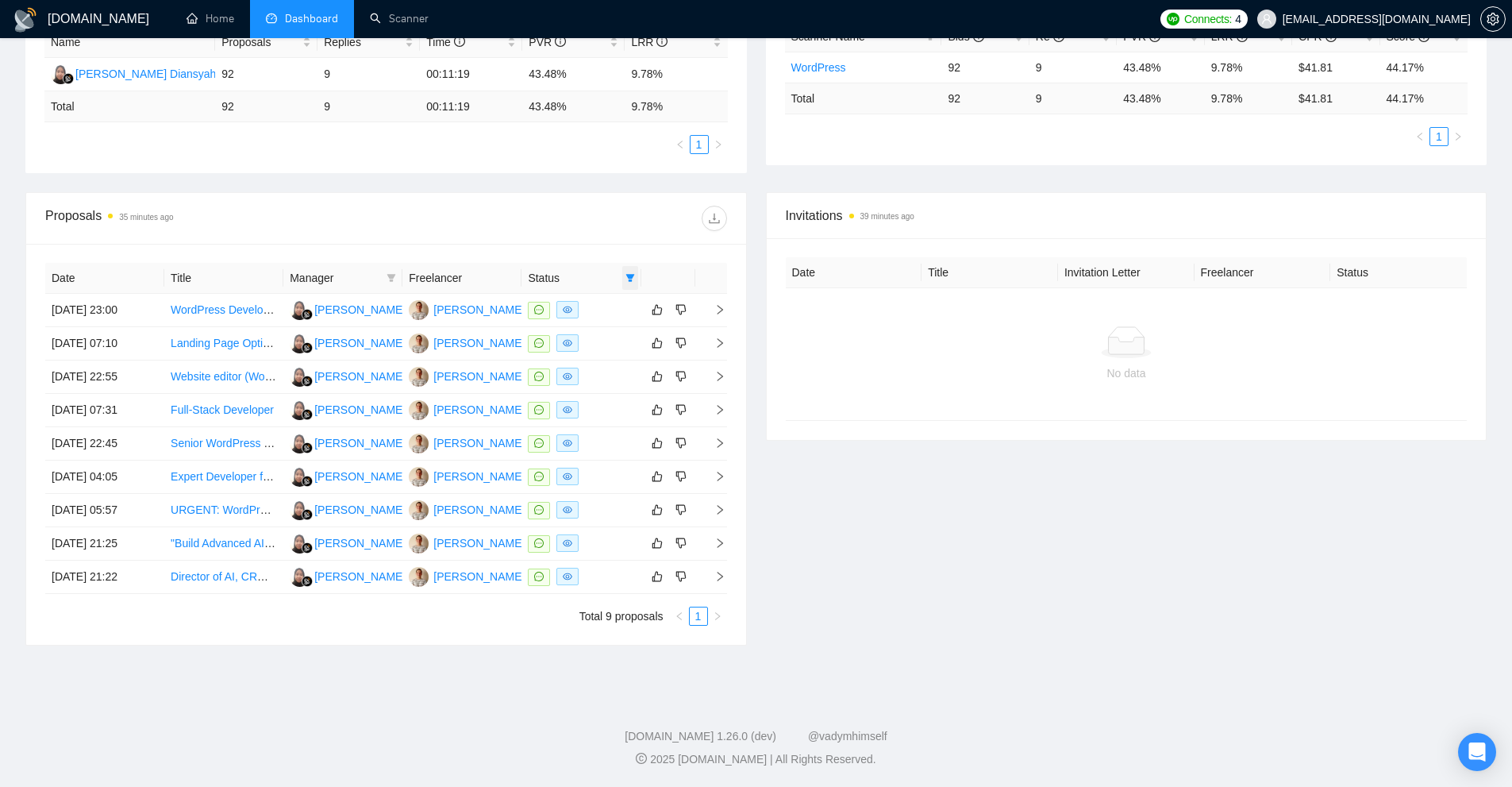
click at [627, 274] on icon "filter" at bounding box center [629, 278] width 8 height 8
click at [586, 335] on span "Sent" at bounding box center [579, 333] width 29 height 13
checkbox input "true"
click at [582, 314] on span "Chat" at bounding box center [579, 308] width 30 height 13
checkbox input "false"
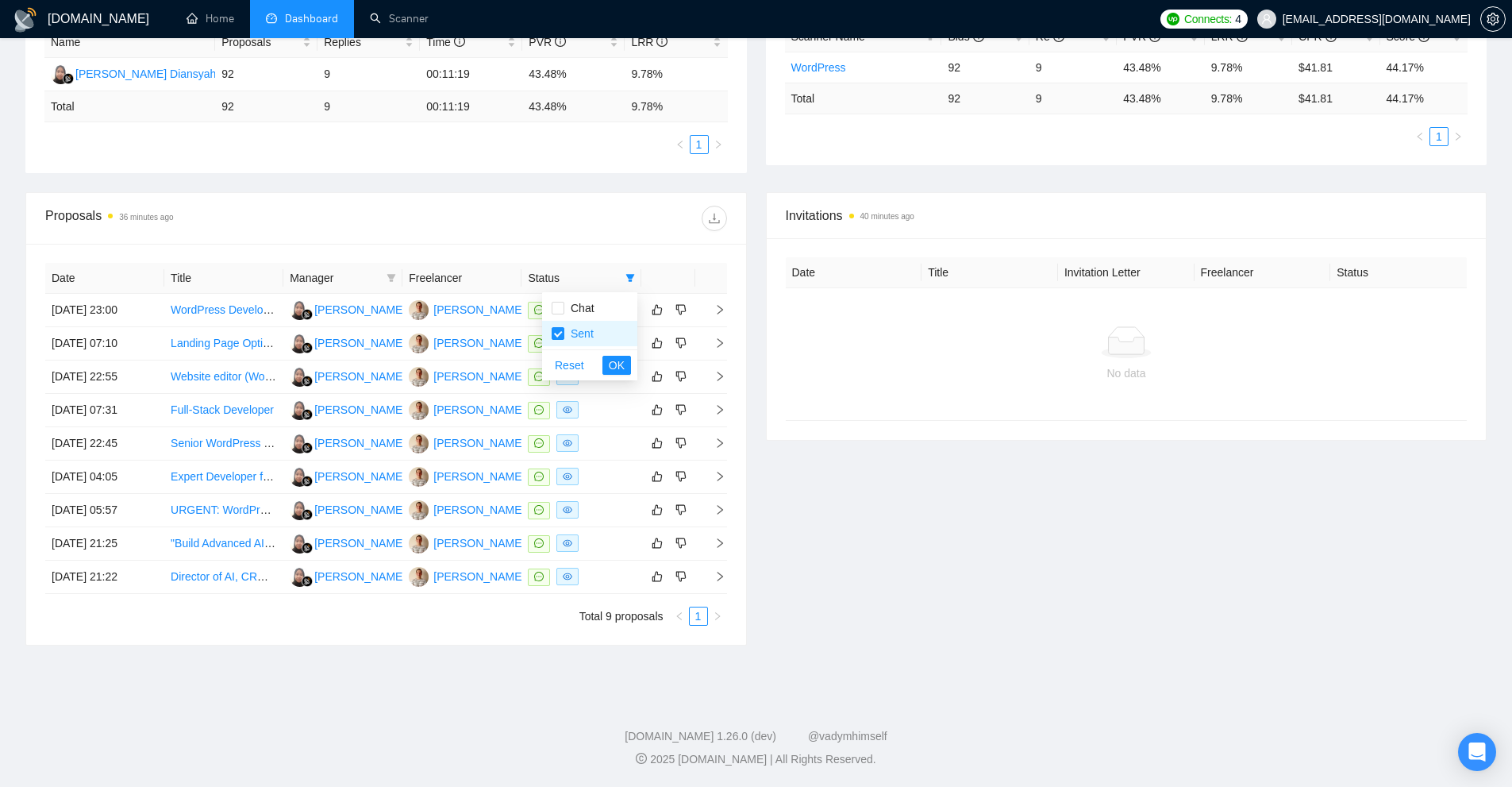
click at [611, 353] on div "Reset OK" at bounding box center [590, 365] width 96 height 31
click at [615, 366] on span "OK" at bounding box center [617, 365] width 16 height 17
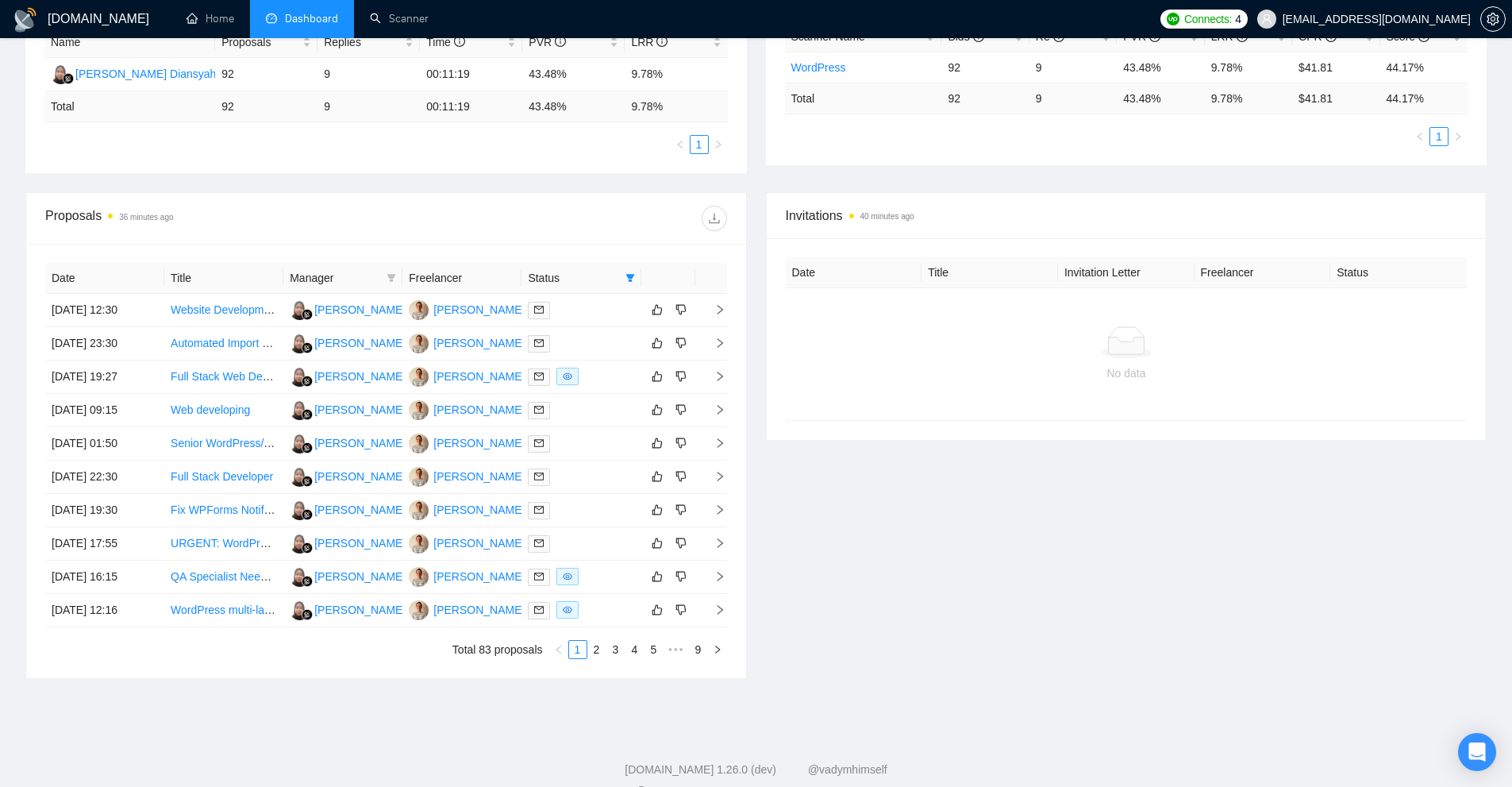
scroll to position [5, 0]
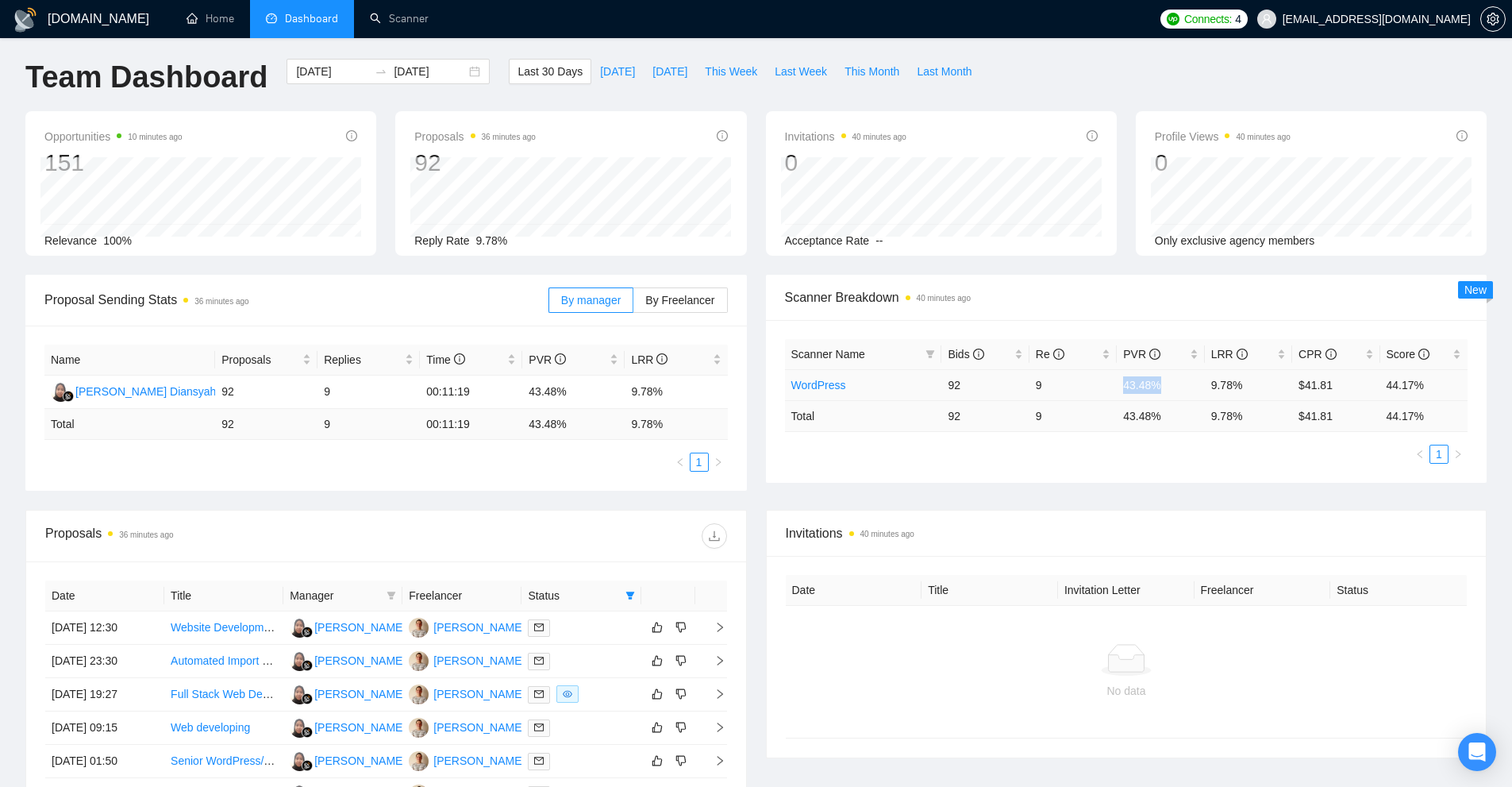
drag, startPoint x: 1106, startPoint y: 372, endPoint x: 1152, endPoint y: 376, distance: 46.2
click at [1164, 383] on tr "WordPress 92 9 43.48% 9.78% $41.81 44.17%" at bounding box center [1126, 385] width 684 height 31
click at [1156, 410] on td "43.48 %" at bounding box center [1160, 416] width 87 height 31
click at [1252, 388] on tr "WordPress 92 9 43.48% 9.78% $41.81 44.17%" at bounding box center [1126, 385] width 684 height 31
click at [1178, 393] on td "43.48%" at bounding box center [1160, 385] width 87 height 31
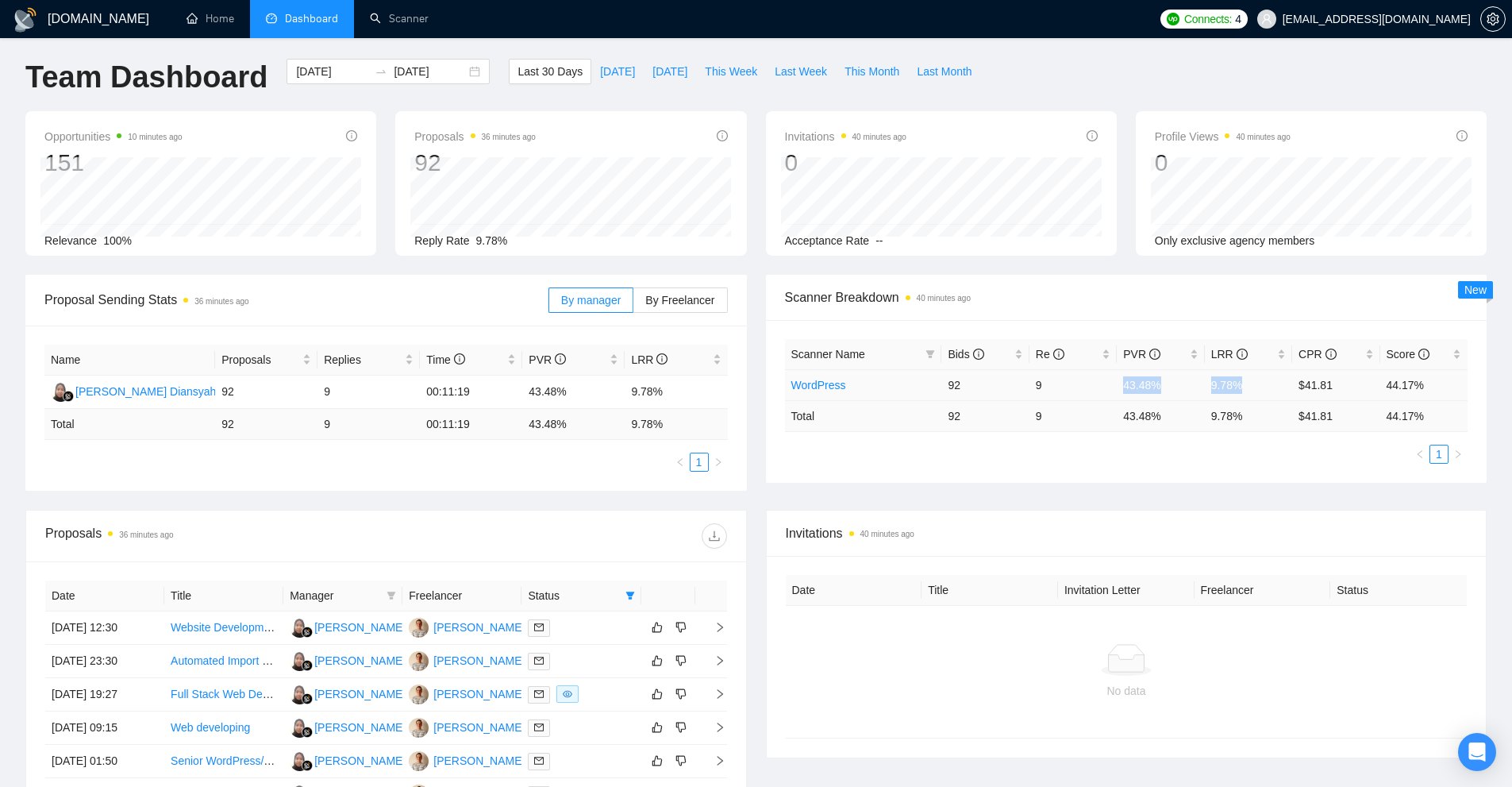
drag, startPoint x: 1118, startPoint y: 380, endPoint x: 1251, endPoint y: 381, distance: 133.0
click at [1251, 381] on tr "WordPress 92 9 43.48% 9.78% $41.81 44.17%" at bounding box center [1126, 385] width 684 height 31
click at [1242, 381] on td "9.78%" at bounding box center [1248, 385] width 87 height 31
drag, startPoint x: 1168, startPoint y: 387, endPoint x: 1108, endPoint y: 384, distance: 60.1
click at [1108, 384] on tr "WordPress 92 9 43.48% 9.78% $41.81 44.17%" at bounding box center [1126, 385] width 684 height 31
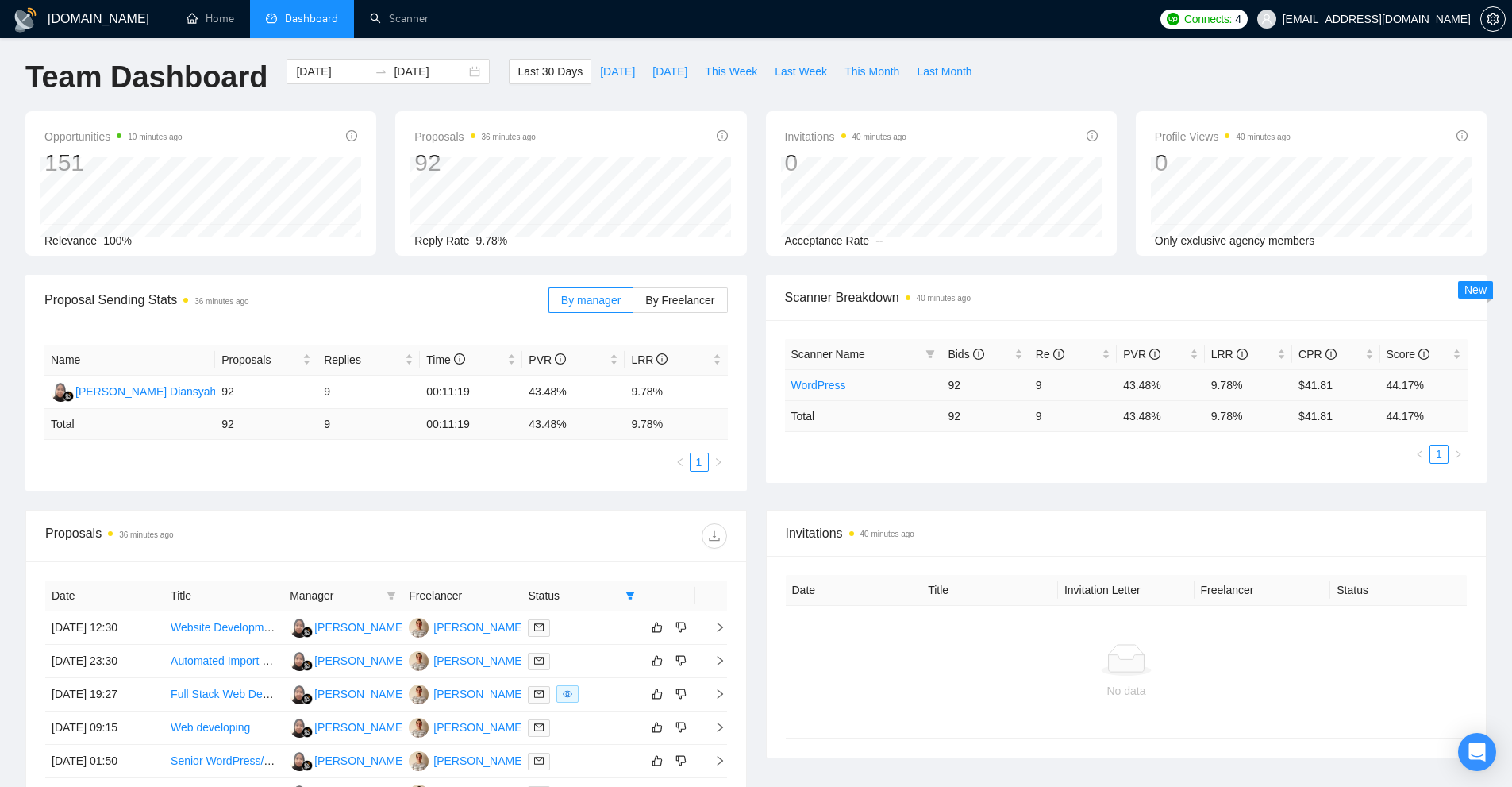
click at [1233, 386] on td "9.78%" at bounding box center [1248, 385] width 87 height 31
drag, startPoint x: 1258, startPoint y: 387, endPoint x: 1196, endPoint y: 384, distance: 62.1
click at [1196, 384] on tr "WordPress 92 9 43.48% 9.78% $41.81 44.17%" at bounding box center [1126, 385] width 684 height 31
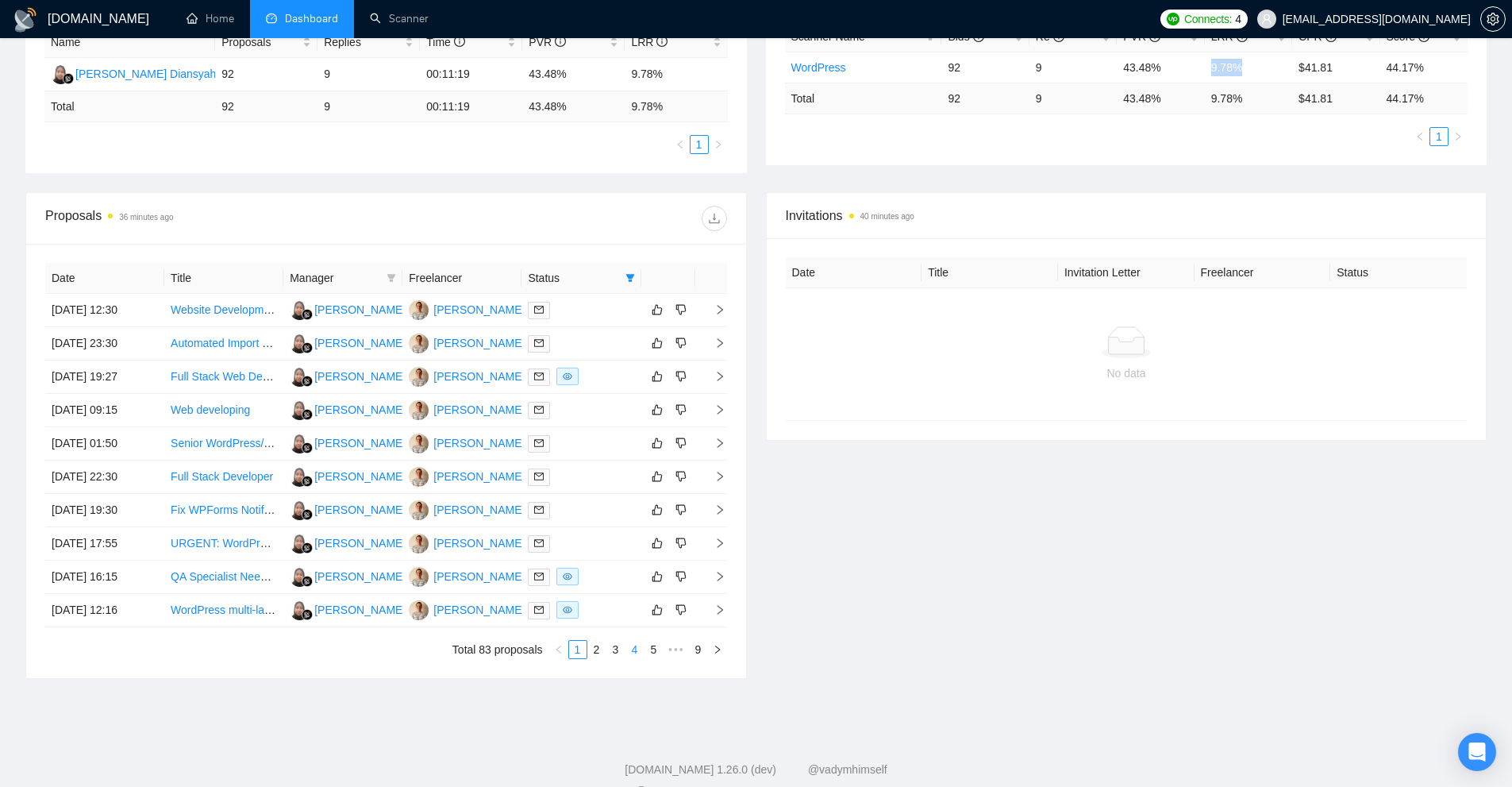
click at [640, 653] on link "4" at bounding box center [635, 649] width 17 height 17
click at [595, 645] on link "3" at bounding box center [596, 649] width 17 height 17
click at [597, 575] on div at bounding box center [582, 577] width 107 height 18
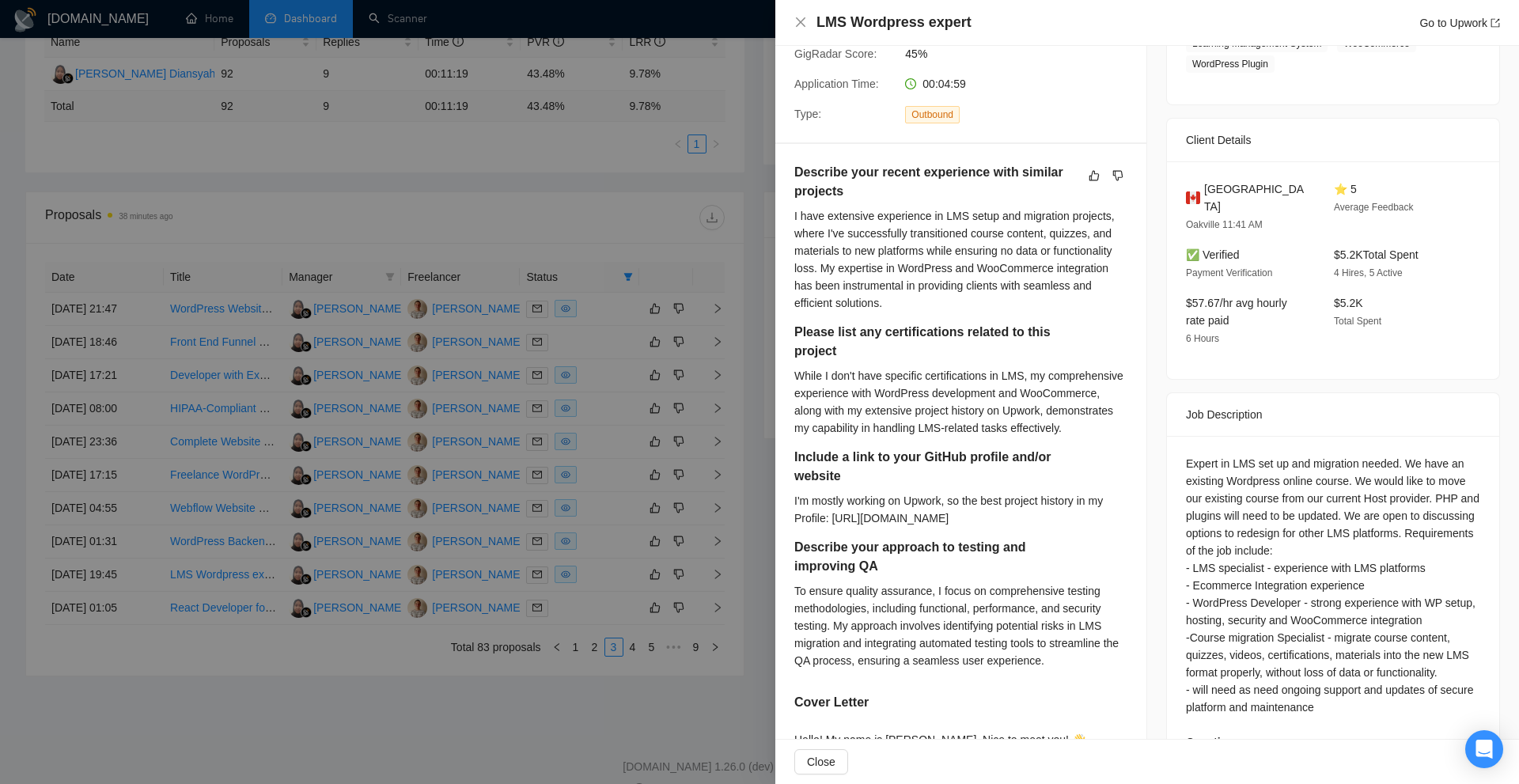
click at [514, 384] on div at bounding box center [760, 392] width 1519 height 784
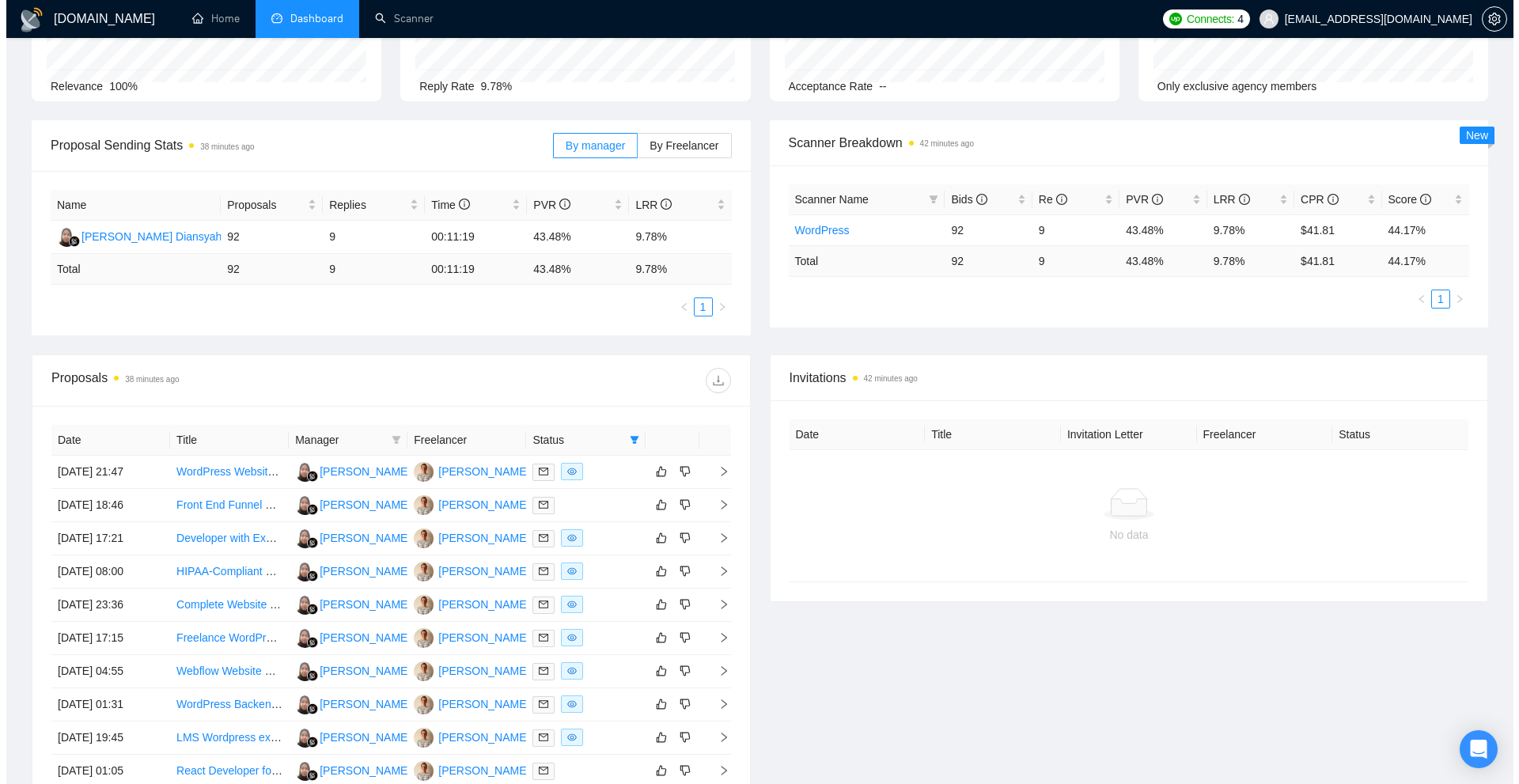
scroll to position [316, 0]
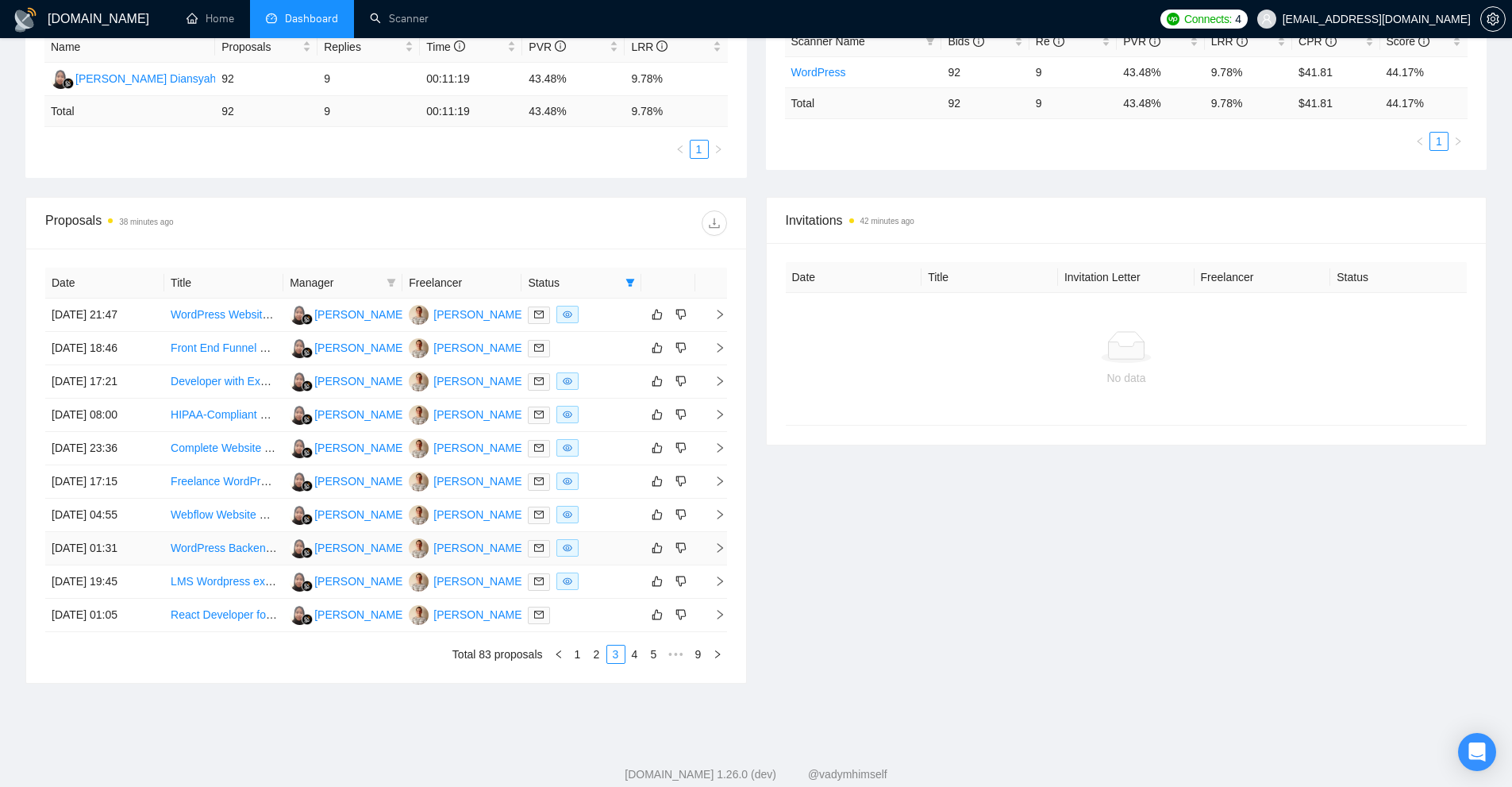
click at [595, 548] on div at bounding box center [582, 549] width 107 height 18
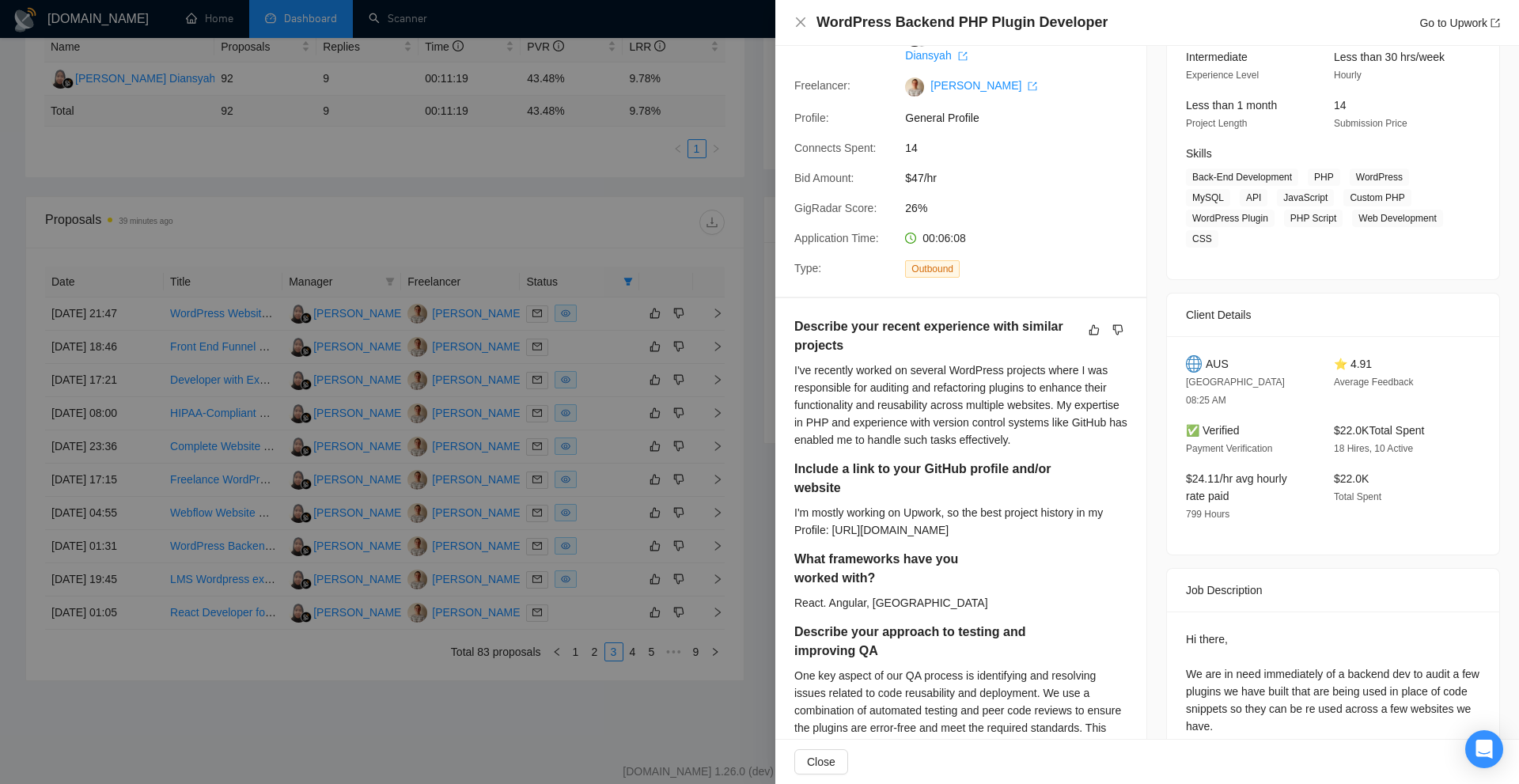
scroll to position [0, 0]
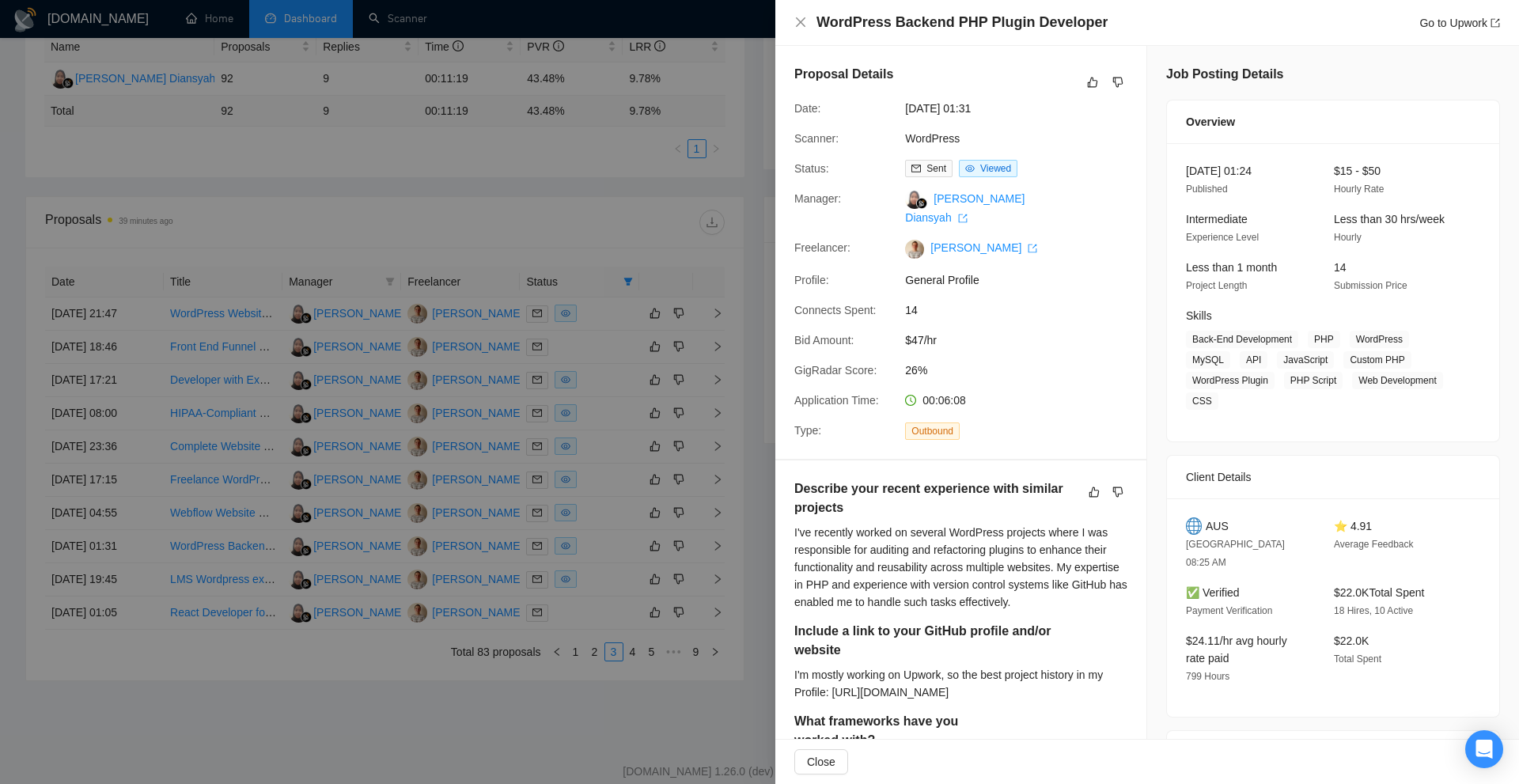
click at [543, 134] on div at bounding box center [760, 392] width 1519 height 784
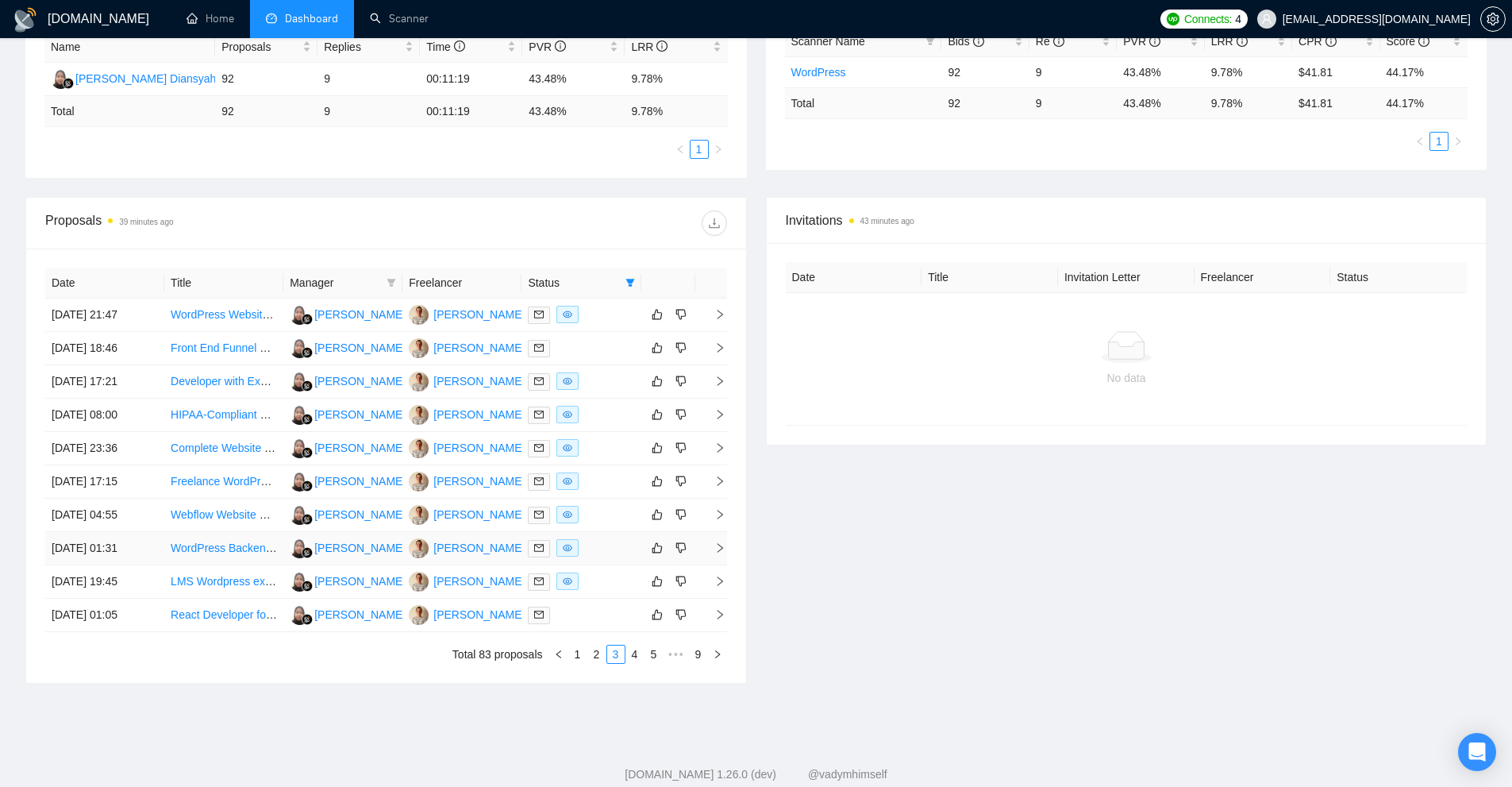
click at [272, 561] on td "WordPress Backend PHP Plugin Developer" at bounding box center [224, 549] width 119 height 33
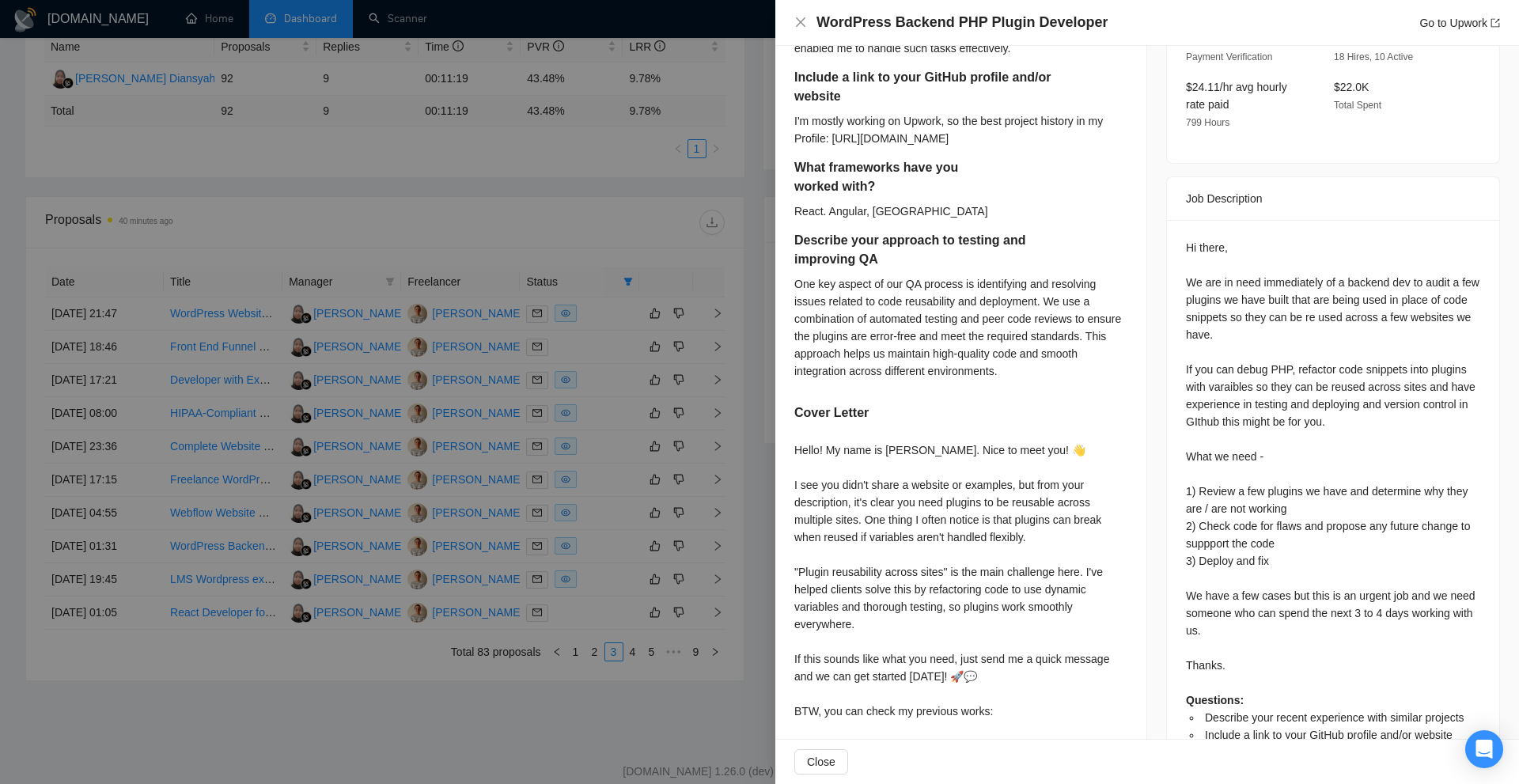
scroll to position [712, 0]
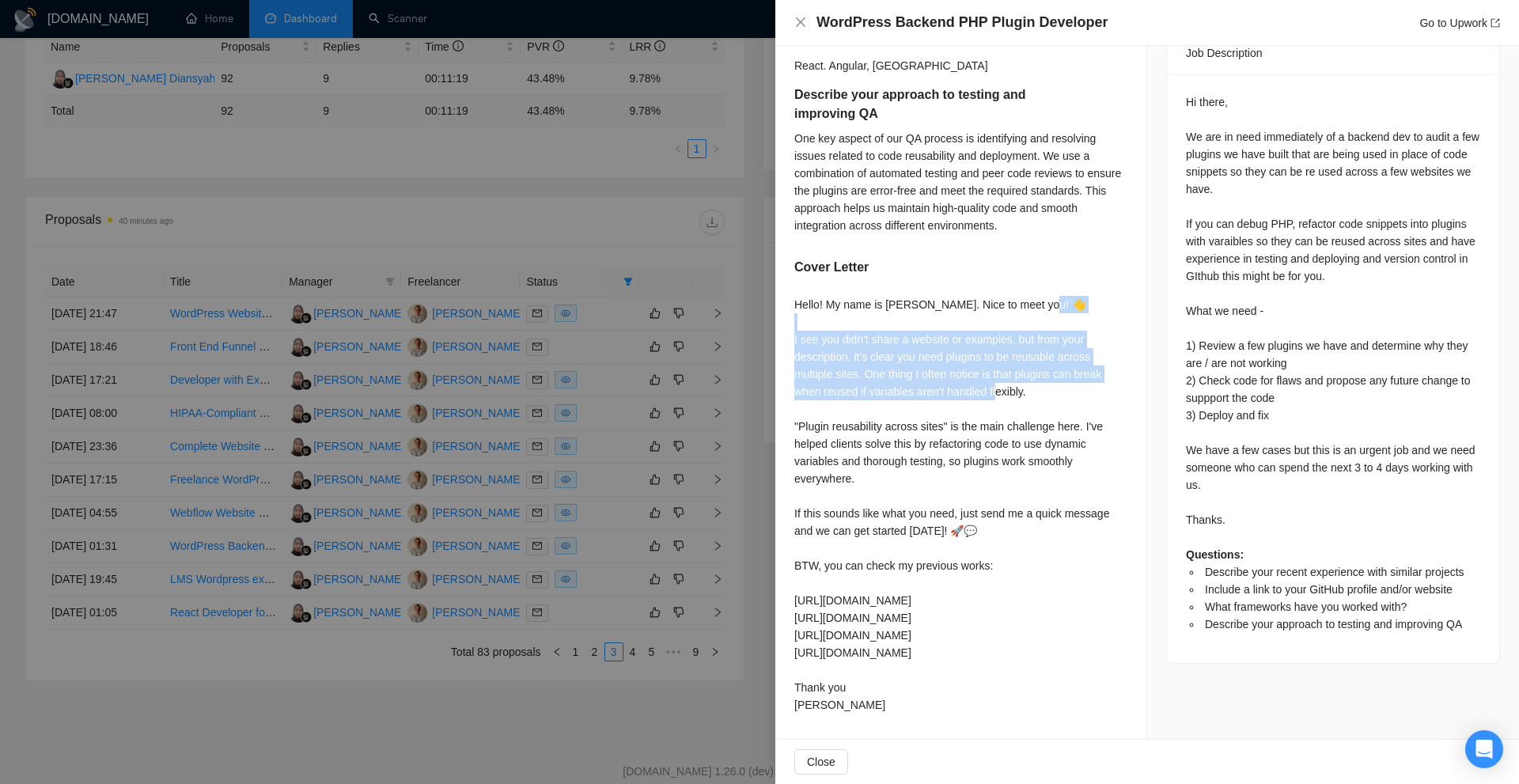
drag, startPoint x: 793, startPoint y: 344, endPoint x: 1051, endPoint y: 394, distance: 262.8
click at [1051, 394] on div "Describe your recent experience with similar projects I've recently worked on s…" at bounding box center [960, 250] width 371 height 977
click at [1051, 394] on div "Hello! My name is Victor. Nice to meet you! 👋 I see you didn't share a website …" at bounding box center [960, 504] width 333 height 417
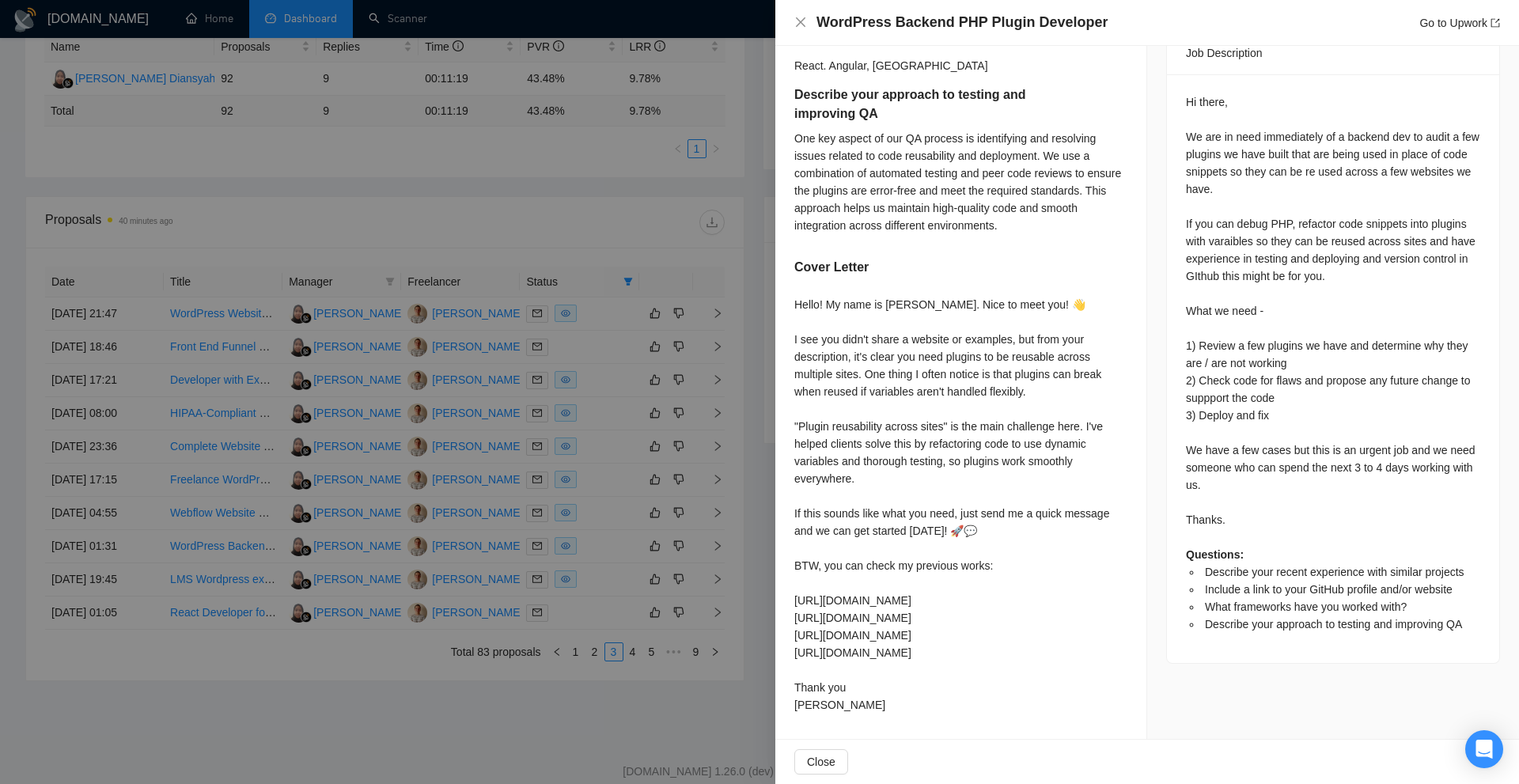
click at [1039, 402] on div "Hello! My name is Victor. Nice to meet you! 👋 I see you didn't share a website …" at bounding box center [960, 504] width 333 height 417
drag, startPoint x: 794, startPoint y: 338, endPoint x: 1040, endPoint y: 341, distance: 246.0
click at [1040, 341] on div "Hello! My name is Victor. Nice to meet you! 👋 I see you didn't share a website …" at bounding box center [960, 504] width 333 height 417
click at [1016, 394] on div "Hello! My name is Victor. Nice to meet you! 👋 I see you didn't share a website …" at bounding box center [960, 504] width 333 height 417
click at [1034, 430] on div "Hello! My name is Victor. Nice to meet you! 👋 I see you didn't share a website …" at bounding box center [960, 504] width 333 height 417
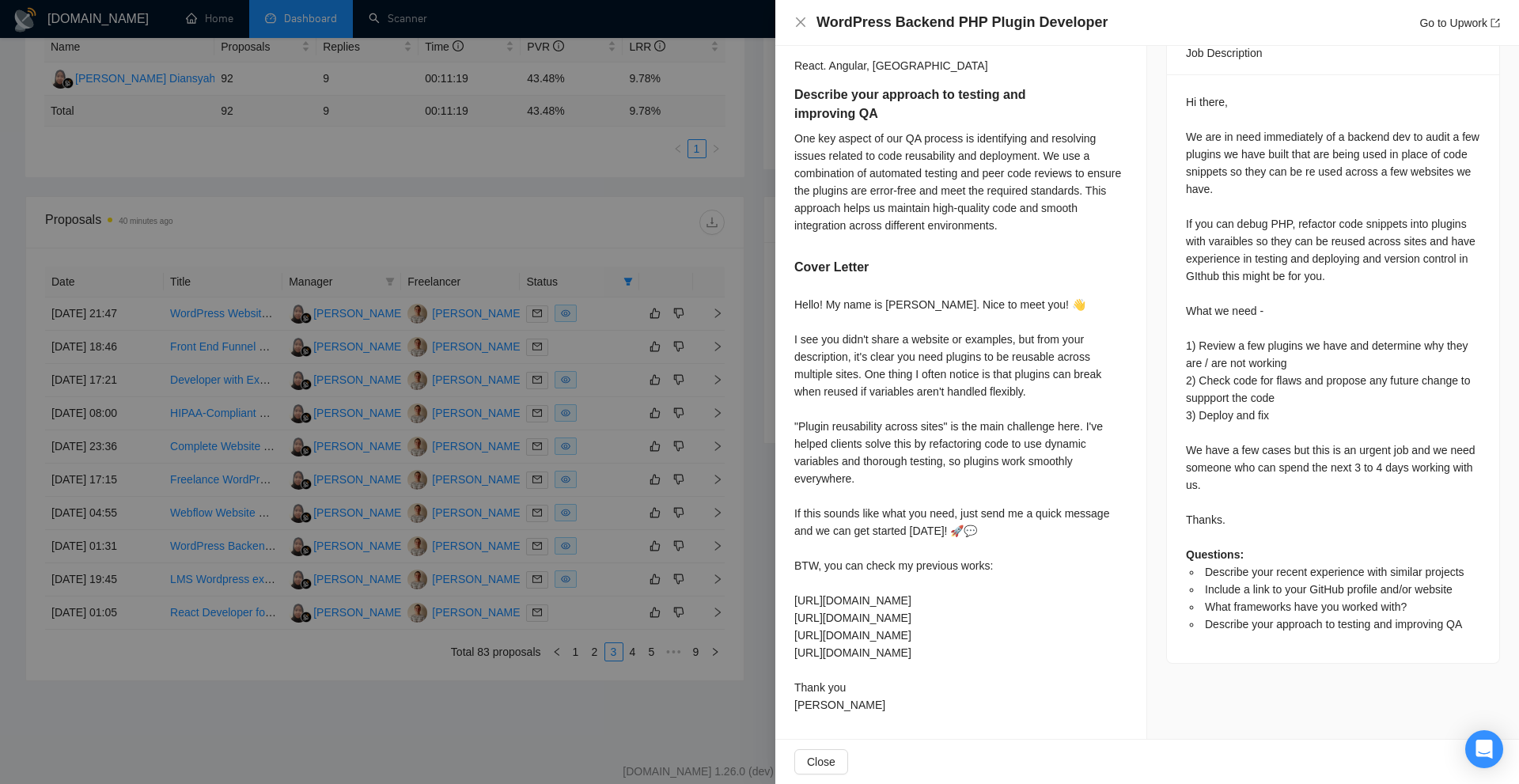
scroll to position [716, 0]
drag, startPoint x: 906, startPoint y: 314, endPoint x: 900, endPoint y: 362, distance: 48.4
click at [894, 382] on div "Hello! My name is Victor. Nice to meet you! 👋 I see you didn't share a website …" at bounding box center [960, 504] width 333 height 417
click at [1008, 335] on div "Hello! My name is Victor. Nice to meet you! 👋 I see you didn't share a website …" at bounding box center [960, 504] width 333 height 417
drag, startPoint x: 878, startPoint y: 369, endPoint x: 999, endPoint y: 383, distance: 121.8
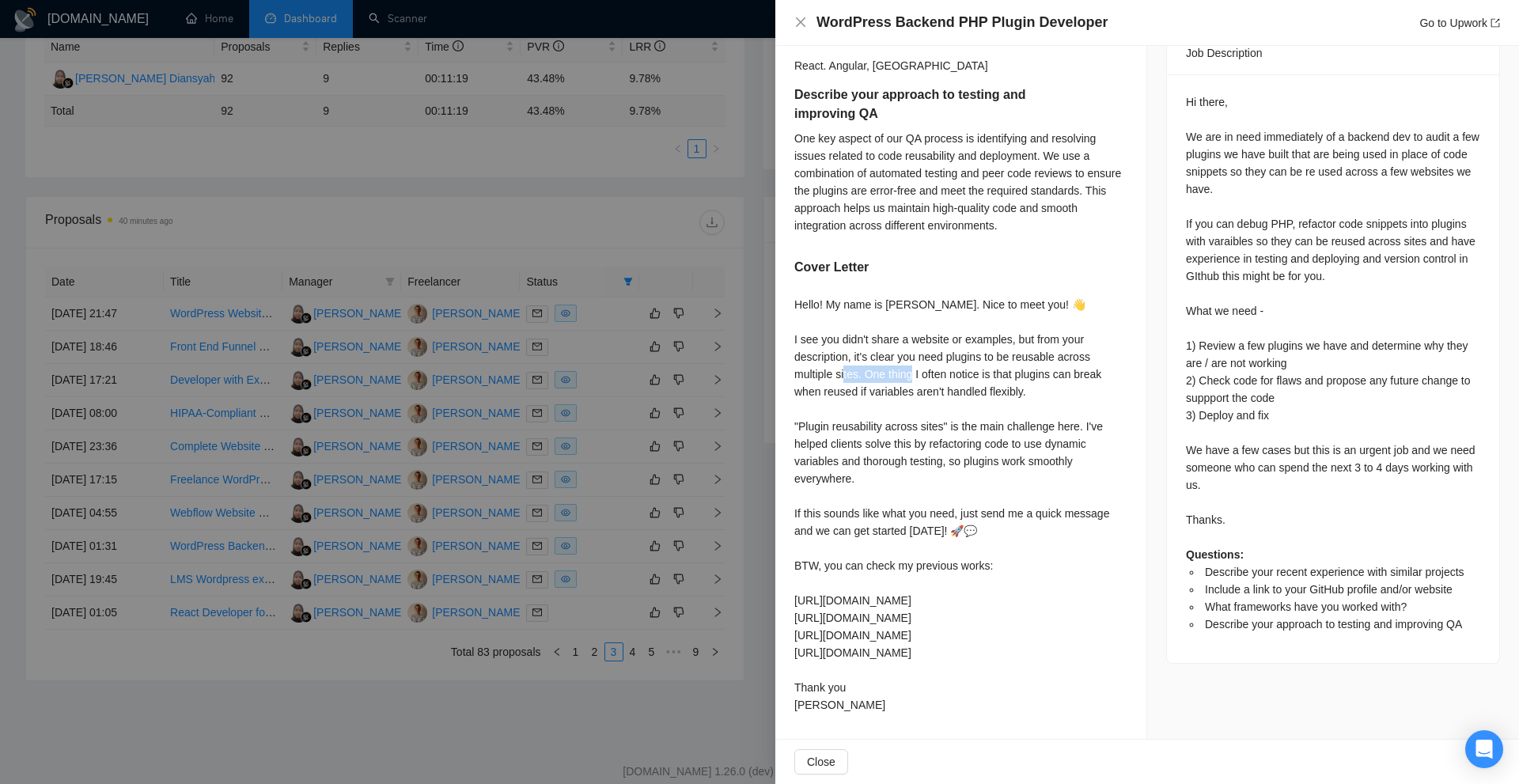
click at [996, 382] on div "Hello! My name is Victor. Nice to meet you! 👋 I see you didn't share a website …" at bounding box center [960, 504] width 333 height 417
click at [1016, 403] on div "Hello! My name is Victor. Nice to meet you! 👋 I see you didn't share a website …" at bounding box center [960, 504] width 333 height 417
click at [1097, 147] on div "One key aspect of our QA process is identifying and resolving issues related to…" at bounding box center [960, 182] width 333 height 105
click at [816, 421] on div "Hello! My name is Victor. Nice to meet you! 👋 I see you didn't share a website …" at bounding box center [960, 504] width 333 height 417
drag, startPoint x: 816, startPoint y: 421, endPoint x: 894, endPoint y: 423, distance: 78.0
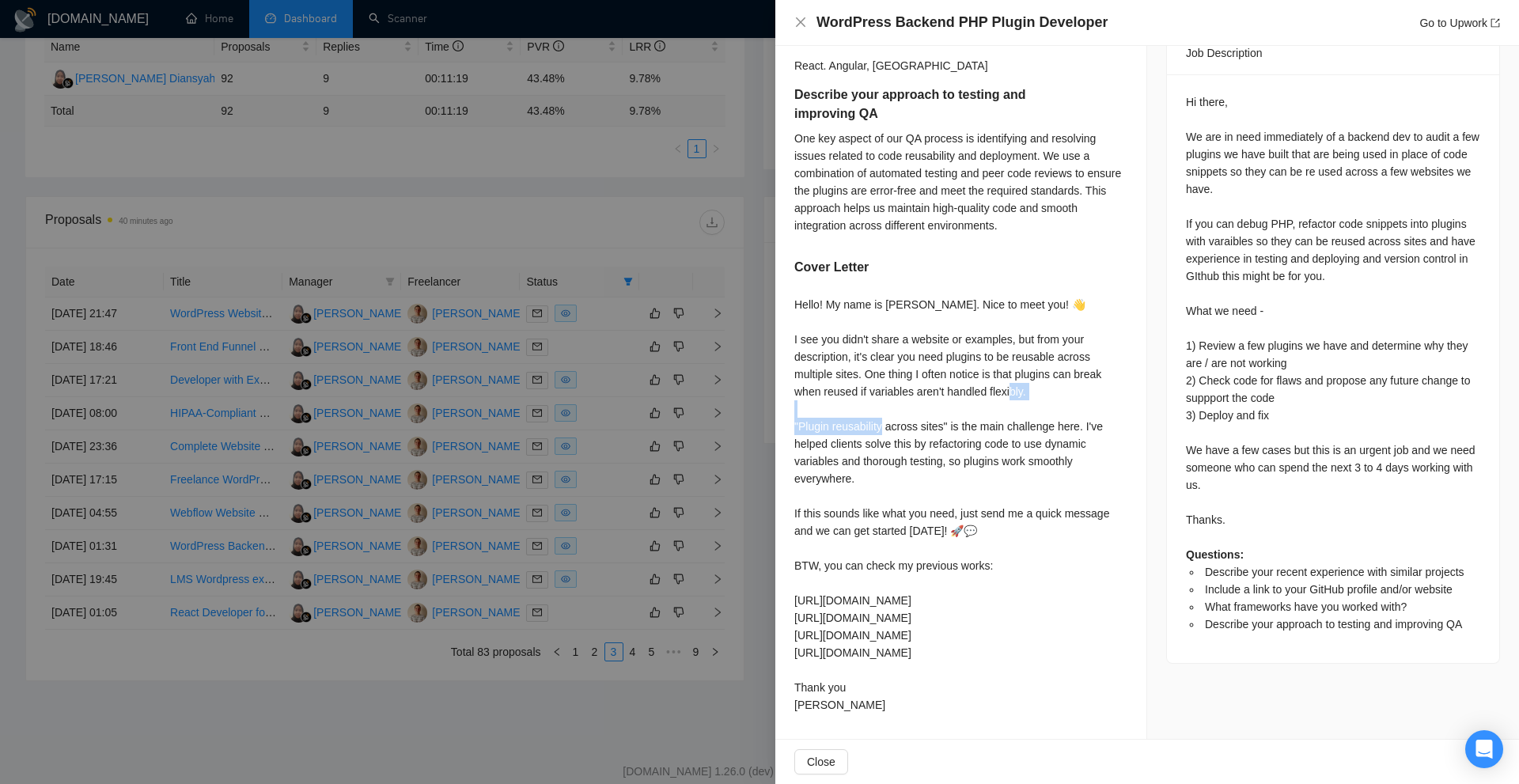
click at [894, 423] on div "Hello! My name is Victor. Nice to meet you! 👋 I see you didn't share a website …" at bounding box center [960, 504] width 333 height 417
click at [1014, 525] on div "Hello! My name is Victor. Nice to meet you! 👋 I see you didn't share a website …" at bounding box center [960, 504] width 333 height 417
click at [1006, 509] on div "Hello! My name is Victor. Nice to meet you! 👋 I see you didn't share a website …" at bounding box center [960, 504] width 333 height 417
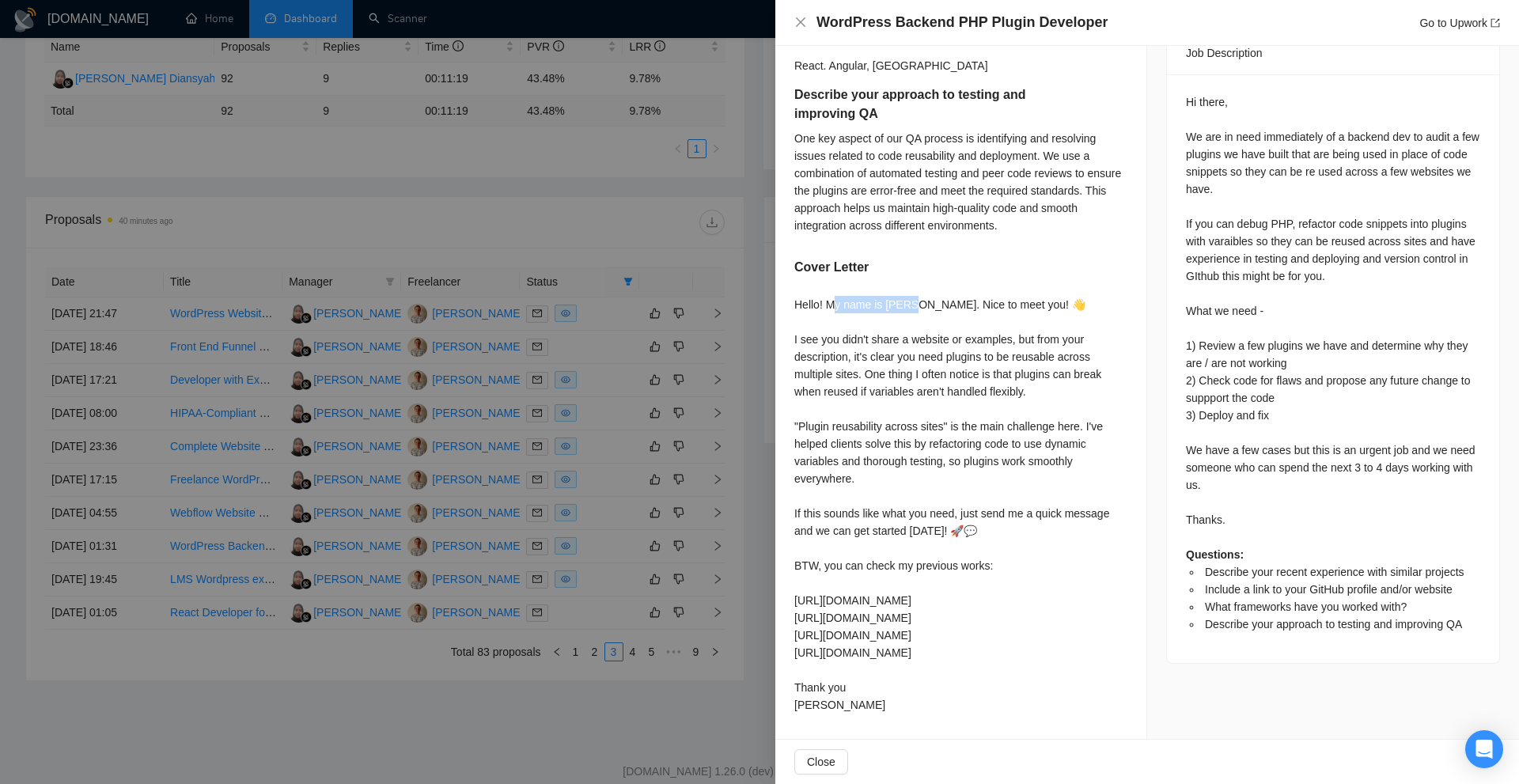
drag, startPoint x: 832, startPoint y: 303, endPoint x: 909, endPoint y: 304, distance: 77.0
click at [909, 304] on div "Hello! My name is Victor. Nice to meet you! 👋 I see you didn't share a website …" at bounding box center [960, 504] width 333 height 417
click at [1024, 314] on div "Hello! My name is Victor. Nice to meet you! 👋 I see you didn't share a website …" at bounding box center [960, 504] width 333 height 417
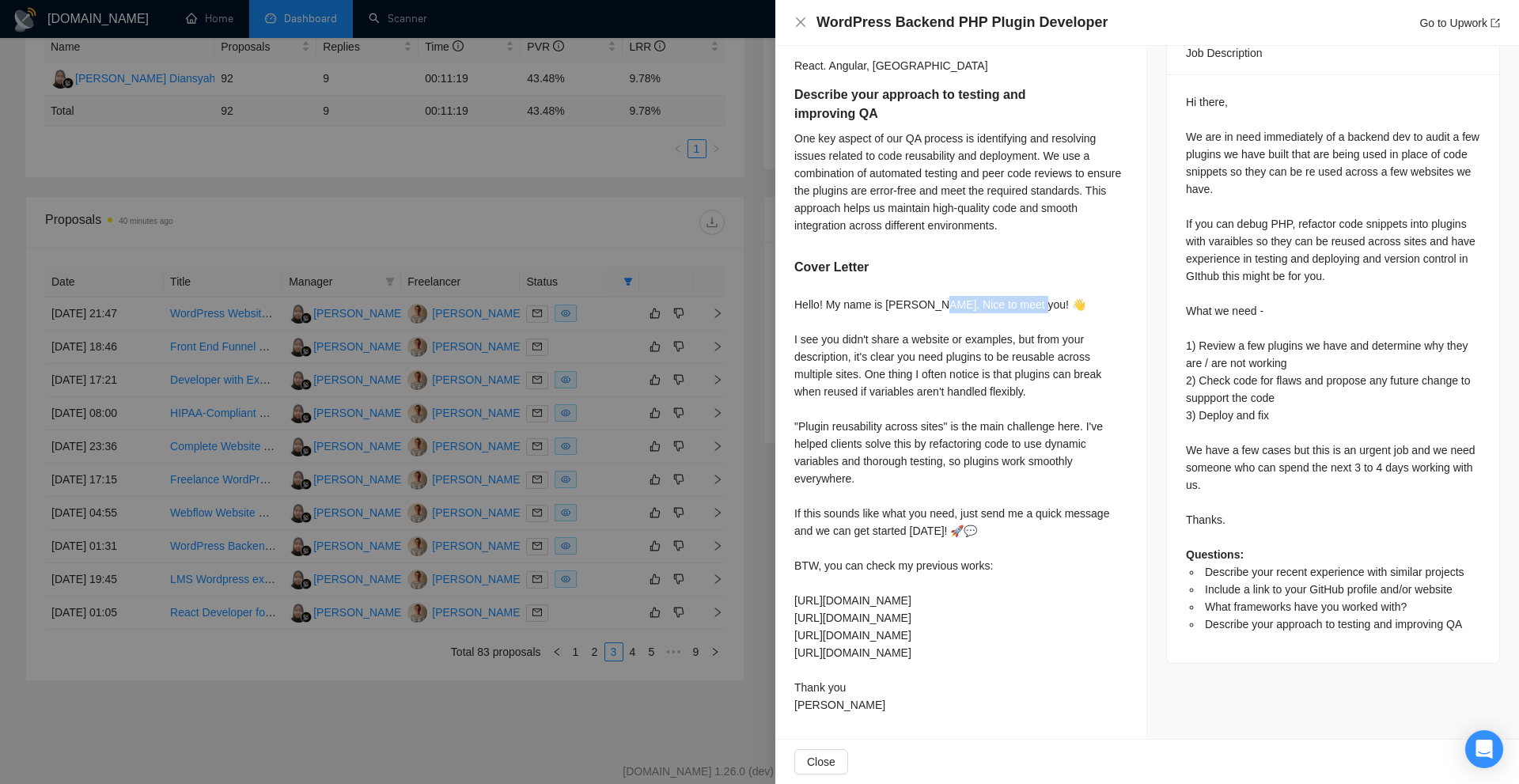
drag, startPoint x: 1010, startPoint y: 308, endPoint x: 1033, endPoint y: 308, distance: 23.0
click at [1033, 308] on div "Hello! My name is Victor. Nice to meet you! 👋 I see you didn't share a website …" at bounding box center [960, 504] width 333 height 417
click at [1031, 311] on div "Hello! My name is Victor. Nice to meet you! 👋 I see you didn't share a website …" at bounding box center [960, 504] width 333 height 417
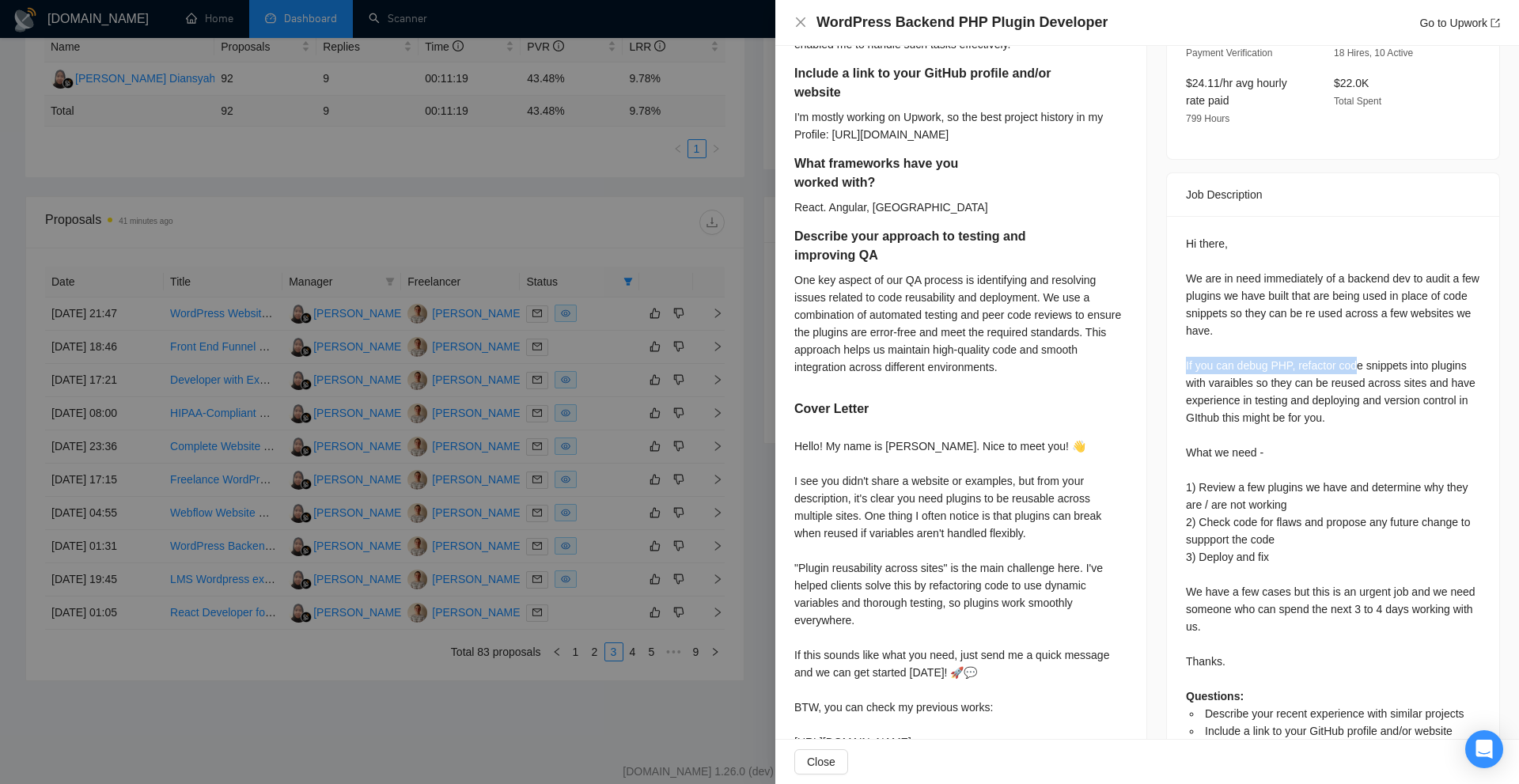
drag, startPoint x: 1177, startPoint y: 337, endPoint x: 1352, endPoint y: 344, distance: 175.1
click at [1352, 344] on div "Hi there, We are in need immediately of a backend dev to audit a few plugins we…" at bounding box center [1333, 510] width 332 height 589
click at [1363, 392] on div "Hi there, We are in need immediately of a backend dev to audit a few plugins we…" at bounding box center [1333, 504] width 294 height 539
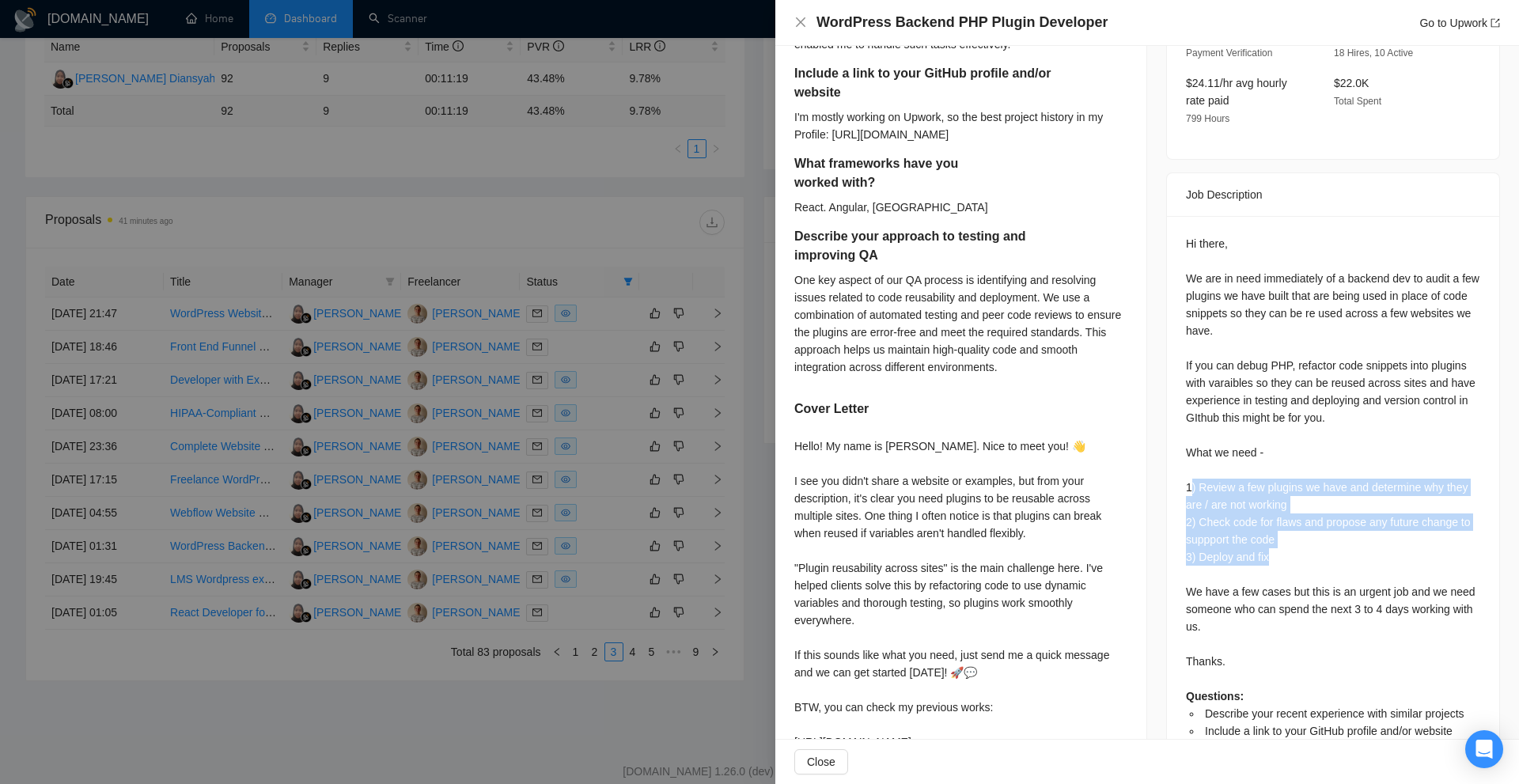
drag, startPoint x: 1183, startPoint y: 463, endPoint x: 1280, endPoint y: 526, distance: 115.7
click at [1280, 526] on div "Hi there, We are in need immediately of a backend dev to audit a few plugins we…" at bounding box center [1333, 504] width 294 height 539
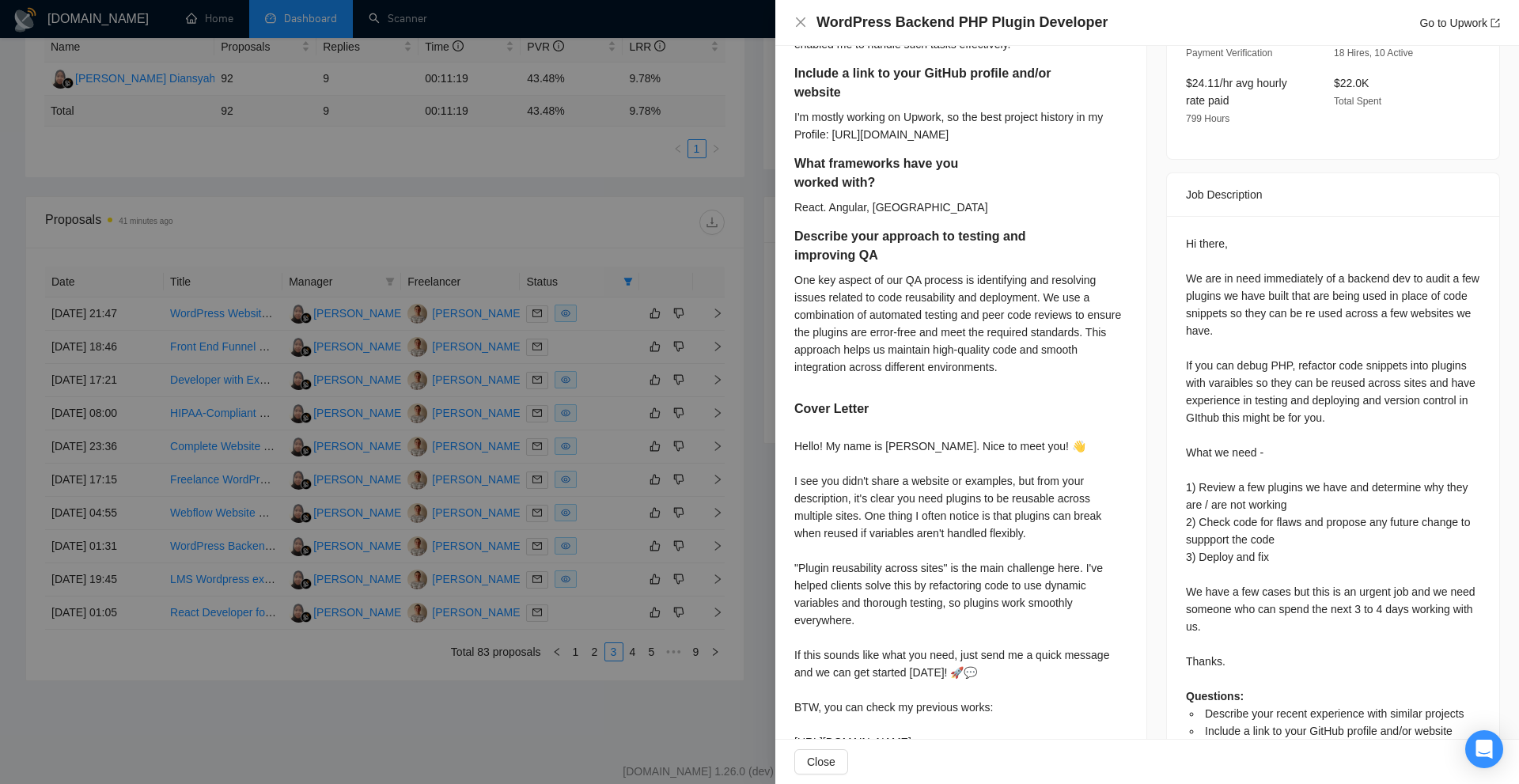
click at [1197, 458] on div "Hi there, We are in need immediately of a backend dev to audit a few plugins we…" at bounding box center [1333, 504] width 294 height 539
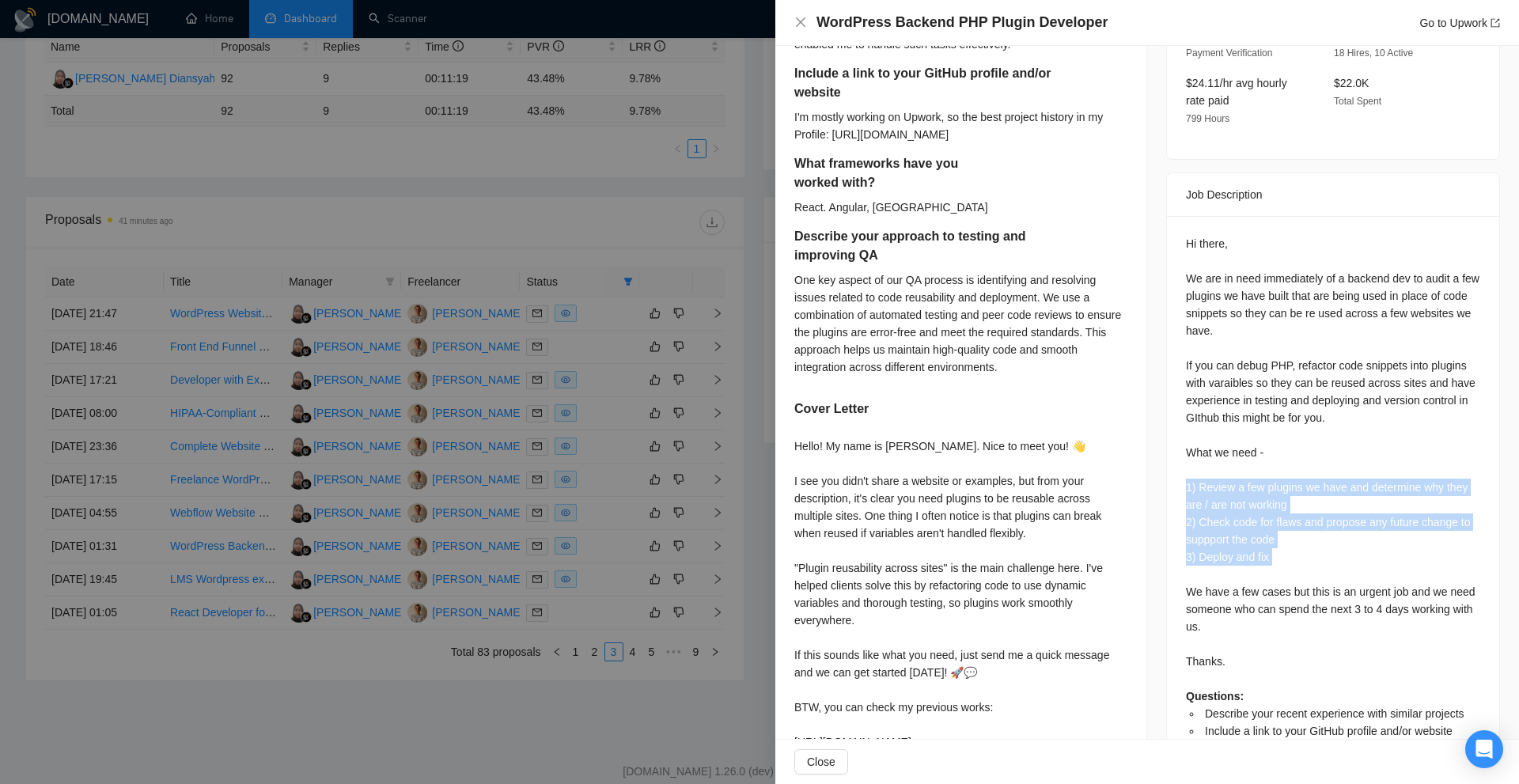
drag, startPoint x: 1197, startPoint y: 458, endPoint x: 1235, endPoint y: 537, distance: 87.7
click at [1235, 537] on div "Hi there, We are in need immediately of a backend dev to audit a few plugins we…" at bounding box center [1333, 504] width 294 height 539
click at [1238, 536] on div "Hi there, We are in need immediately of a backend dev to audit a few plugins we…" at bounding box center [1333, 504] width 294 height 539
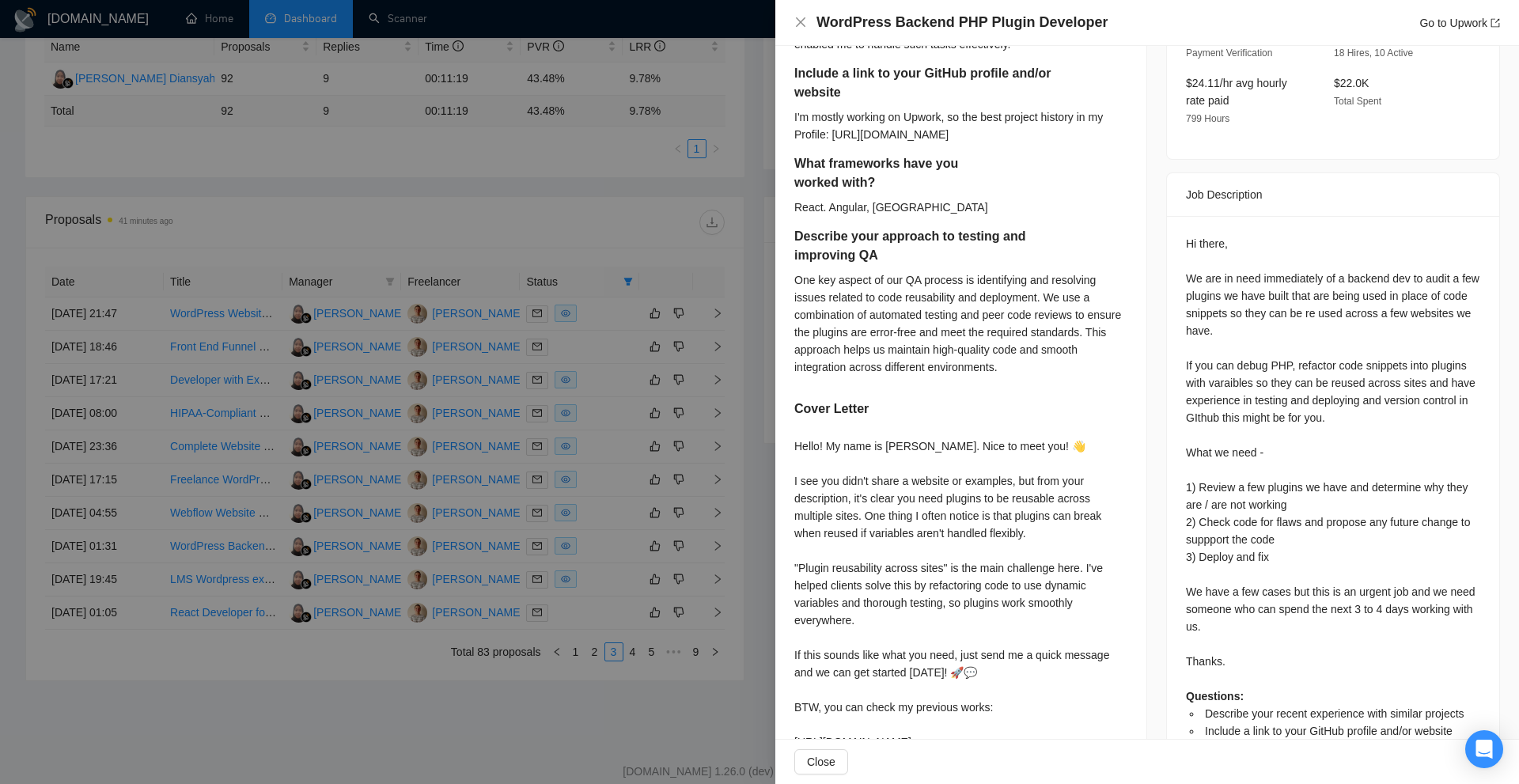
click at [1264, 466] on div "Hi there, We are in need immediately of a backend dev to audit a few plugins we…" at bounding box center [1333, 504] width 294 height 539
drag, startPoint x: 1264, startPoint y: 466, endPoint x: 1249, endPoint y: 466, distance: 15.0
click at [1249, 466] on div "Hi there, We are in need immediately of a backend dev to audit a few plugins we…" at bounding box center [1333, 504] width 294 height 539
click at [1280, 548] on div "Hi there, We are in need immediately of a backend dev to audit a few plugins we…" at bounding box center [1333, 504] width 294 height 539
drag, startPoint x: 1278, startPoint y: 526, endPoint x: 1293, endPoint y: 532, distance: 16.2
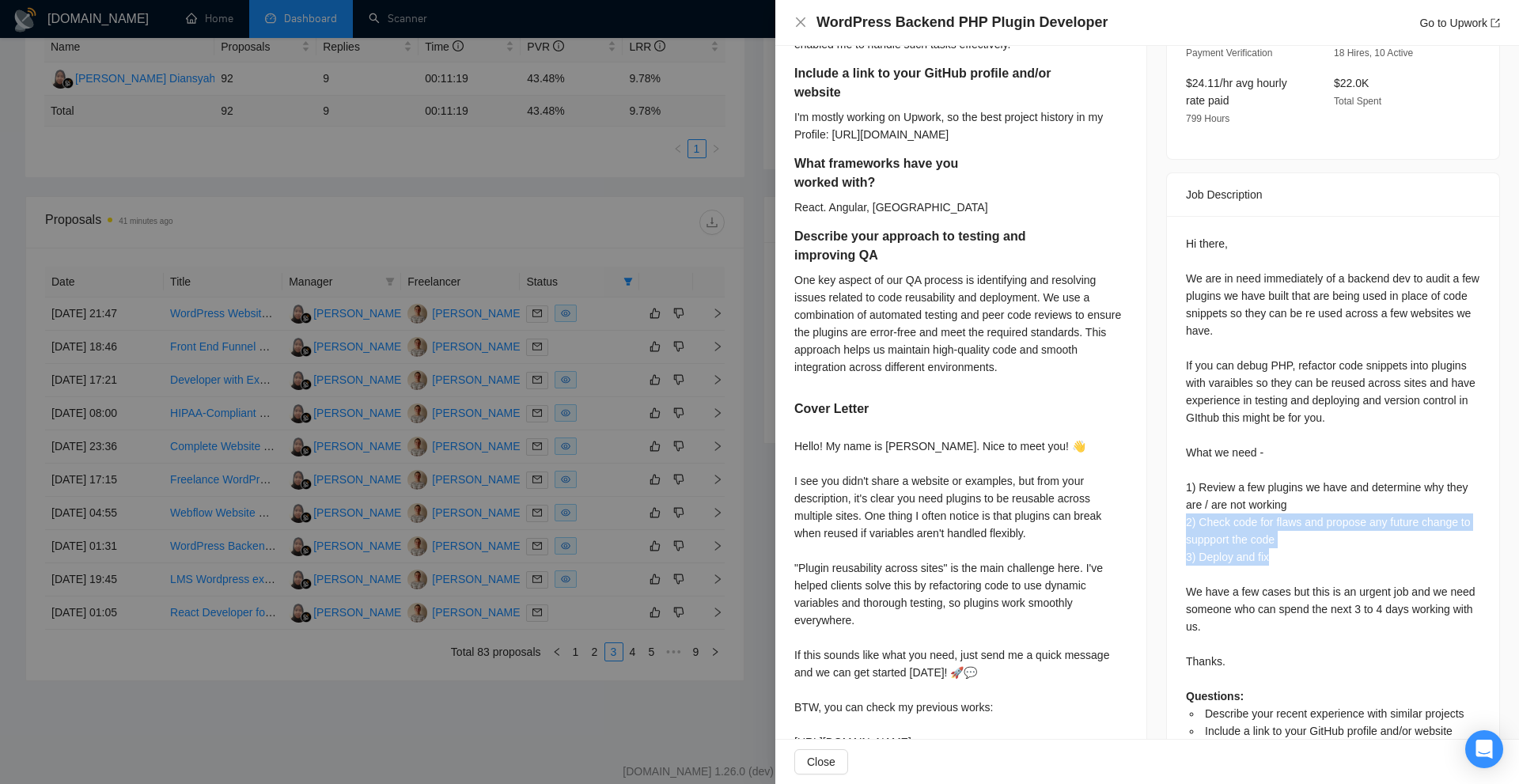
click at [1294, 532] on div "Hi there, We are in need immediately of a backend dev to audit a few plugins we…" at bounding box center [1333, 510] width 332 height 589
click at [1293, 532] on div "Hi there, We are in need immediately of a backend dev to audit a few plugins we…" at bounding box center [1333, 504] width 294 height 539
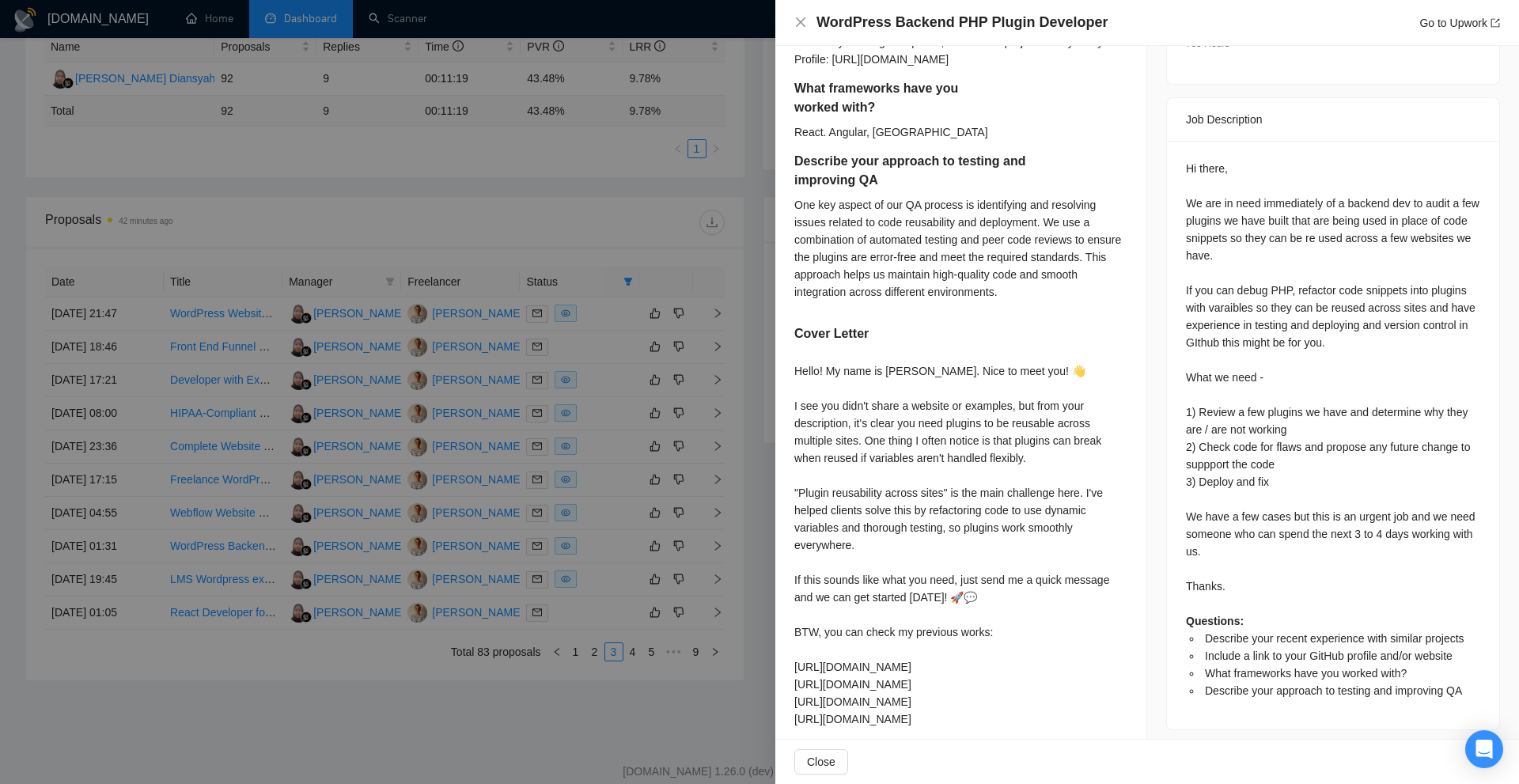
scroll to position [716, 0]
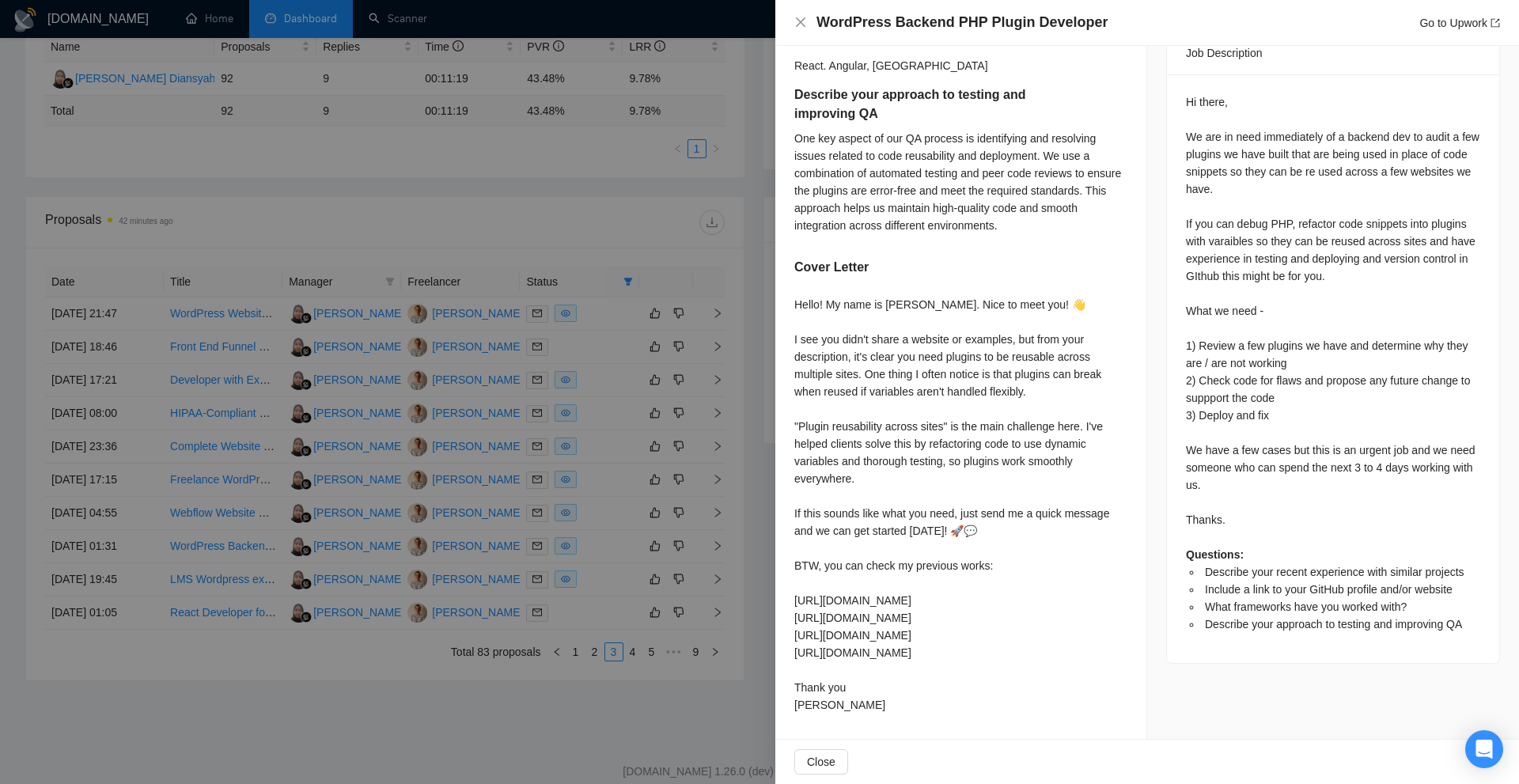
click at [1229, 406] on div "Hi there, We are in need immediately of a backend dev to audit a few plugins we…" at bounding box center [1333, 363] width 294 height 539
click at [878, 309] on div "Hello! My name is Victor. Nice to meet you! 👋 I see you didn't share a website …" at bounding box center [960, 504] width 333 height 417
click at [1070, 387] on div "Hello! My name is Victor. Nice to meet you! 👋 I see you didn't share a website …" at bounding box center [960, 504] width 333 height 417
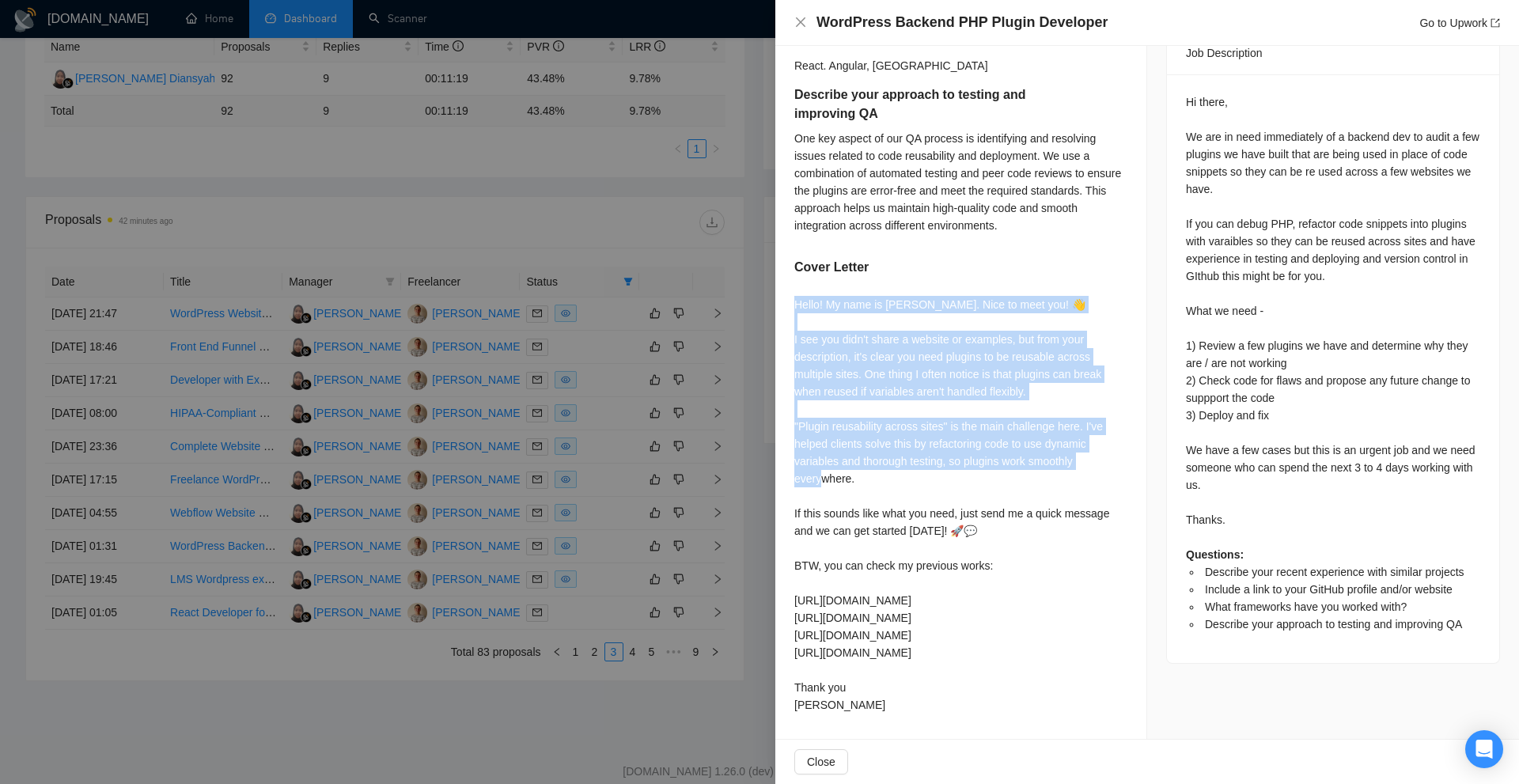
drag, startPoint x: 795, startPoint y: 300, endPoint x: 1003, endPoint y: 485, distance: 278.4
click at [1000, 498] on div "Hello! My name is Victor. Nice to meet you! 👋 I see you didn't share a website …" at bounding box center [960, 504] width 333 height 417
click at [1003, 485] on div "Hello! My name is Victor. Nice to meet you! 👋 I see you didn't share a website …" at bounding box center [960, 504] width 333 height 417
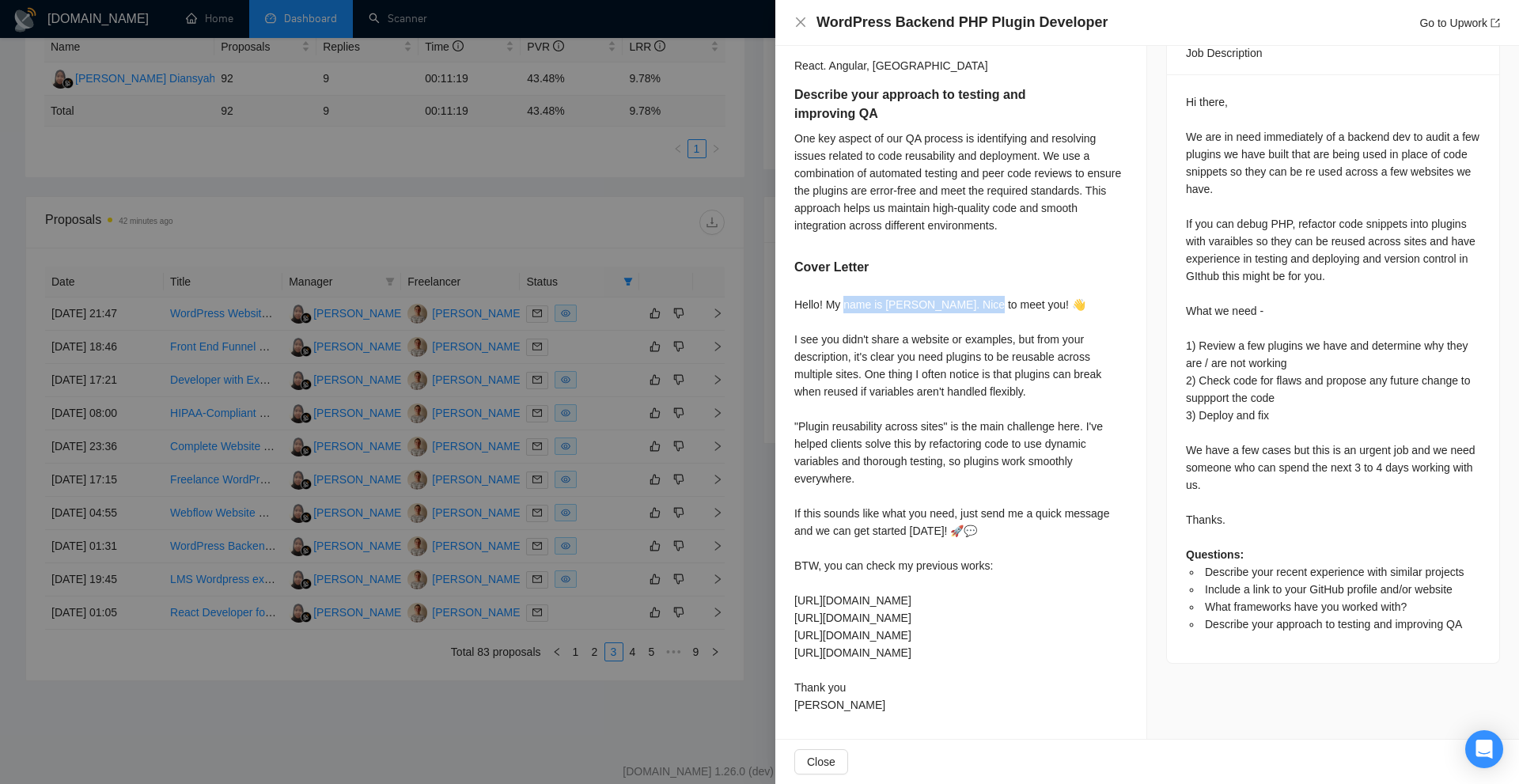
drag, startPoint x: 895, startPoint y: 308, endPoint x: 976, endPoint y: 312, distance: 81.1
click at [976, 312] on div "Hello! My name is Victor. Nice to meet you! 👋 I see you didn't share a website …" at bounding box center [960, 504] width 333 height 417
click at [1148, 256] on div "Job Posting Details Overview 25 Aug, 2025 01:24 Published $15 - $50 Hourly Rate…" at bounding box center [1333, 43] width 371 height 1392
click at [1128, 345] on div "Describe your recent experience with similar projects I've recently worked on s…" at bounding box center [960, 250] width 371 height 977
click at [1026, 352] on div "Hello! My name is Victor. Nice to meet you! 👋 I see you didn't share a website …" at bounding box center [960, 504] width 333 height 417
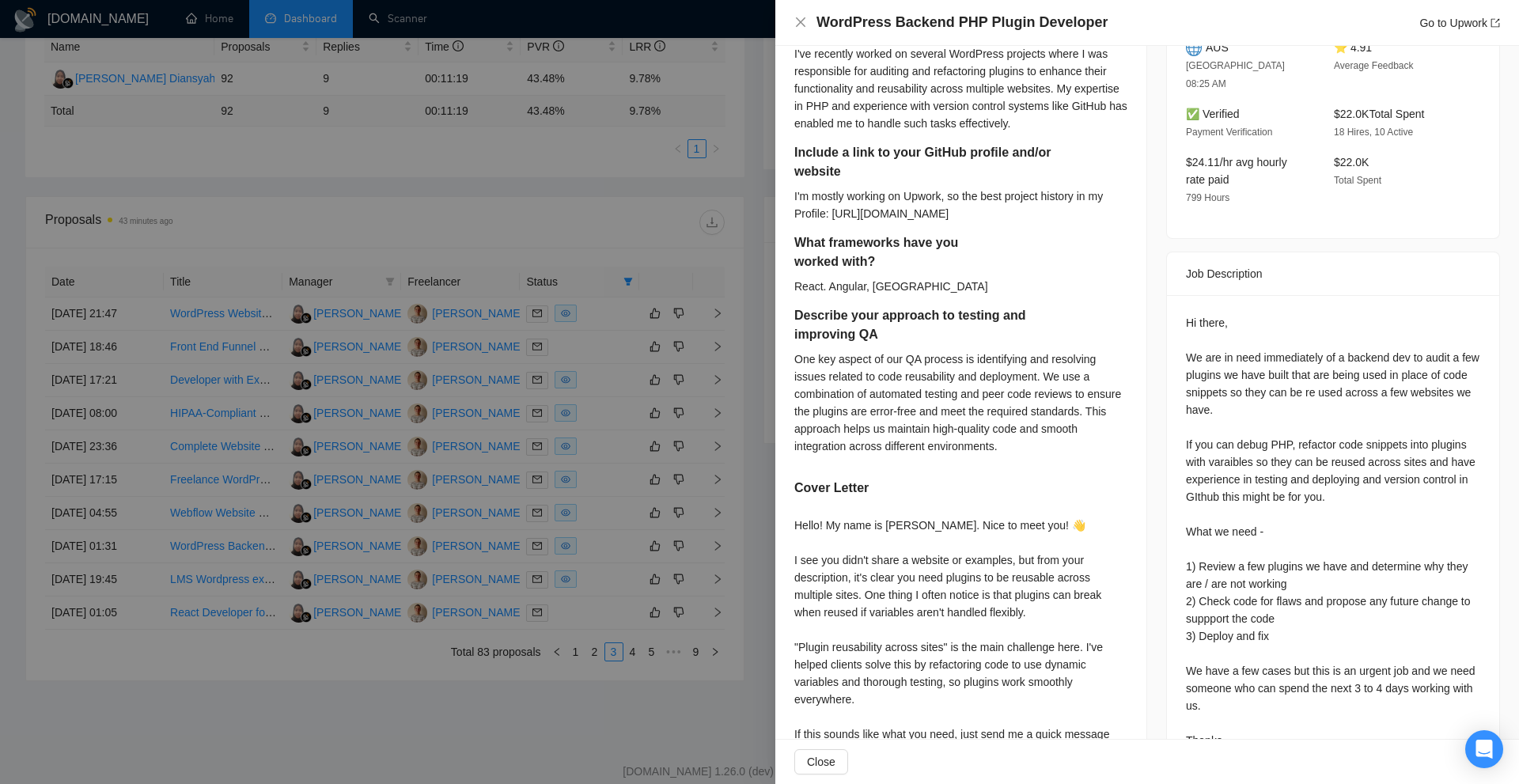
scroll to position [400, 0]
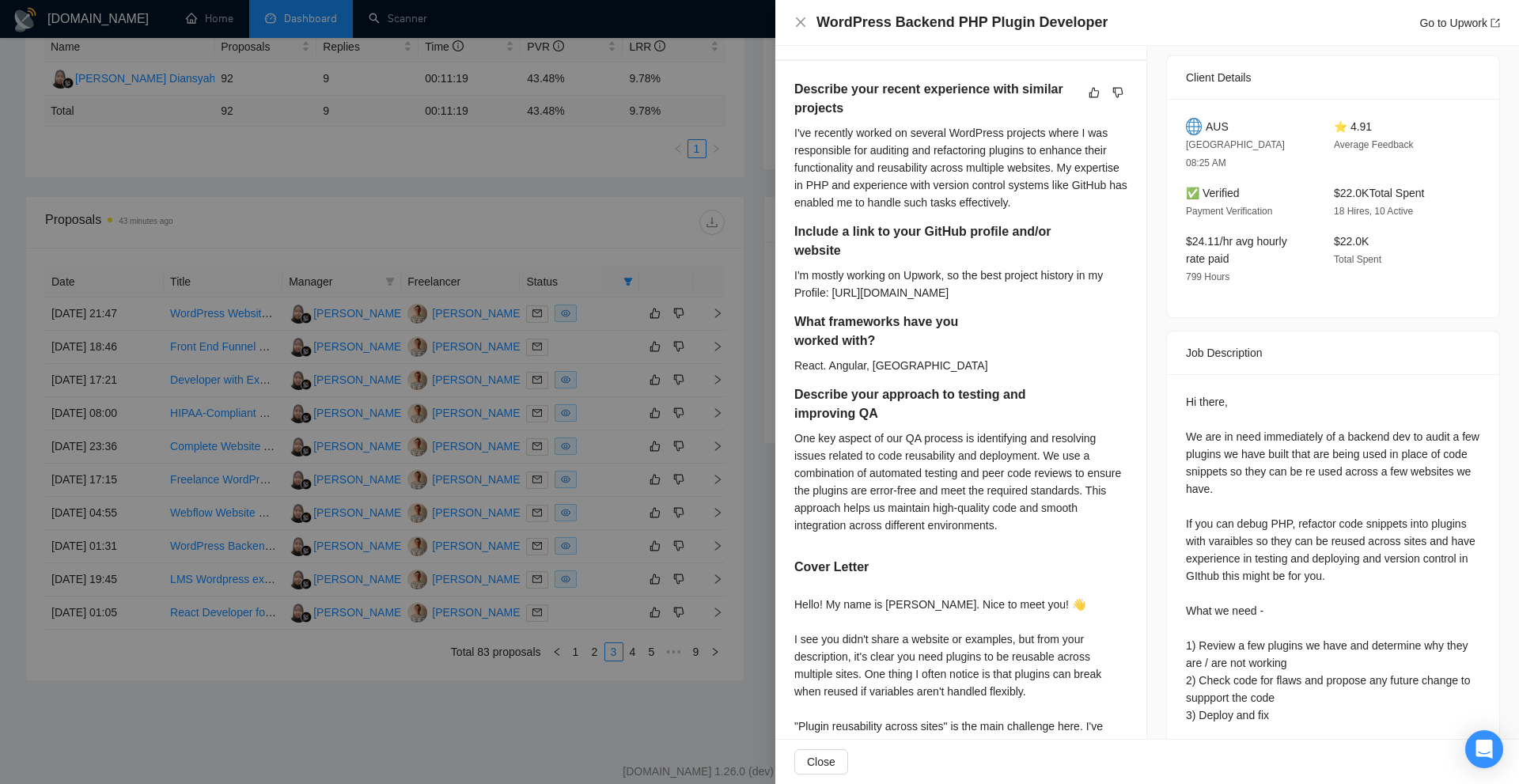
click at [1267, 394] on div "Hi there, We are in need immediately of a backend dev to audit a few plugins we…" at bounding box center [1333, 663] width 294 height 539
click at [976, 474] on div "One key aspect of our QA process is identifying and resolving issues related to…" at bounding box center [960, 481] width 333 height 105
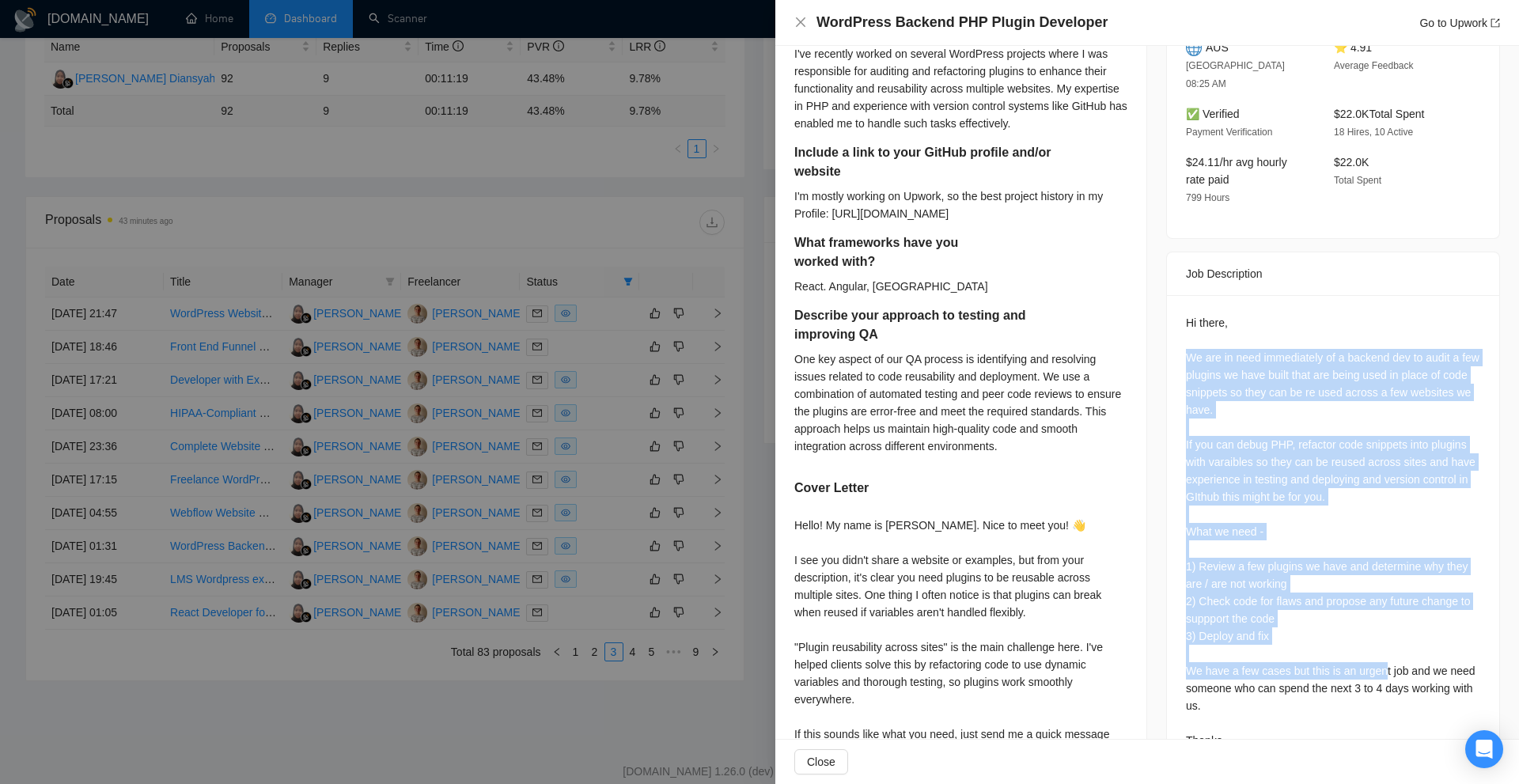
drag, startPoint x: 1183, startPoint y: 339, endPoint x: 1375, endPoint y: 653, distance: 368.0
click at [1375, 653] on div "Hi there, We are in need immediately of a backend dev to audit a few plugins we…" at bounding box center [1333, 583] width 294 height 539
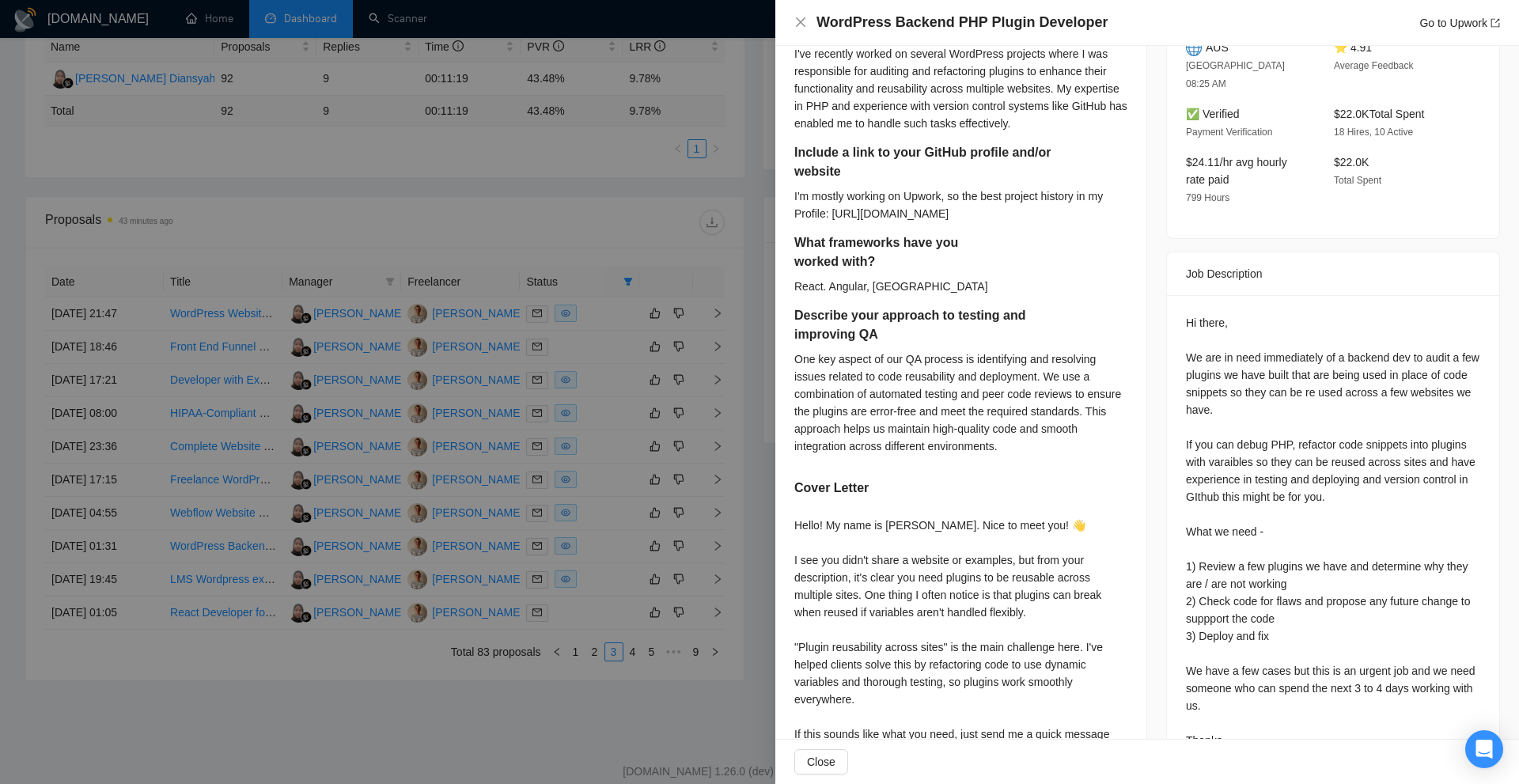
click at [1380, 667] on div "Hi there, We are in need immediately of a backend dev to audit a few plugins we…" at bounding box center [1333, 583] width 294 height 539
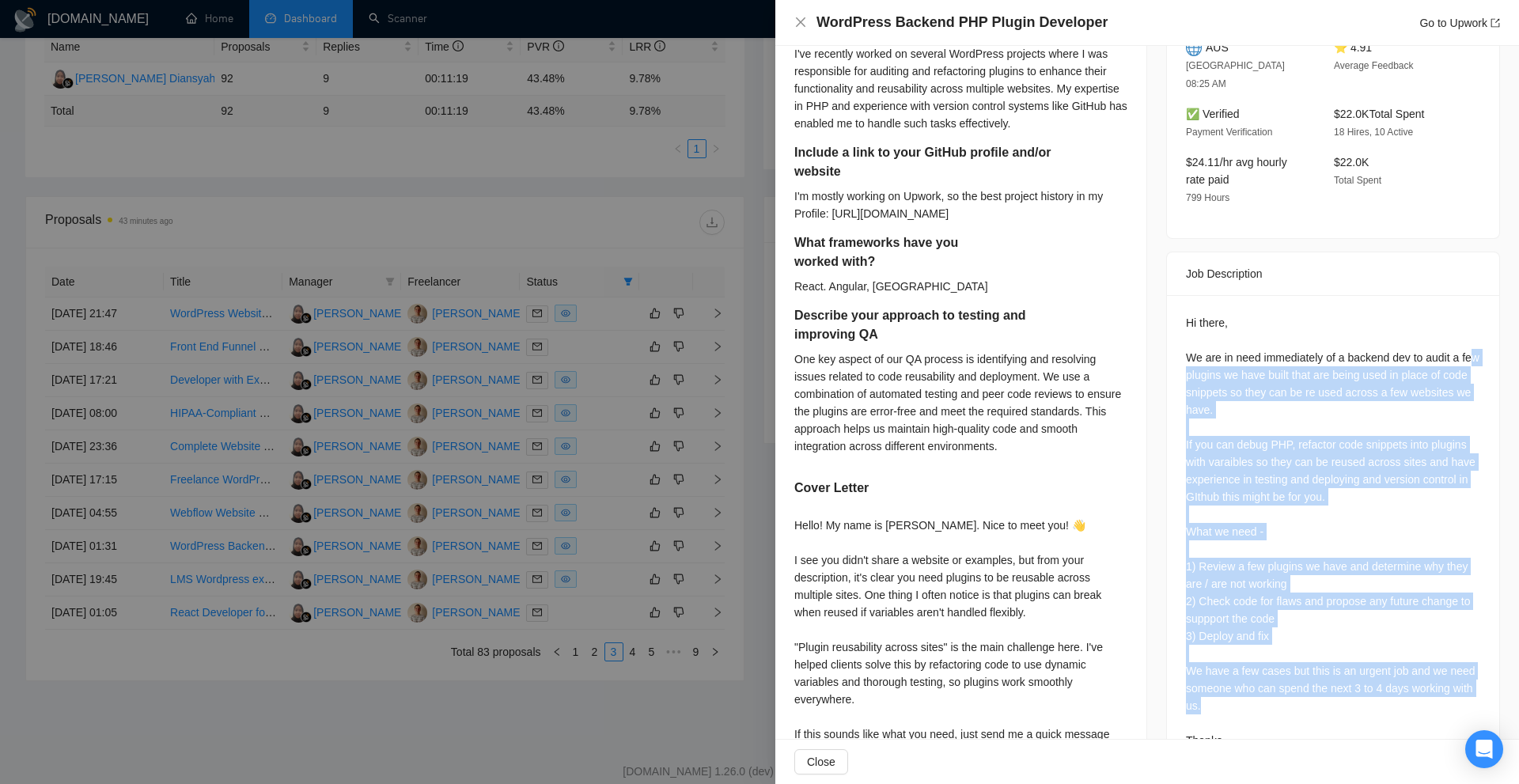
drag, startPoint x: 1315, startPoint y: 681, endPoint x: 1191, endPoint y: 345, distance: 358.2
click at [1191, 345] on div "Hi there, We are in need immediately of a backend dev to audit a few plugins we…" at bounding box center [1333, 583] width 294 height 539
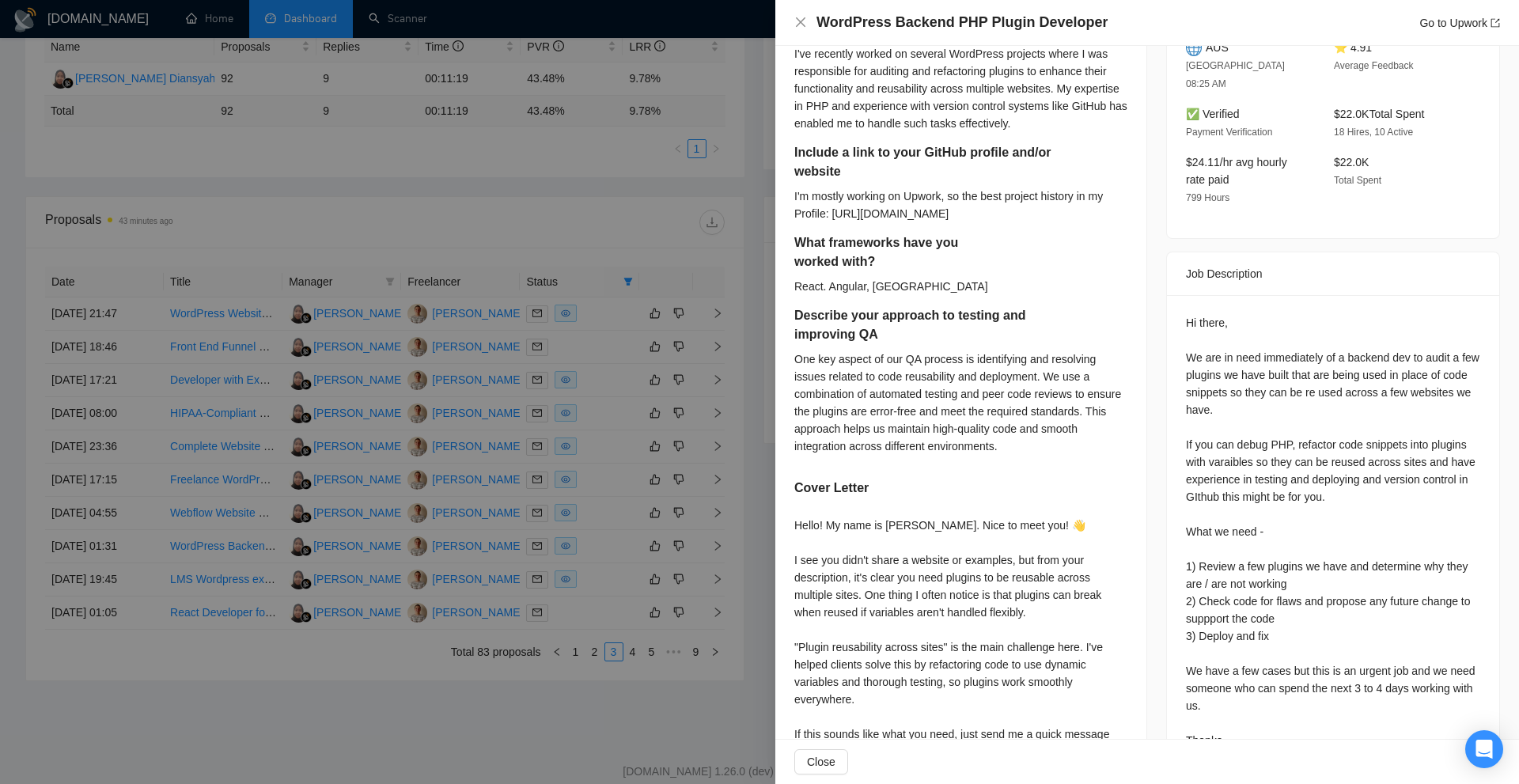
scroll to position [716, 0]
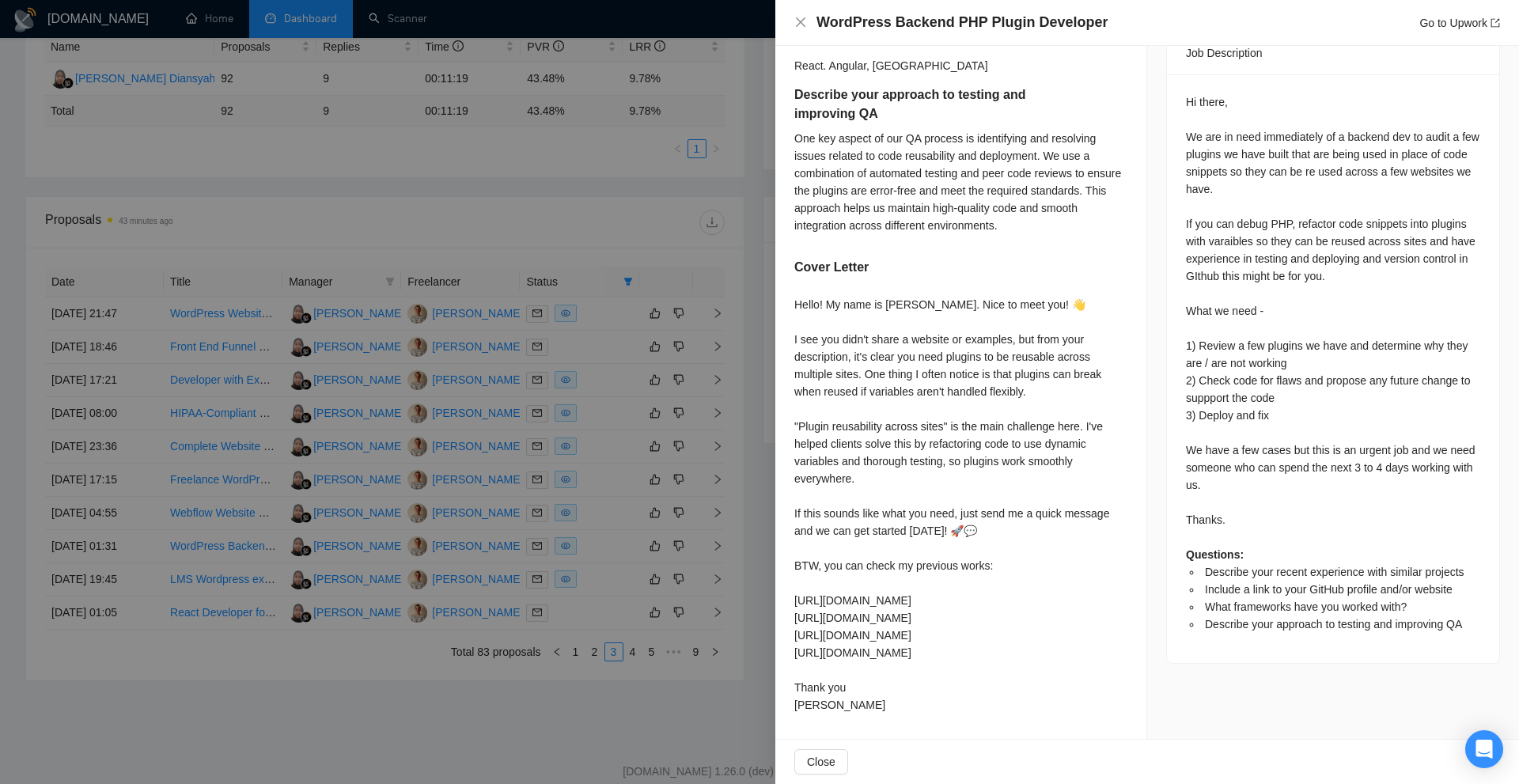
drag, startPoint x: 991, startPoint y: 642, endPoint x: 980, endPoint y: 649, distance: 13.0
click at [979, 649] on div "Hello! My name is Victor. Nice to meet you! 👋 I see you didn't share a website …" at bounding box center [960, 504] width 333 height 417
click at [979, 665] on div "Hello! My name is Victor. Nice to meet you! 👋 I see you didn't share a website …" at bounding box center [960, 504] width 333 height 417
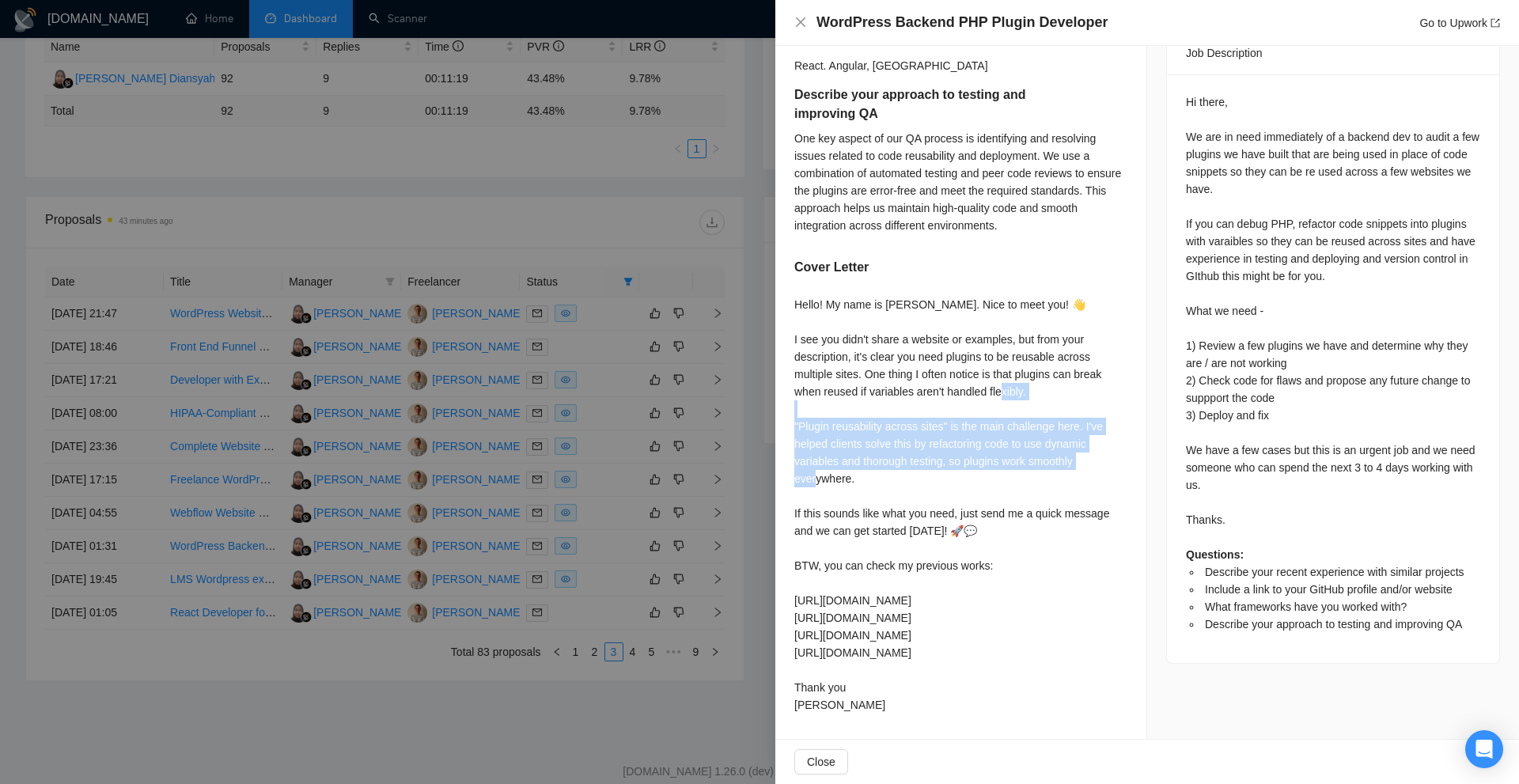
drag, startPoint x: 906, startPoint y: 458, endPoint x: 1005, endPoint y: 473, distance: 100.1
click at [1005, 473] on div "Describe your recent experience with similar projects I've recently worked on s…" at bounding box center [960, 250] width 371 height 977
click at [1005, 473] on div "Hello! My name is Victor. Nice to meet you! 👋 I see you didn't share a website …" at bounding box center [960, 504] width 333 height 417
drag, startPoint x: 987, startPoint y: 489, endPoint x: 792, endPoint y: 423, distance: 205.9
click at [792, 423] on div "Describe your recent experience with similar projects I've recently worked on s…" at bounding box center [960, 250] width 371 height 977
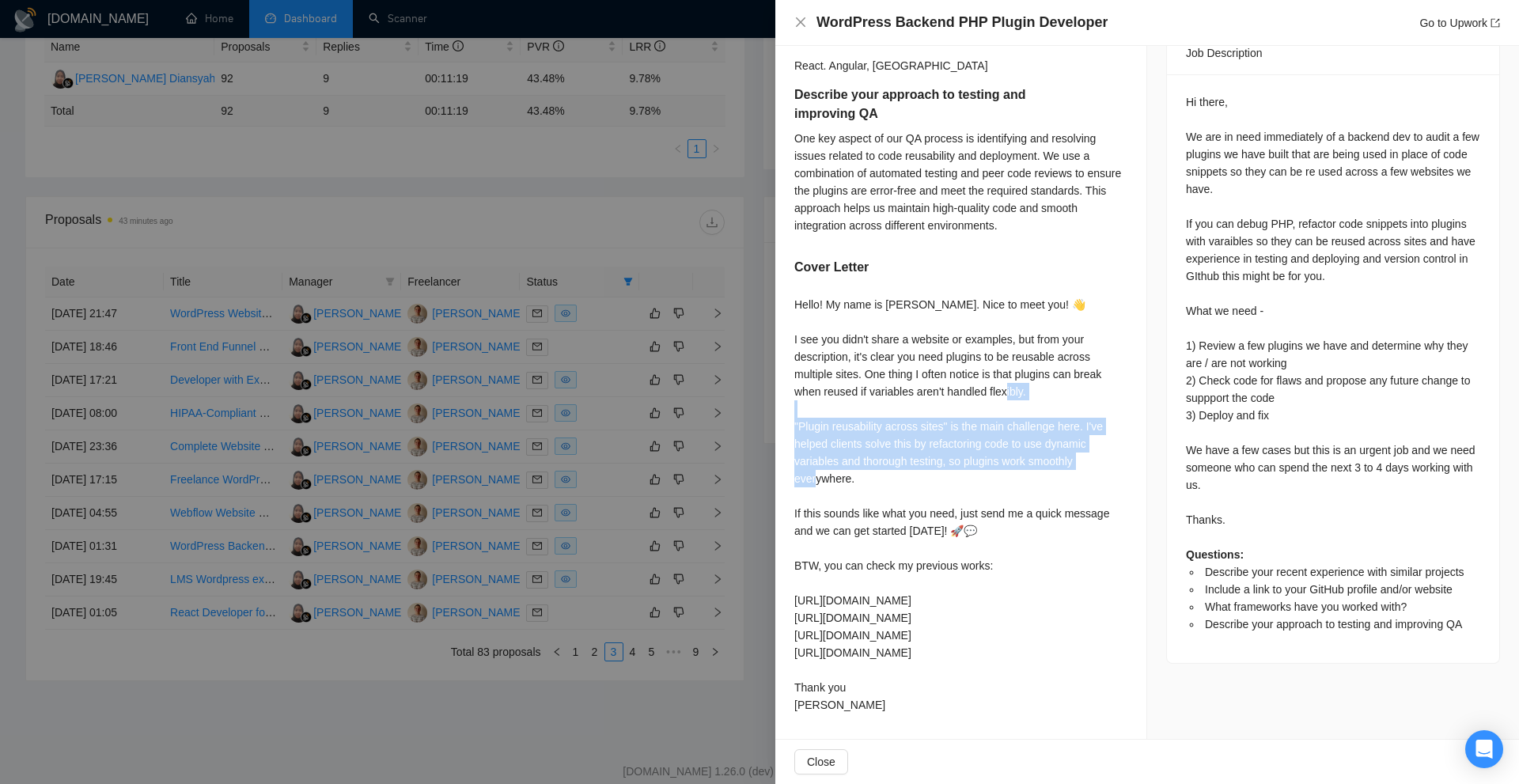
click at [798, 423] on div "Hello! My name is Victor. Nice to meet you! 👋 I see you didn't share a website …" at bounding box center [960, 504] width 333 height 417
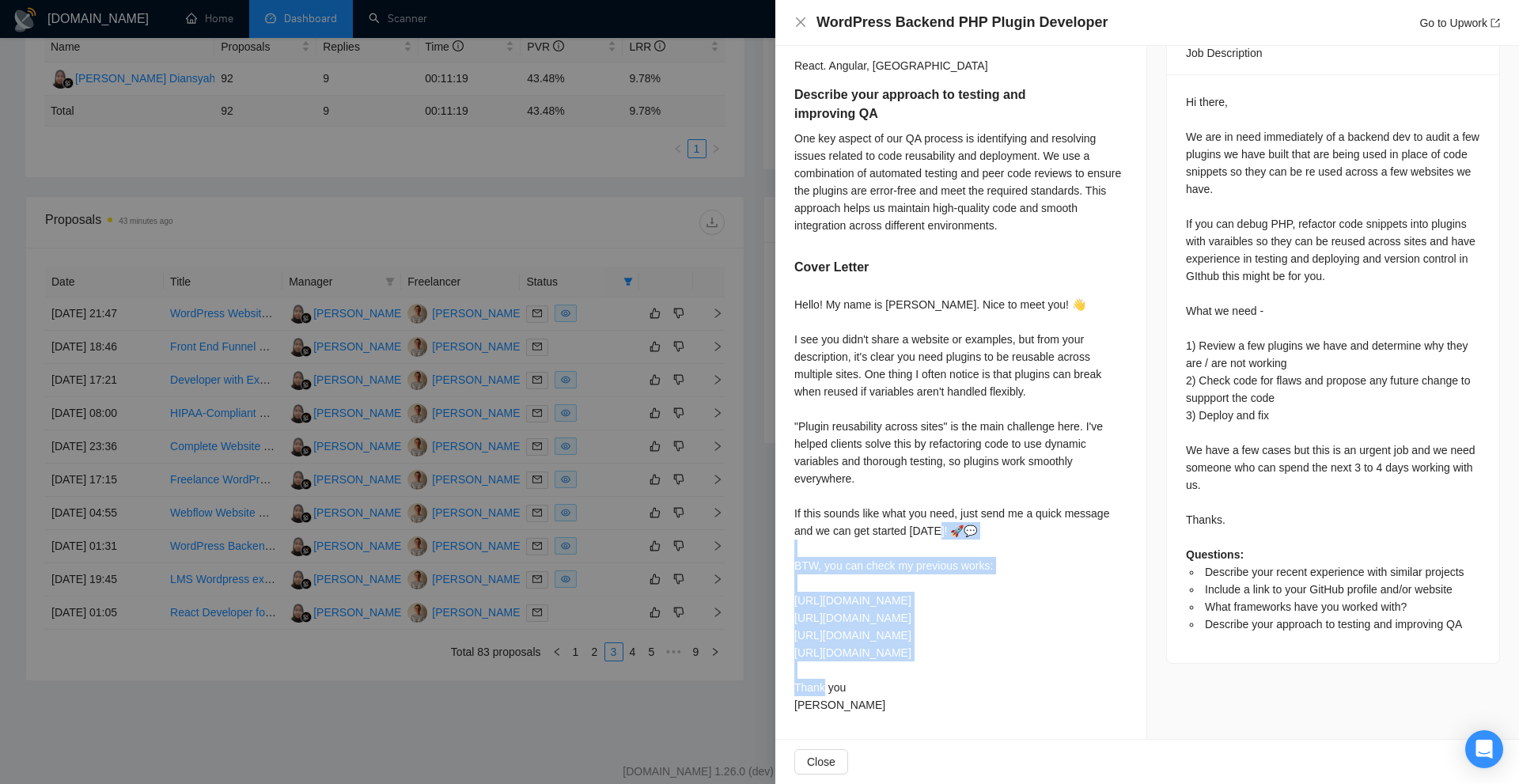
drag, startPoint x: 788, startPoint y: 547, endPoint x: 906, endPoint y: 658, distance: 162.0
click at [902, 658] on div "Describe your recent experience with similar projects I've recently worked on s…" at bounding box center [960, 250] width 371 height 977
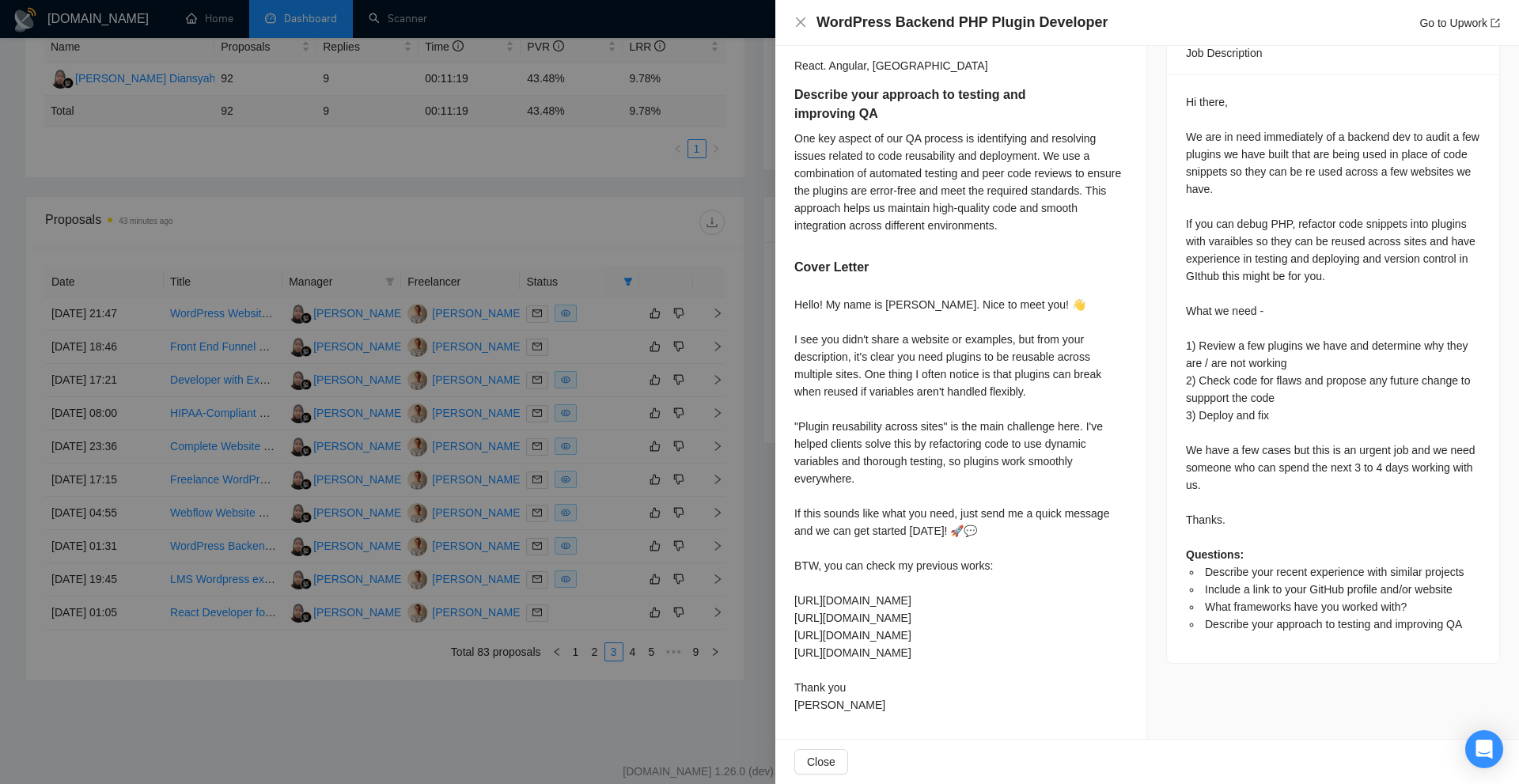
drag, startPoint x: 906, startPoint y: 658, endPoint x: 945, endPoint y: 660, distance: 39.1
click at [906, 658] on div "Hello! My name is Victor. Nice to meet you! 👋 I see you didn't share a website …" at bounding box center [960, 504] width 333 height 417
drag, startPoint x: 945, startPoint y: 660, endPoint x: 812, endPoint y: 592, distance: 149.4
click at [788, 586] on div "Describe your recent experience with similar projects I've recently worked on s…" at bounding box center [960, 250] width 371 height 977
click at [812, 592] on div "Hello! My name is Victor. Nice to meet you! 👋 I see you didn't share a website …" at bounding box center [960, 504] width 333 height 417
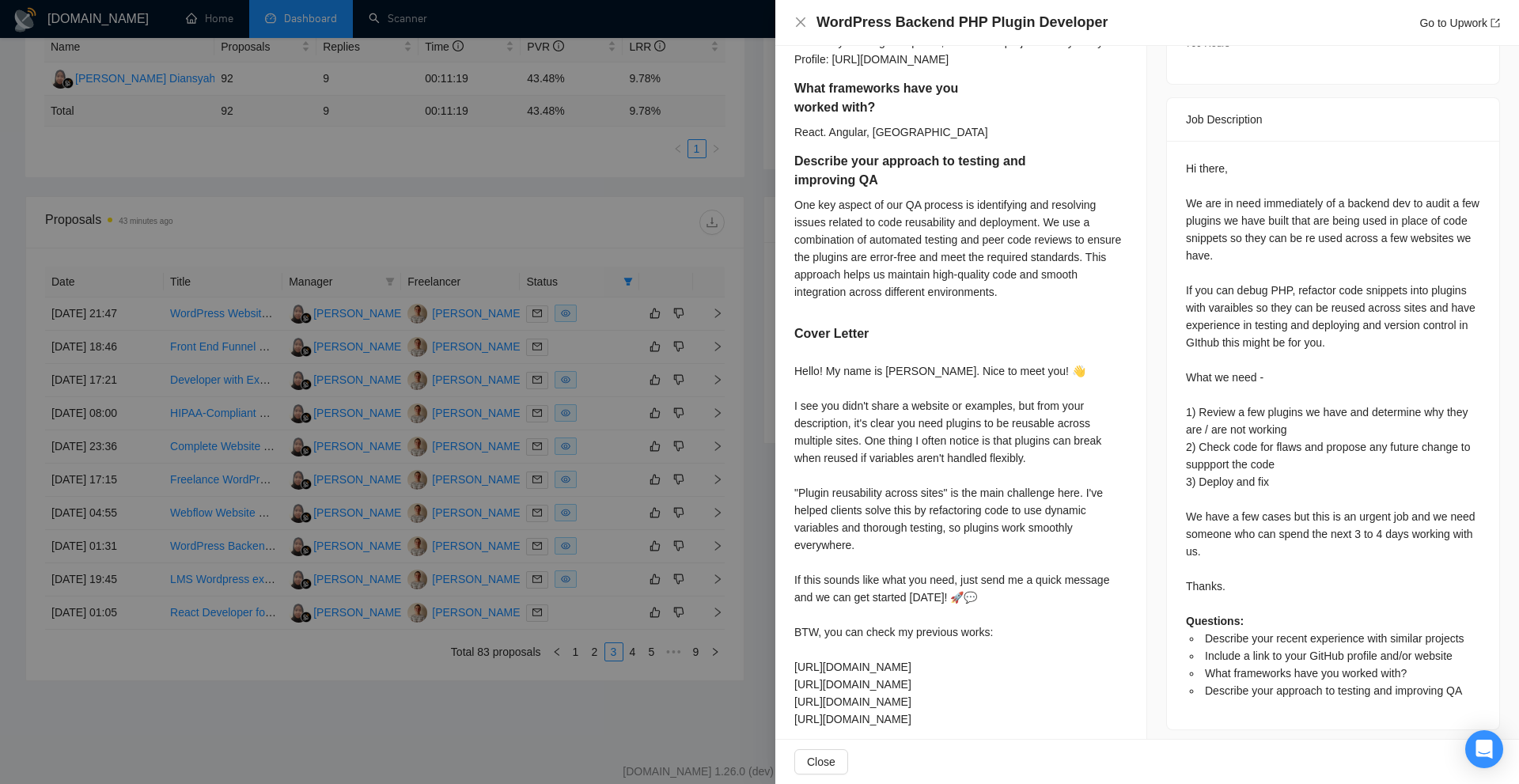
scroll to position [712, 0]
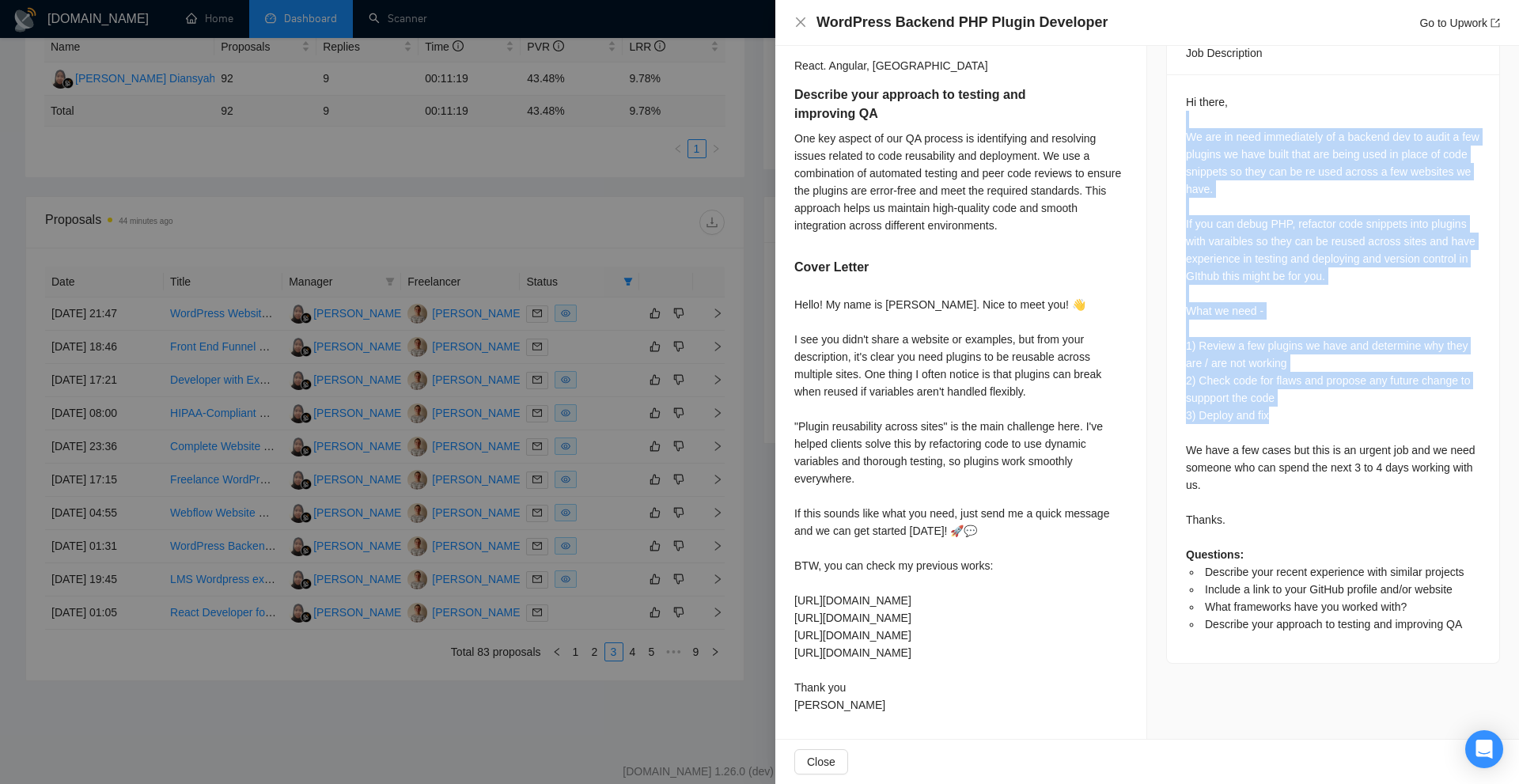
drag, startPoint x: 1193, startPoint y: 185, endPoint x: 1280, endPoint y: 385, distance: 218.1
click at [1280, 385] on div "Hi there, We are in need immediately of a backend dev to audit a few plugins we…" at bounding box center [1333, 369] width 332 height 589
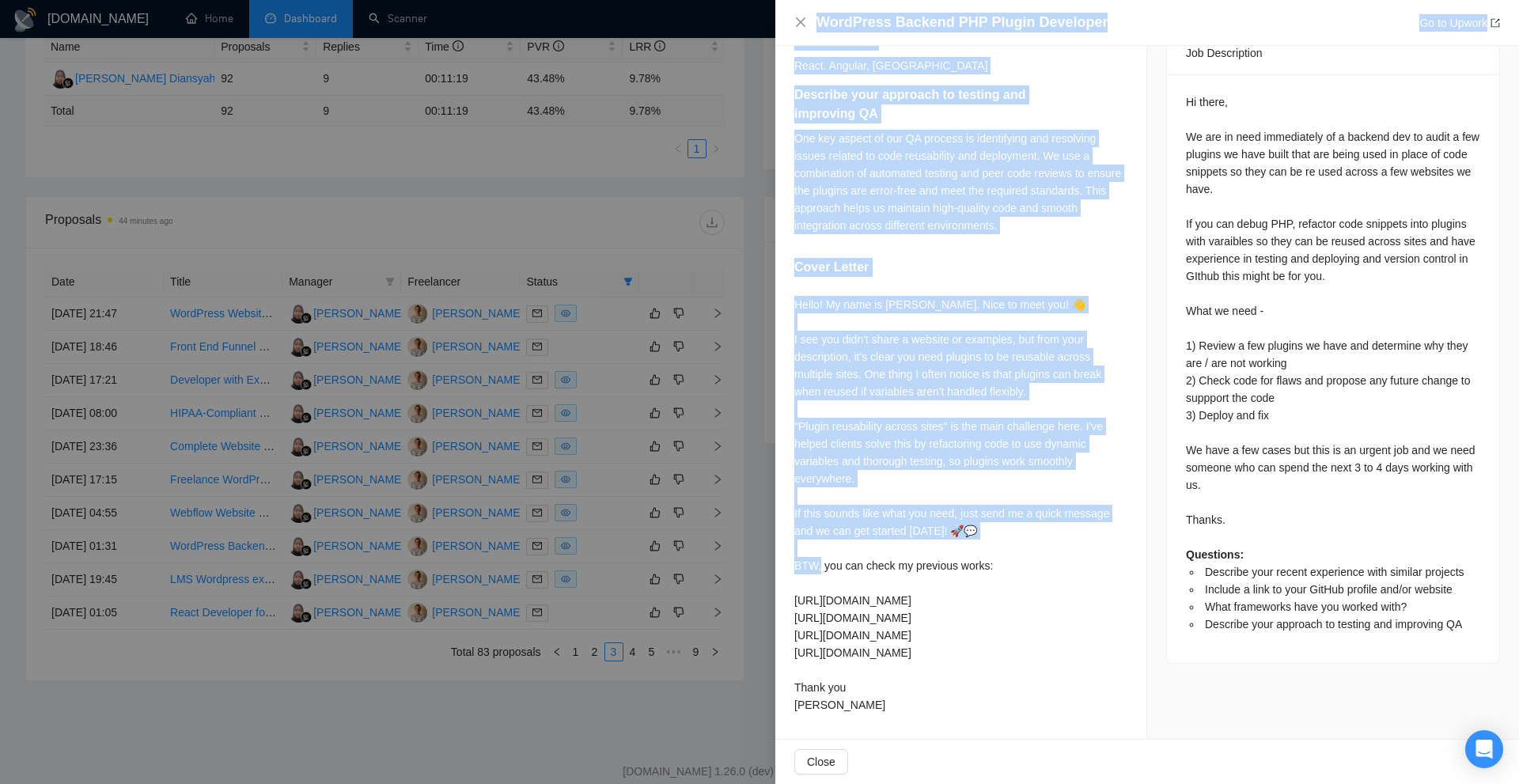
drag, startPoint x: 761, startPoint y: 285, endPoint x: 881, endPoint y: 580, distance: 318.5
click at [881, 580] on div "WordPress Backend PHP Plugin Developer Go to Upwork Proposal Details Date: 25 A…" at bounding box center [760, 392] width 1519 height 784
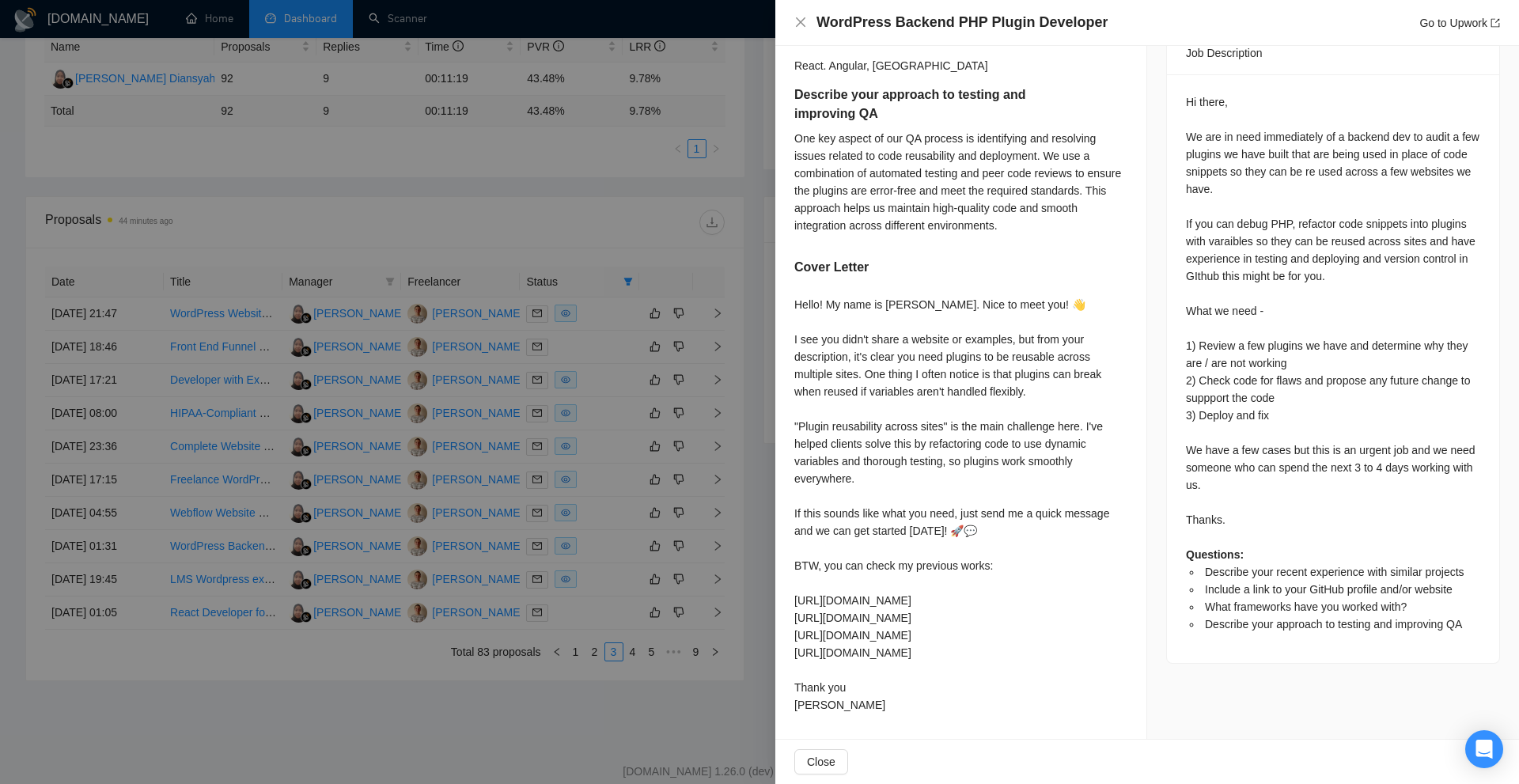
click at [948, 612] on div "Hello! My name is Victor. Nice to meet you! 👋 I see you didn't share a website …" at bounding box center [960, 504] width 333 height 417
drag, startPoint x: 862, startPoint y: 716, endPoint x: 786, endPoint y: 297, distance: 425.8
click at [786, 297] on div "Describe your recent experience with similar projects I've recently worked on s…" at bounding box center [960, 250] width 371 height 977
click at [912, 344] on div "Hello! My name is Victor. Nice to meet you! 👋 I see you didn't share a website …" at bounding box center [960, 504] width 333 height 417
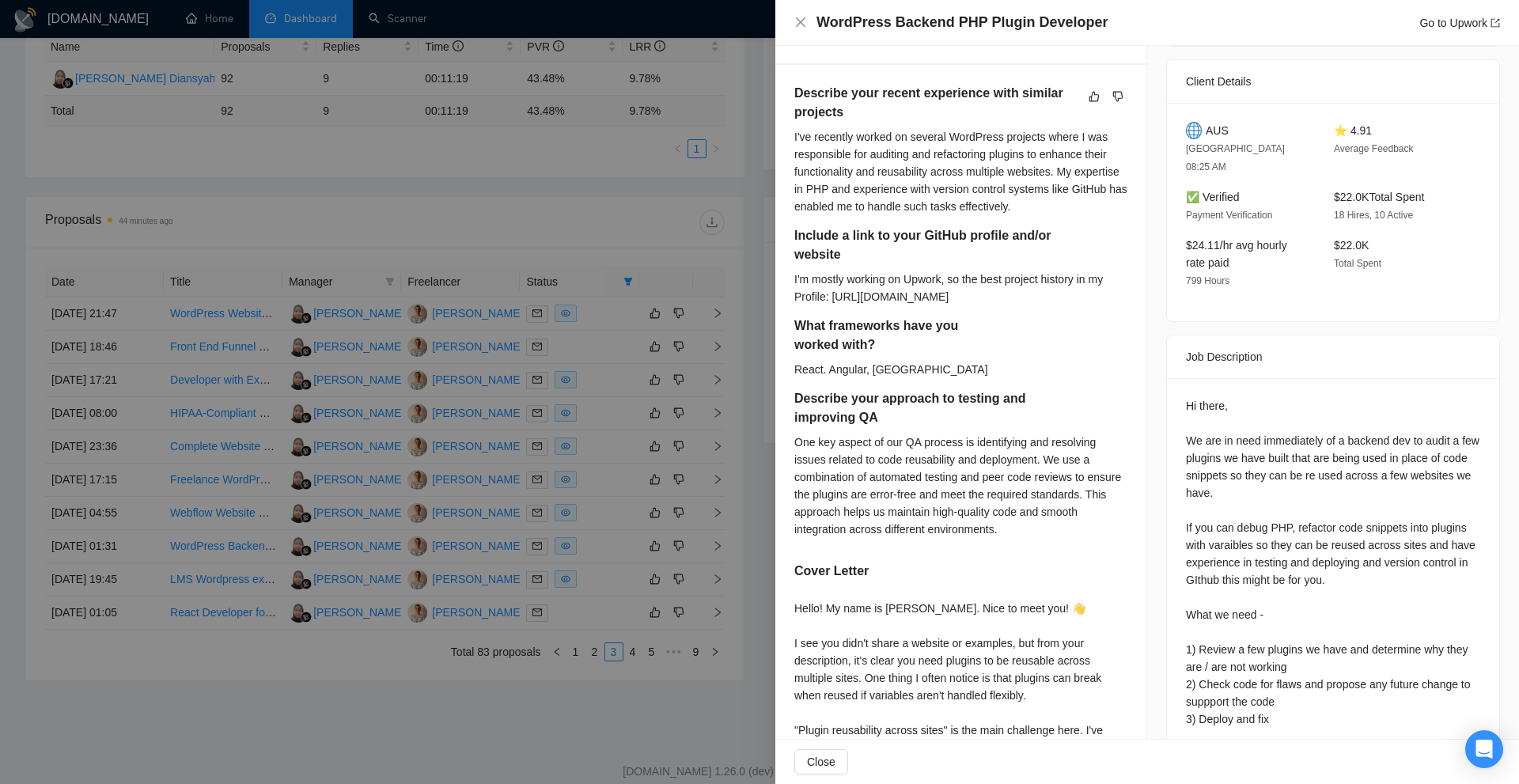
scroll to position [716, 0]
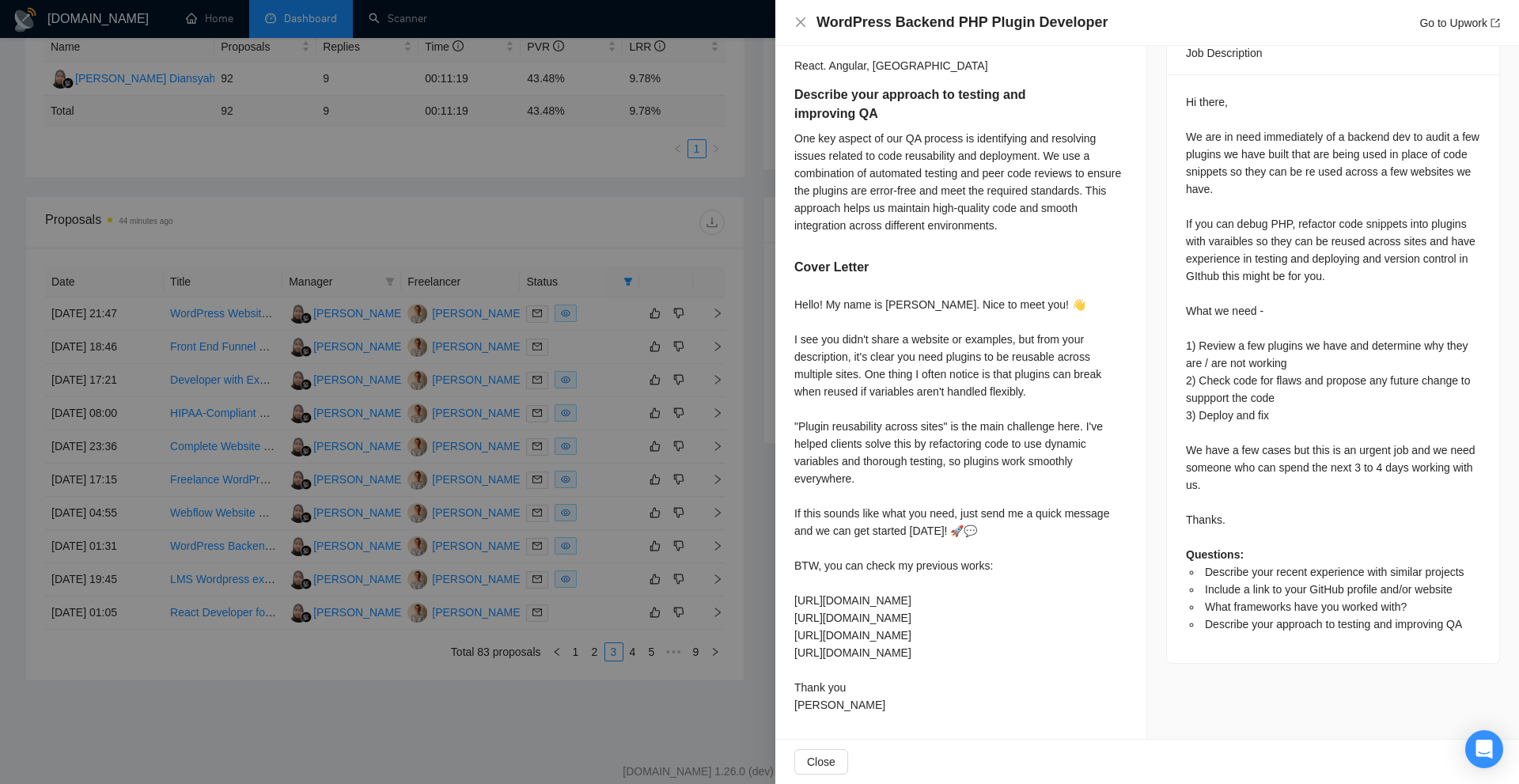
click at [673, 485] on div at bounding box center [760, 392] width 1519 height 784
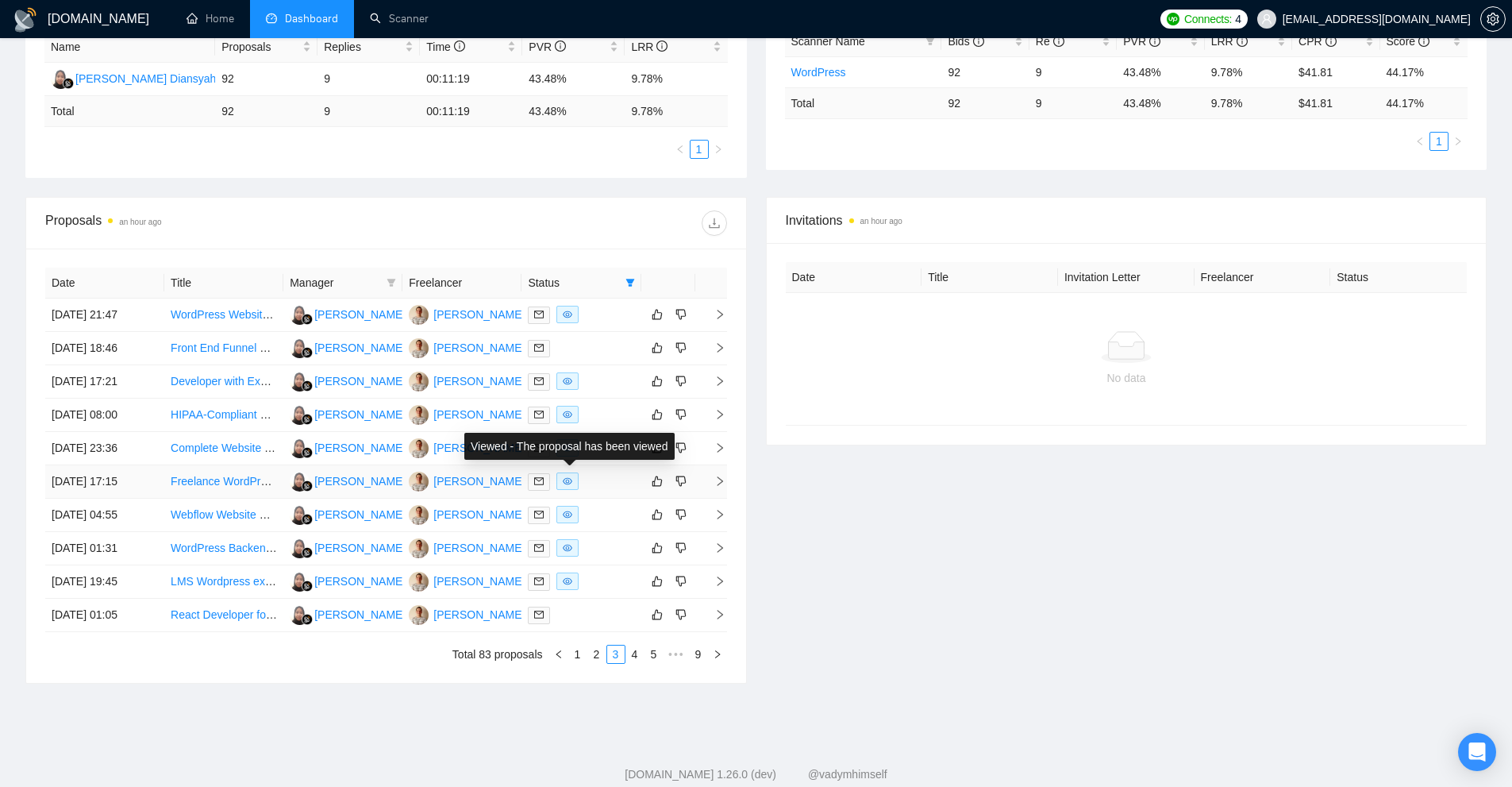
click at [602, 486] on div at bounding box center [582, 481] width 107 height 18
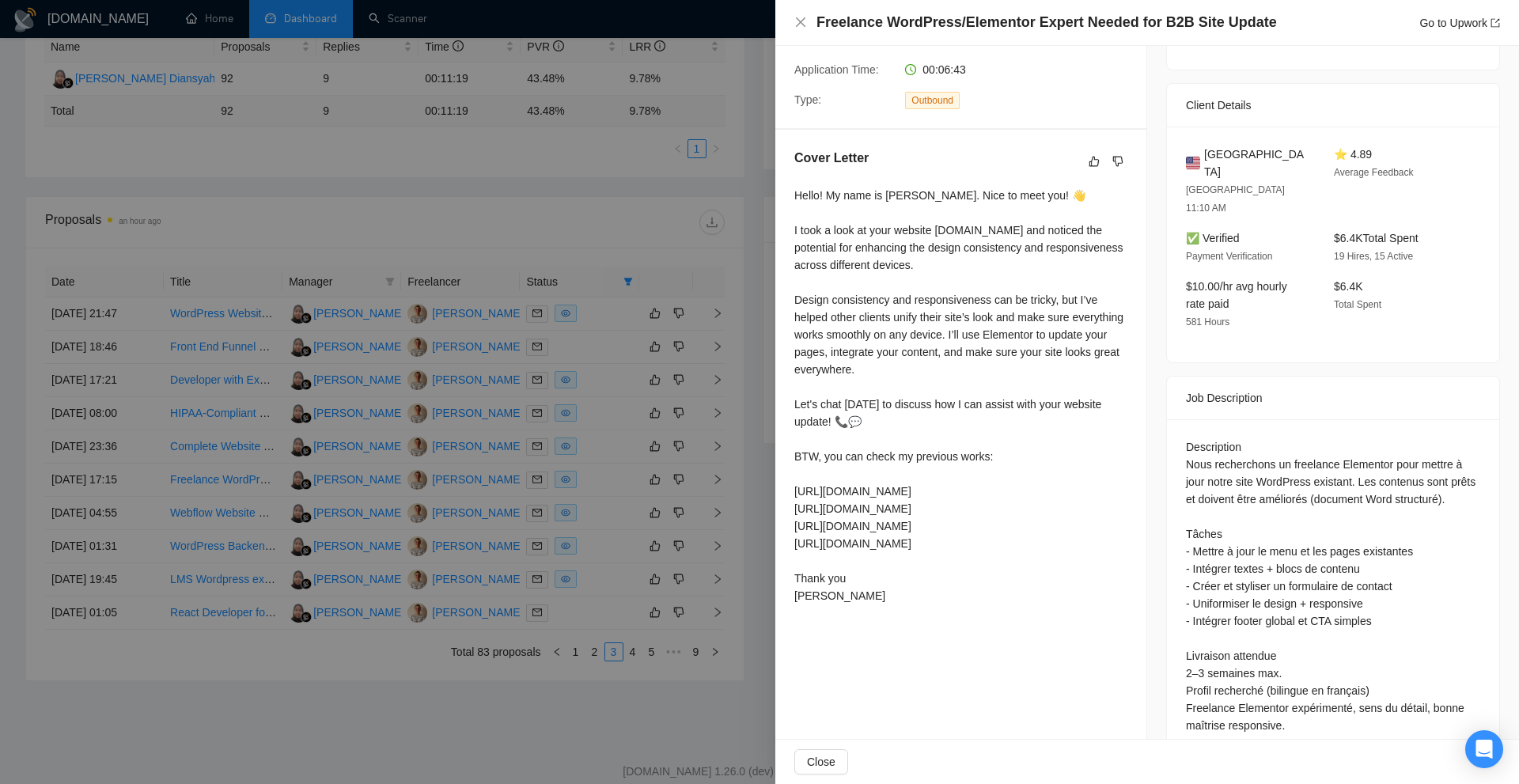
scroll to position [15, 0]
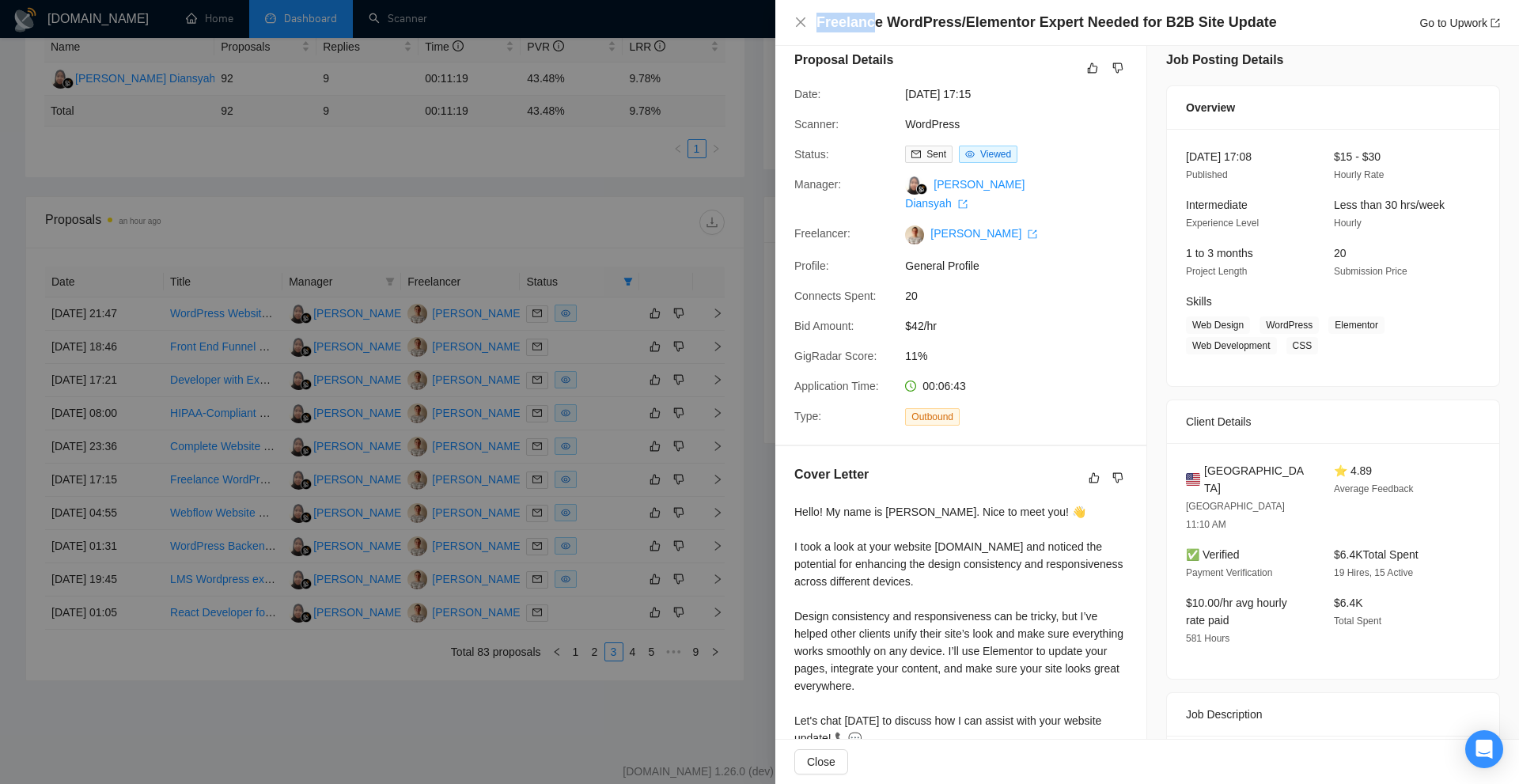
drag, startPoint x: 881, startPoint y: 17, endPoint x: 1286, endPoint y: 13, distance: 405.0
click at [1121, 9] on div "Freelance WordPress/Elementor Expert Needed for B2B Site Update Go to Upwork" at bounding box center [1147, 23] width 744 height 46
drag, startPoint x: 1181, startPoint y: 24, endPoint x: 1240, endPoint y: 18, distance: 59.3
click at [1240, 18] on h4 "Freelance WordPress/Elementor Expert Needed for B2B Site Update" at bounding box center [1047, 23] width 460 height 20
click at [1193, 62] on h5 "Job Posting Details" at bounding box center [1225, 60] width 117 height 19
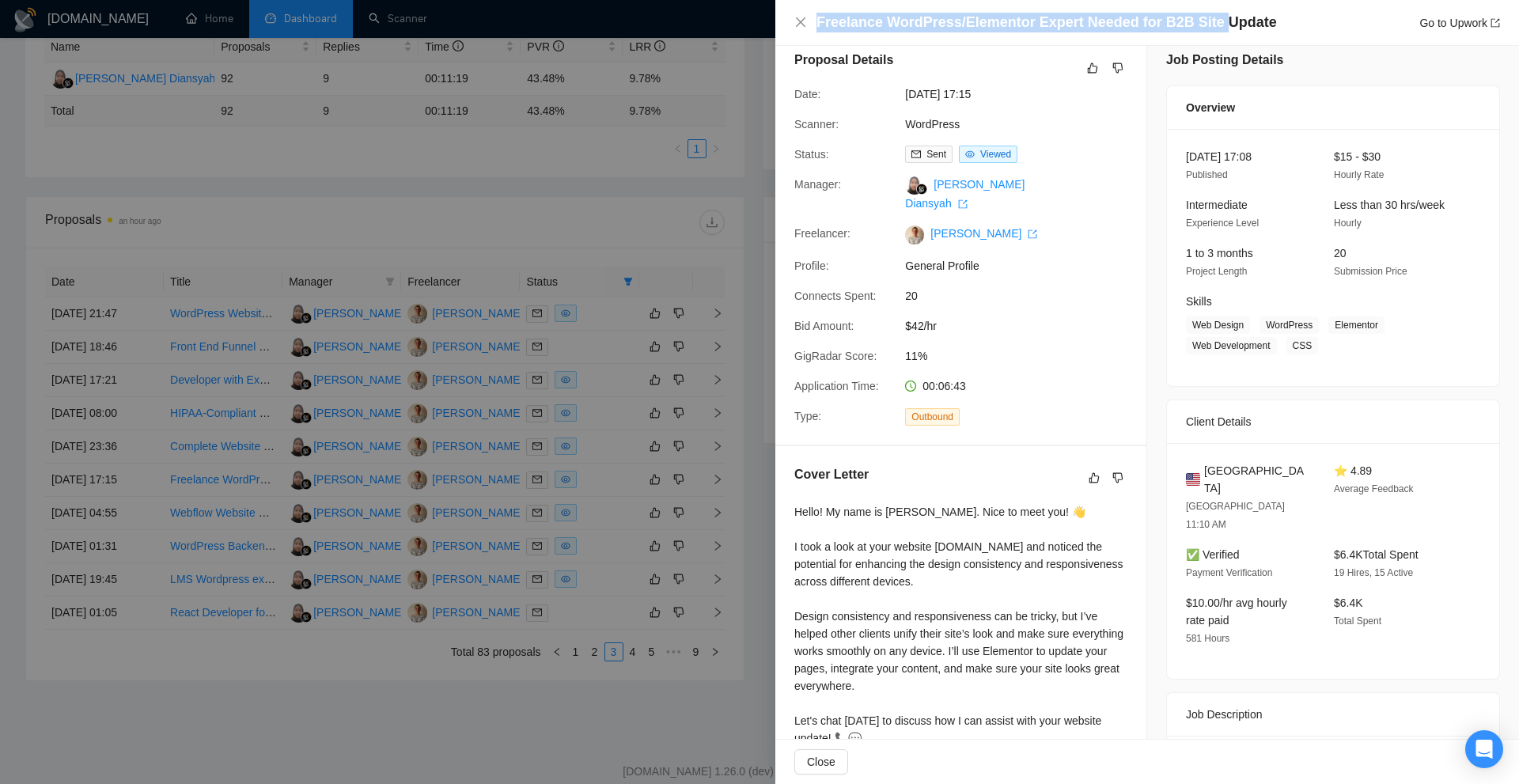
drag, startPoint x: 1141, startPoint y: 11, endPoint x: 1206, endPoint y: 17, distance: 65.3
click at [1206, 17] on div "Freelance WordPress/Elementor Expert Needed for B2B Site Update Go to Upwork" at bounding box center [1147, 23] width 744 height 46
click at [1206, 17] on h4 "Freelance WordPress/Elementor Expert Needed for B2B Site Update" at bounding box center [1047, 23] width 460 height 20
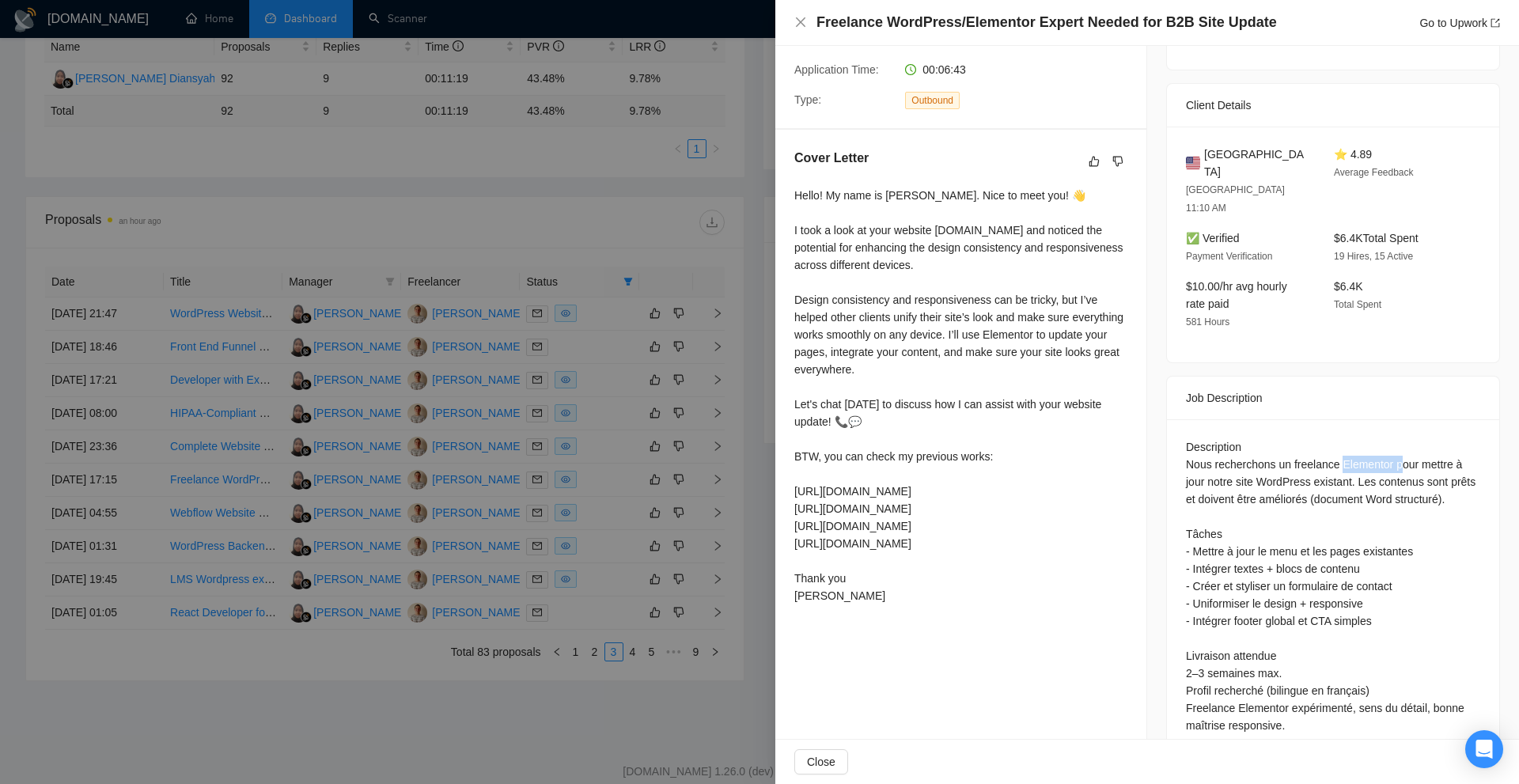
drag, startPoint x: 1357, startPoint y: 423, endPoint x: 1396, endPoint y: 424, distance: 39.0
click at [1396, 438] on div "Description Nous recherchons un freelance Elementor pour mettre à jour notre si…" at bounding box center [1333, 586] width 294 height 296
click at [1348, 438] on div "Description Nous recherchons un freelance Elementor pour mettre à jour notre si…" at bounding box center [1333, 586] width 294 height 296
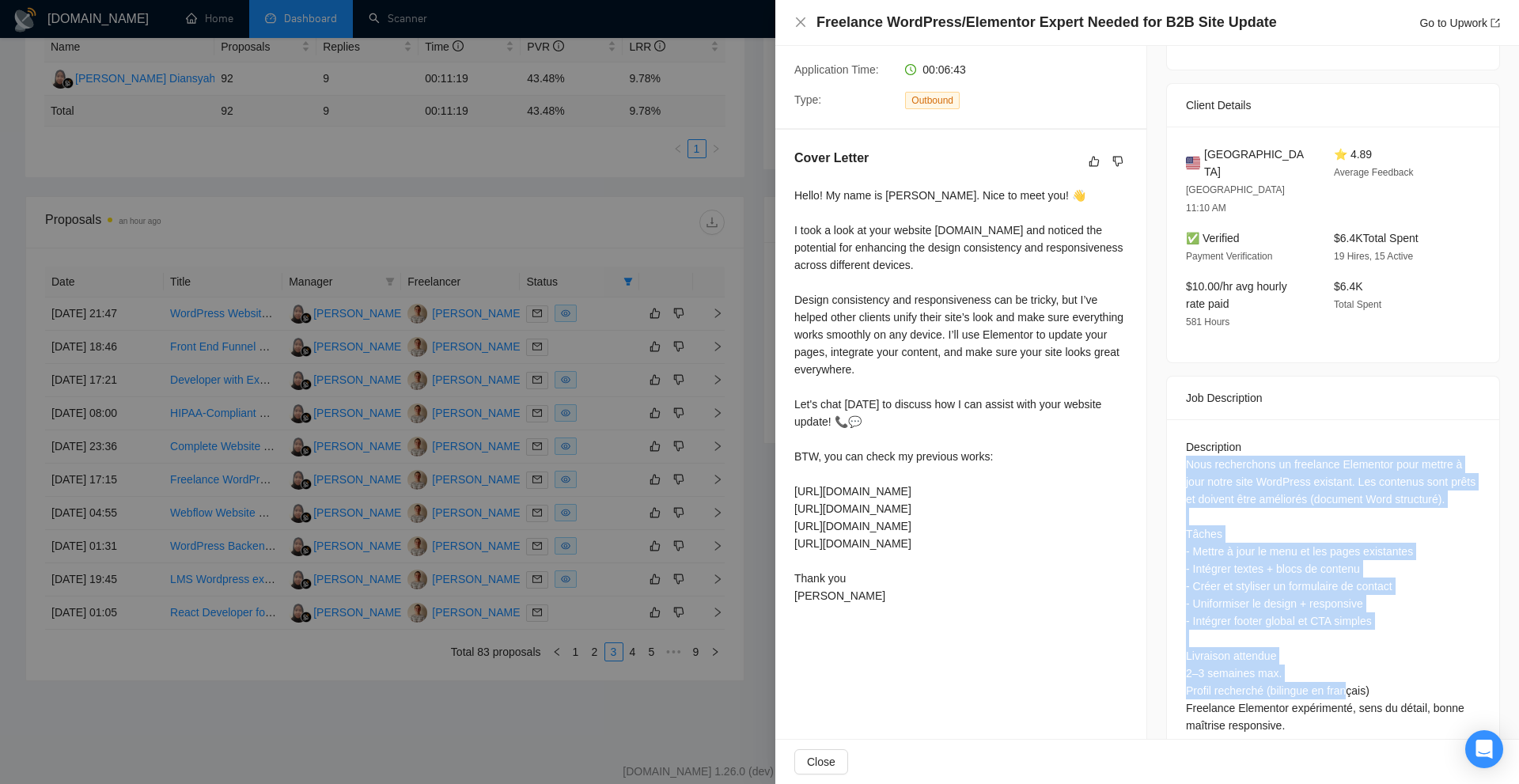
drag, startPoint x: 1293, startPoint y: 520, endPoint x: 1340, endPoint y: 660, distance: 147.7
click at [1340, 659] on div "Description Nous recherchons un freelance Elementor pour mettre à jour notre si…" at bounding box center [1333, 589] width 332 height 340
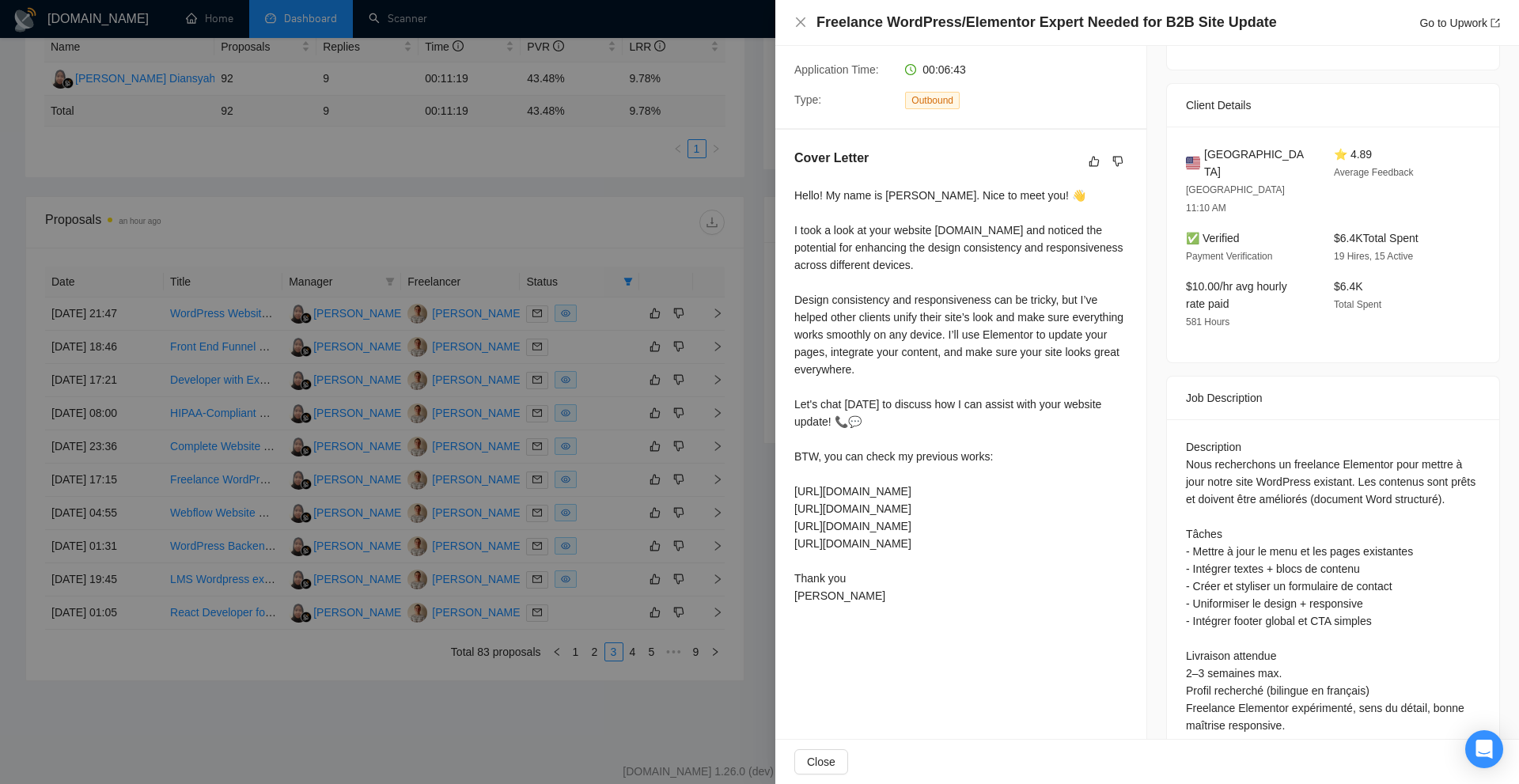
click at [1337, 682] on div "Description Nous recherchons un freelance Elementor pour mettre à jour notre si…" at bounding box center [1333, 586] width 294 height 296
drag, startPoint x: 1315, startPoint y: 458, endPoint x: 1436, endPoint y: 458, distance: 121.0
click at [1436, 458] on div "Description Nous recherchons un freelance Elementor pour mettre à jour notre si…" at bounding box center [1333, 586] width 294 height 296
click at [1270, 419] on div "Description Nous recherchons un freelance Elementor pour mettre à jour notre si…" at bounding box center [1333, 589] width 332 height 340
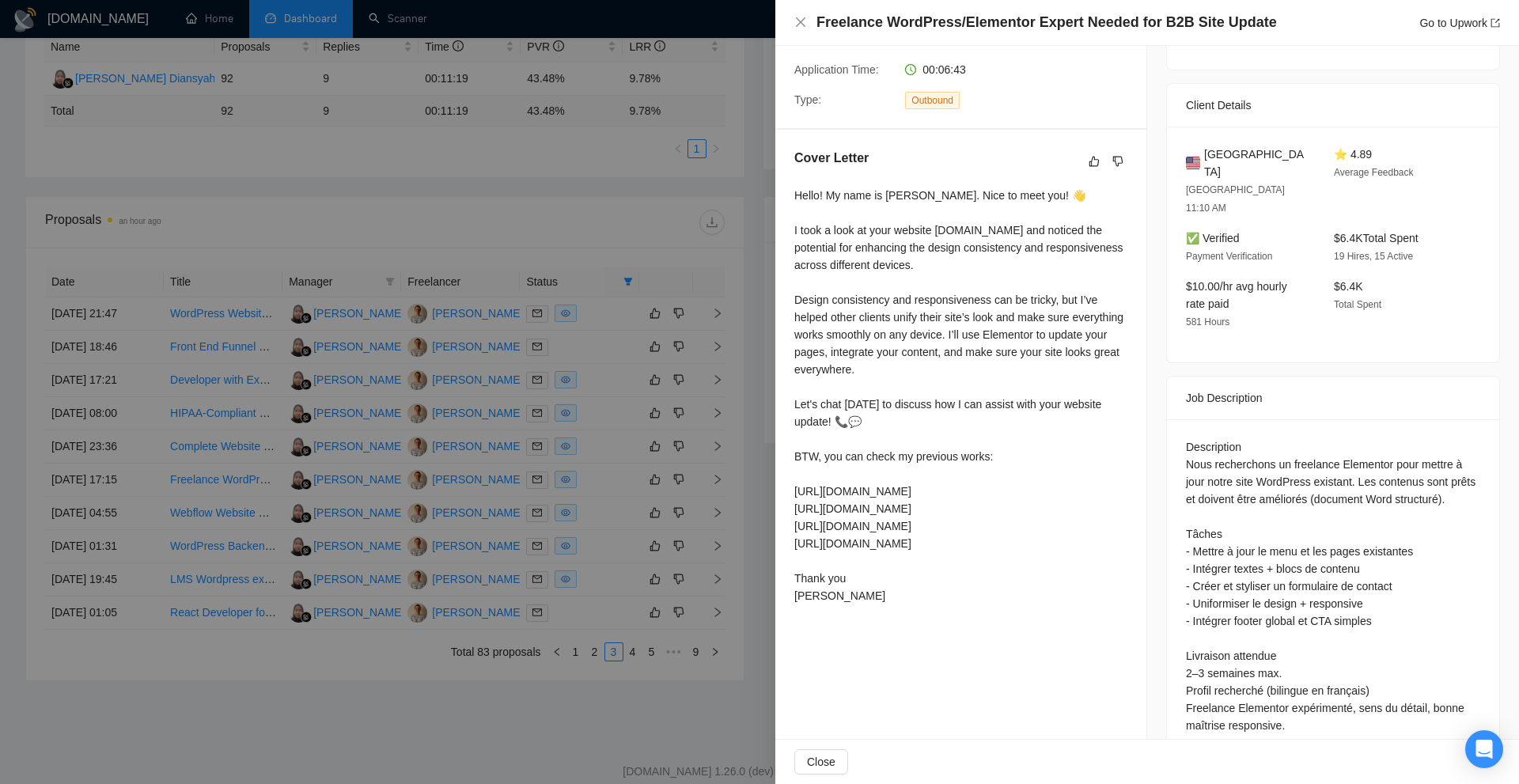
click at [661, 400] on div at bounding box center [760, 392] width 1519 height 784
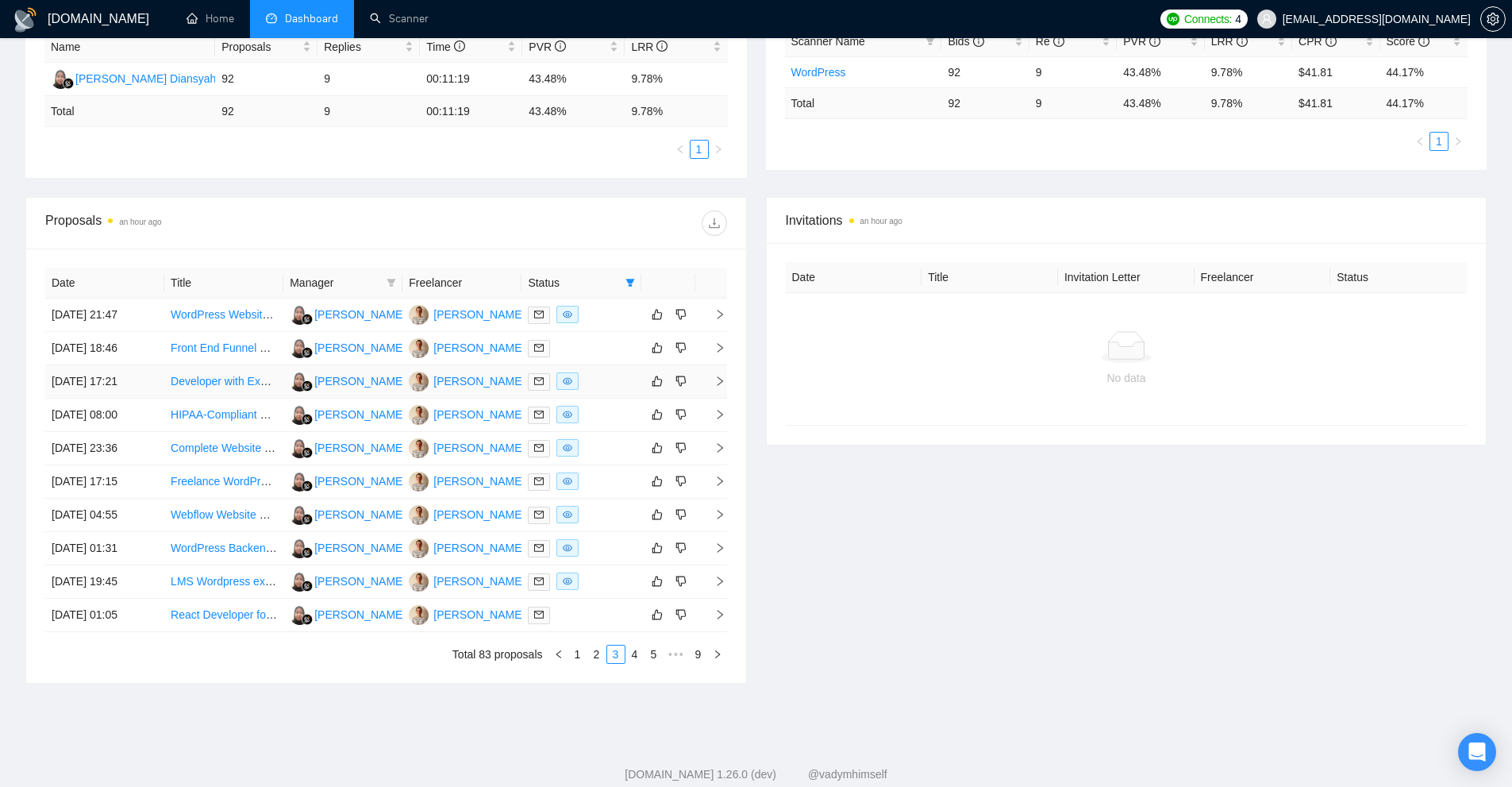
click at [606, 388] on div at bounding box center [582, 382] width 107 height 18
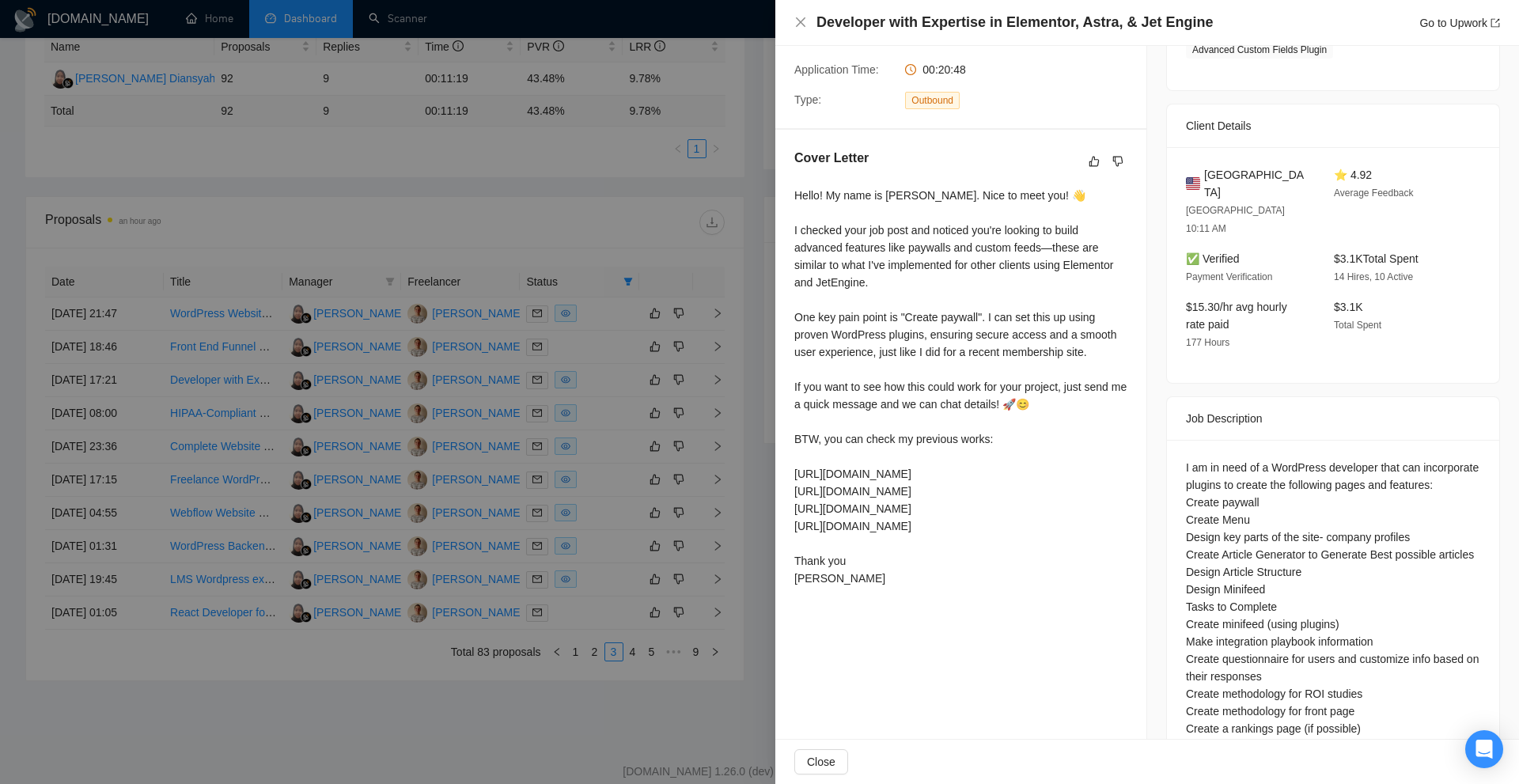
scroll to position [543, 0]
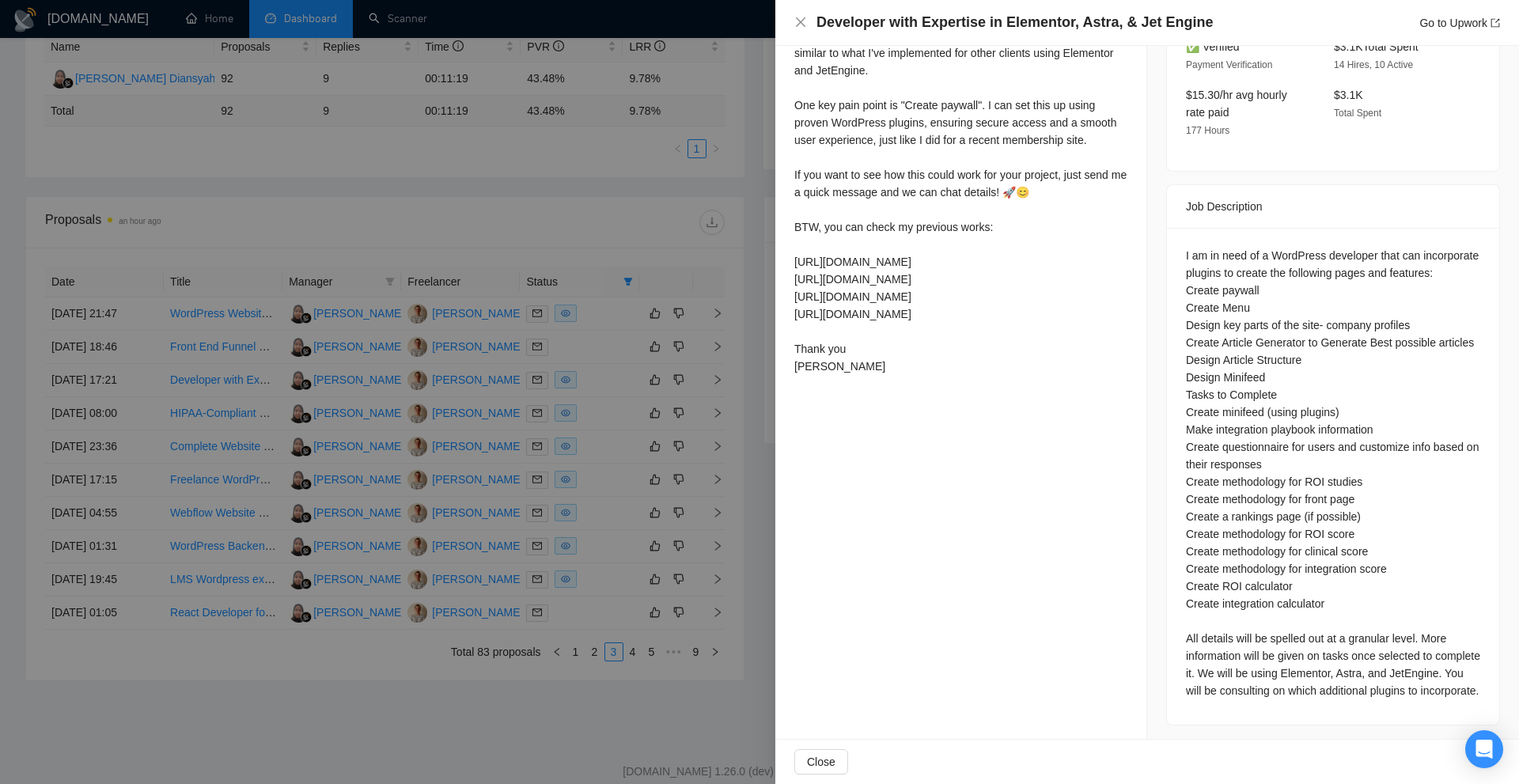
click at [572, 340] on div at bounding box center [760, 392] width 1519 height 784
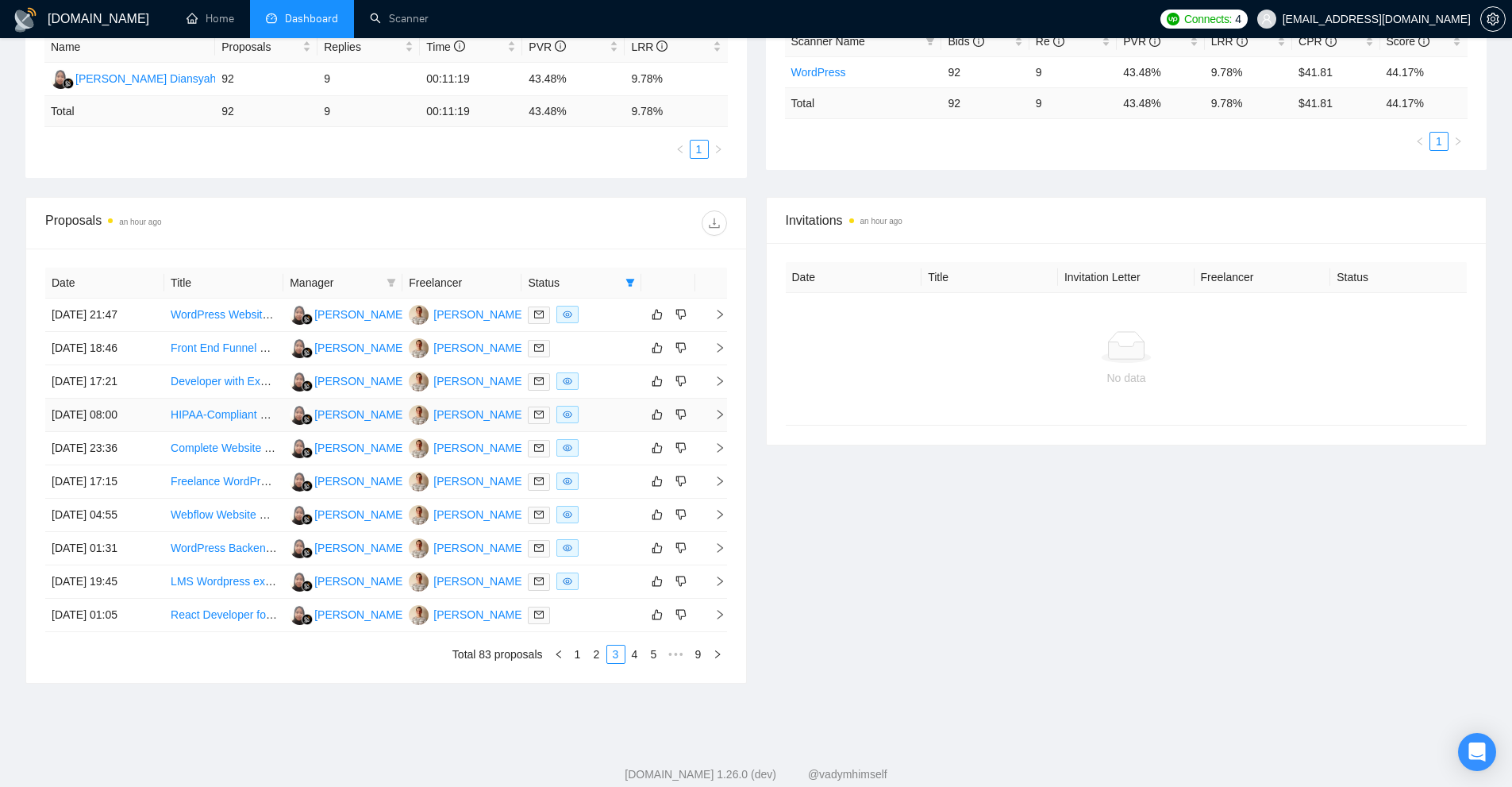
click at [607, 415] on div at bounding box center [582, 415] width 107 height 18
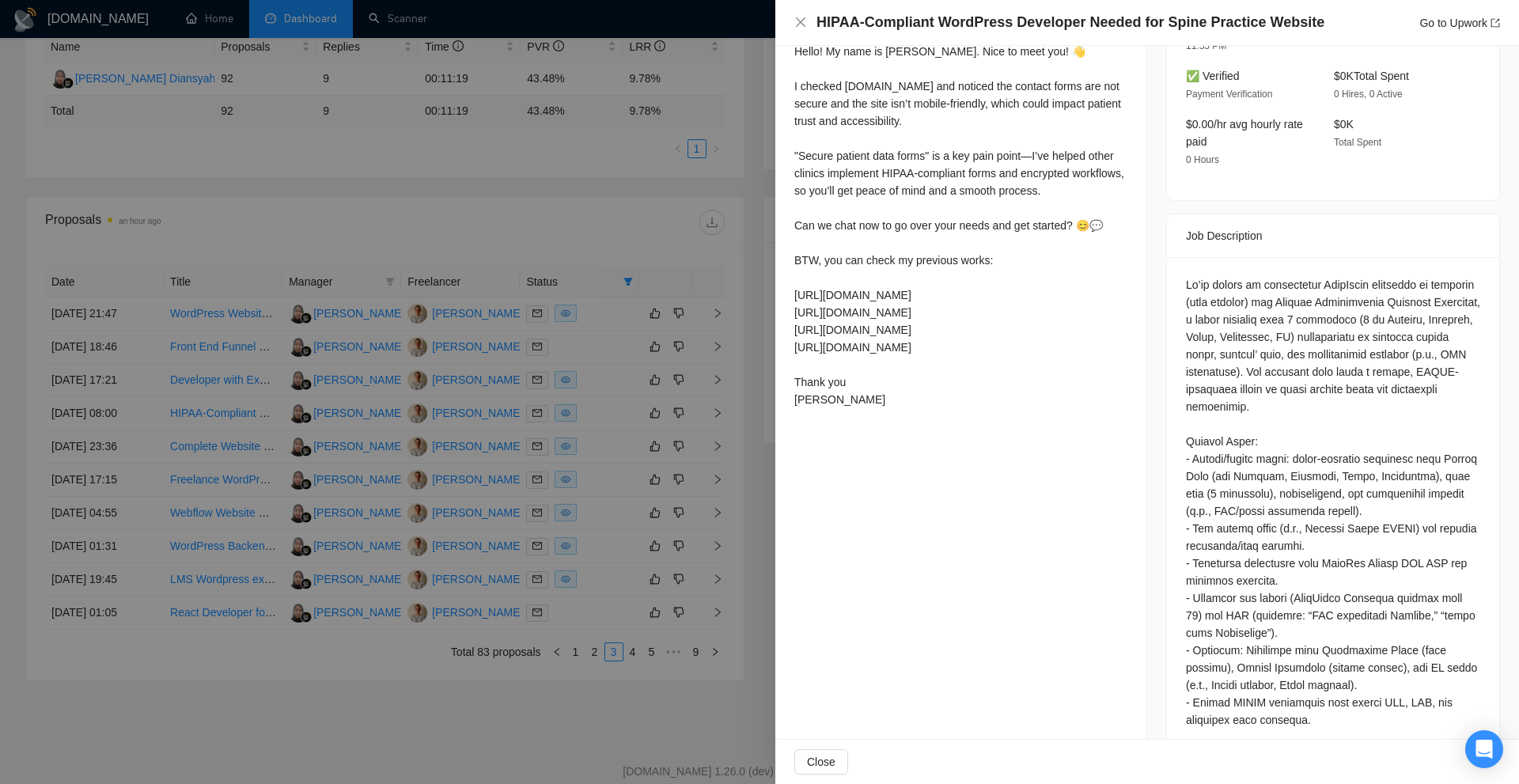
scroll to position [554, 0]
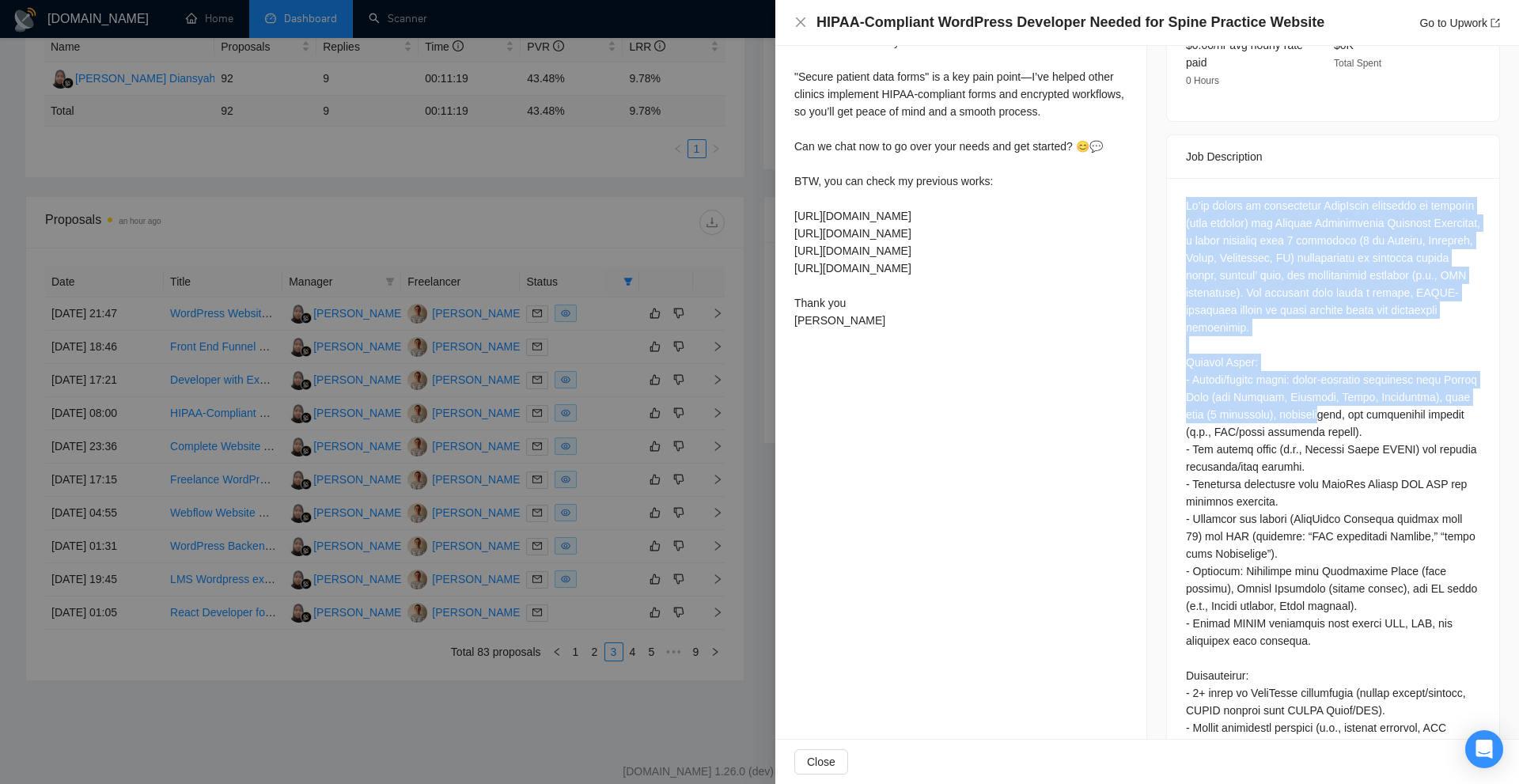
drag, startPoint x: 1181, startPoint y: 182, endPoint x: 1339, endPoint y: 400, distance: 269.2
click at [1339, 400] on div at bounding box center [1333, 701] width 294 height 1010
click at [1317, 328] on div at bounding box center [1333, 701] width 294 height 1010
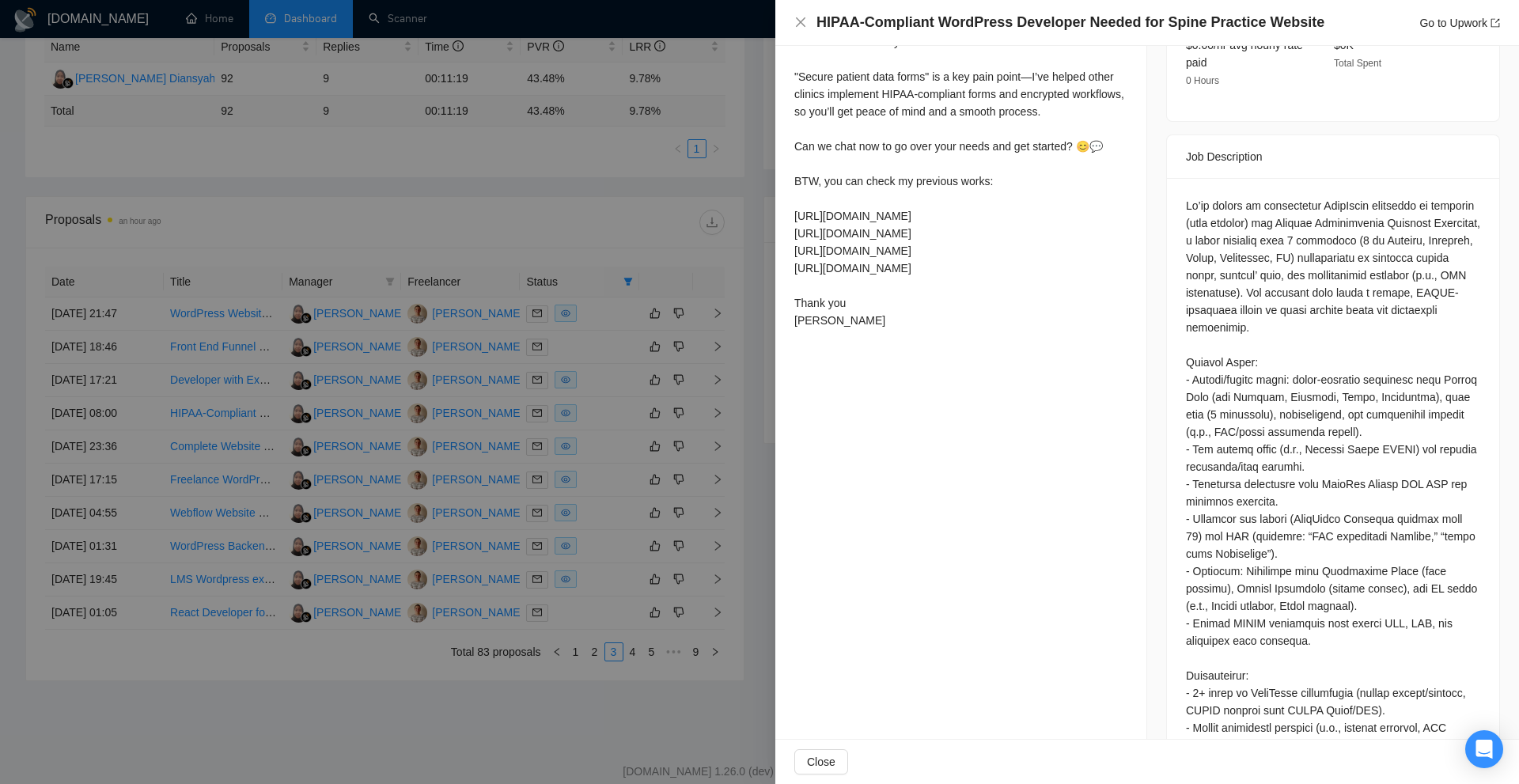
click at [1445, 203] on div at bounding box center [1333, 701] width 294 height 1010
click at [1441, 202] on div at bounding box center [1333, 701] width 294 height 1010
click at [1192, 219] on div at bounding box center [1333, 701] width 294 height 1010
drag, startPoint x: 1192, startPoint y: 219, endPoint x: 1362, endPoint y: 204, distance: 170.7
click at [1362, 204] on div at bounding box center [1333, 701] width 294 height 1010
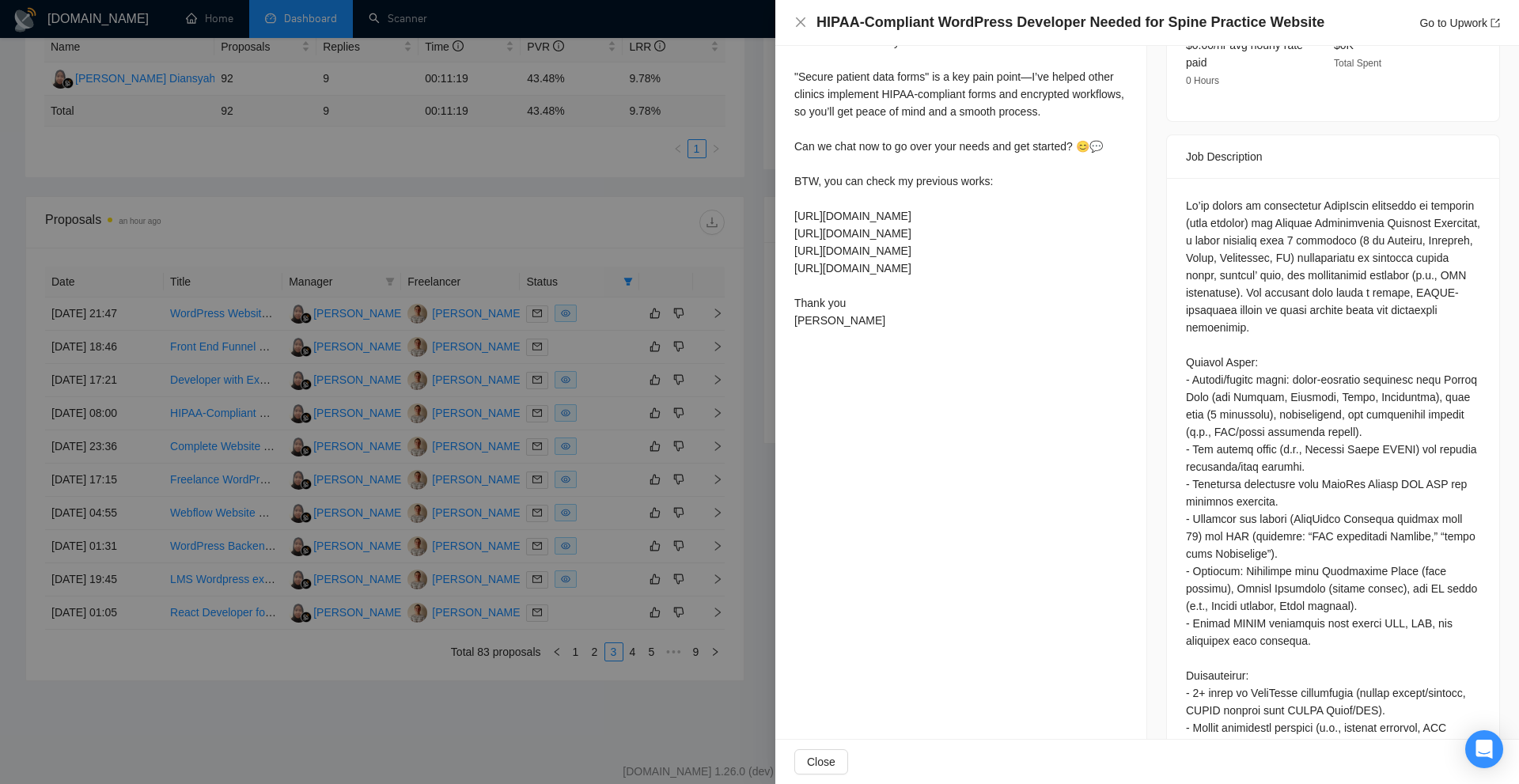
click at [1372, 297] on div at bounding box center [1333, 701] width 294 height 1010
drag, startPoint x: 1357, startPoint y: 689, endPoint x: 1395, endPoint y: 686, distance: 38.1
click at [1395, 686] on div at bounding box center [1333, 701] width 294 height 1010
click at [1397, 702] on div at bounding box center [1333, 701] width 294 height 1010
drag, startPoint x: 1384, startPoint y: 684, endPoint x: 1359, endPoint y: 687, distance: 25.2
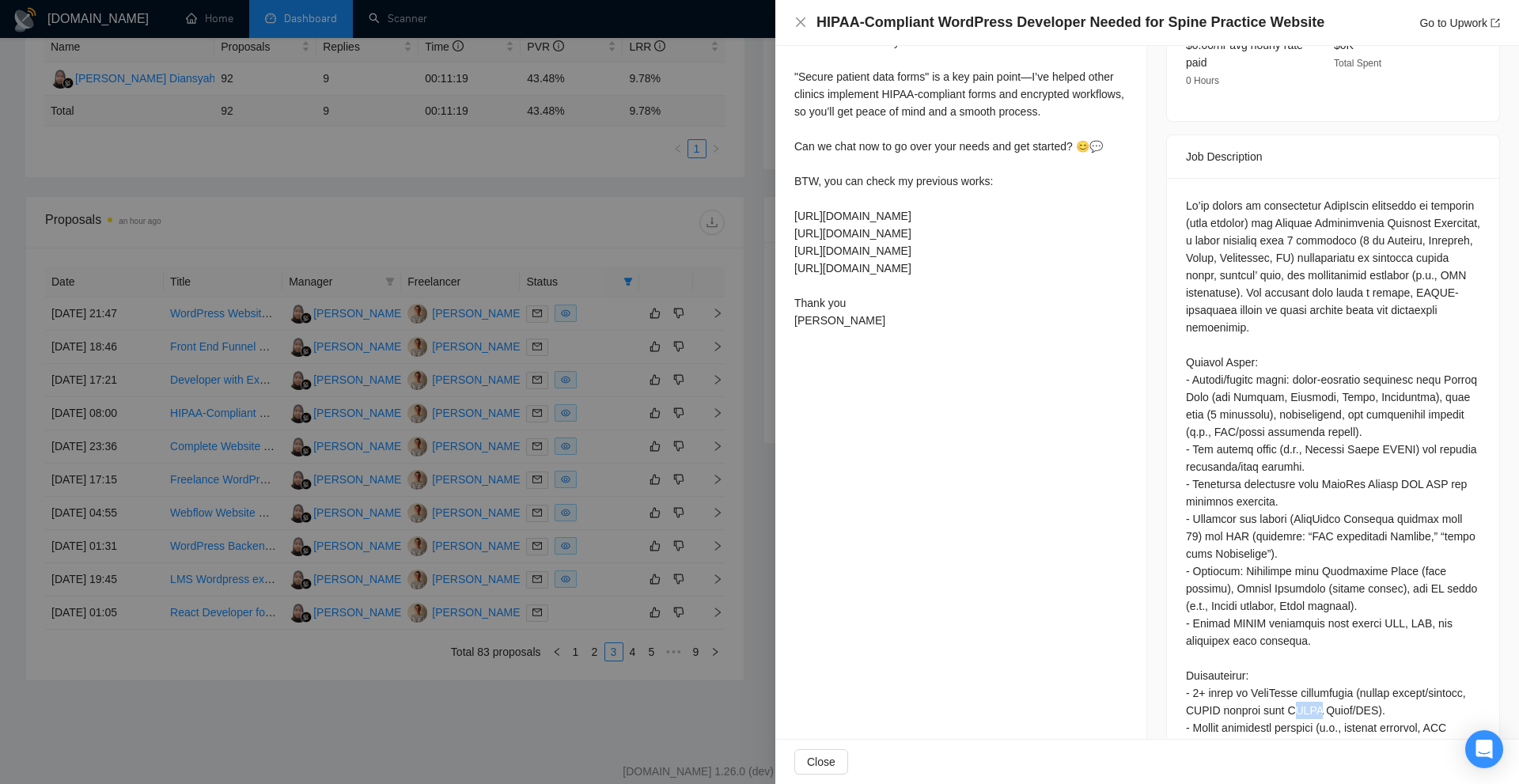
click at [1361, 687] on div at bounding box center [1333, 701] width 294 height 1010
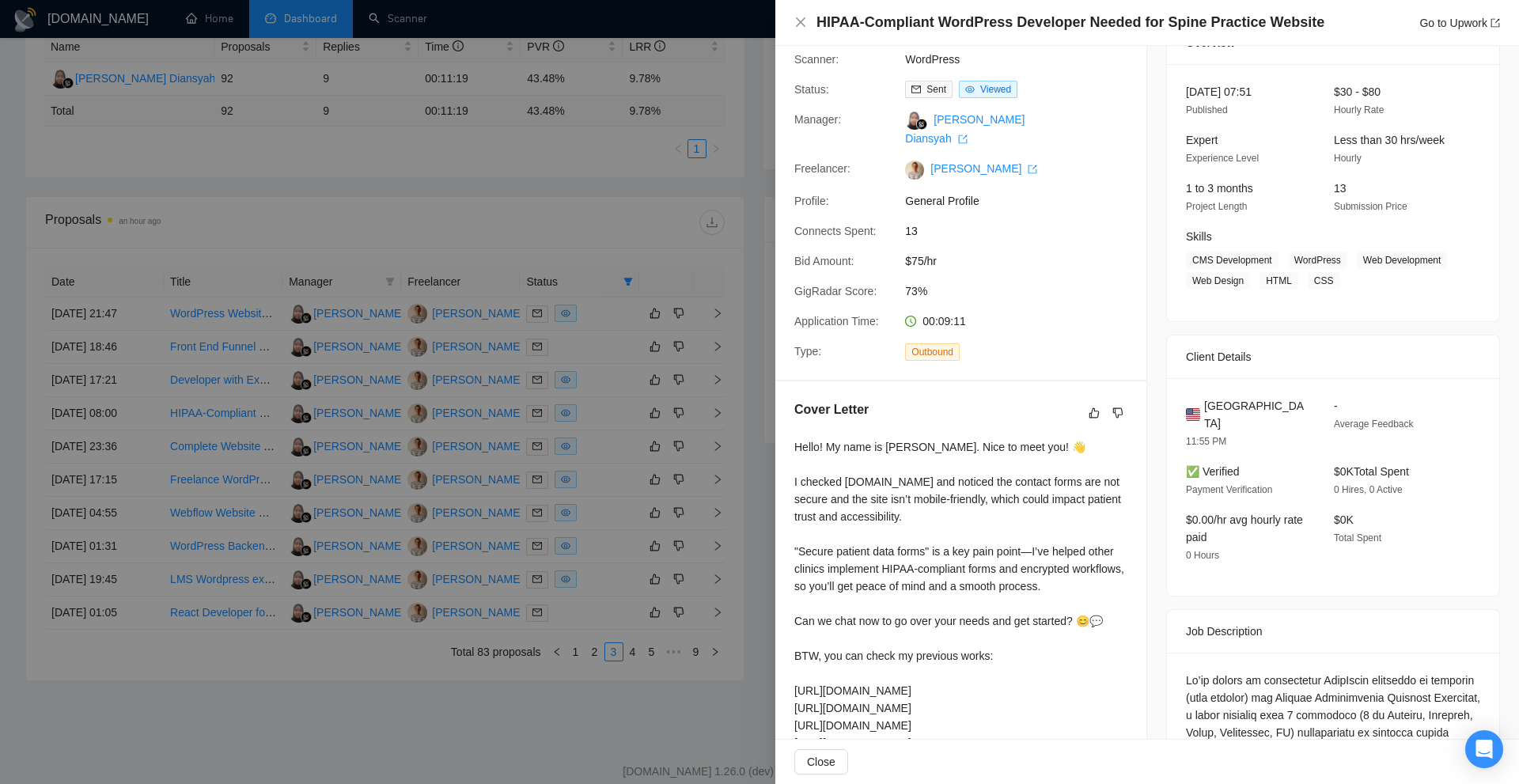
click at [817, 12] on div "HIPAA-Compliant WordPress Developer Needed for Spine Practice Website Go to Upw…" at bounding box center [1147, 23] width 744 height 46
click at [841, 18] on h4 "HIPAA-Compliant WordPress Developer Needed for Spine Practice Website" at bounding box center [1070, 23] width 508 height 20
drag, startPoint x: 841, startPoint y: 18, endPoint x: 870, endPoint y: 18, distance: 29.0
click at [870, 18] on h4 "HIPAA-Compliant WordPress Developer Needed for Spine Practice Website" at bounding box center [1070, 23] width 508 height 20
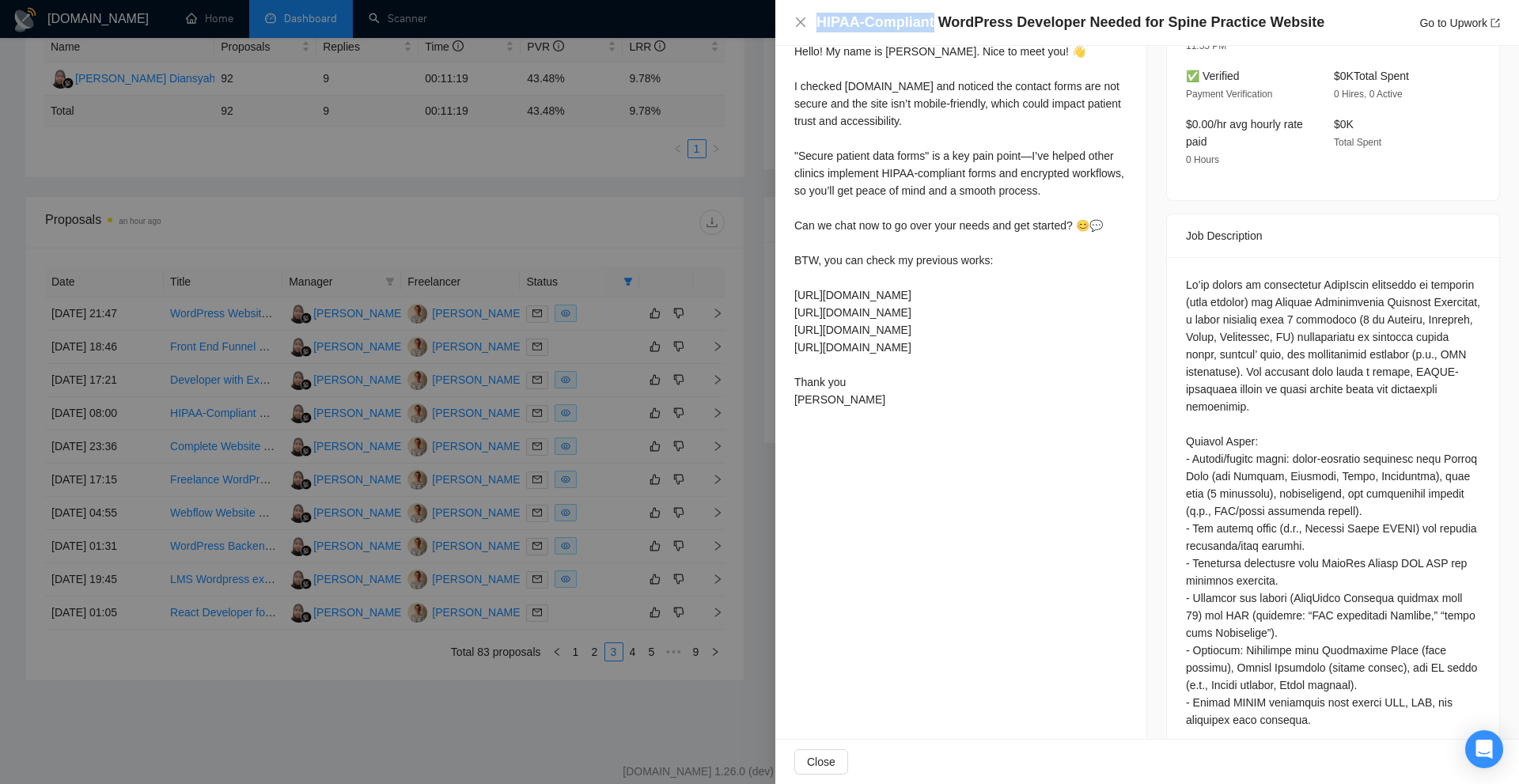
scroll to position [159, 0]
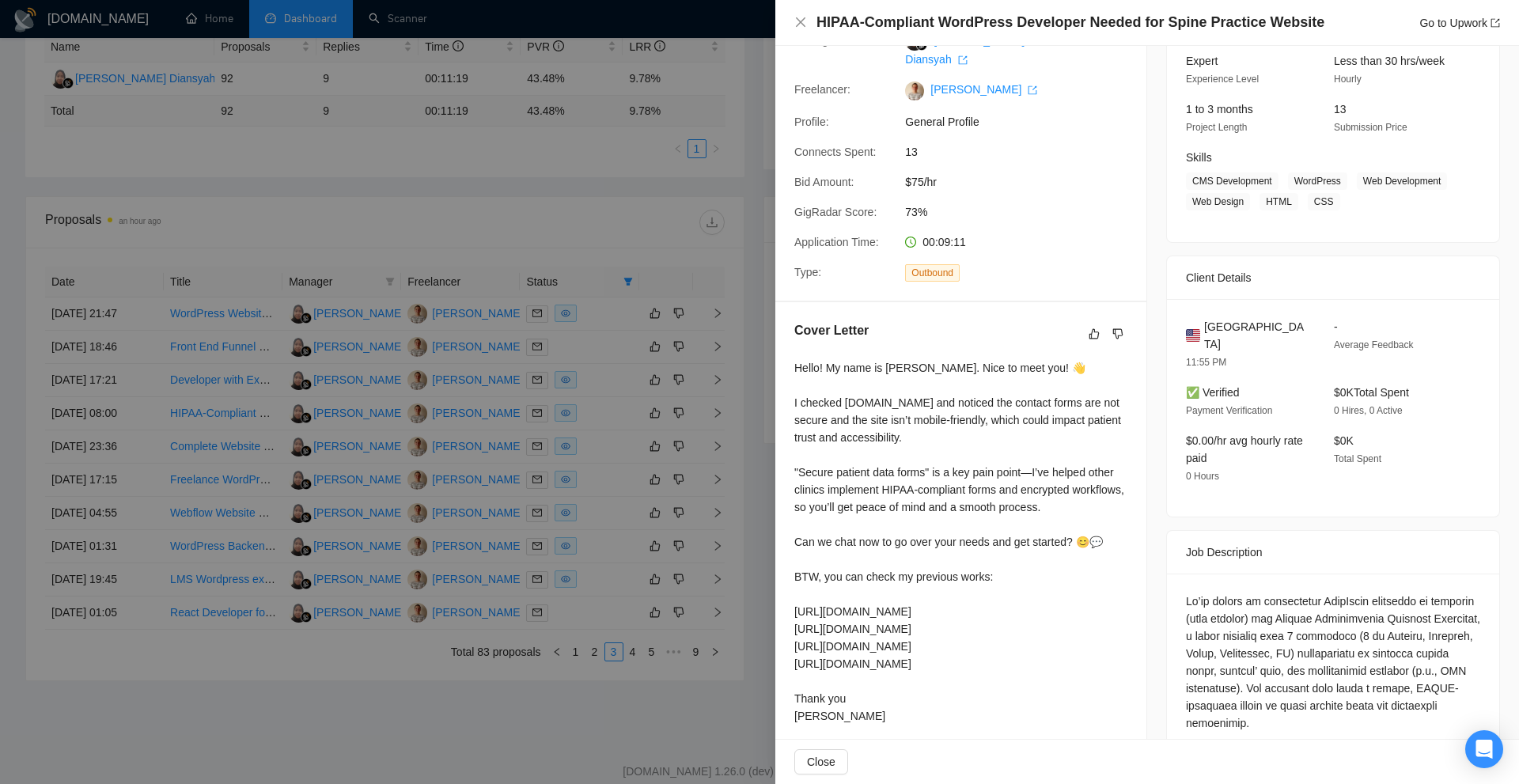
click at [1130, 285] on div "Proposal Details Date: 26 Aug, 2025 08:00 Scanner: WordPress Status: Sent Viewe…" at bounding box center [960, 94] width 371 height 413
click at [1120, 462] on div "Cover Letter Hello! My name is Victor. Nice to meet you! 👋 I checked atlantareg…" at bounding box center [960, 525] width 371 height 447
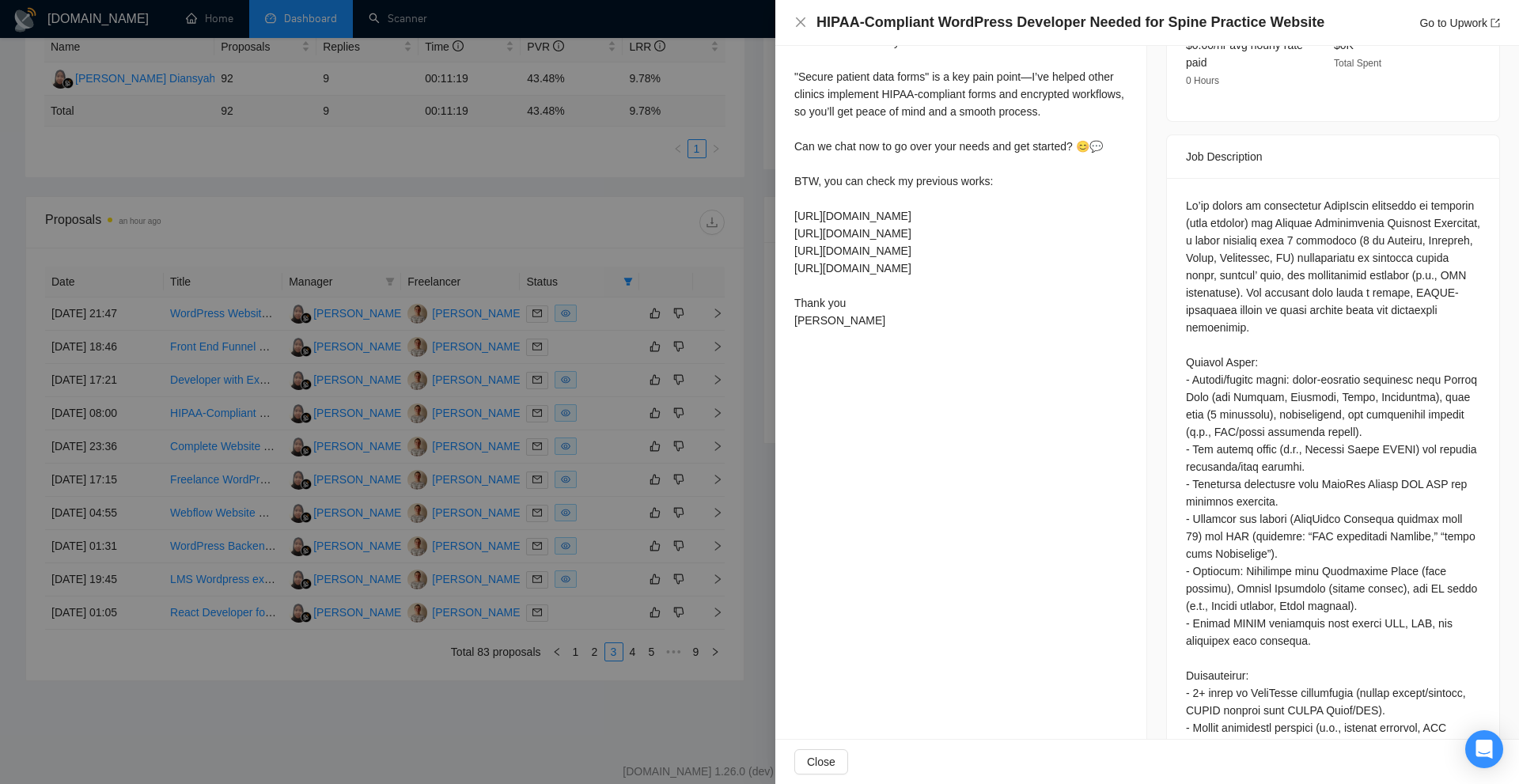
drag, startPoint x: 962, startPoint y: 277, endPoint x: 804, endPoint y: 214, distance: 170.1
click at [804, 214] on div "Hello! My name is Victor. Nice to meet you! 👋 I checked atlantaregenerativemedi…" at bounding box center [960, 146] width 333 height 365
click at [469, 296] on div at bounding box center [760, 392] width 1519 height 784
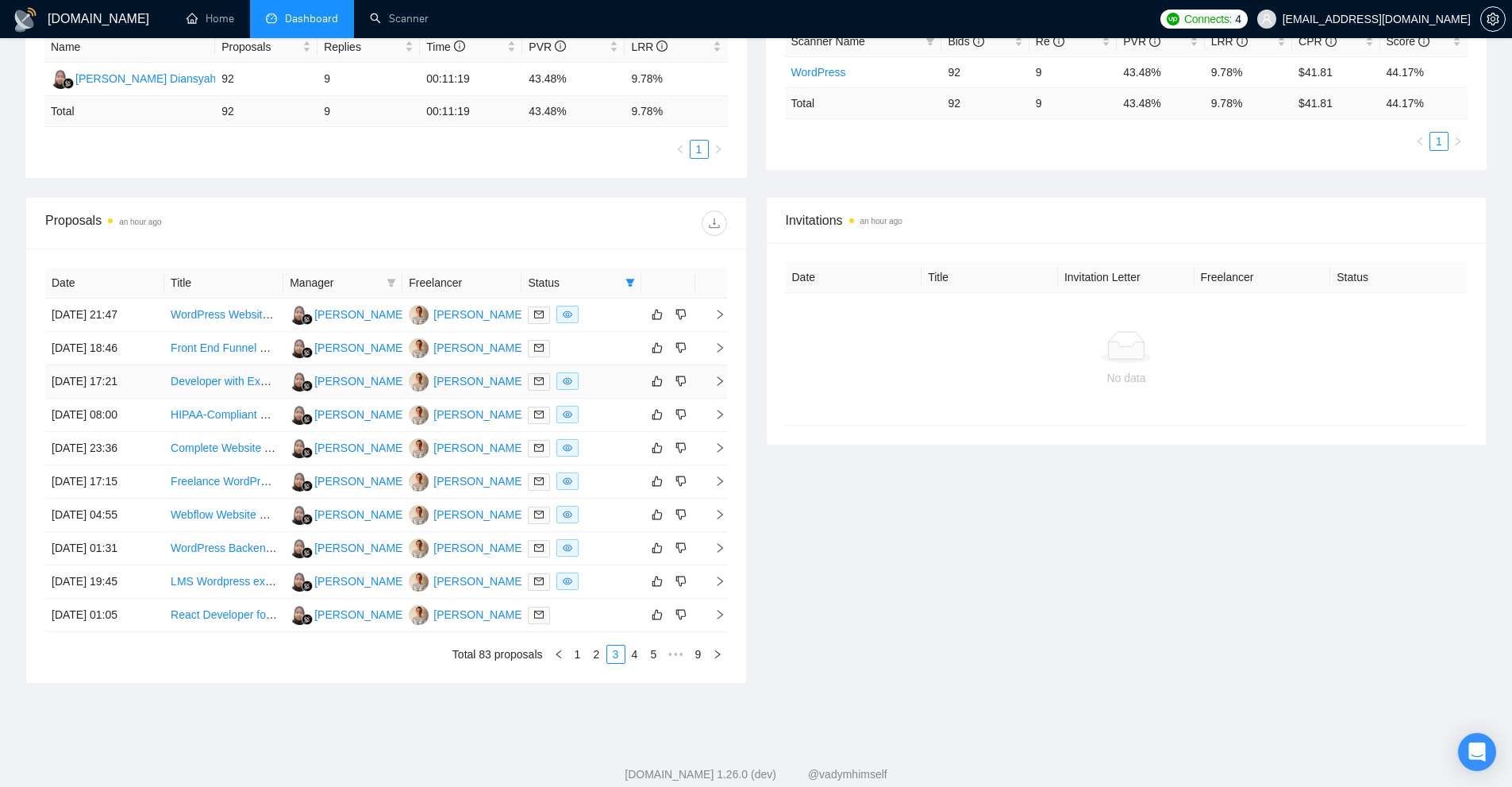
click at [604, 374] on div at bounding box center [582, 382] width 107 height 18
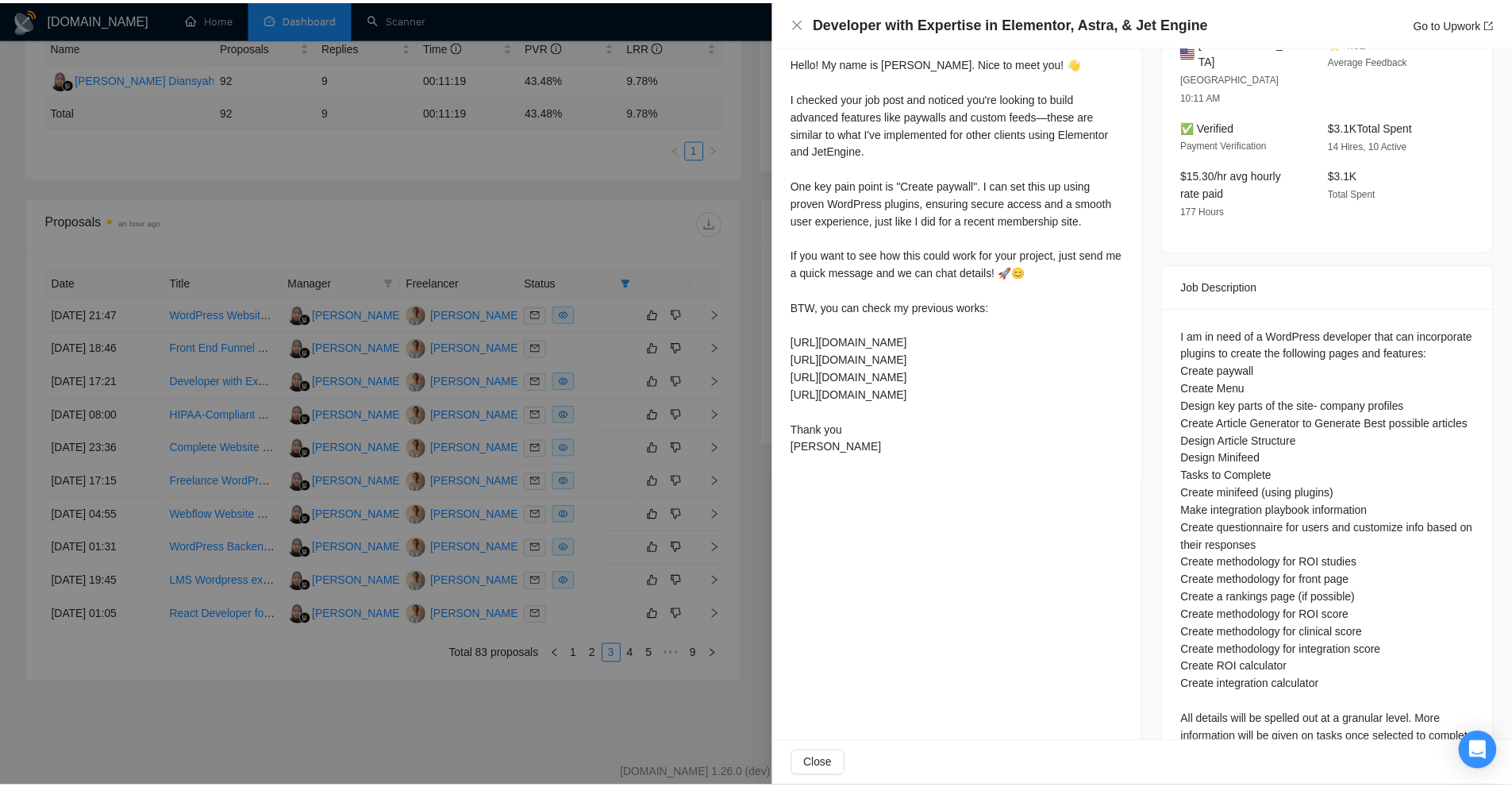
scroll to position [545, 0]
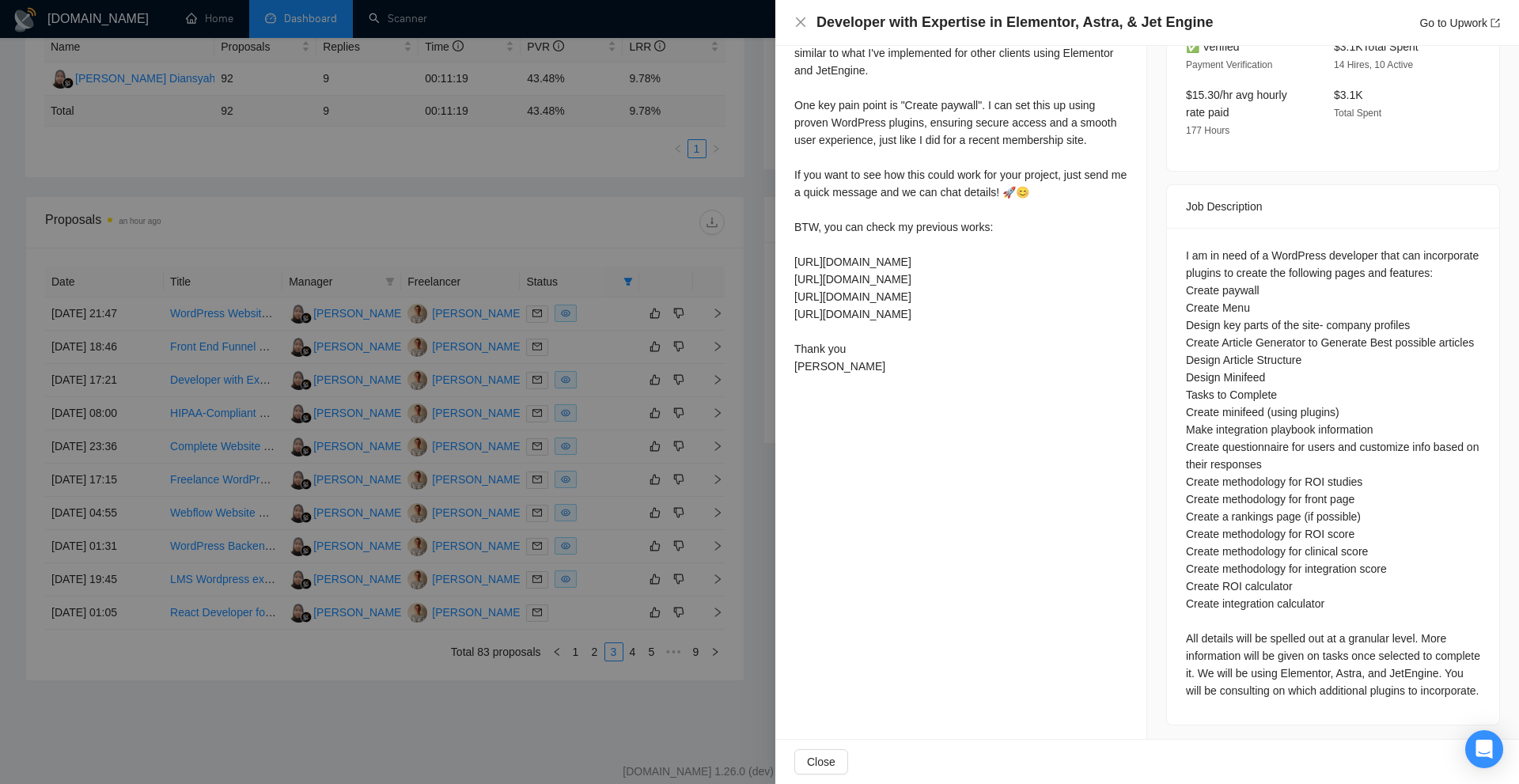
click at [567, 362] on div at bounding box center [760, 392] width 1519 height 784
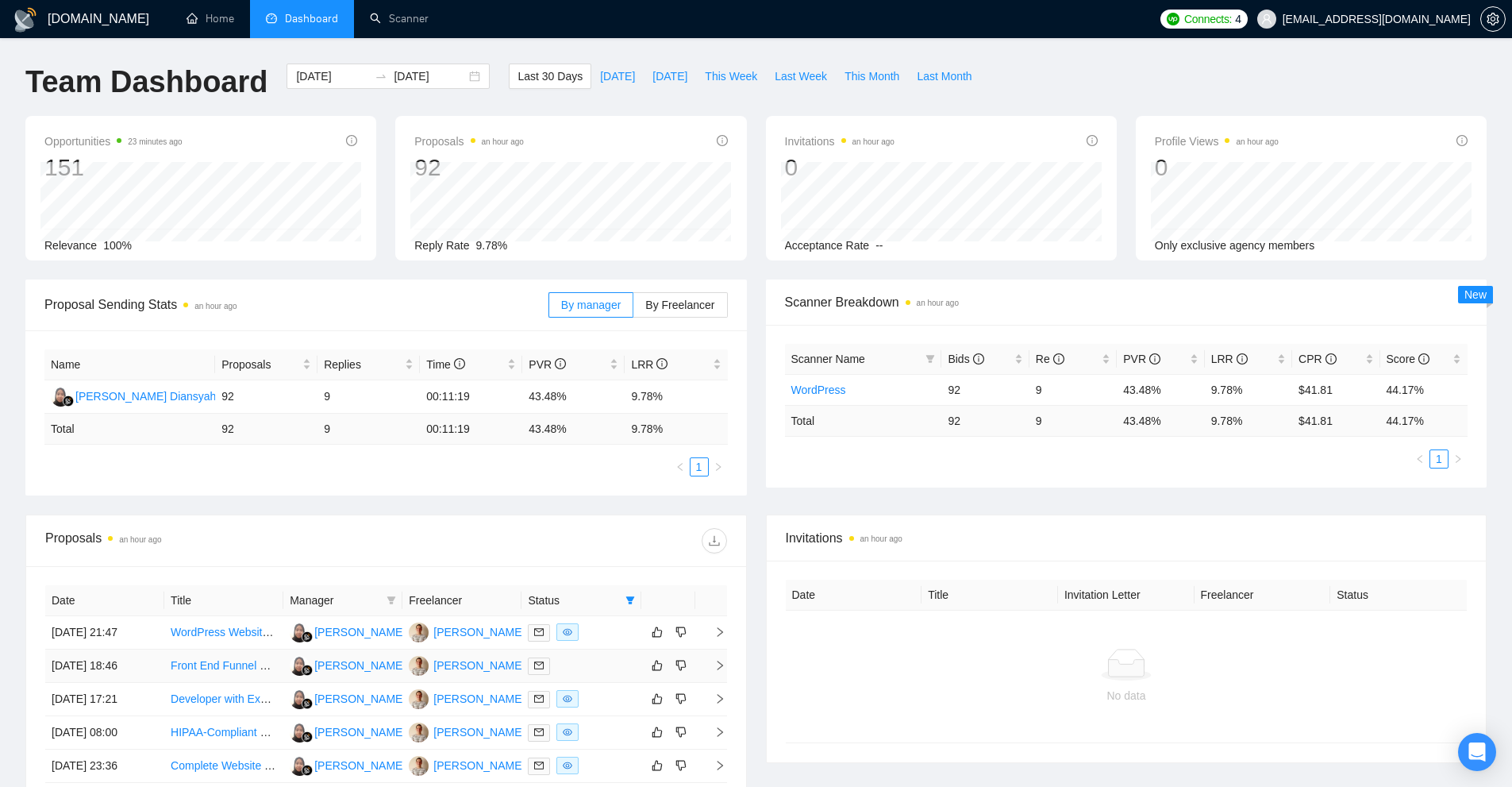
scroll to position [318, 0]
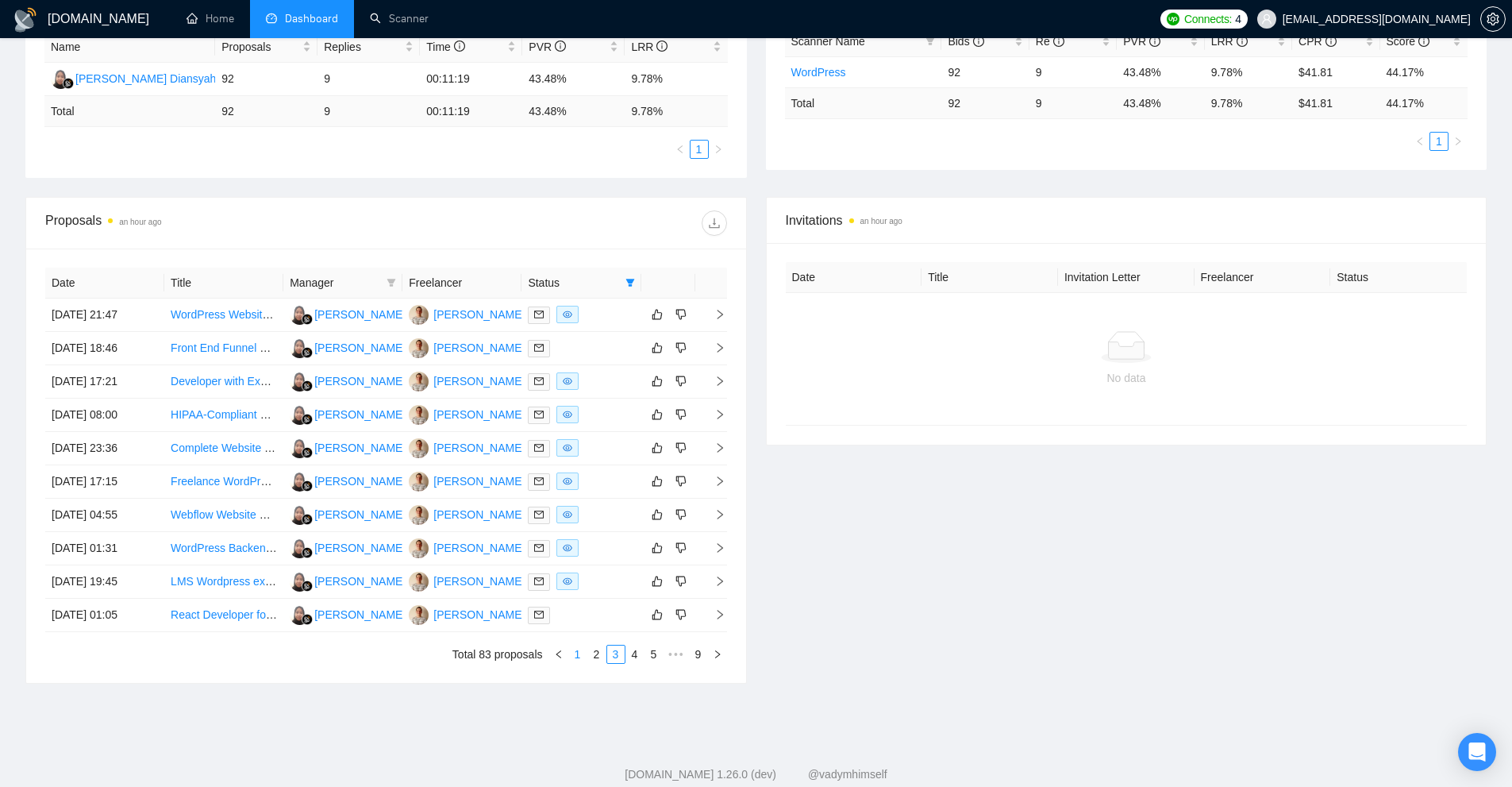
click at [578, 656] on link "1" at bounding box center [577, 654] width 17 height 17
drag, startPoint x: 1130, startPoint y: 109, endPoint x: 1160, endPoint y: 107, distance: 30.1
click at [1160, 107] on tr "Total 92 9 43.48 % 9.78 % $ 41.81 44.17 %" at bounding box center [1126, 103] width 684 height 31
drag, startPoint x: 965, startPoint y: 94, endPoint x: 929, endPoint y: 96, distance: 36.1
click at [929, 96] on tr "Total 92 9 43.48 % 9.78 % $ 41.81 44.17 %" at bounding box center [1126, 103] width 684 height 31
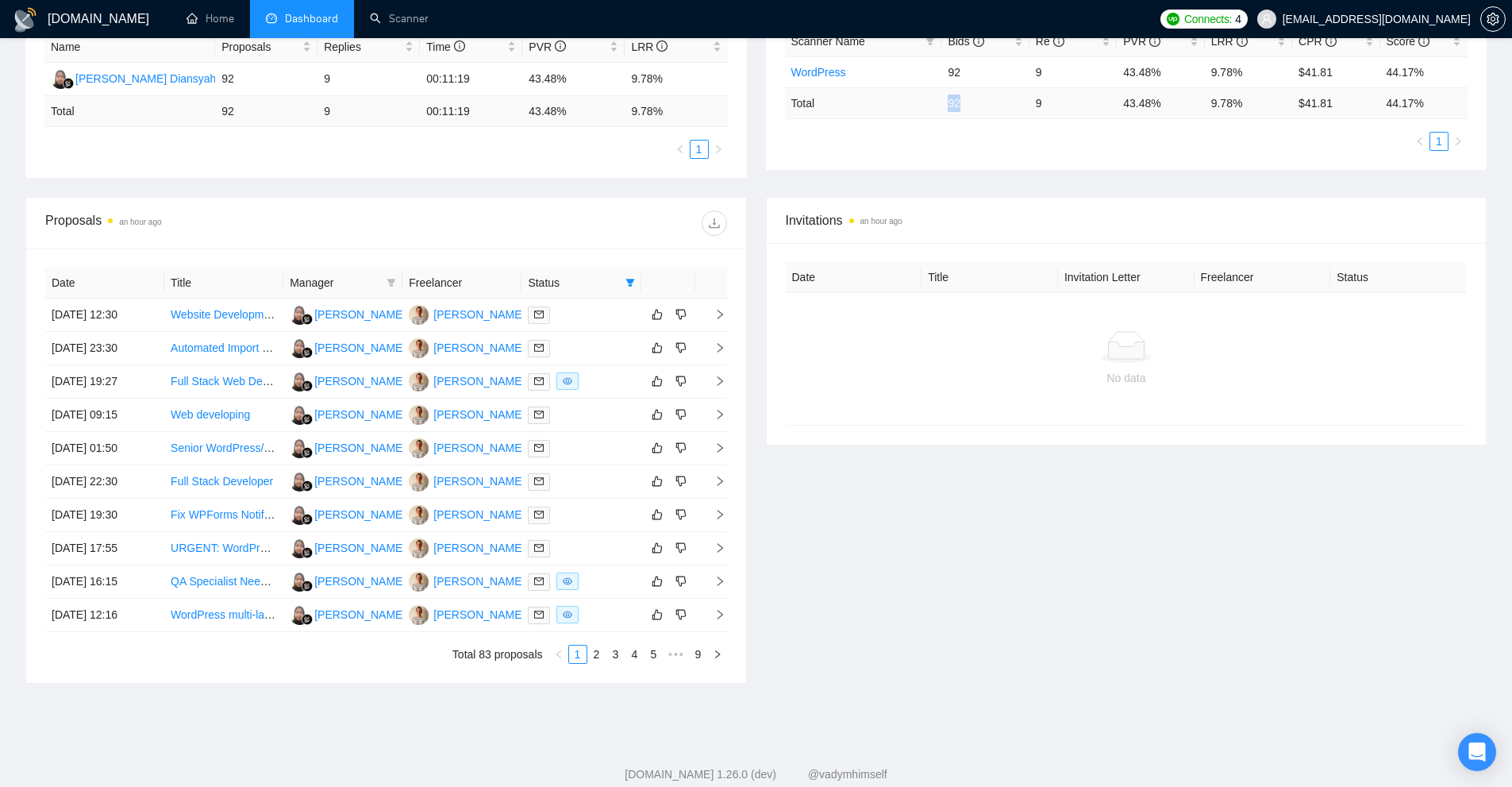
scroll to position [0, 0]
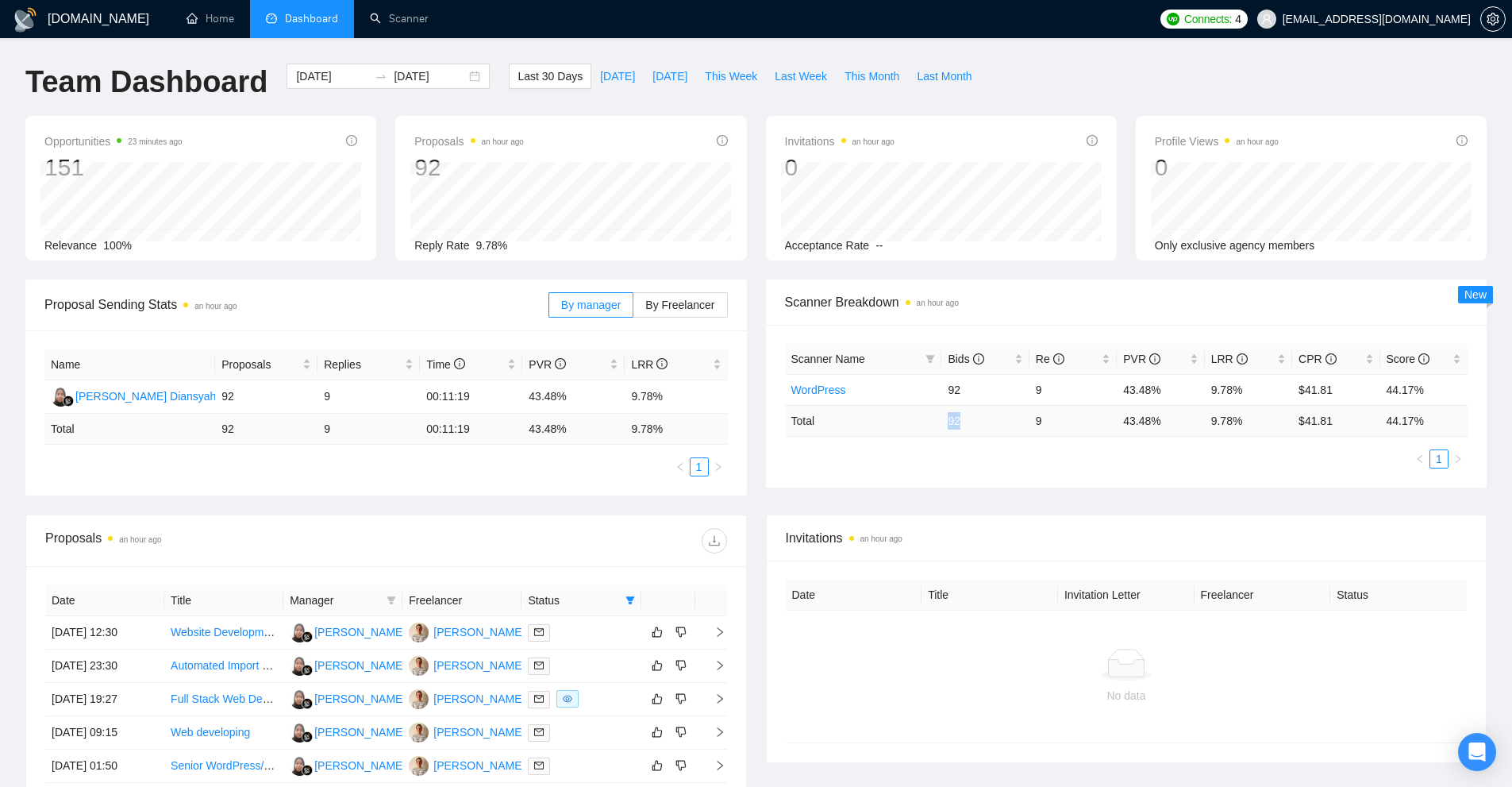
click at [963, 419] on td "92" at bounding box center [985, 421] width 87 height 31
click at [954, 495] on div "Proposal Sending Stats an hour ago By manager By Freelancer Name Proposals Repl…" at bounding box center [756, 397] width 1481 height 235
click at [401, 20] on link "Scanner" at bounding box center [399, 18] width 59 height 14
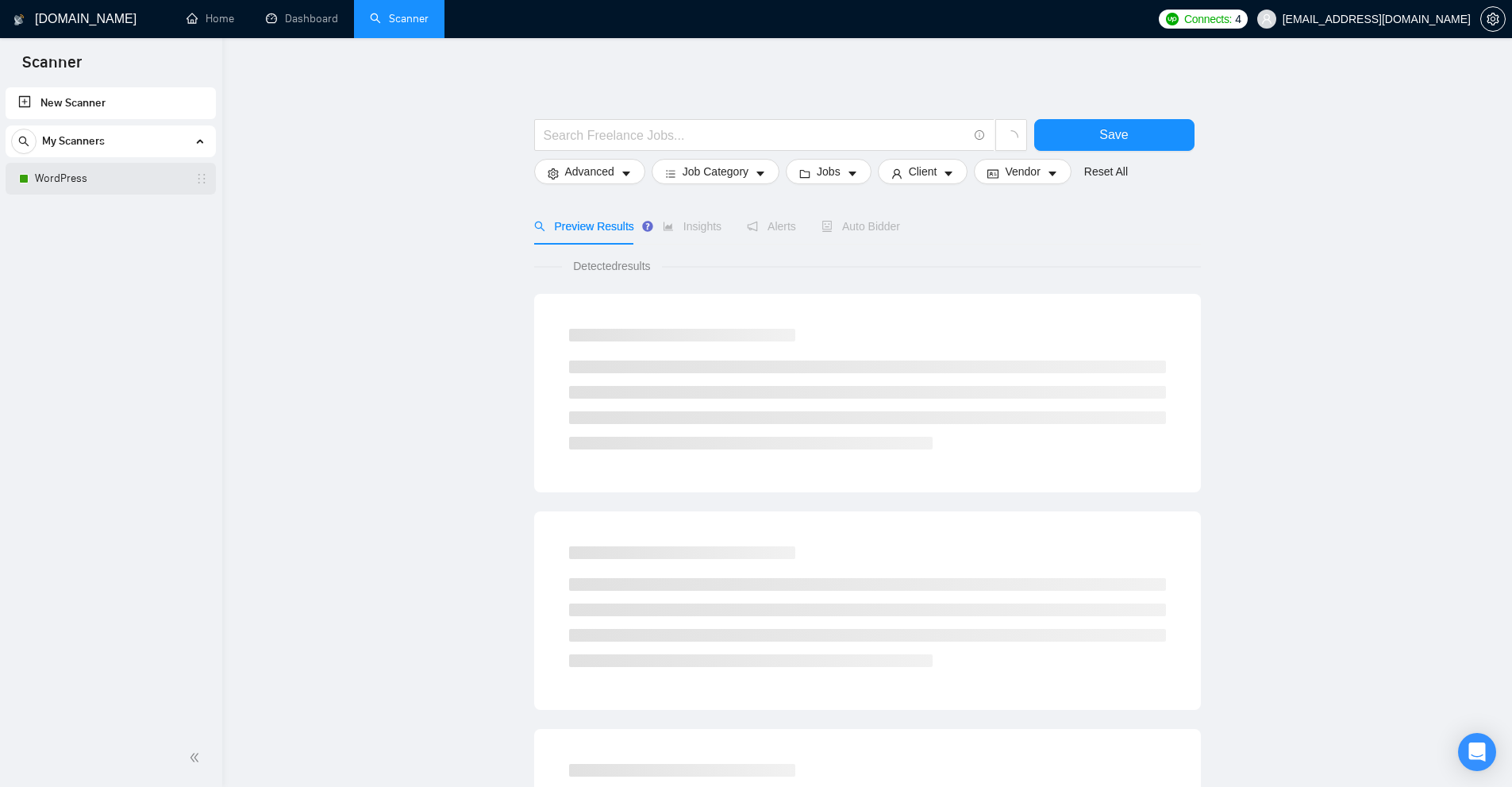
click at [76, 174] on link "WordPress" at bounding box center [110, 179] width 151 height 32
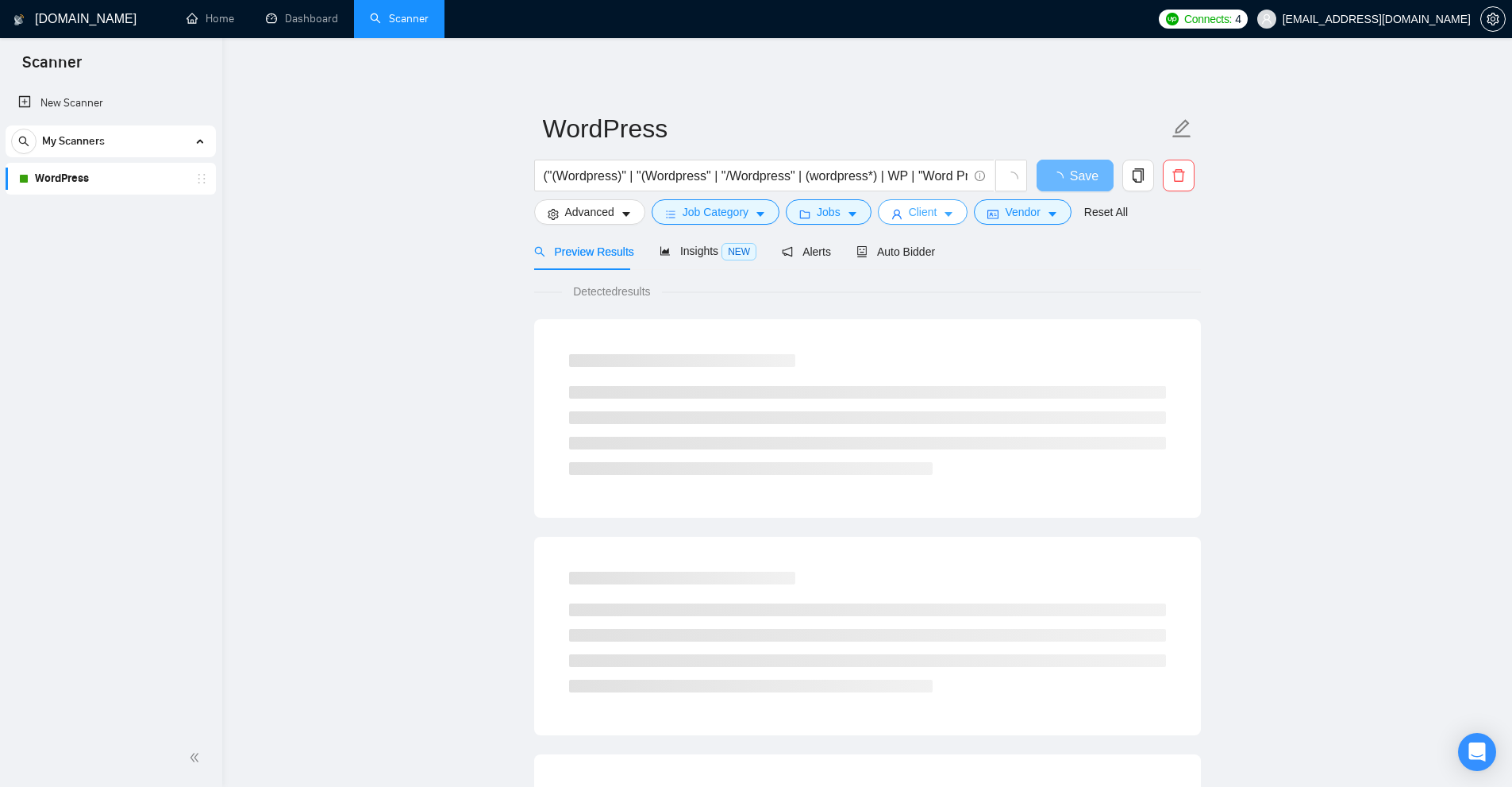
drag, startPoint x: 927, startPoint y: 208, endPoint x: 884, endPoint y: 232, distance: 49.2
click at [927, 208] on span "Client" at bounding box center [923, 212] width 29 height 17
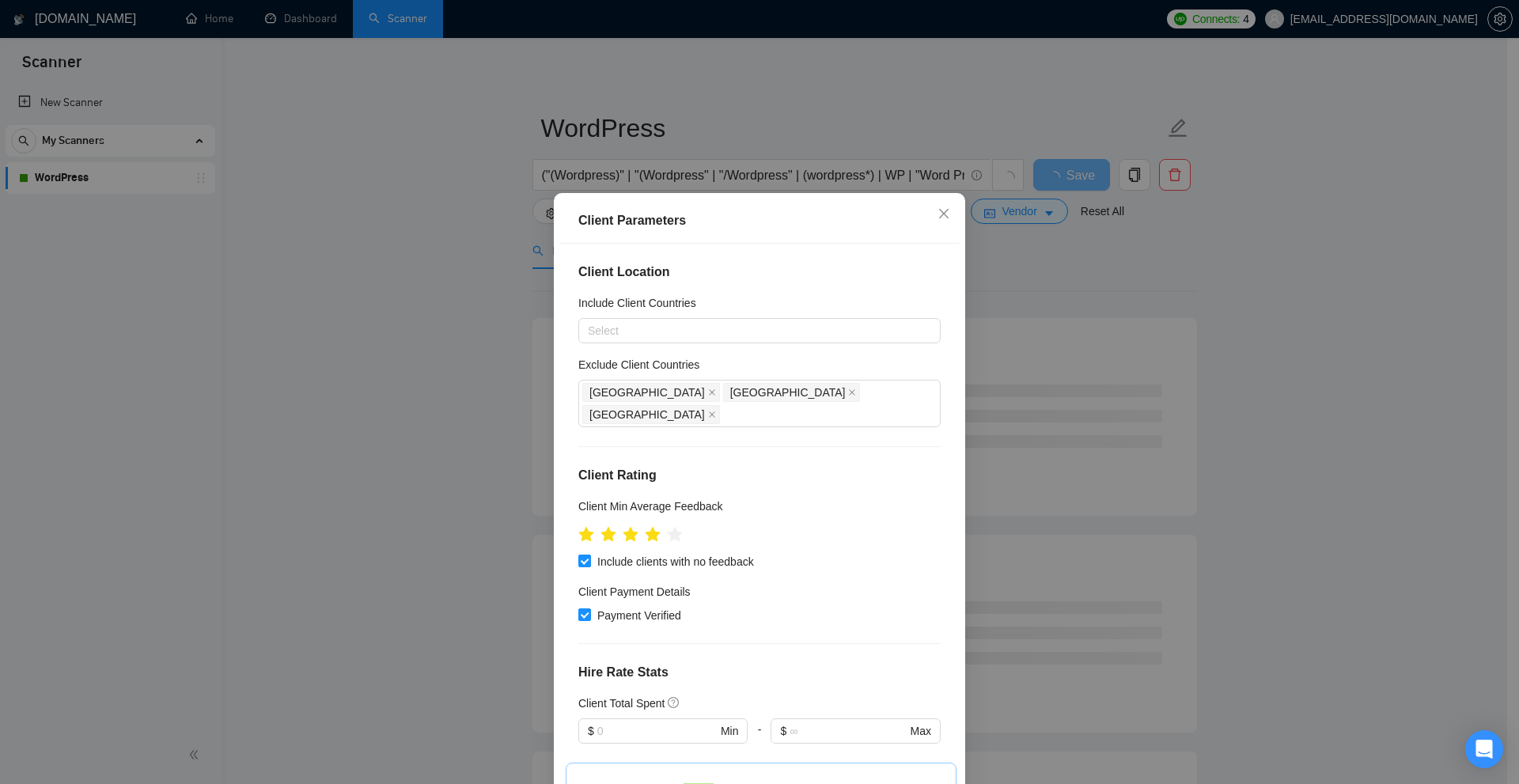
scroll to position [395, 0]
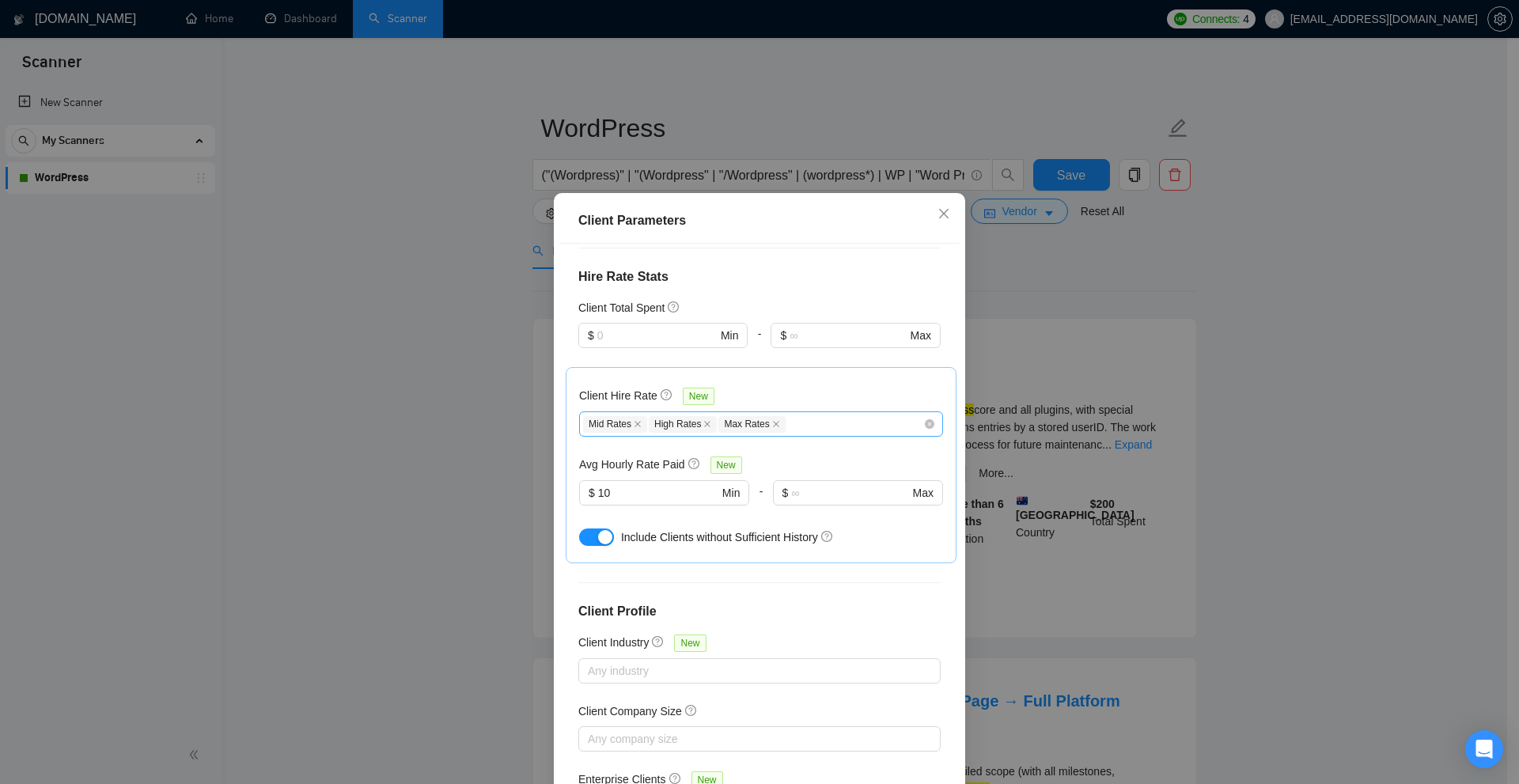
click at [872, 414] on div "Mid Rates High Rates Max Rates" at bounding box center [753, 424] width 340 height 19
click at [888, 381] on div "Client Hire Rate New Mid Rates High Rates Max Rates Avg Hourly Rate Paid New $ …" at bounding box center [760, 465] width 364 height 170
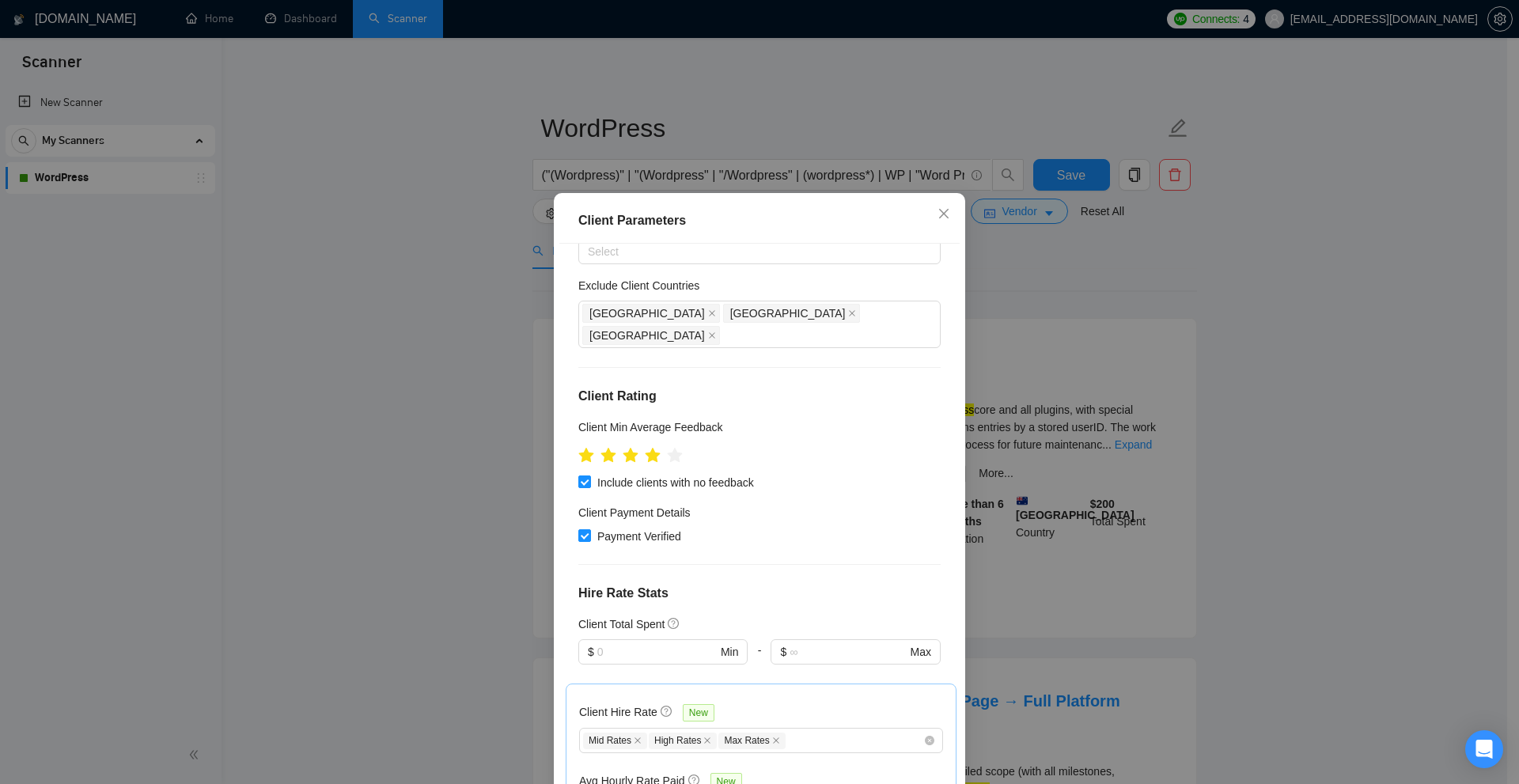
scroll to position [159, 0]
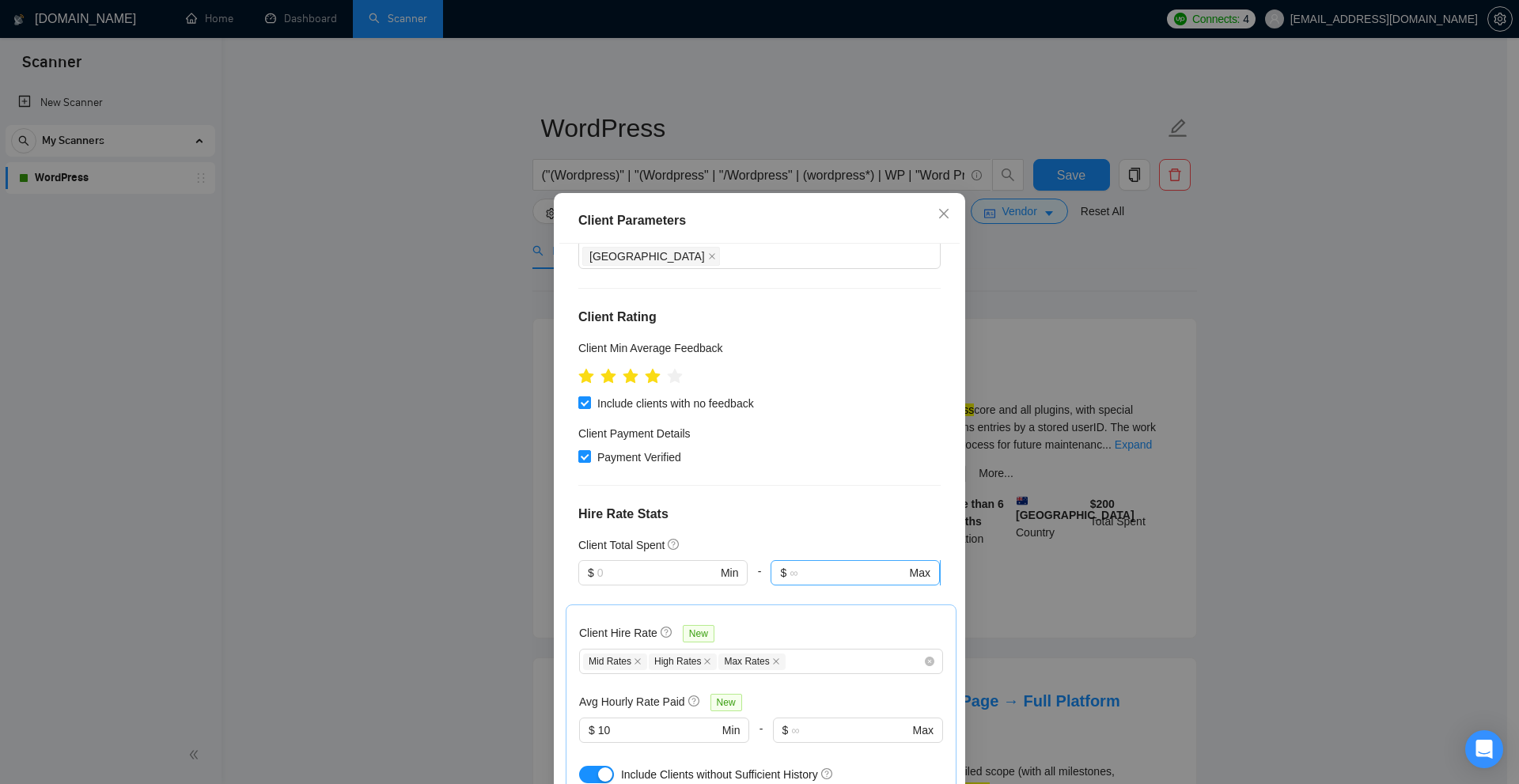
click at [790, 564] on input "text" at bounding box center [848, 572] width 116 height 17
click at [764, 536] on div "Client Total Spent" at bounding box center [760, 545] width 362 height 17
click at [606, 564] on input "text" at bounding box center [657, 572] width 119 height 17
click at [761, 504] on h4 "Hire Rate Stats" at bounding box center [760, 513] width 362 height 19
click at [1228, 312] on div "Client Parameters Client Location Include Client Countries Select Exclude Clien…" at bounding box center [760, 392] width 1519 height 784
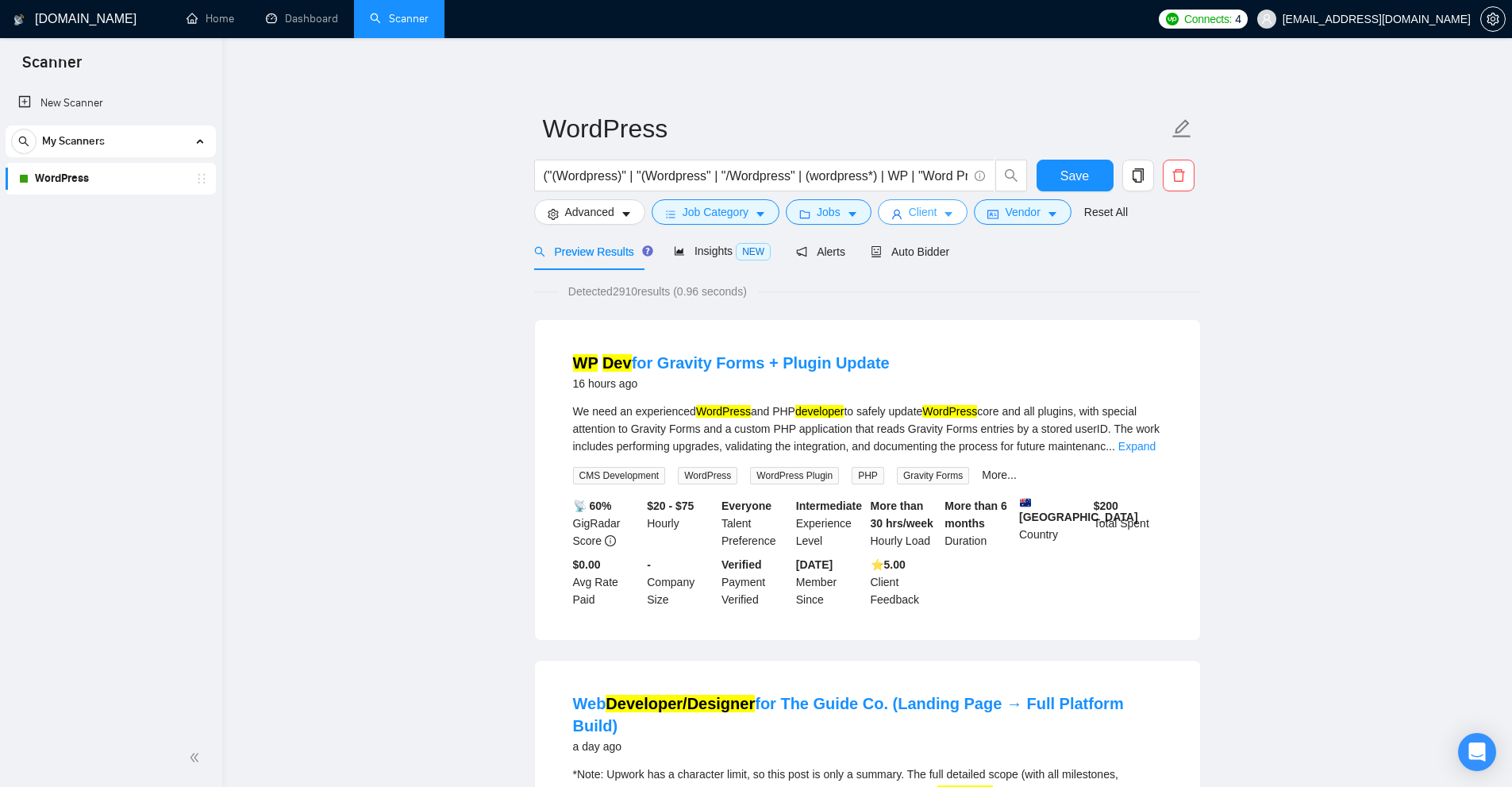
click at [933, 207] on button "Client" at bounding box center [923, 212] width 90 height 26
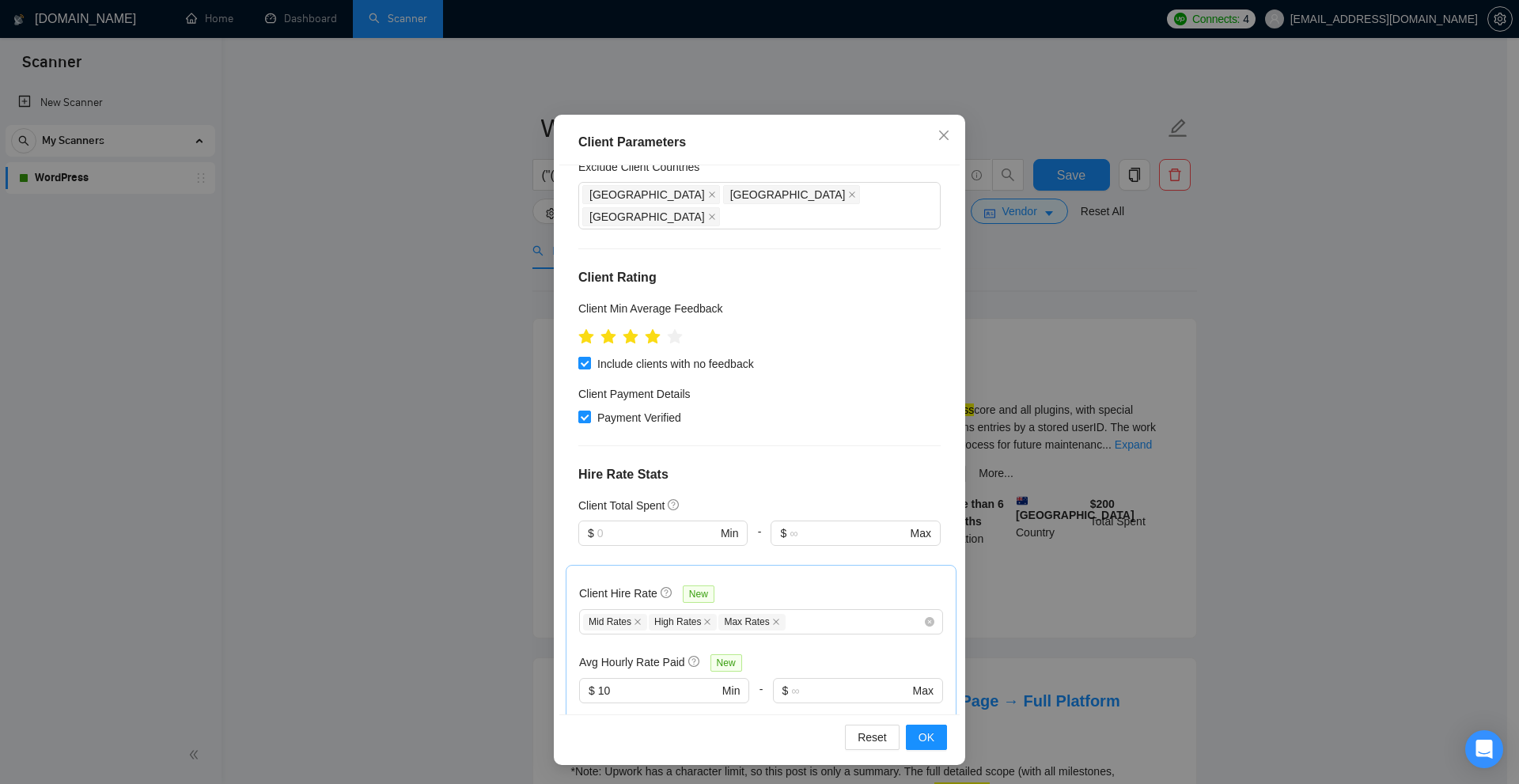
scroll to position [0, 0]
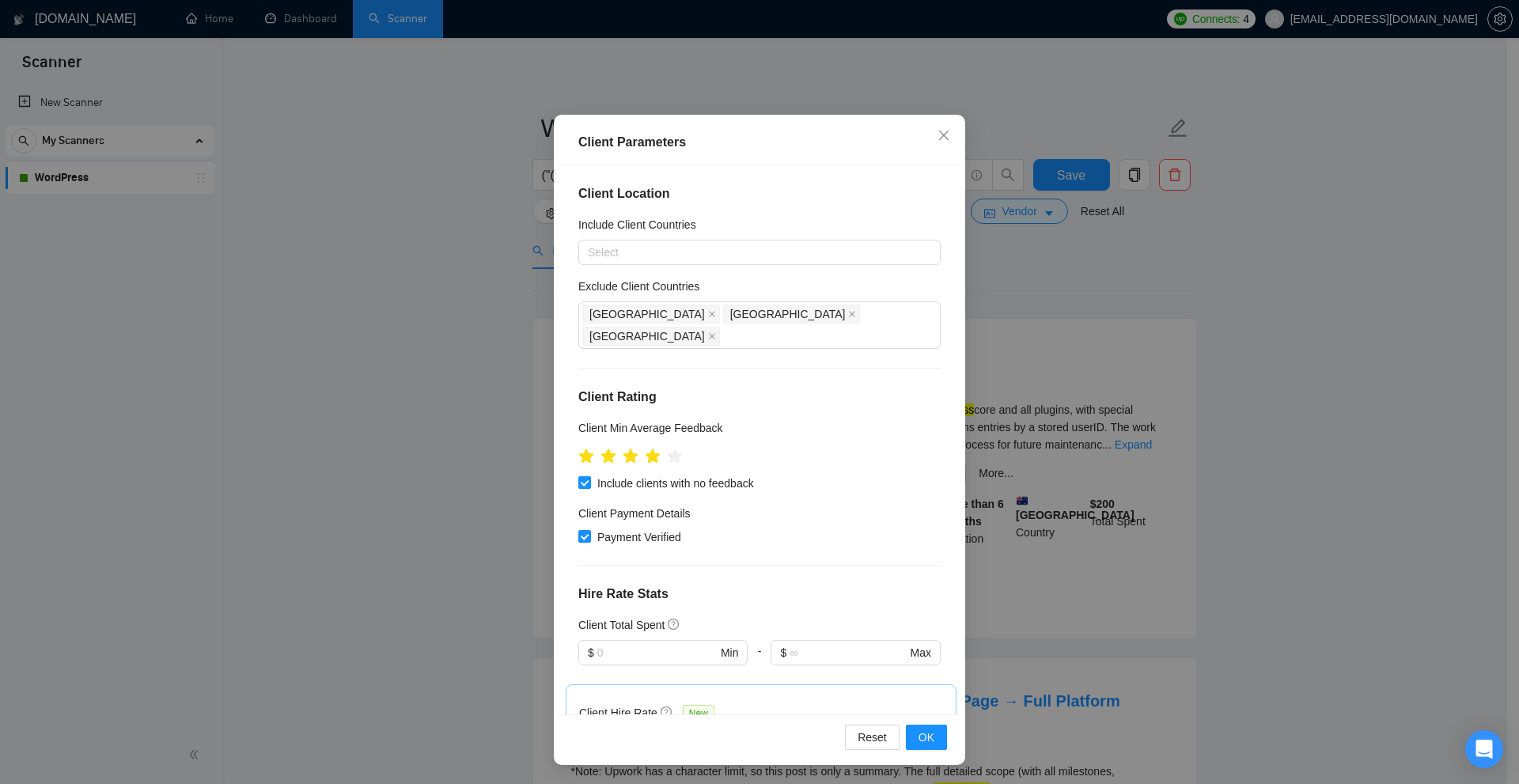
click at [1119, 314] on div "Client Parameters Client Location Include Client Countries Select Exclude Clien…" at bounding box center [760, 392] width 1519 height 784
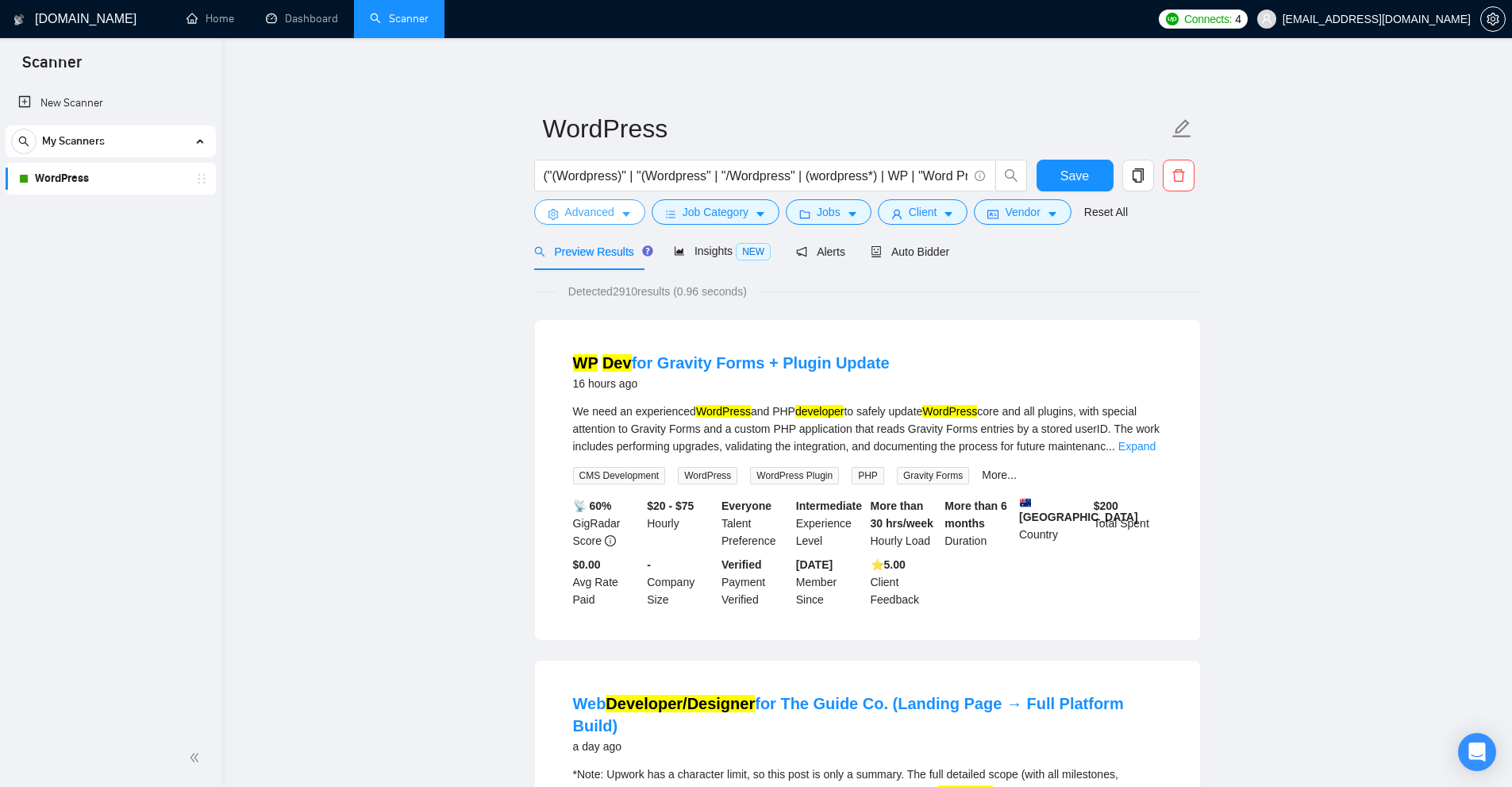
click at [571, 207] on span "Advanced" at bounding box center [589, 212] width 49 height 17
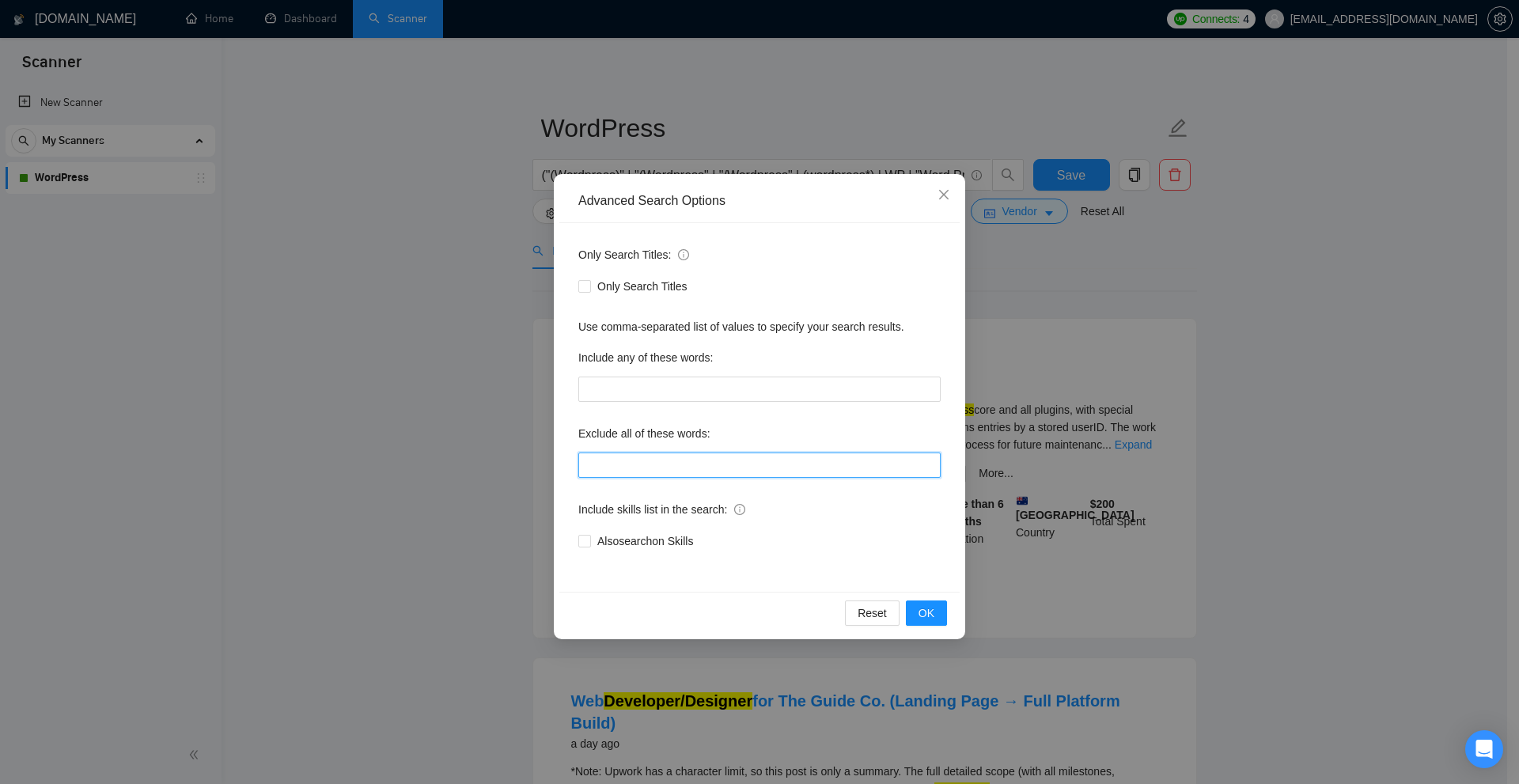
drag, startPoint x: 622, startPoint y: 452, endPoint x: 584, endPoint y: 459, distance: 38.6
click at [622, 452] on input "text" at bounding box center [760, 465] width 362 height 26
click at [743, 434] on div "Exclude all of these words:" at bounding box center [760, 436] width 362 height 32
click at [229, 93] on div "Advanced Search Options Only Search Titles: Only Search Titles Use comma-separa…" at bounding box center [760, 392] width 1519 height 784
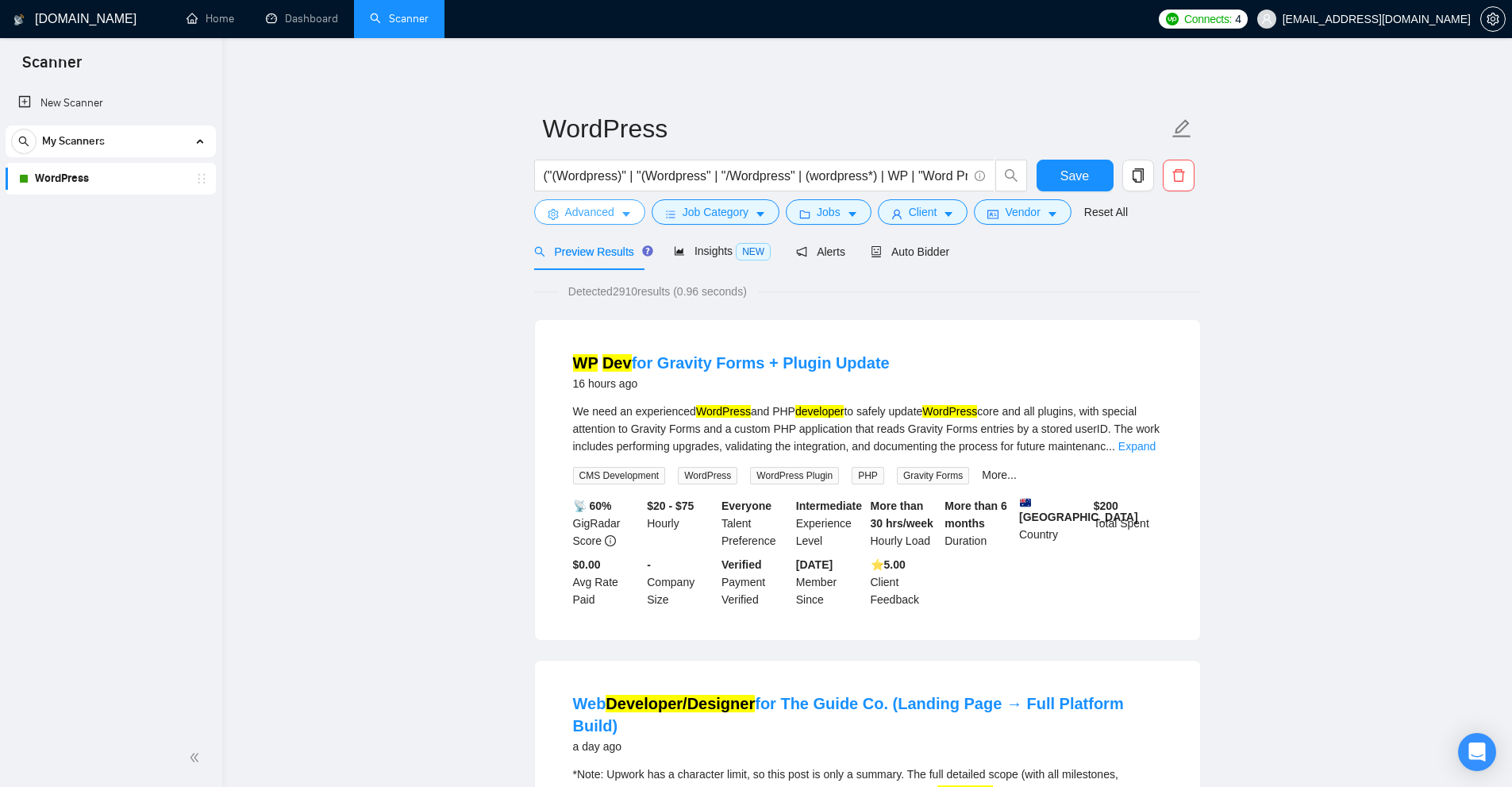
click at [586, 212] on span "Advanced" at bounding box center [589, 212] width 49 height 17
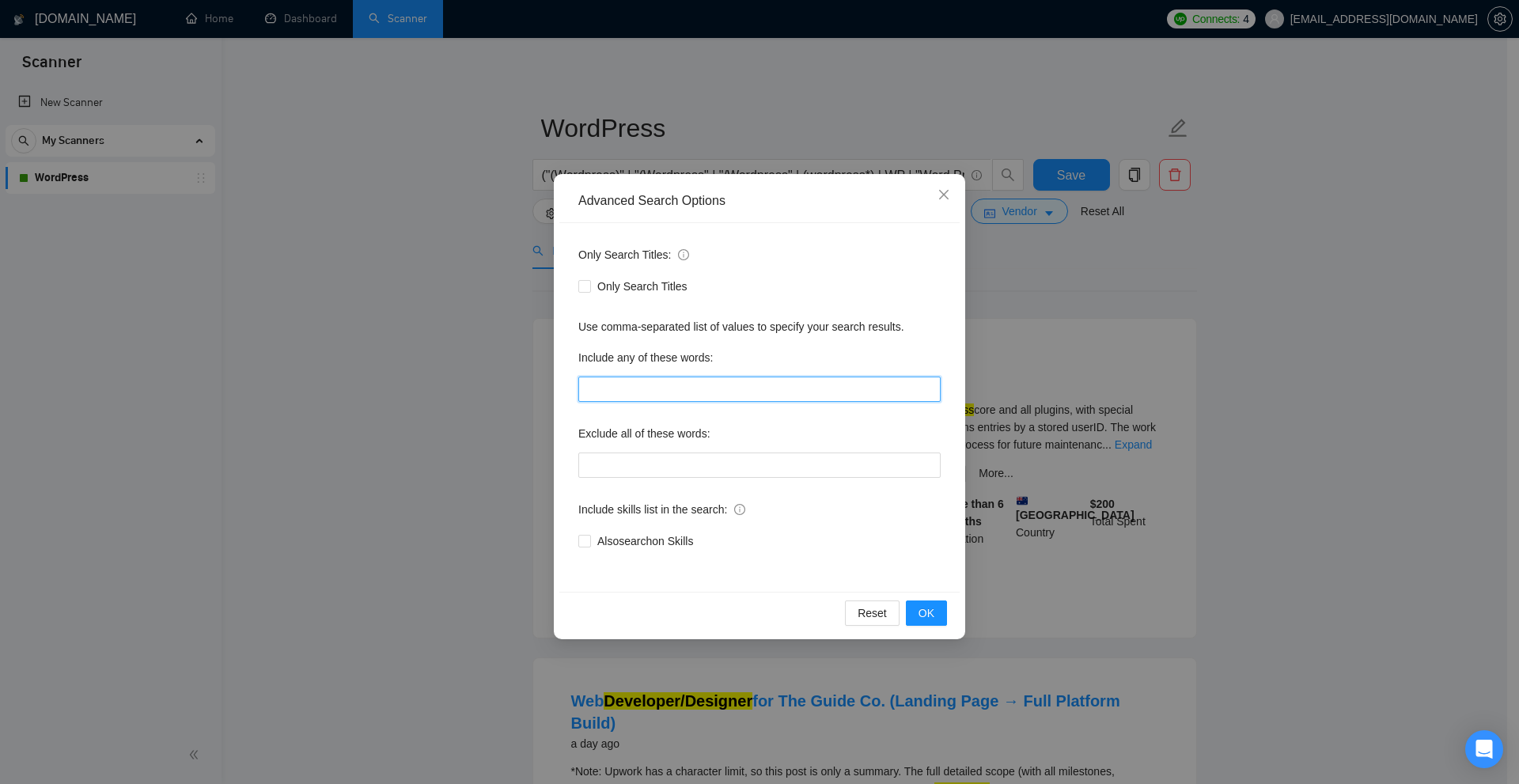
click at [592, 389] on input "text" at bounding box center [760, 390] width 362 height 26
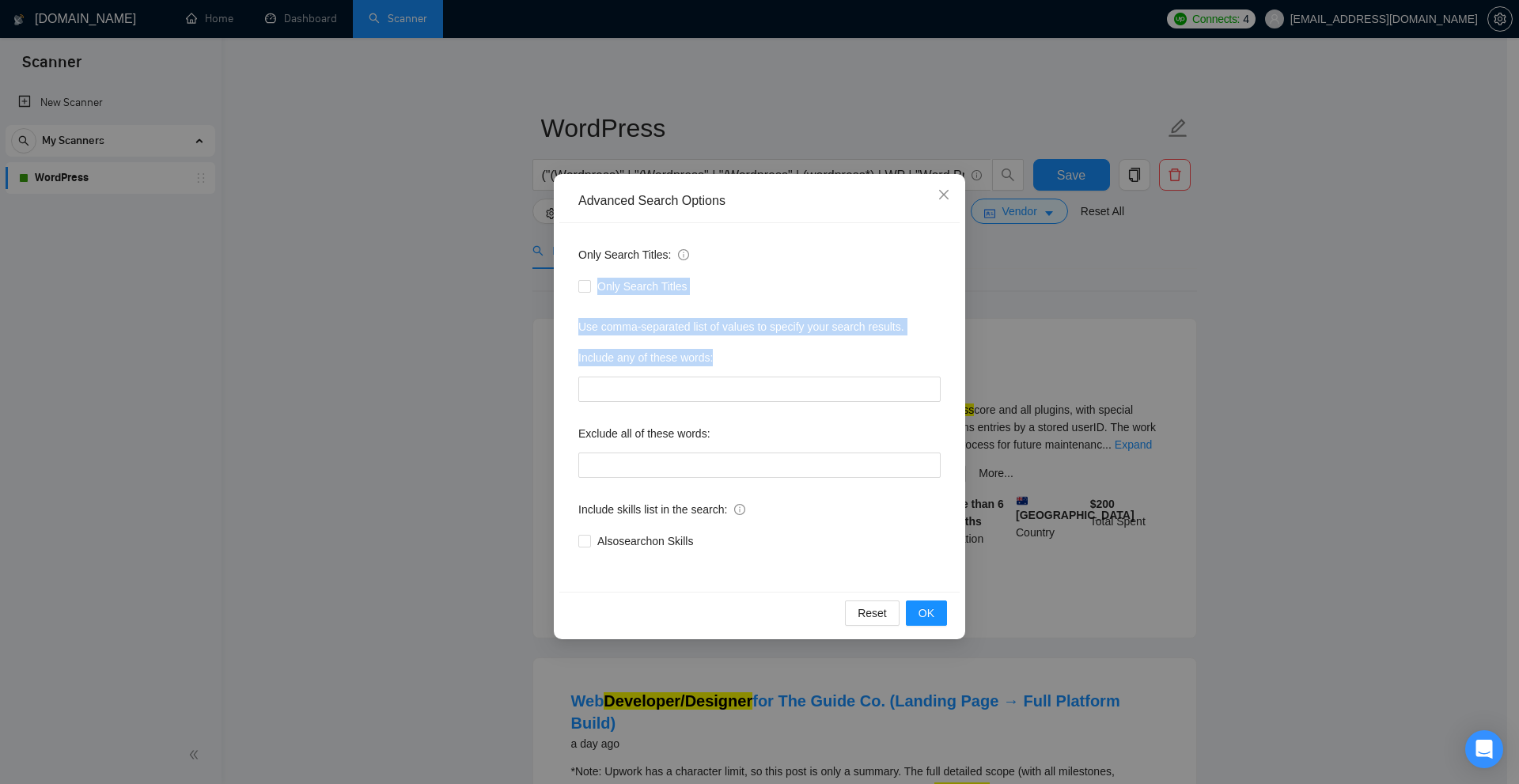
drag, startPoint x: 590, startPoint y: 291, endPoint x: 769, endPoint y: 337, distance: 184.8
click at [769, 337] on div "Only Search Titles: Only Search Titles Use comma-separated list of values to sp…" at bounding box center [760, 407] width 400 height 369
click at [519, 106] on div "Advanced Search Options Only Search Titles: Only Search Titles Use comma-separa…" at bounding box center [760, 392] width 1519 height 784
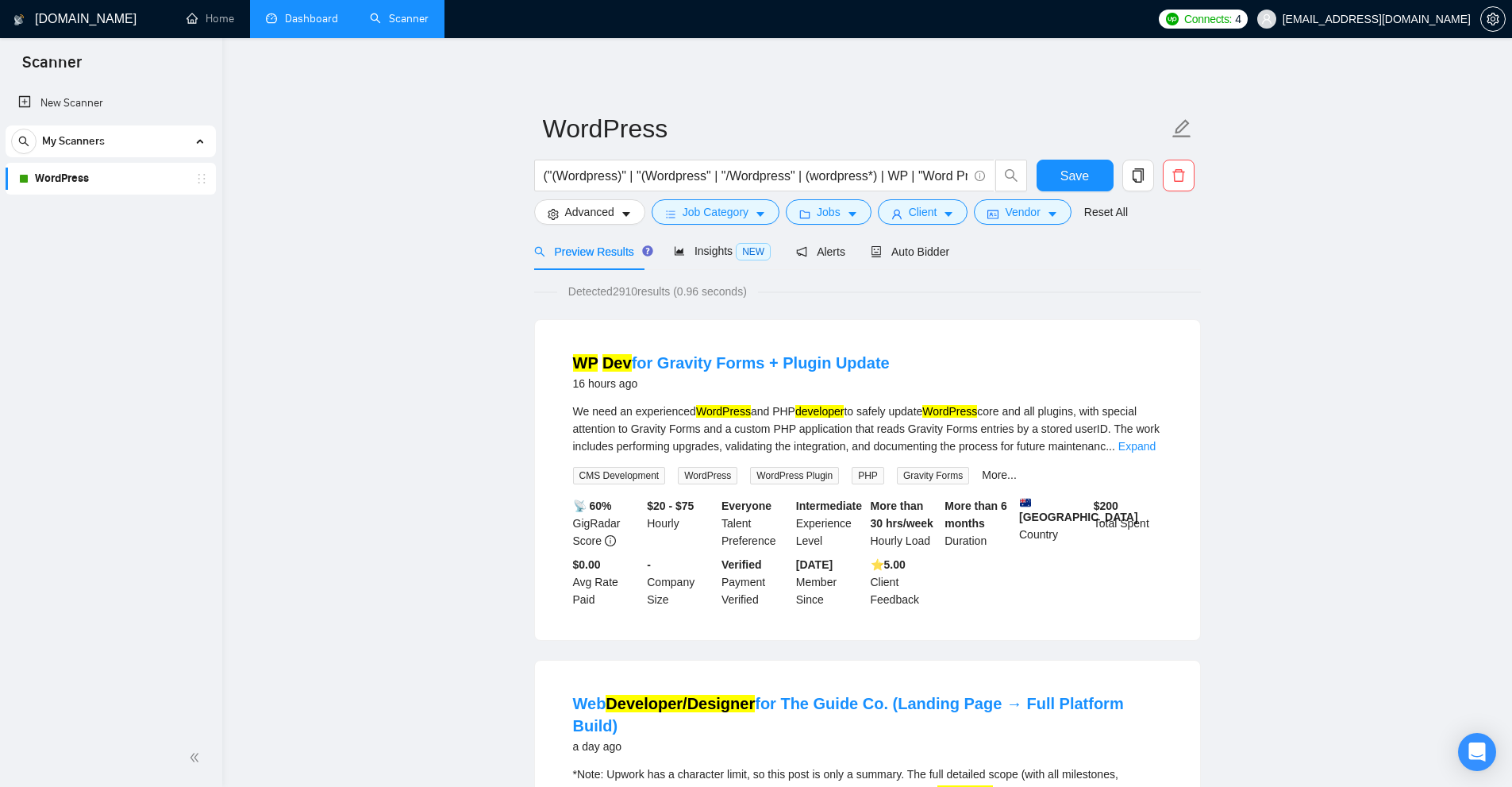
click at [304, 15] on link "Dashboard" at bounding box center [302, 18] width 72 height 14
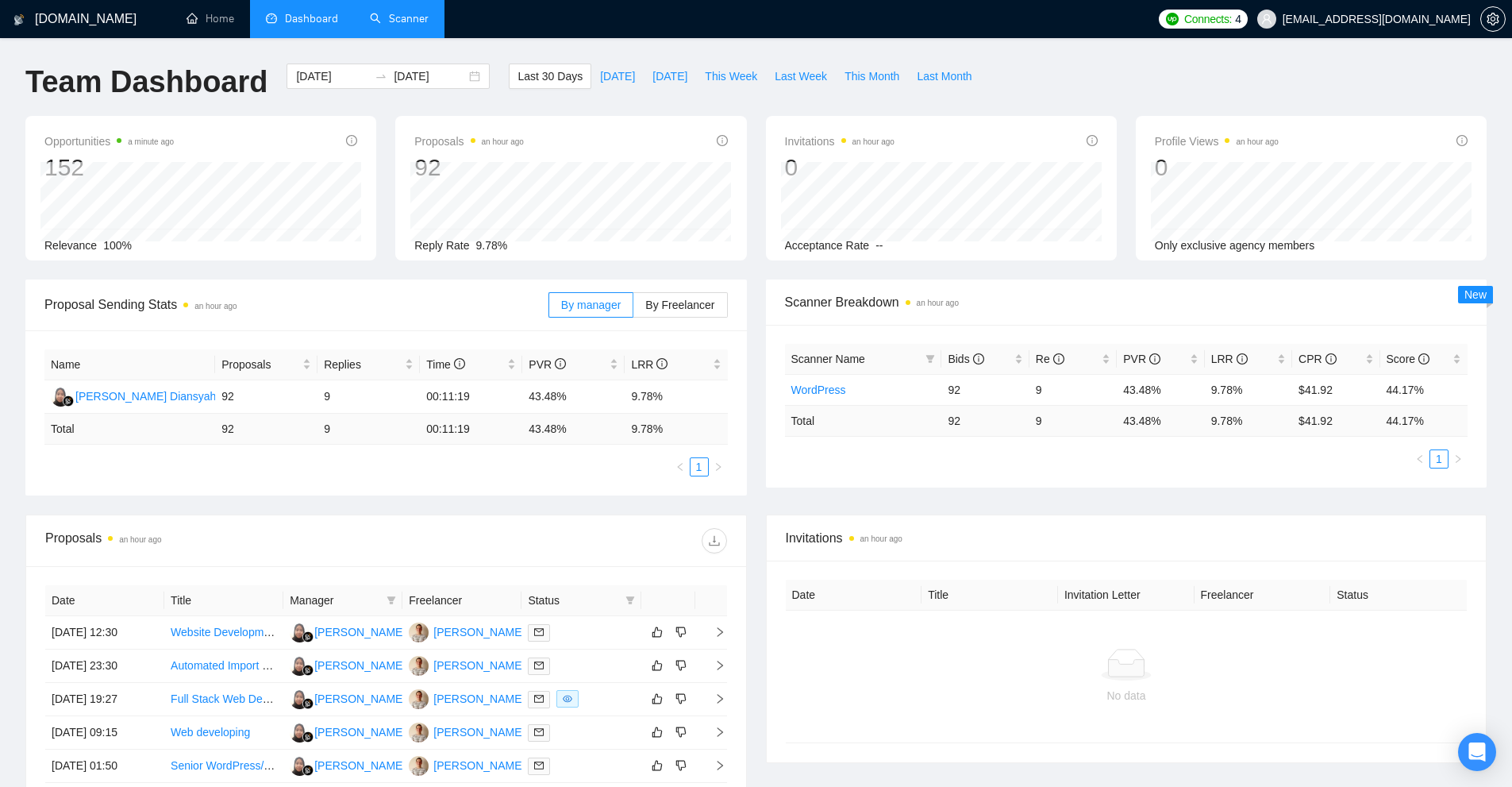
click at [423, 18] on link "Scanner" at bounding box center [399, 18] width 59 height 14
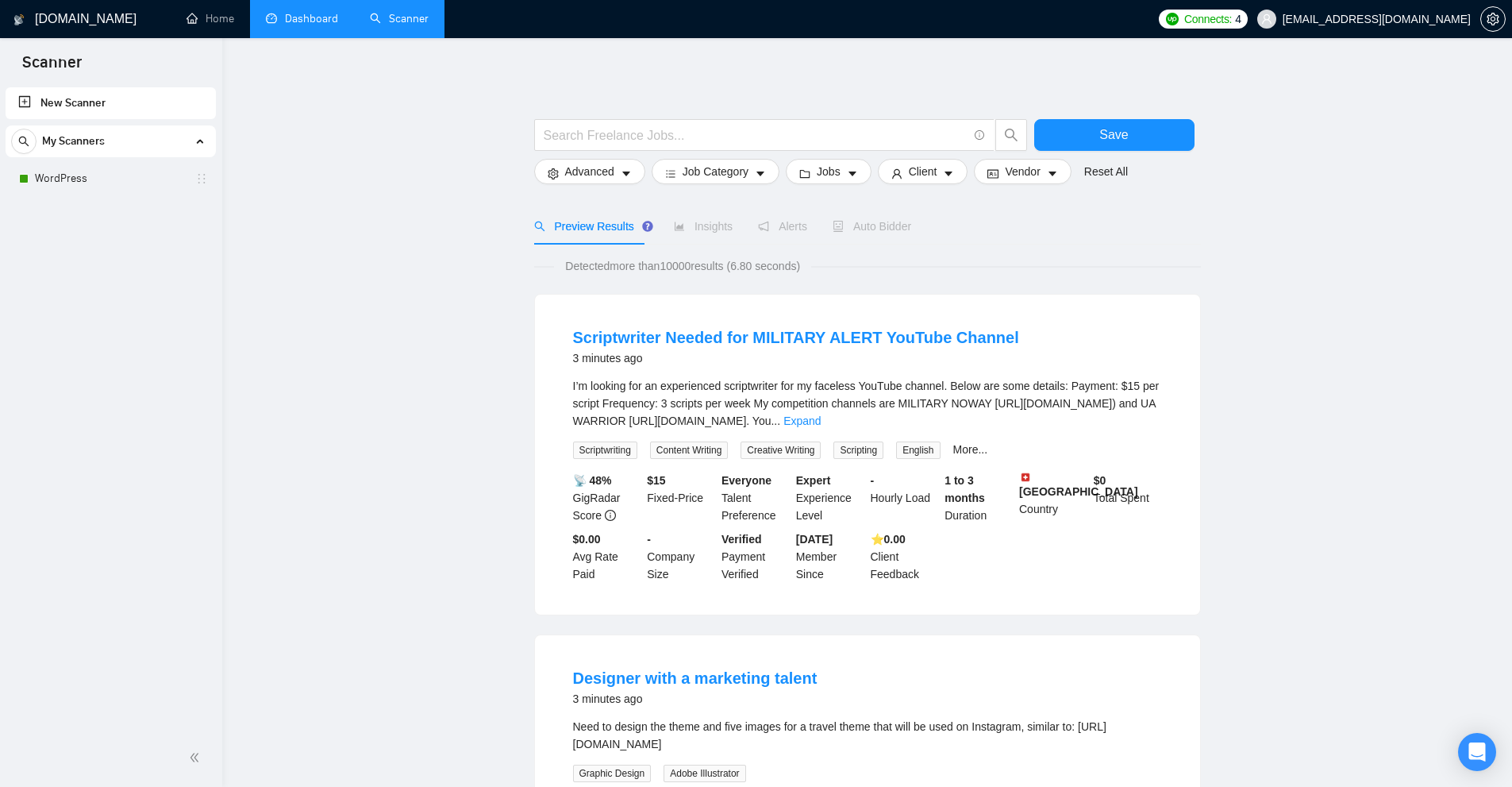
click at [78, 311] on div "New Scanner My Scanners WordPress" at bounding box center [111, 406] width 223 height 644
click at [53, 181] on link "WordPress" at bounding box center [110, 179] width 151 height 32
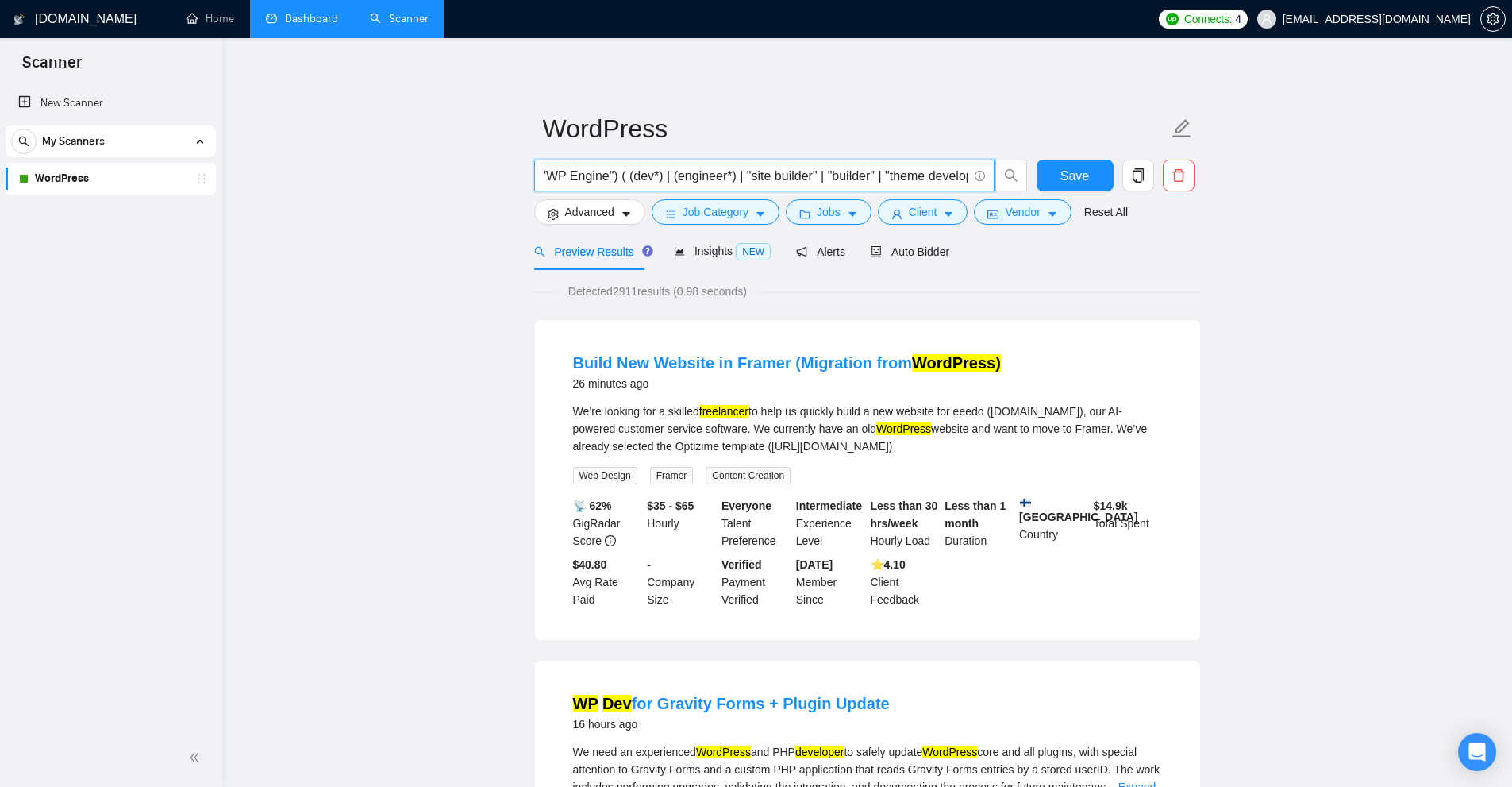
scroll to position [0, 571]
drag, startPoint x: 798, startPoint y: 174, endPoint x: 828, endPoint y: 174, distance: 30.0
click at [828, 174] on input "("(Wordpress)" | "(Wordpress" | "/Wordpress" | (wordpress*) | WP | "Word Press"…" at bounding box center [756, 176] width 424 height 20
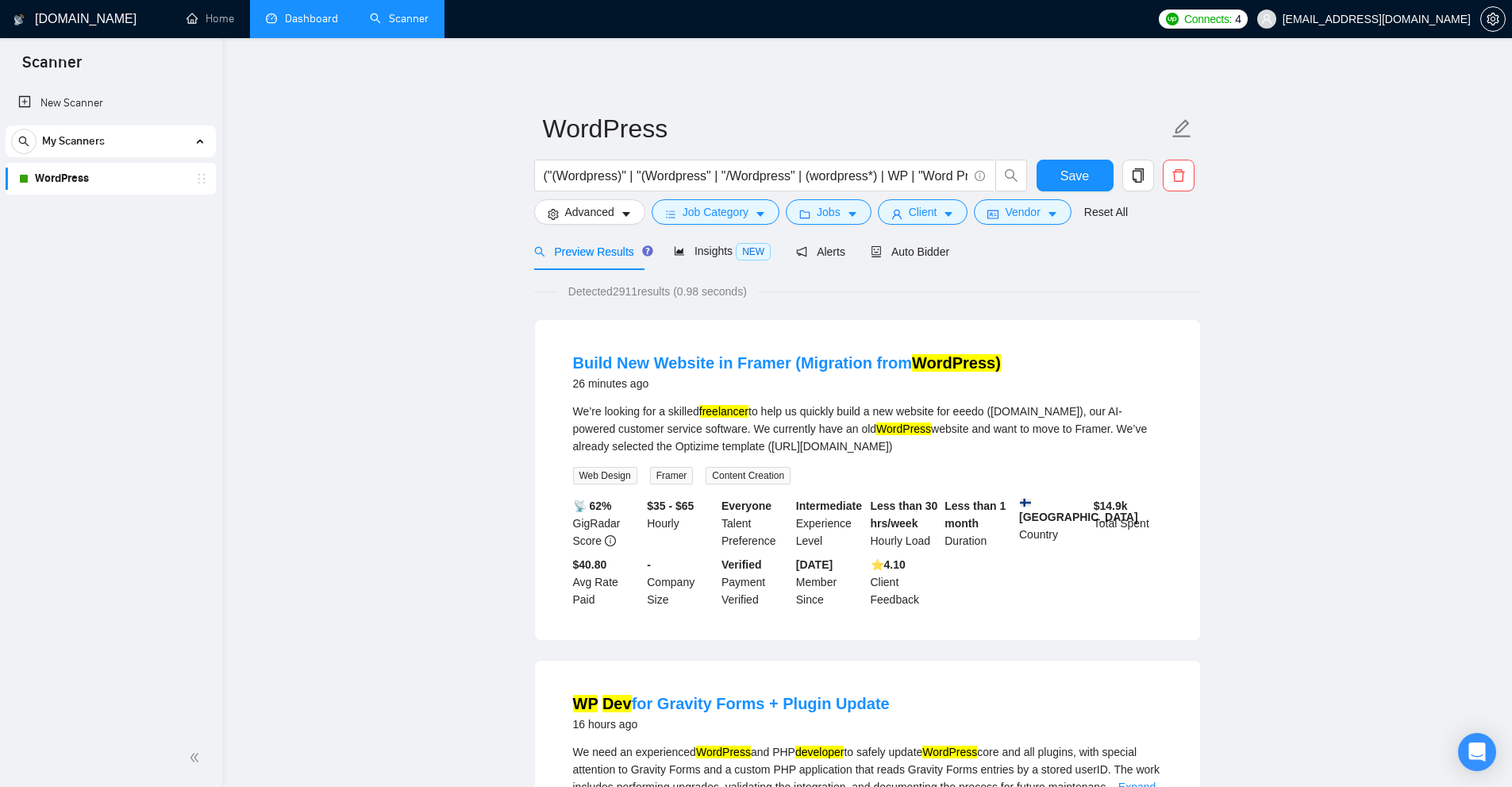
click at [63, 224] on div "New Scanner My Scanners WordPress" at bounding box center [111, 406] width 223 height 644
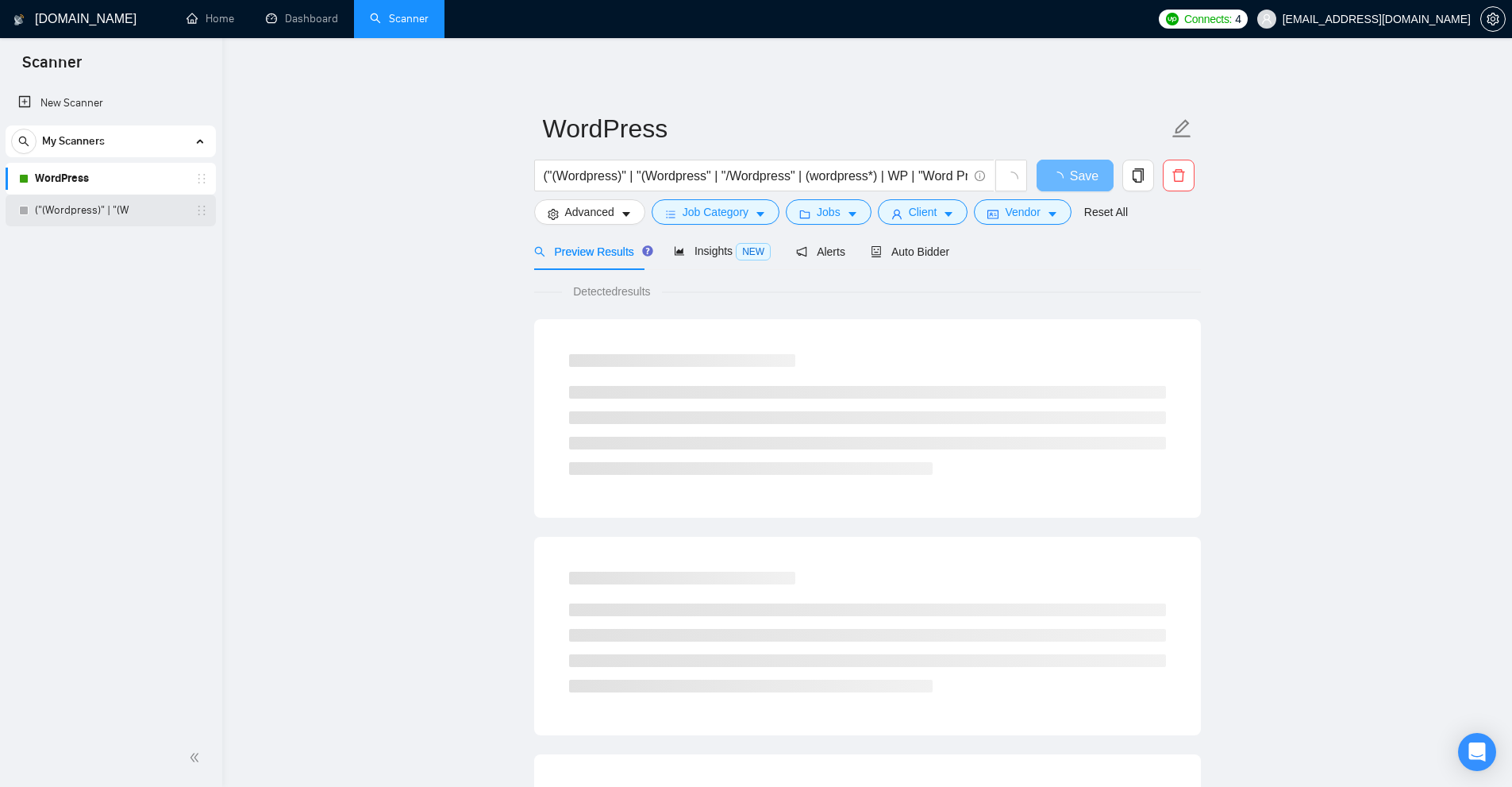
click at [87, 211] on link "("(Wordpress)" | "(W" at bounding box center [110, 210] width 151 height 32
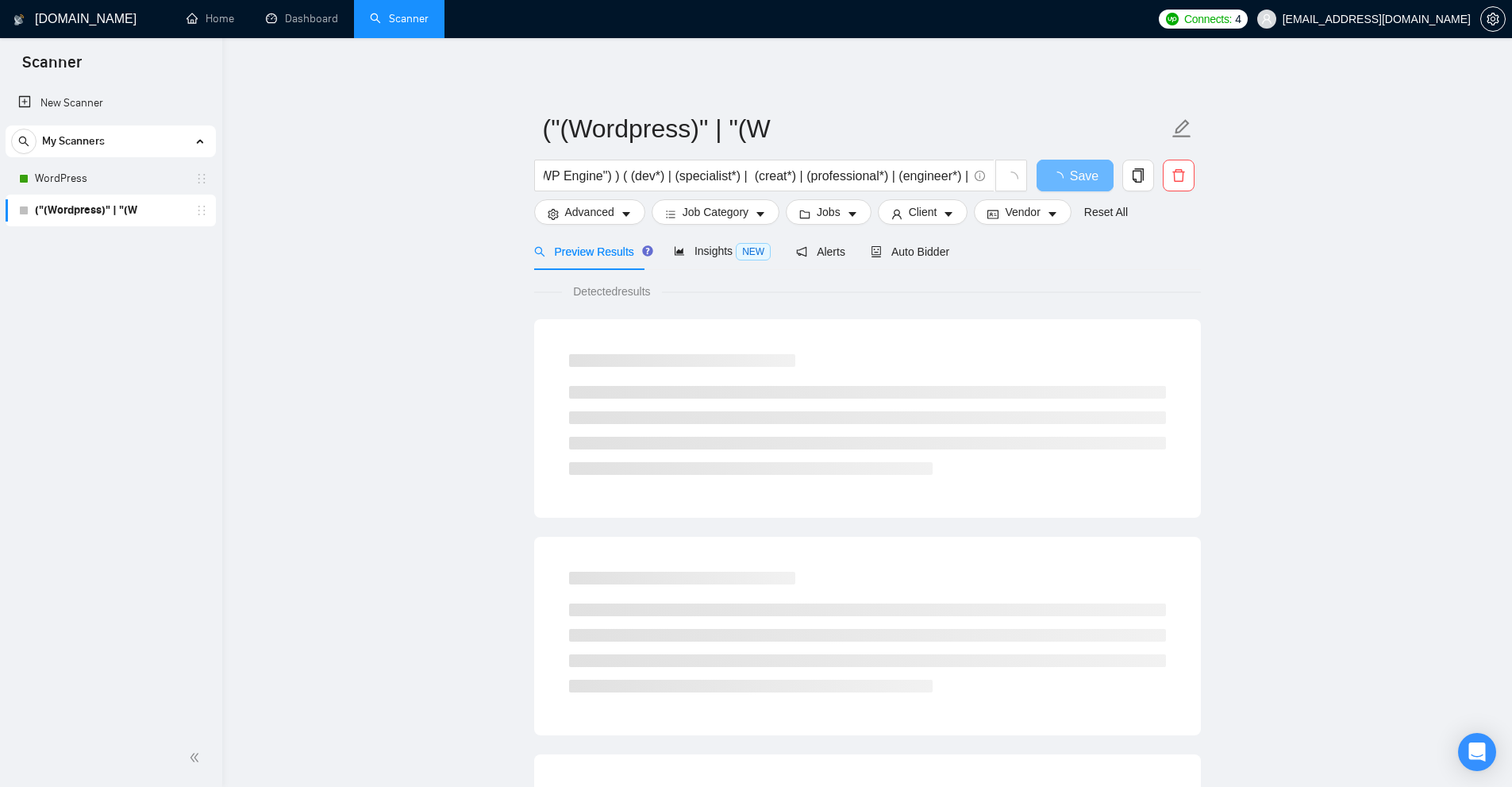
scroll to position [0, 169]
